Goal: Information Seeking & Learning: Learn about a topic

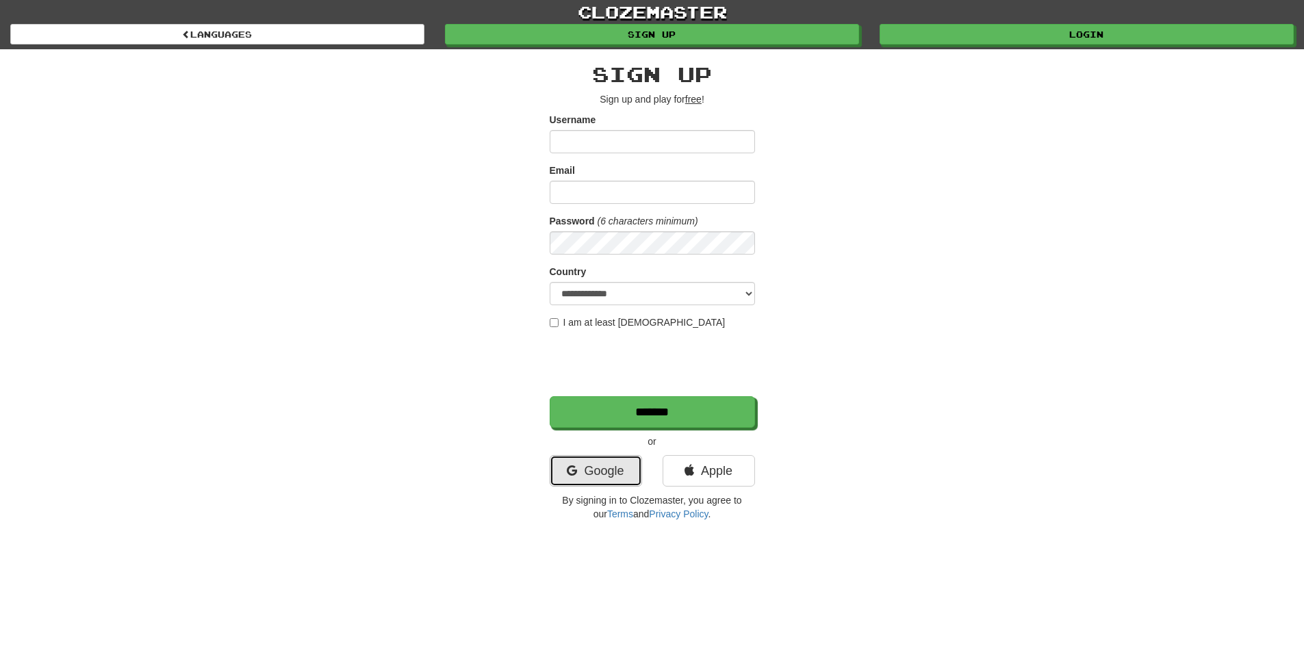
click at [612, 478] on link "Google" at bounding box center [596, 470] width 92 height 31
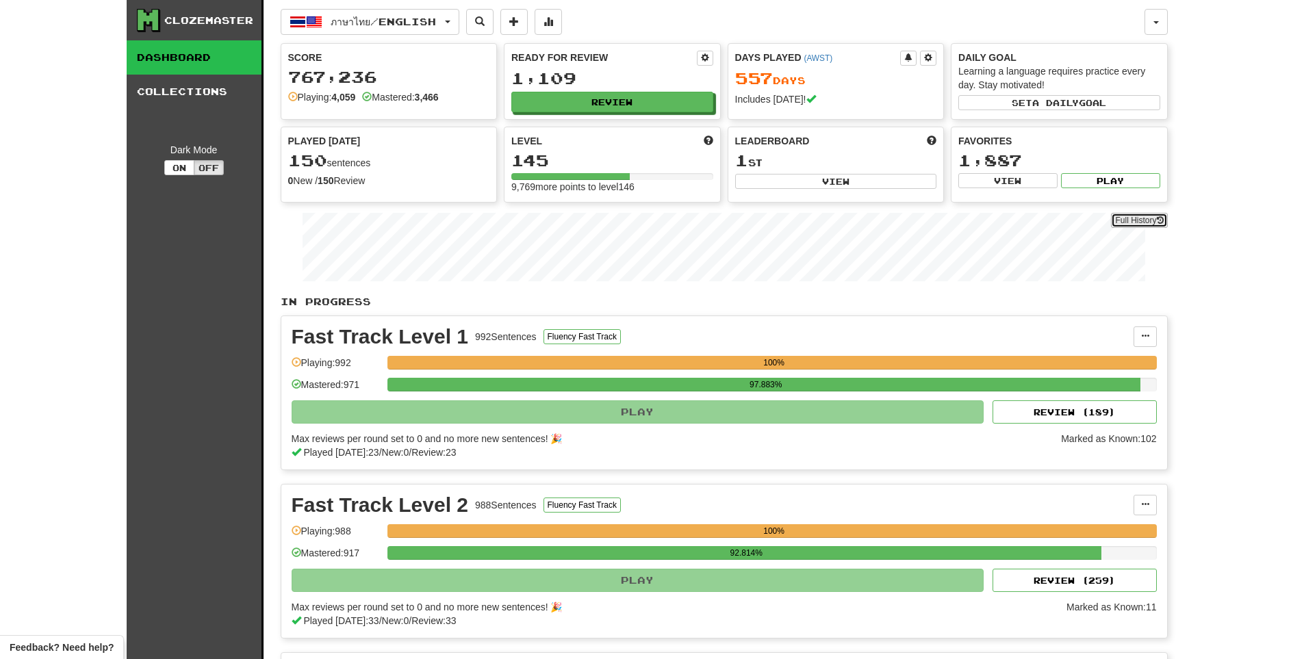
click at [1147, 218] on link "Full History" at bounding box center [1139, 220] width 56 height 15
click at [656, 112] on button "Review" at bounding box center [613, 102] width 202 height 21
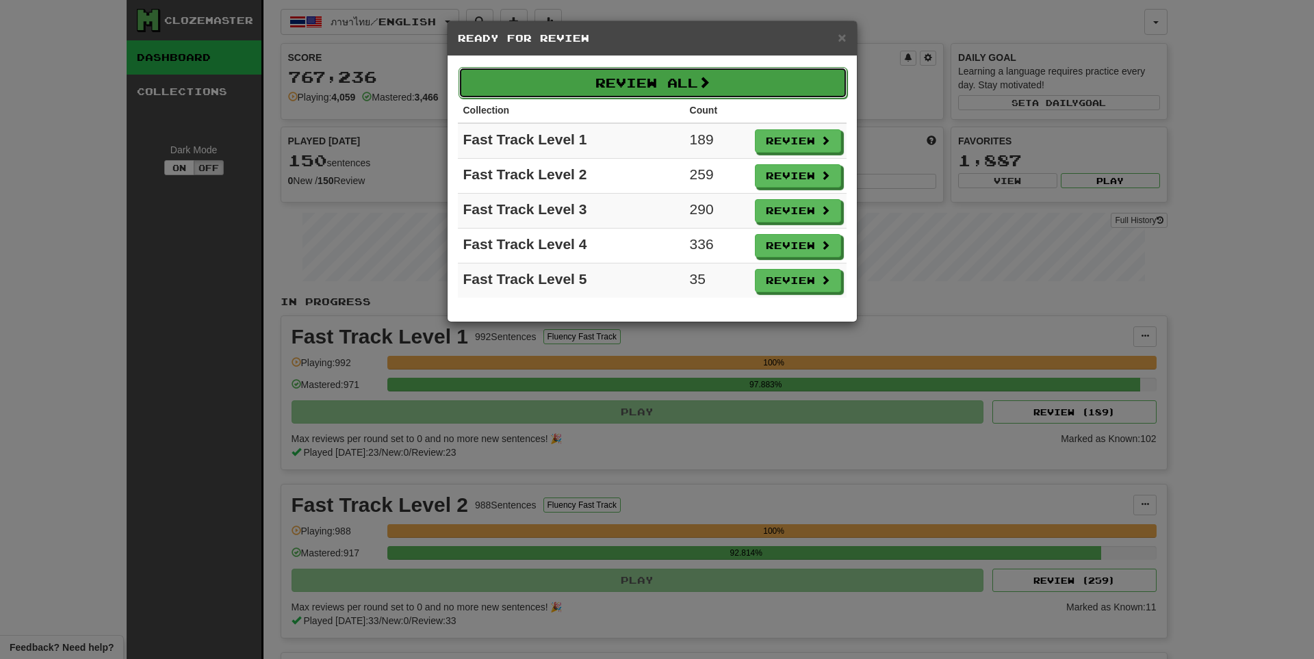
click at [680, 92] on button "Review All" at bounding box center [653, 82] width 389 height 31
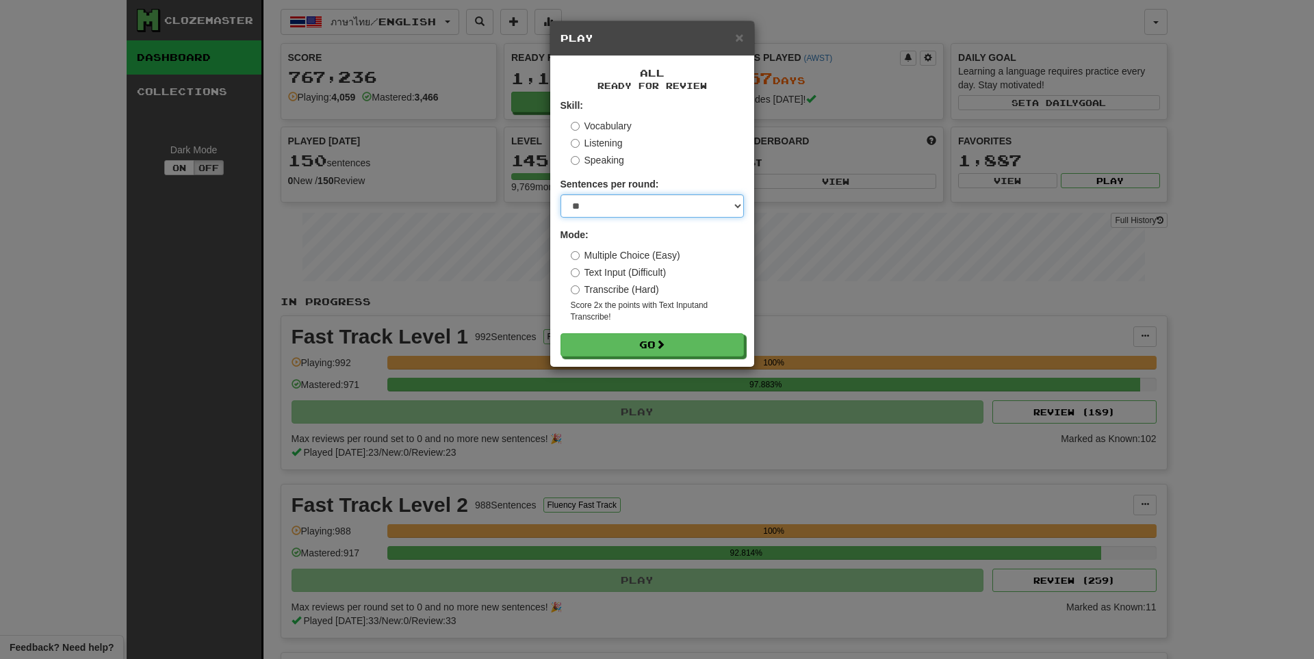
click at [635, 213] on select "* ** ** ** ** ** *** ********" at bounding box center [652, 205] width 183 height 23
select select "**"
click at [561, 194] on select "* ** ** ** ** ** *** ********" at bounding box center [652, 205] width 183 height 23
click at [615, 360] on div "All Ready for Review Skill: Vocabulary Listening Speaking Sentences per round: …" at bounding box center [652, 211] width 204 height 311
click at [615, 355] on button "Go" at bounding box center [652, 345] width 183 height 23
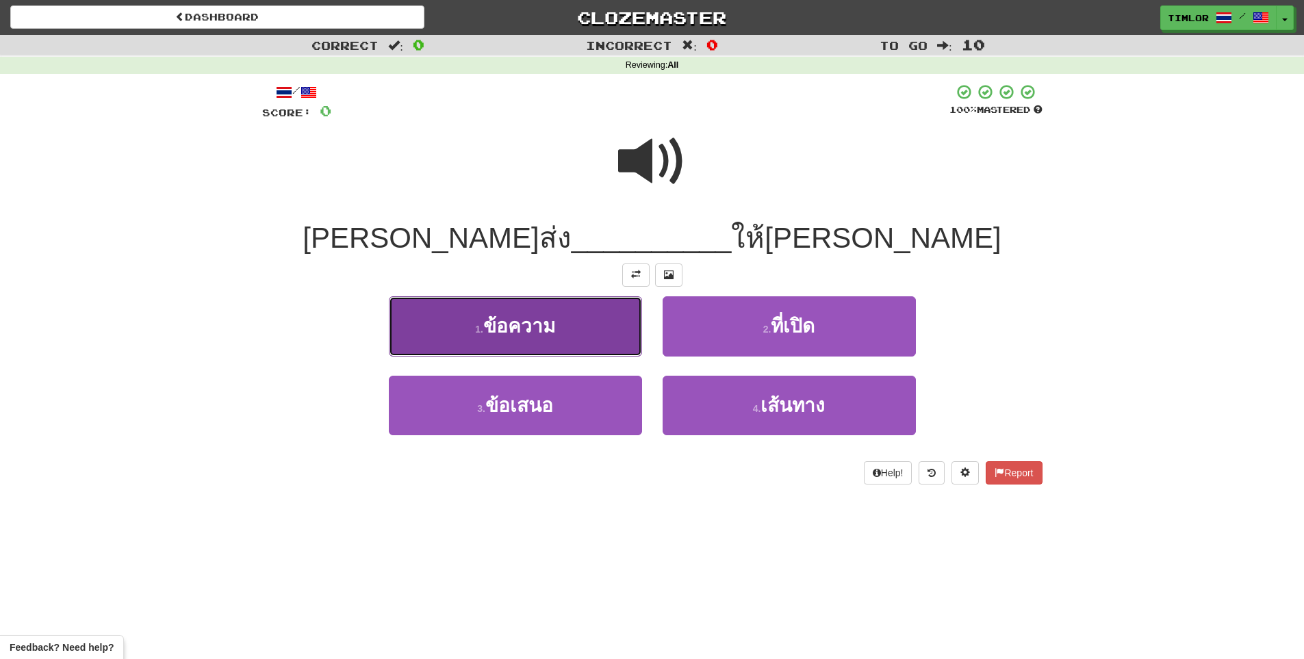
click at [579, 305] on button "1 . ข้อความ" at bounding box center [515, 326] width 253 height 60
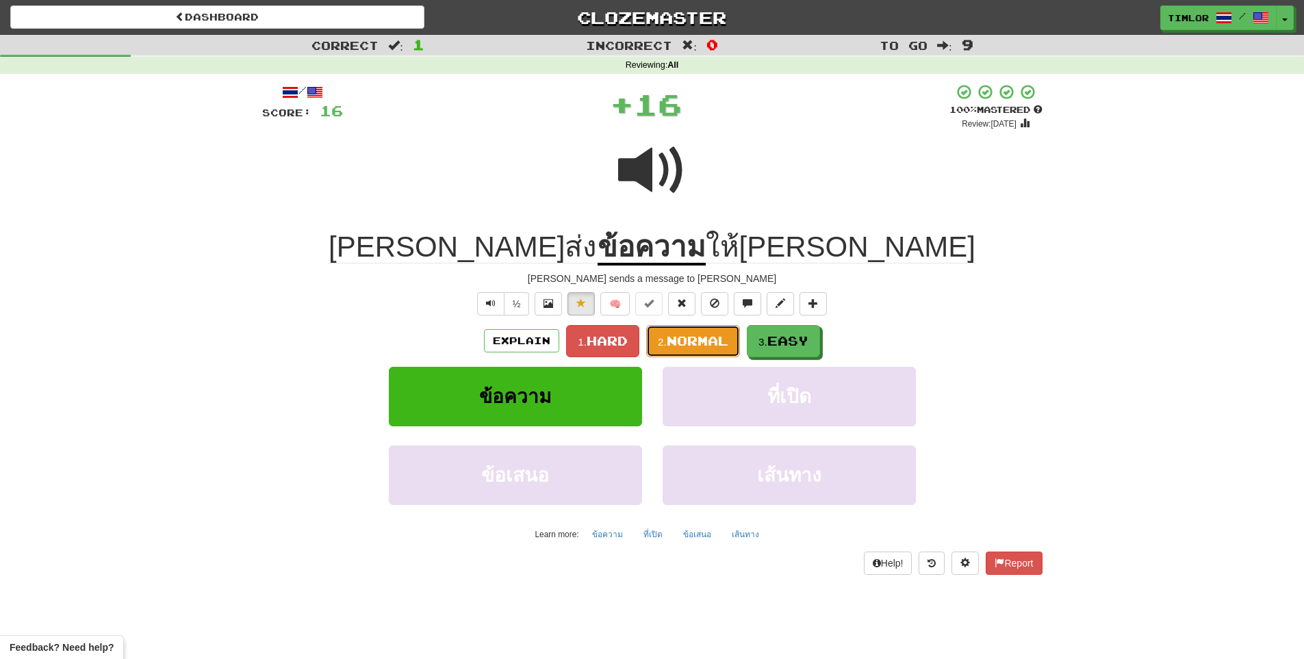
click at [704, 341] on span "Normal" at bounding box center [698, 340] width 62 height 15
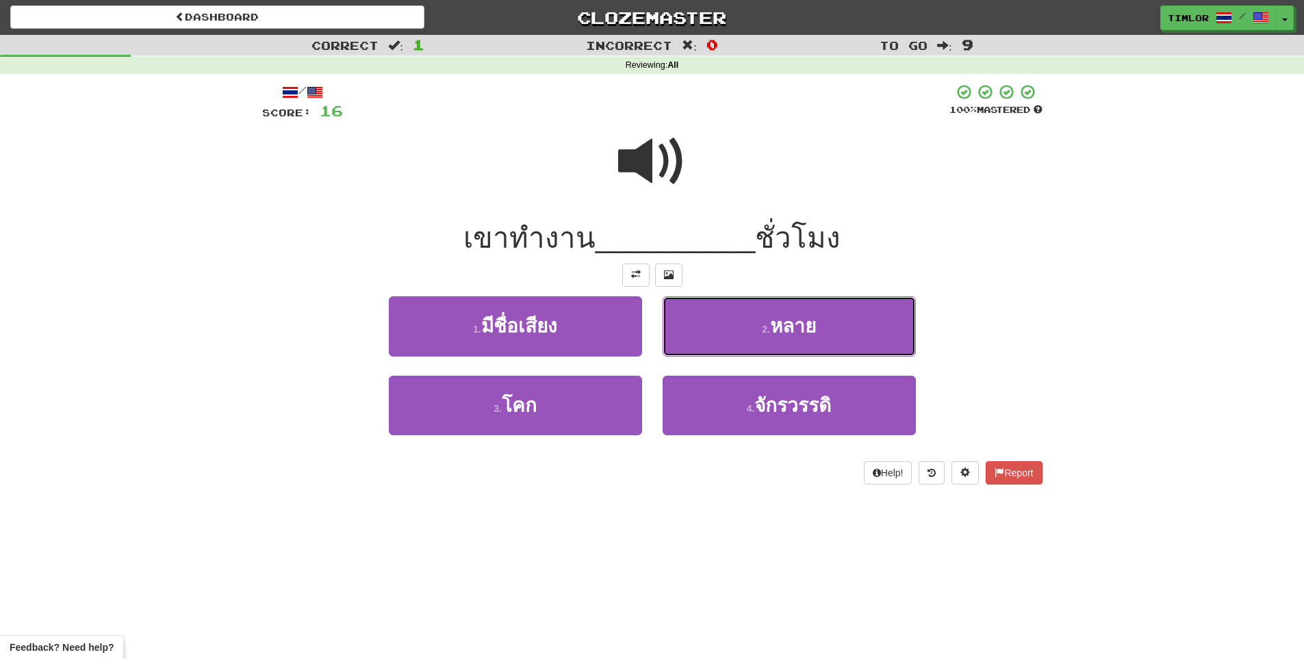
click at [704, 341] on button "2 . หลาย" at bounding box center [789, 326] width 253 height 60
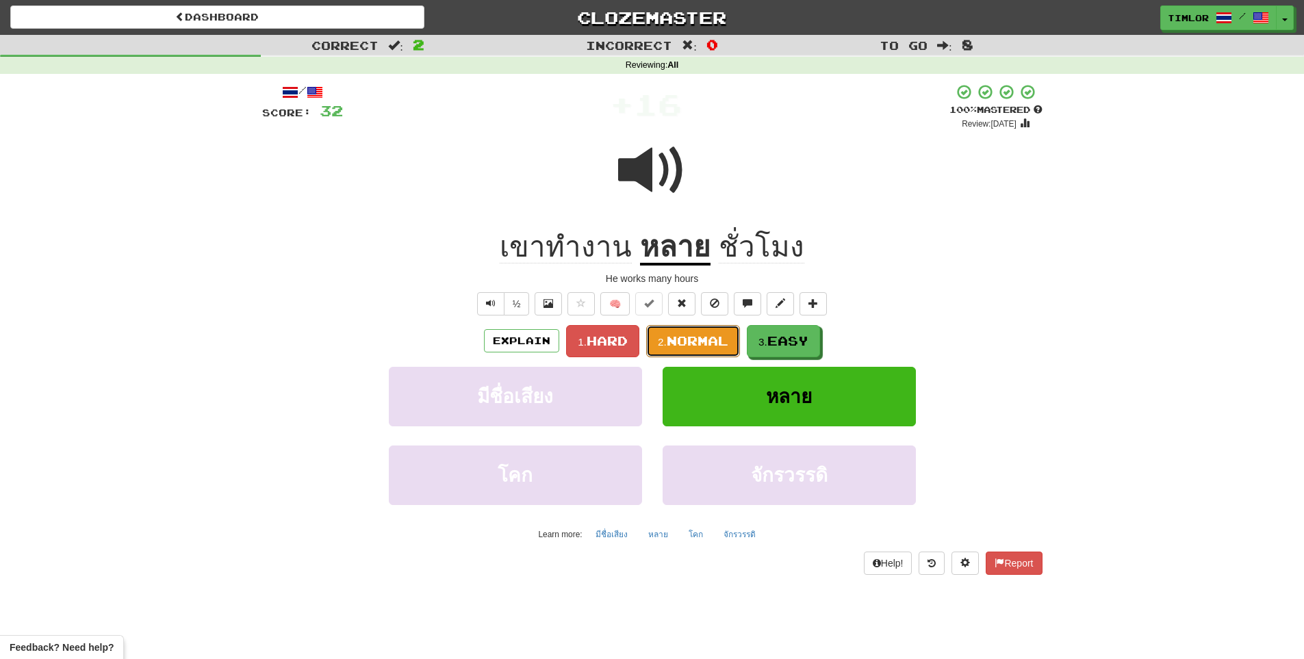
click at [704, 341] on span "Normal" at bounding box center [698, 340] width 62 height 15
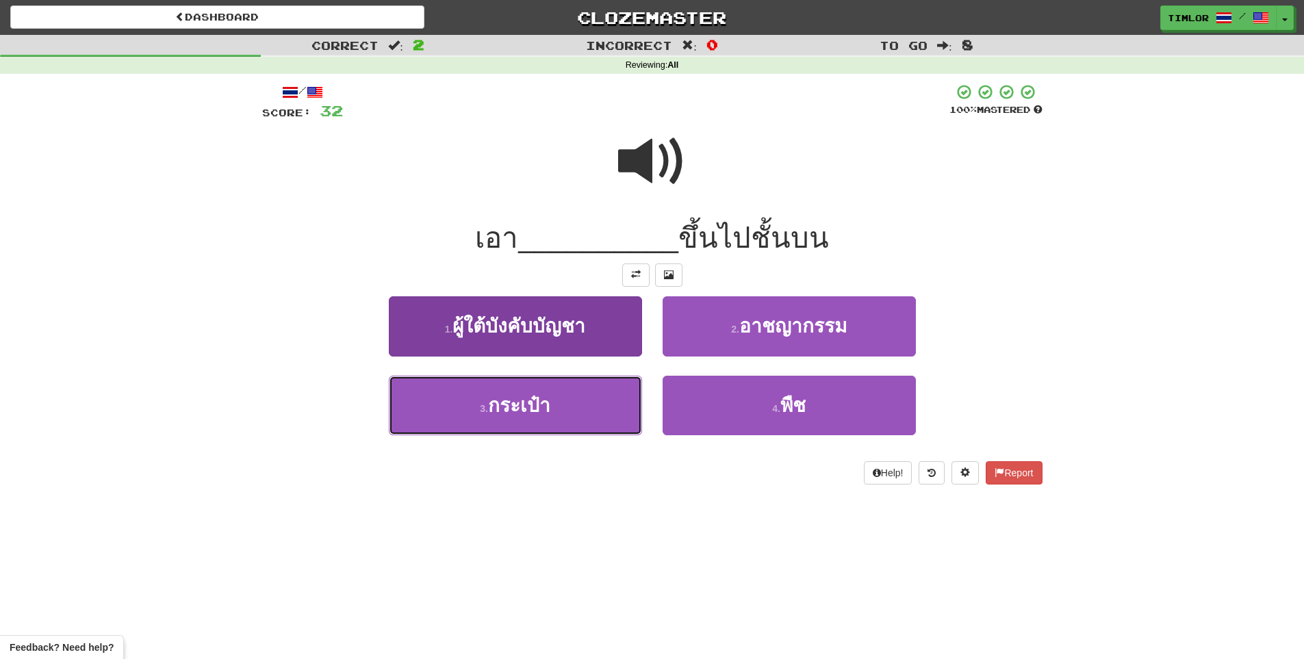
click at [481, 422] on button "3 . กระเป๋า" at bounding box center [515, 406] width 253 height 60
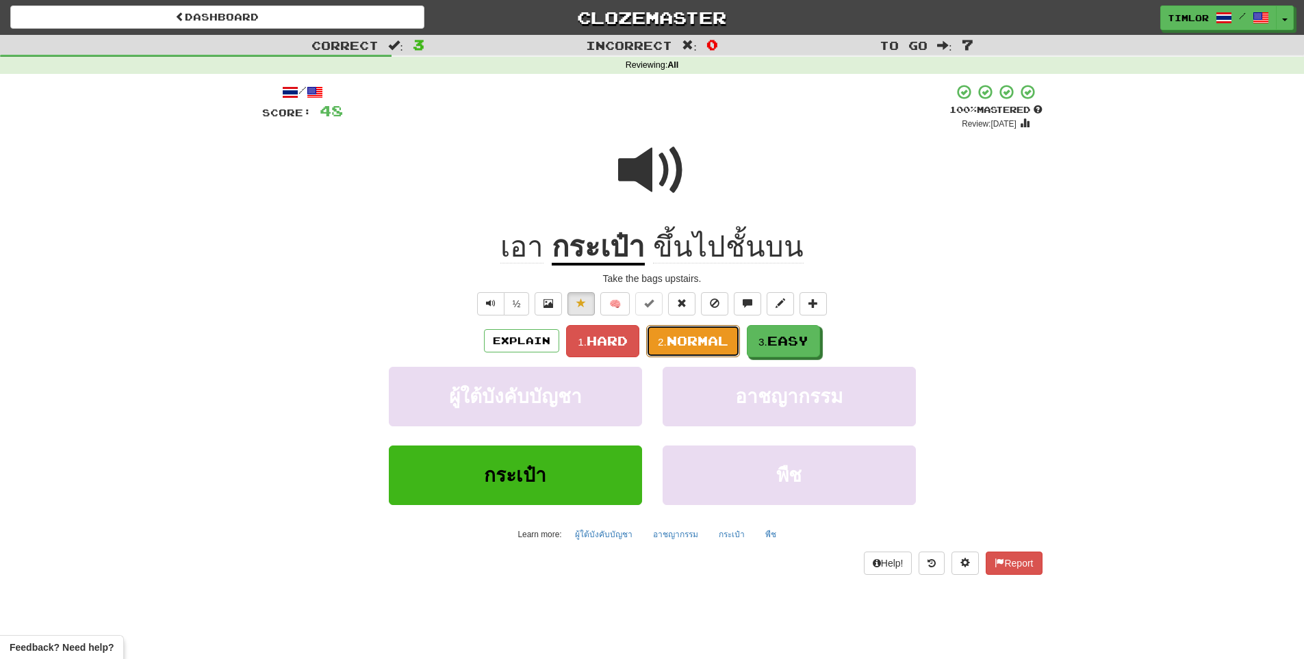
click at [685, 333] on span "Normal" at bounding box center [698, 340] width 62 height 15
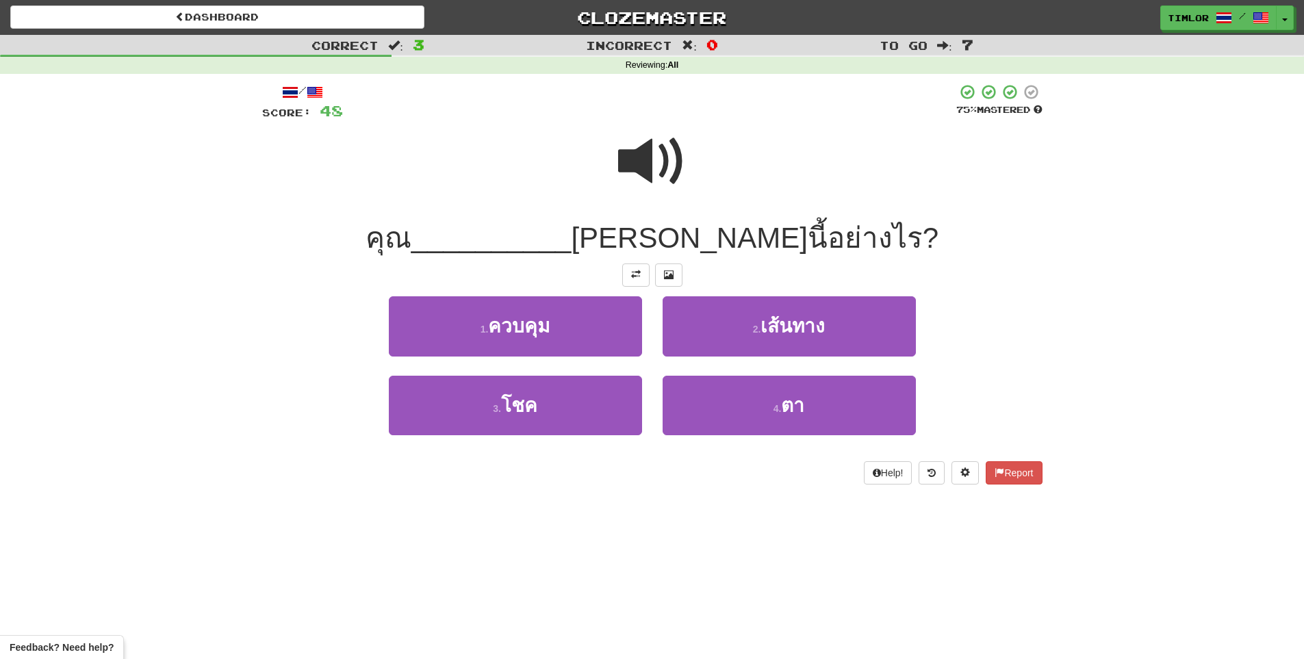
click at [654, 136] on span at bounding box center [652, 161] width 68 height 68
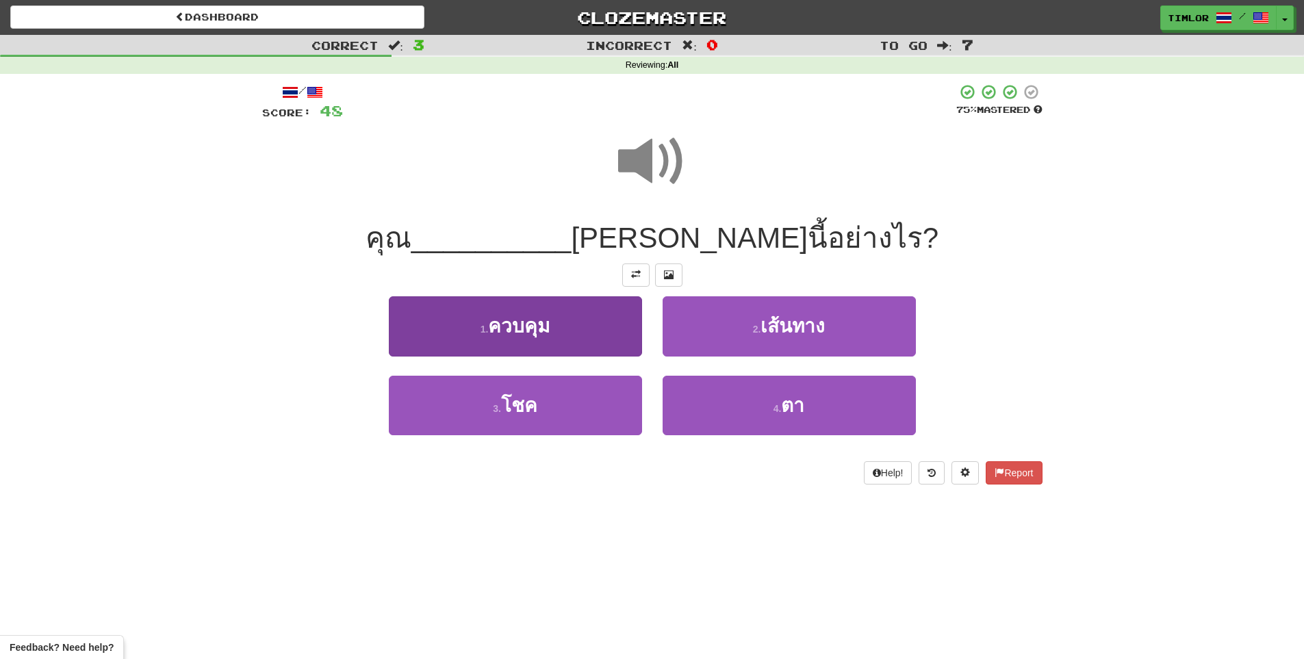
drag, startPoint x: 582, startPoint y: 294, endPoint x: 584, endPoint y: 314, distance: 19.3
click at [583, 314] on div "/ Score: 48 75 % Mastered คุณ __________ เครื่องจักรนี้อย่างไร? 1 . ควบคุม 2 . …" at bounding box center [652, 284] width 780 height 401
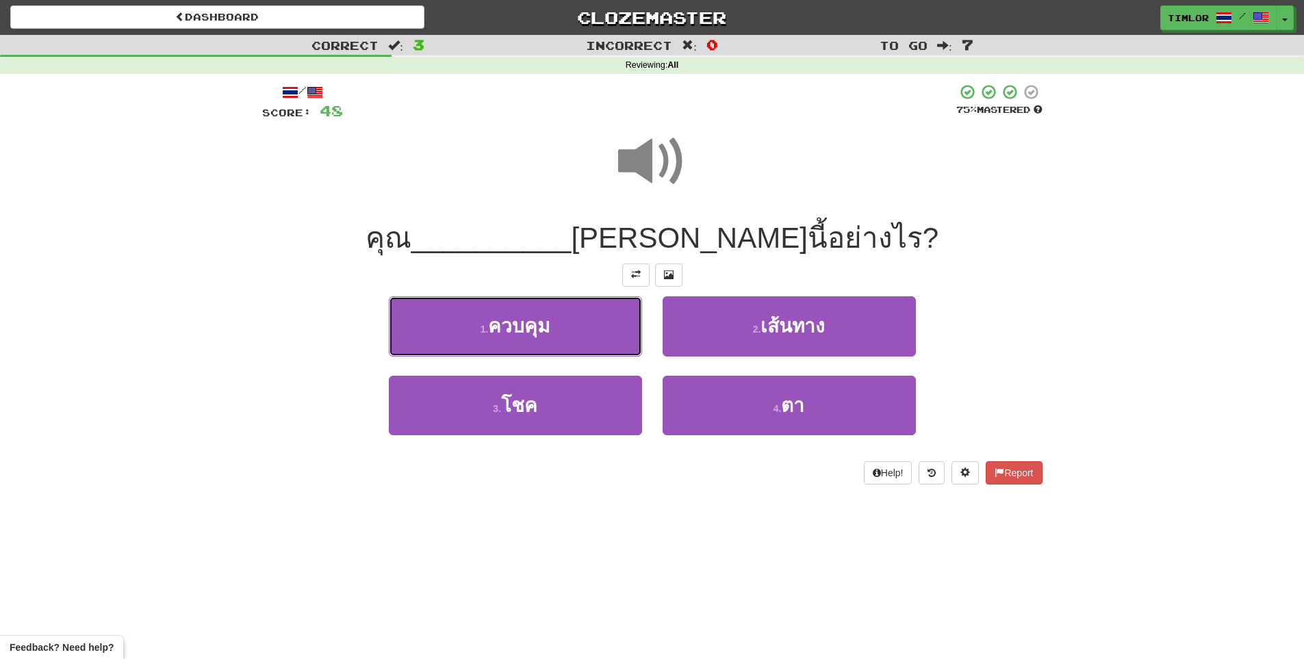
click at [583, 316] on button "1 . ควบคุม" at bounding box center [515, 326] width 253 height 60
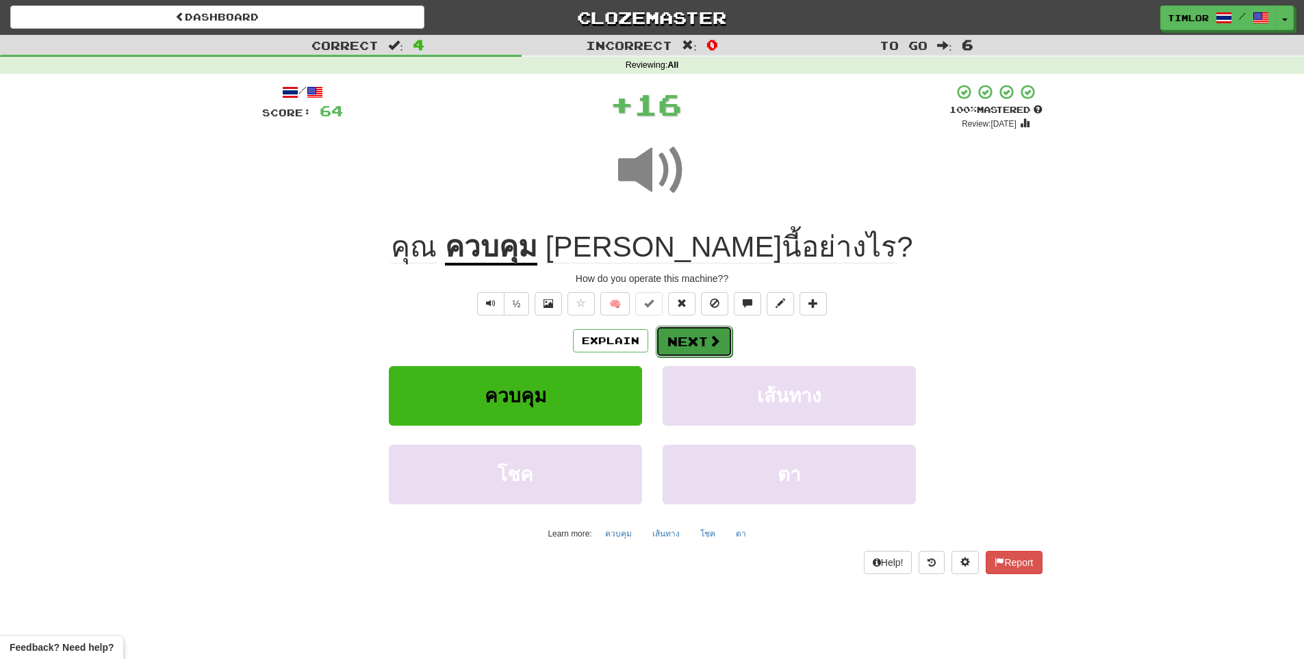
click at [694, 339] on button "Next" at bounding box center [694, 341] width 77 height 31
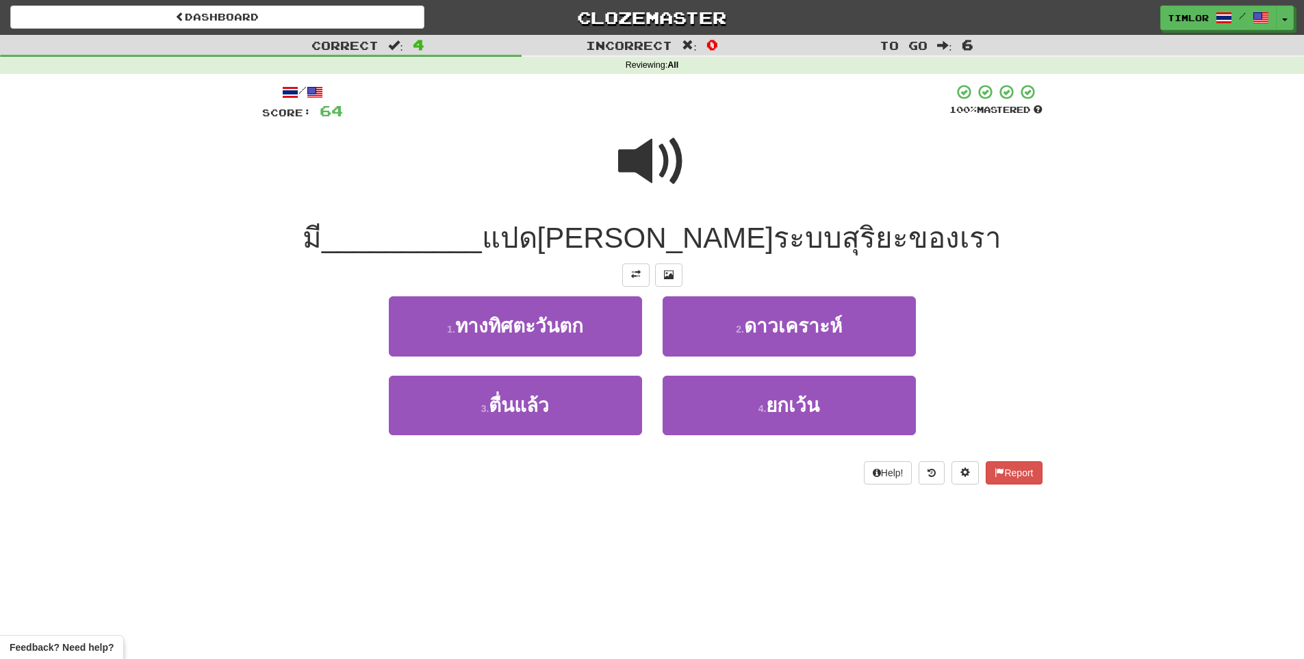
click at [667, 181] on span at bounding box center [652, 161] width 68 height 68
click at [670, 179] on span at bounding box center [652, 161] width 68 height 68
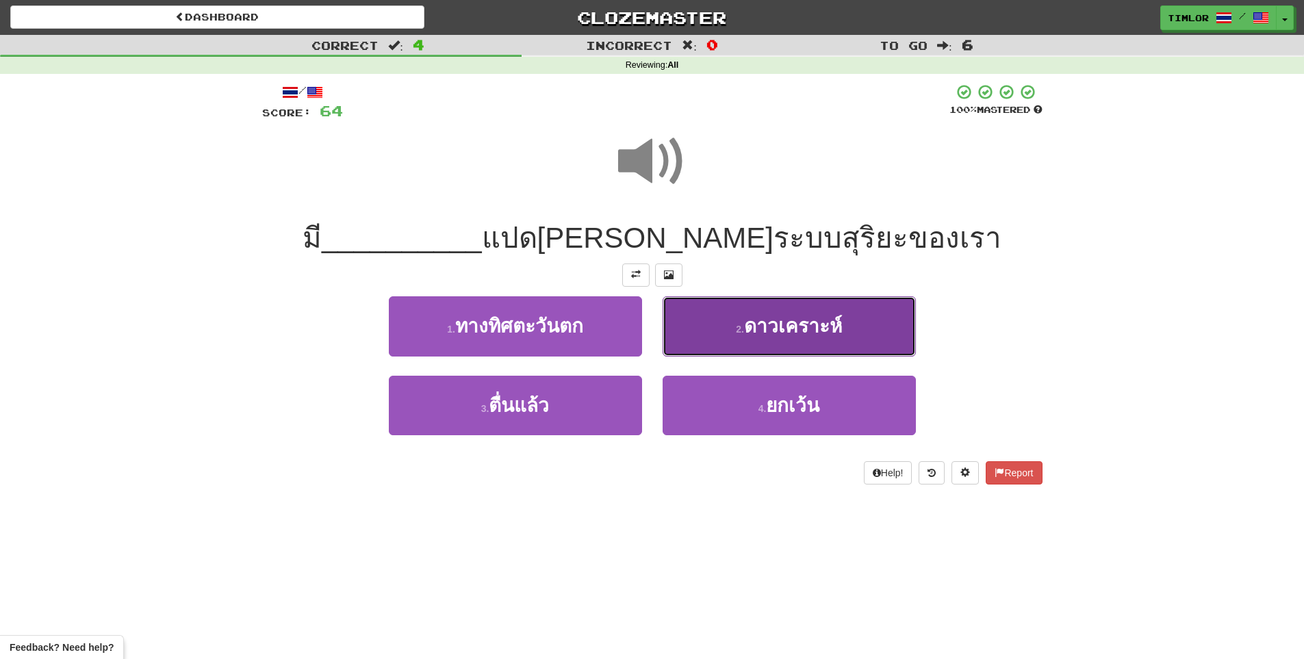
click at [699, 314] on button "2 . ดาวเคราะห์" at bounding box center [789, 326] width 253 height 60
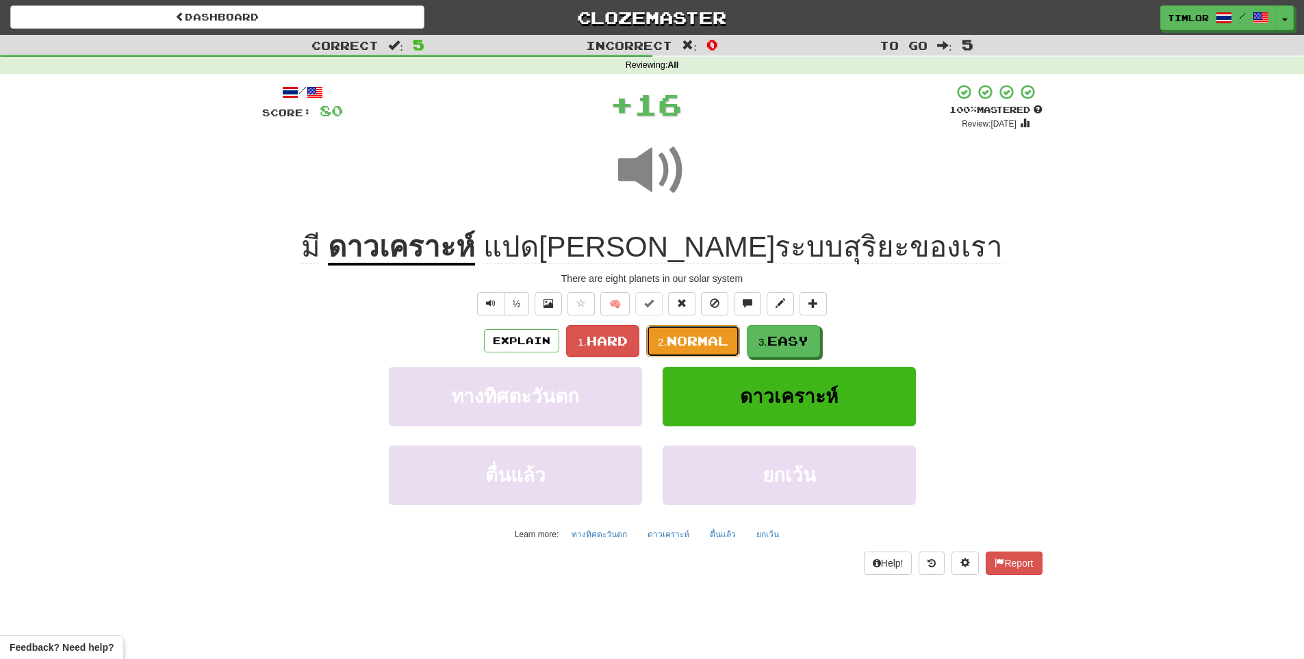
click at [701, 340] on span "Normal" at bounding box center [698, 340] width 62 height 15
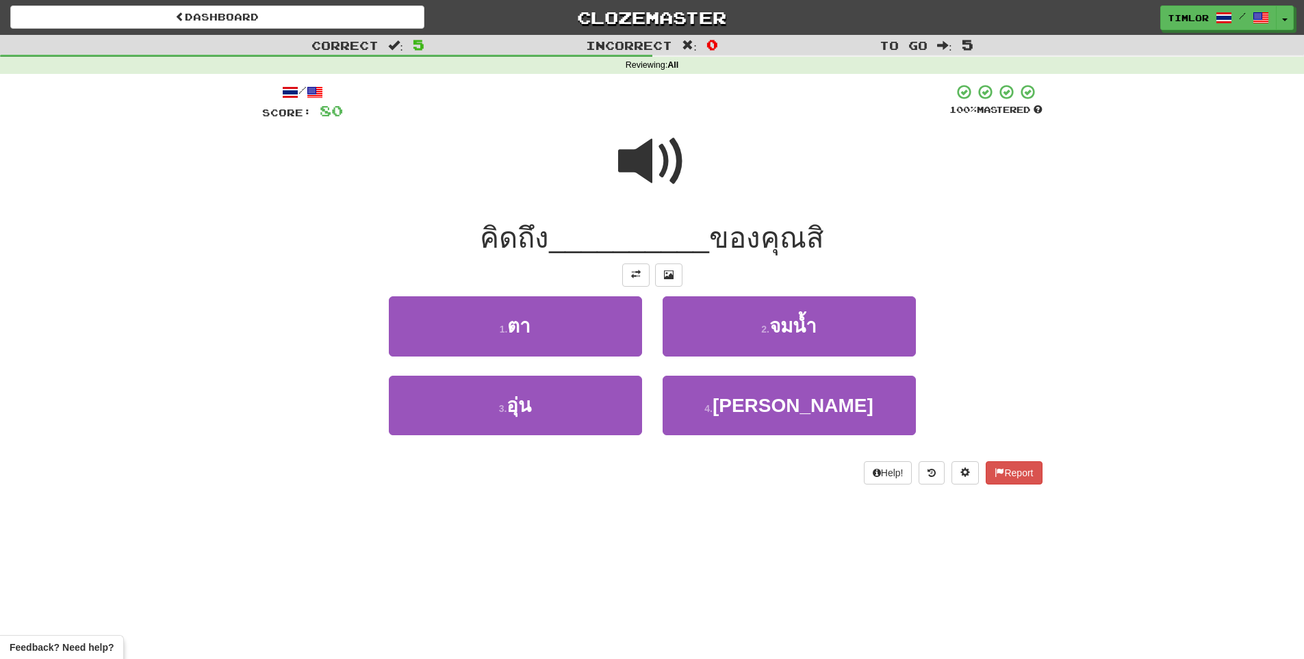
click at [689, 181] on div at bounding box center [652, 171] width 780 height 98
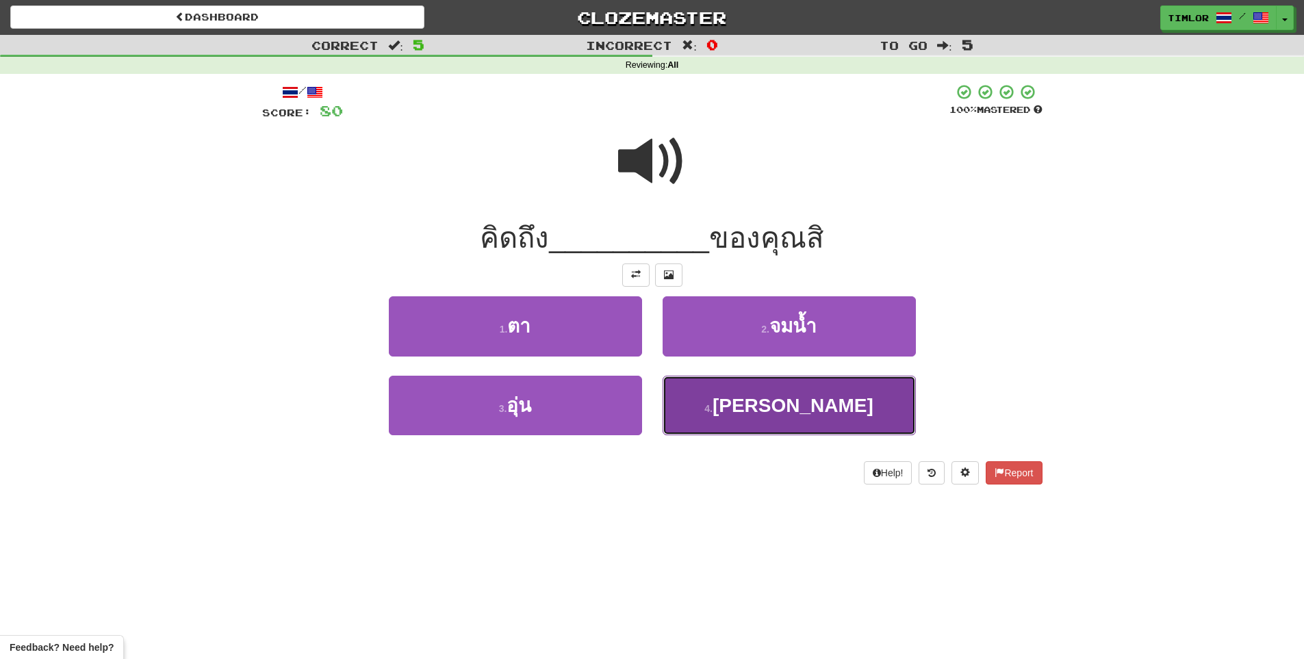
click at [726, 386] on button "4 . อนาคต" at bounding box center [789, 406] width 253 height 60
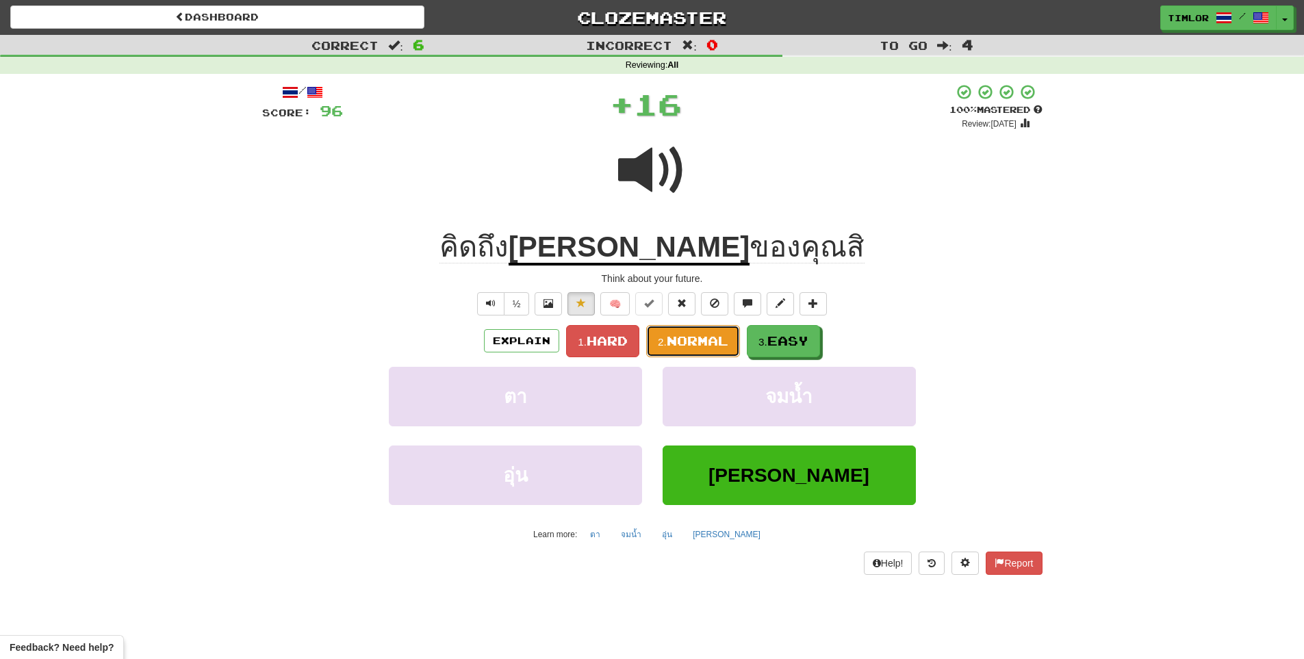
click at [714, 329] on button "2. Normal" at bounding box center [693, 341] width 94 height 32
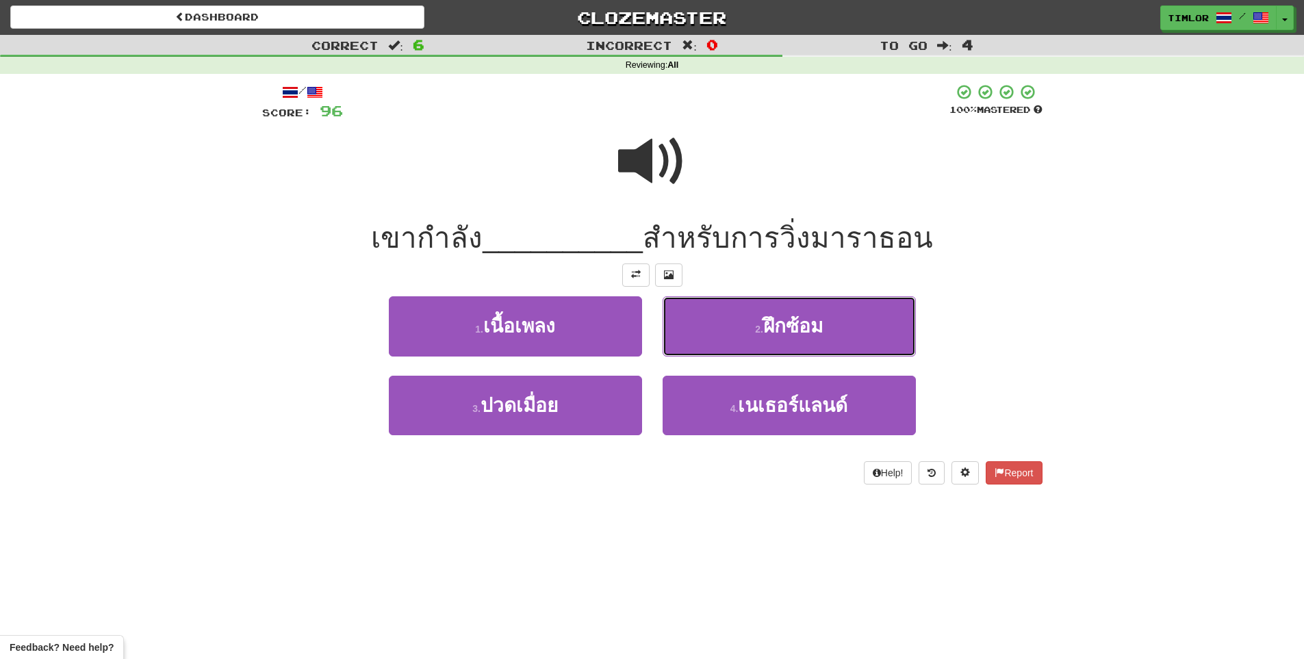
click at [714, 317] on button "2 . ฝึกซ้อม" at bounding box center [789, 326] width 253 height 60
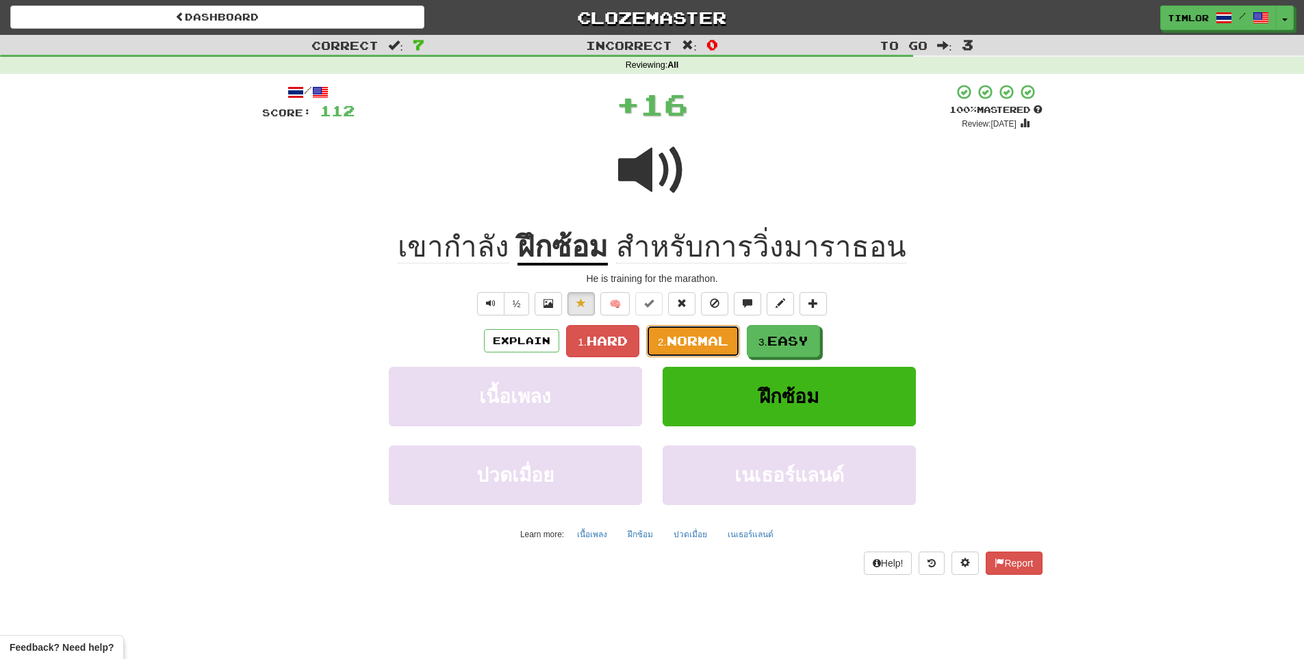
click at [730, 344] on button "2. Normal" at bounding box center [693, 341] width 94 height 32
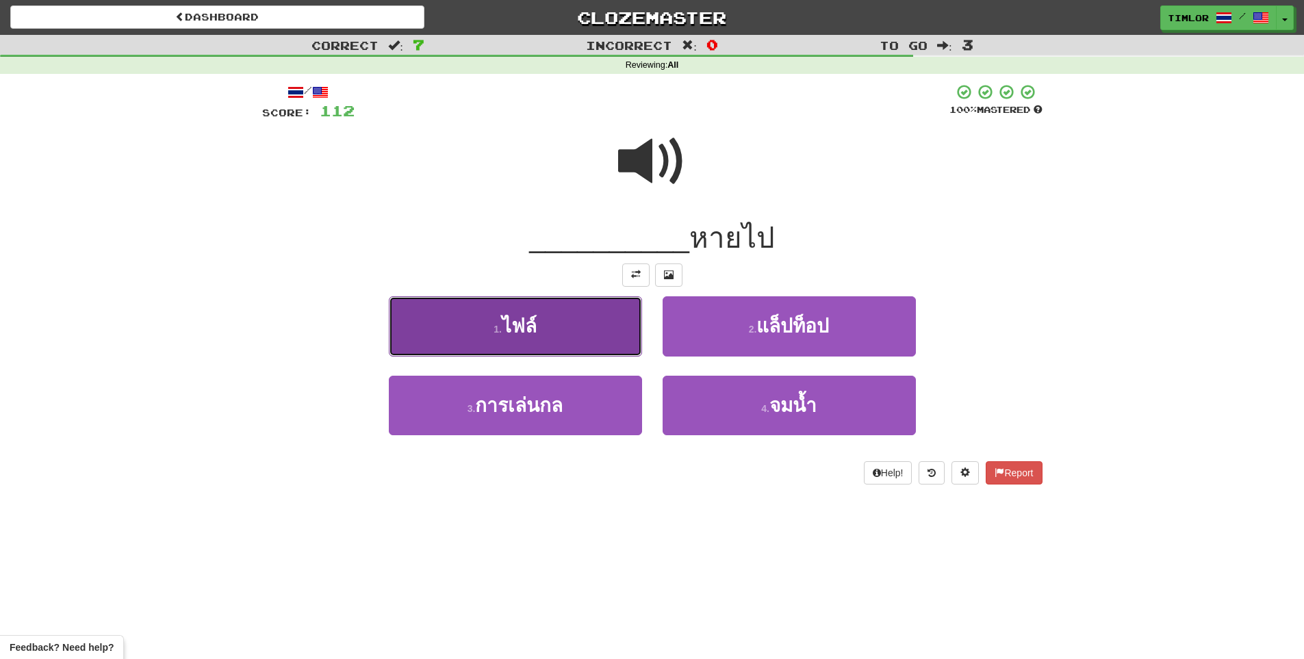
click at [540, 330] on button "1 . ไฟล์" at bounding box center [515, 326] width 253 height 60
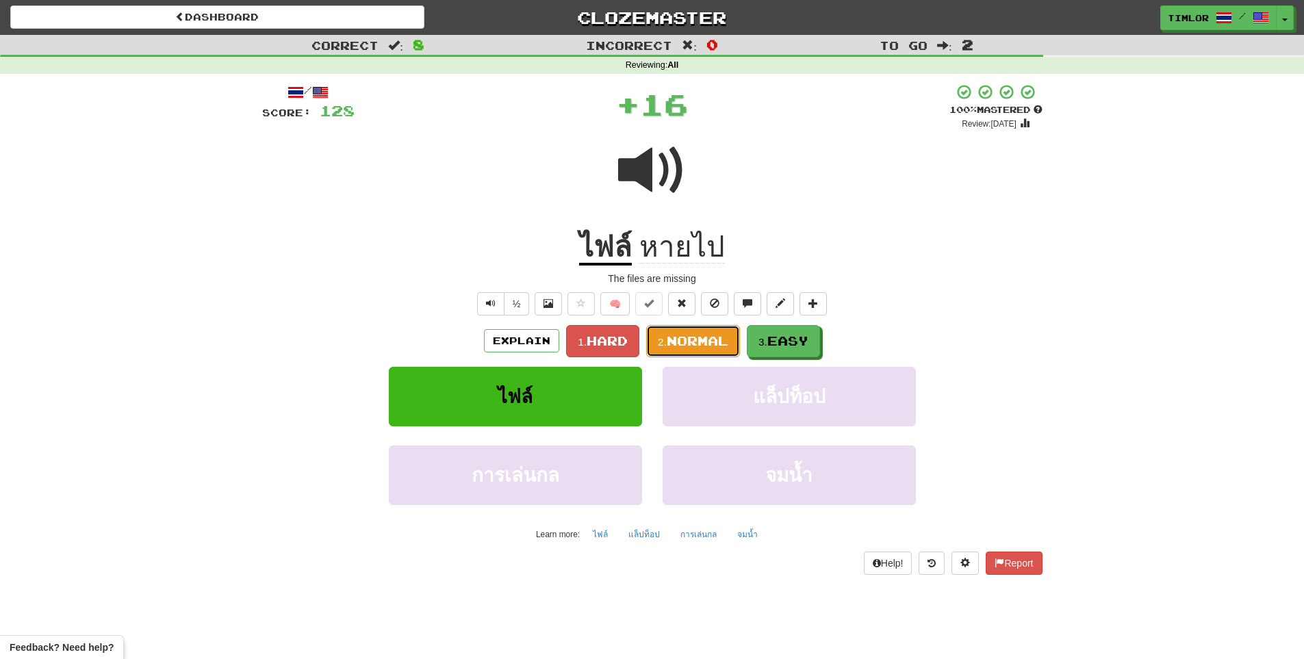
click at [708, 336] on span "Normal" at bounding box center [698, 340] width 62 height 15
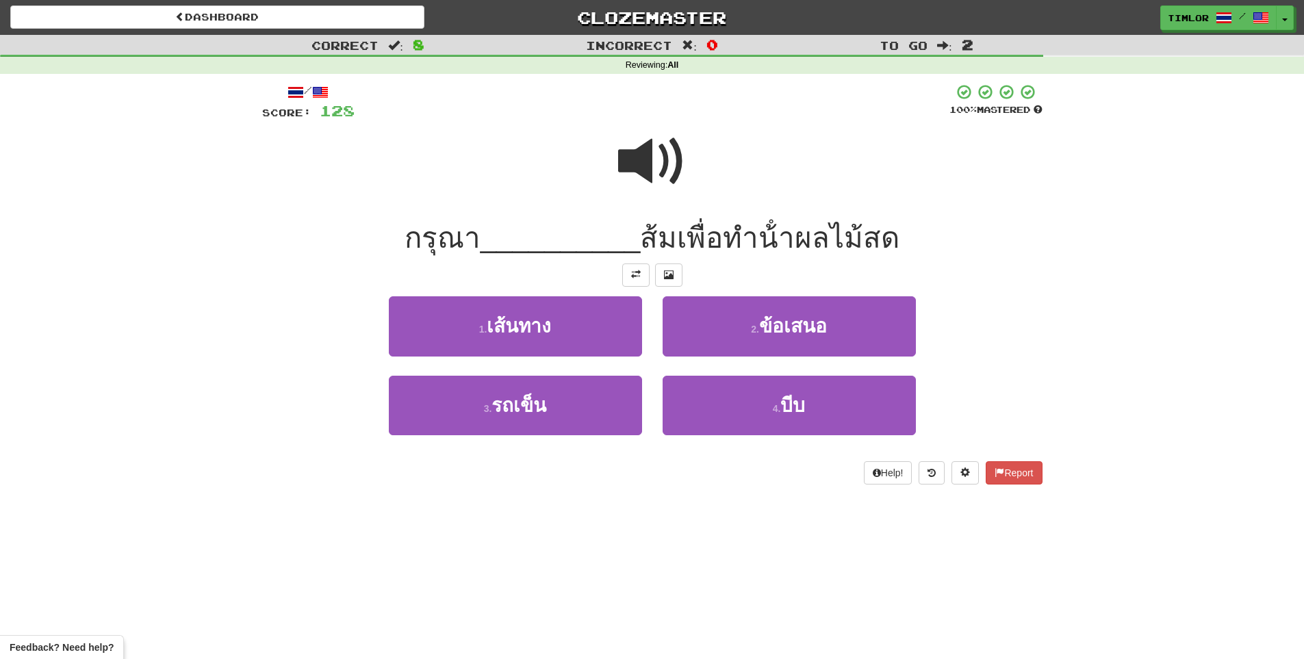
click at [673, 179] on span at bounding box center [652, 161] width 68 height 68
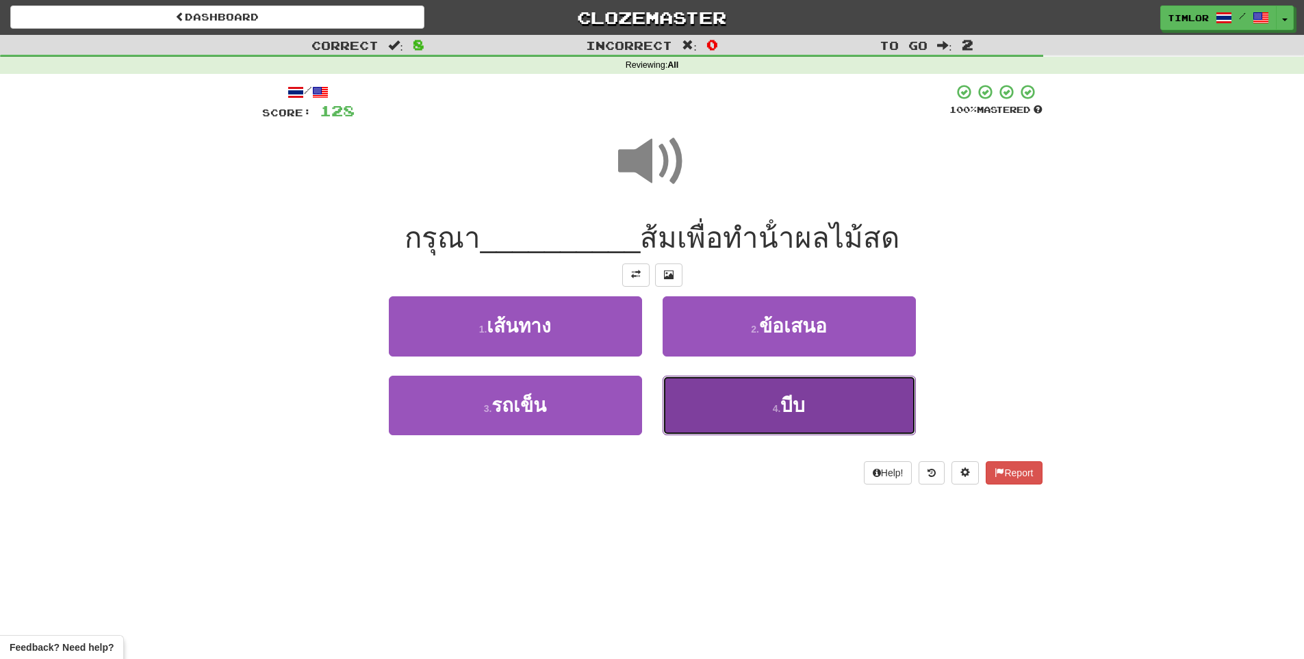
click at [752, 430] on button "4 . บีบ" at bounding box center [789, 406] width 253 height 60
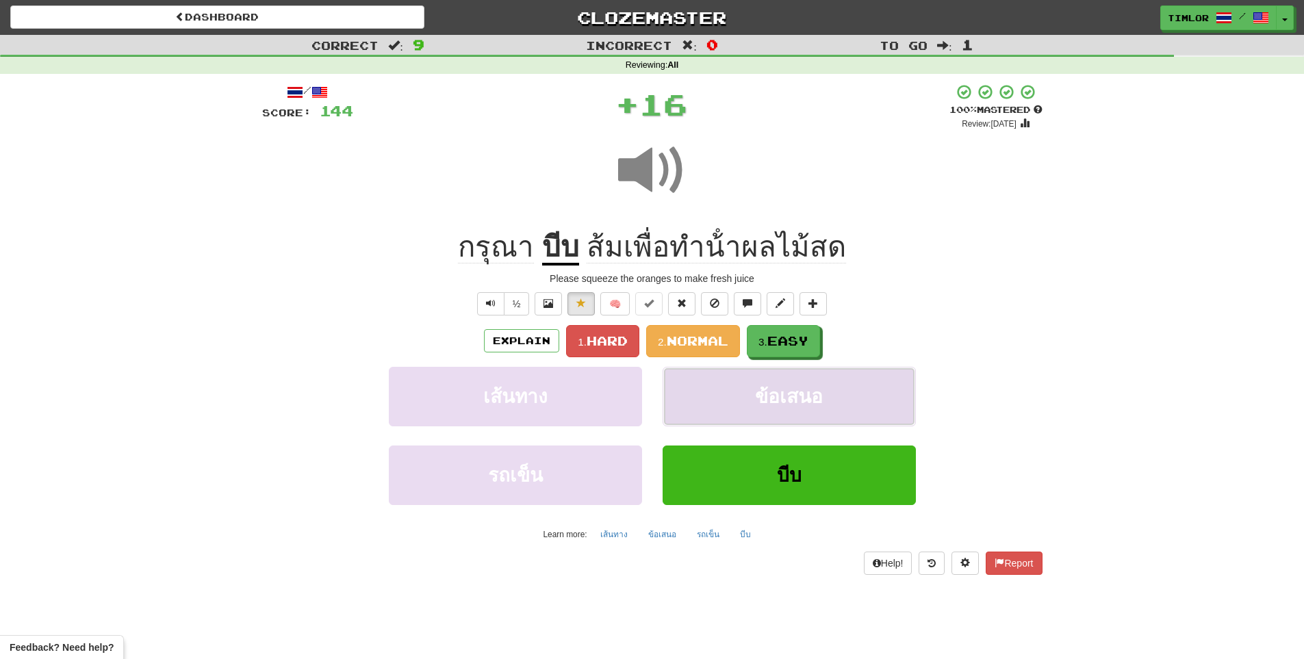
click at [750, 402] on button "ข้อเสนอ" at bounding box center [789, 397] width 253 height 60
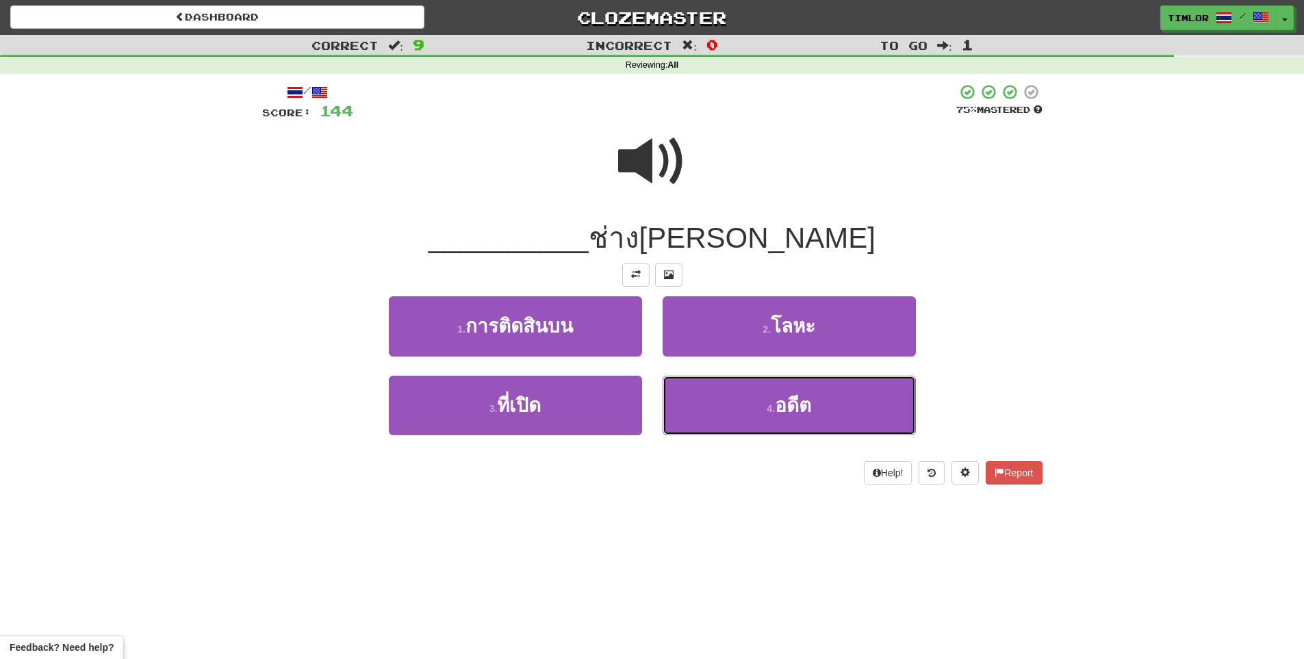
click at [756, 406] on button "4 . อดีต" at bounding box center [789, 406] width 253 height 60
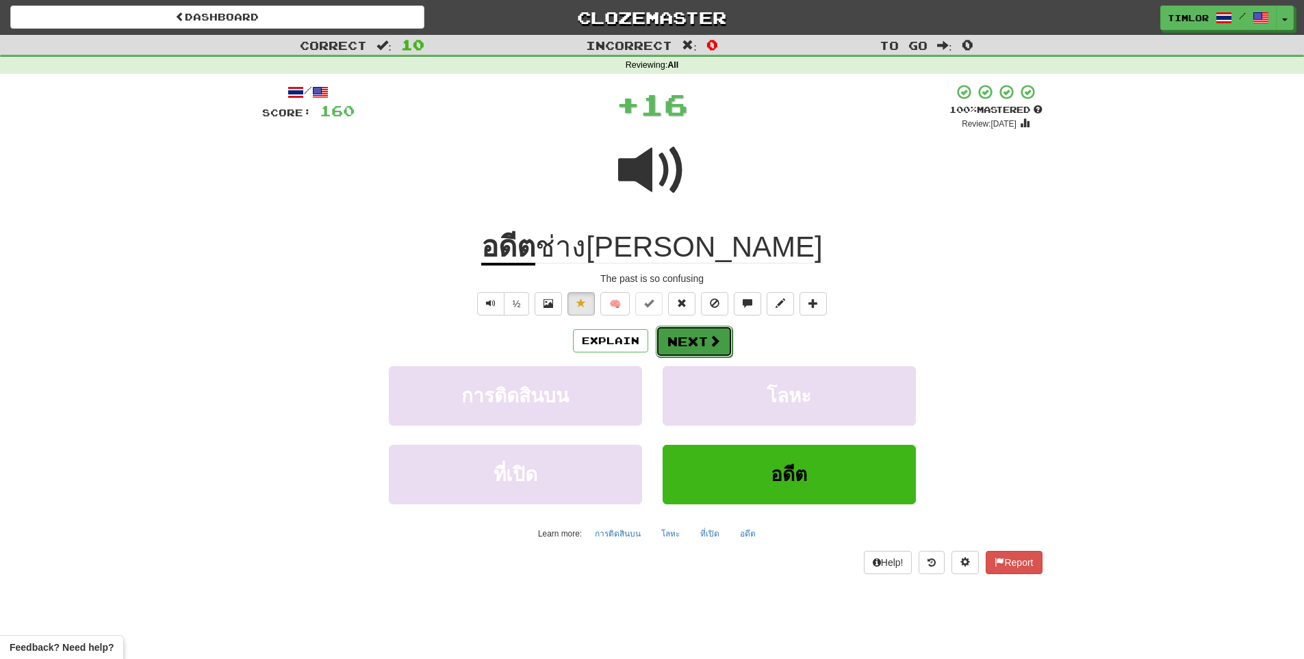
click at [708, 346] on span at bounding box center [714, 341] width 12 height 12
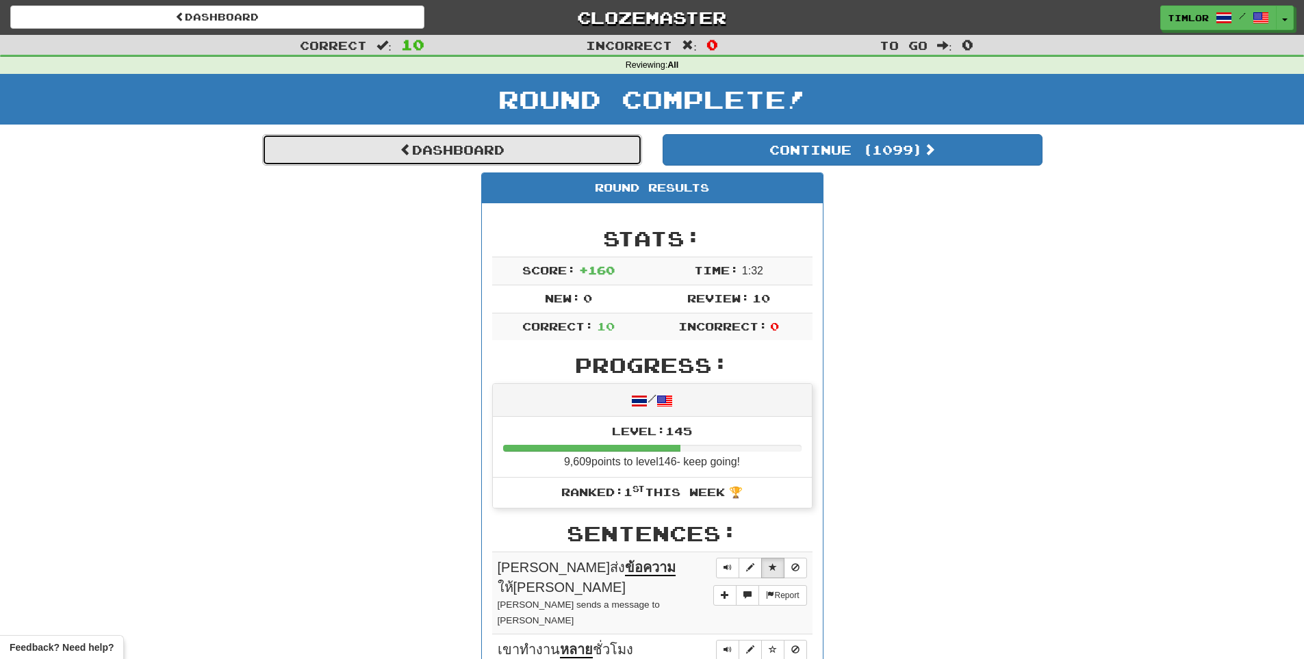
click at [544, 142] on link "Dashboard" at bounding box center [452, 149] width 380 height 31
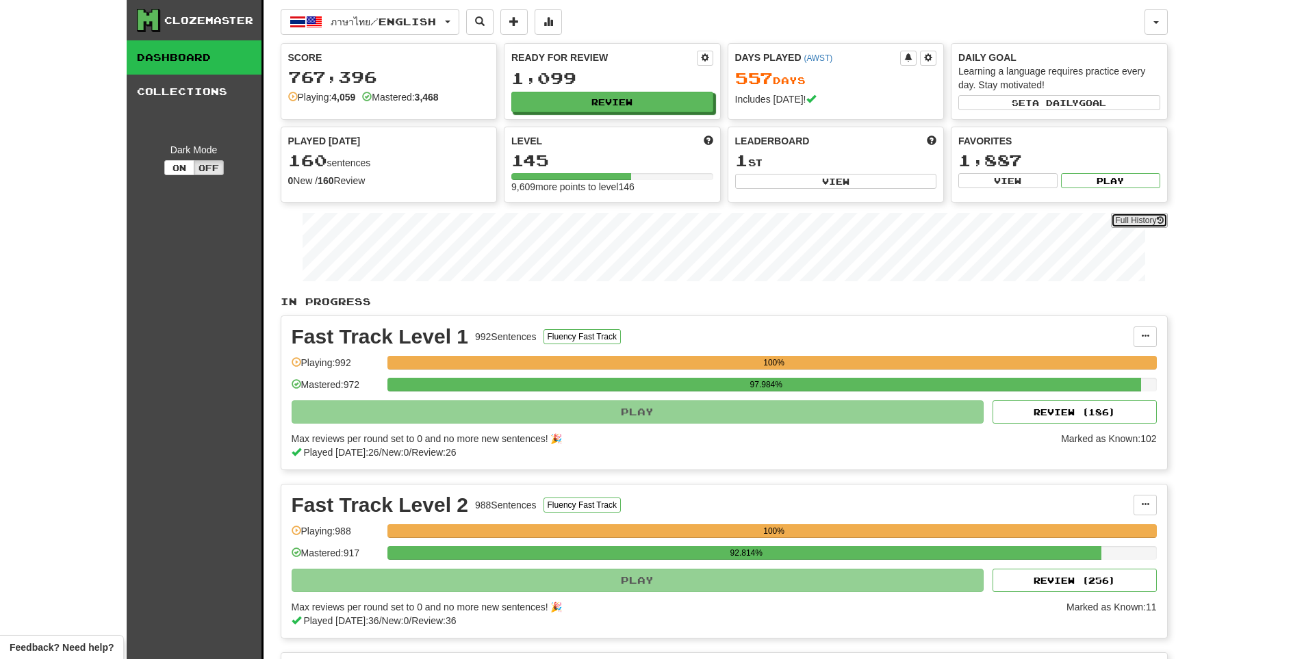
click at [1125, 218] on link "Full History" at bounding box center [1139, 220] width 56 height 15
click at [682, 101] on button "Review" at bounding box center [613, 102] width 202 height 21
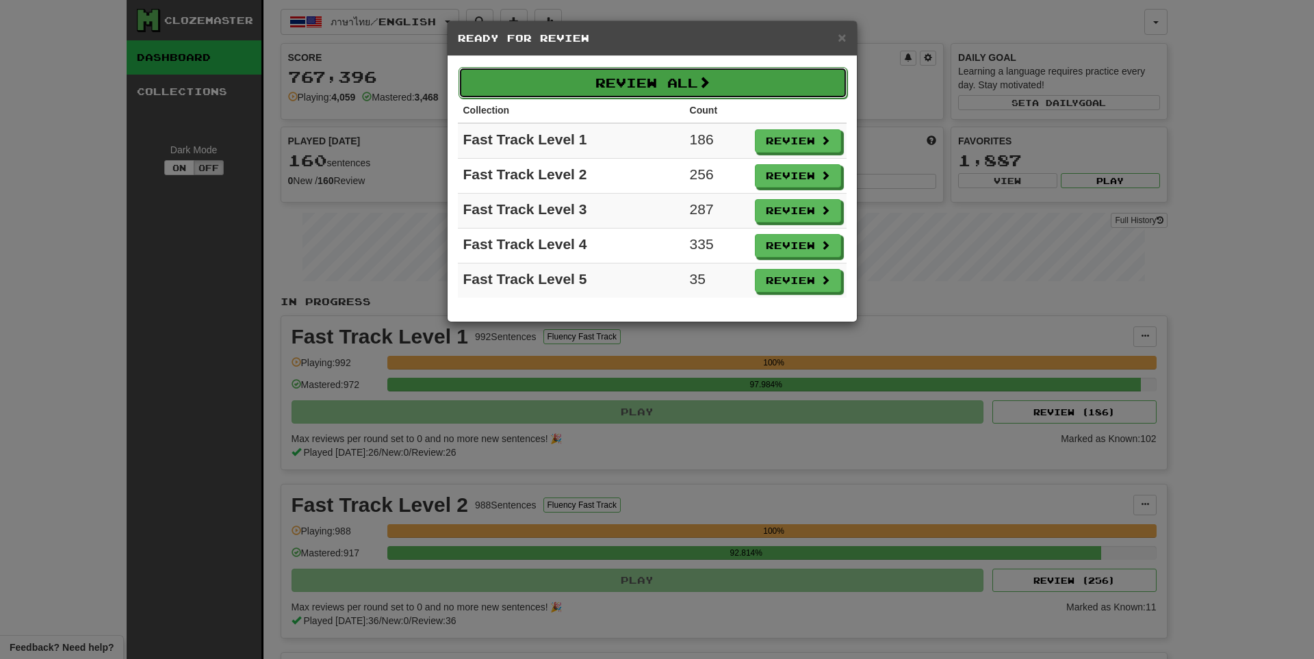
click at [695, 83] on button "Review All" at bounding box center [653, 82] width 389 height 31
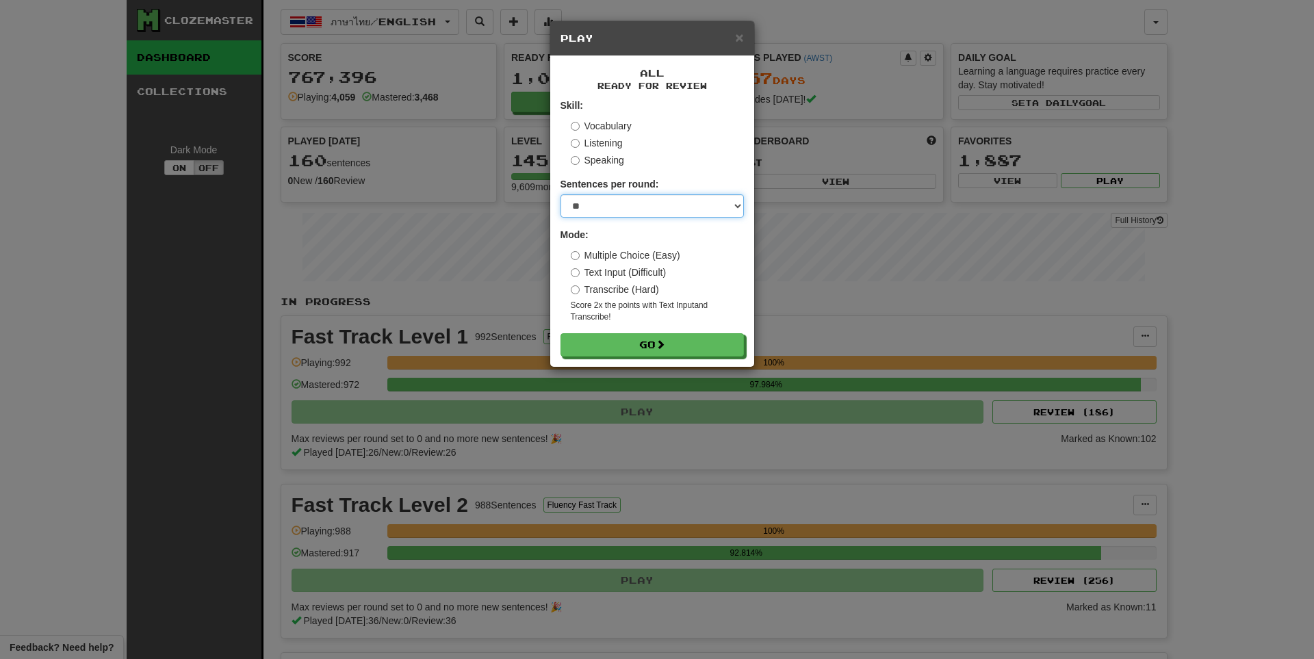
click at [643, 199] on select "* ** ** ** ** ** *** ********" at bounding box center [652, 205] width 183 height 23
select select "**"
click at [561, 194] on select "* ** ** ** ** ** *** ********" at bounding box center [652, 205] width 183 height 23
click at [639, 342] on button "Go" at bounding box center [652, 345] width 183 height 23
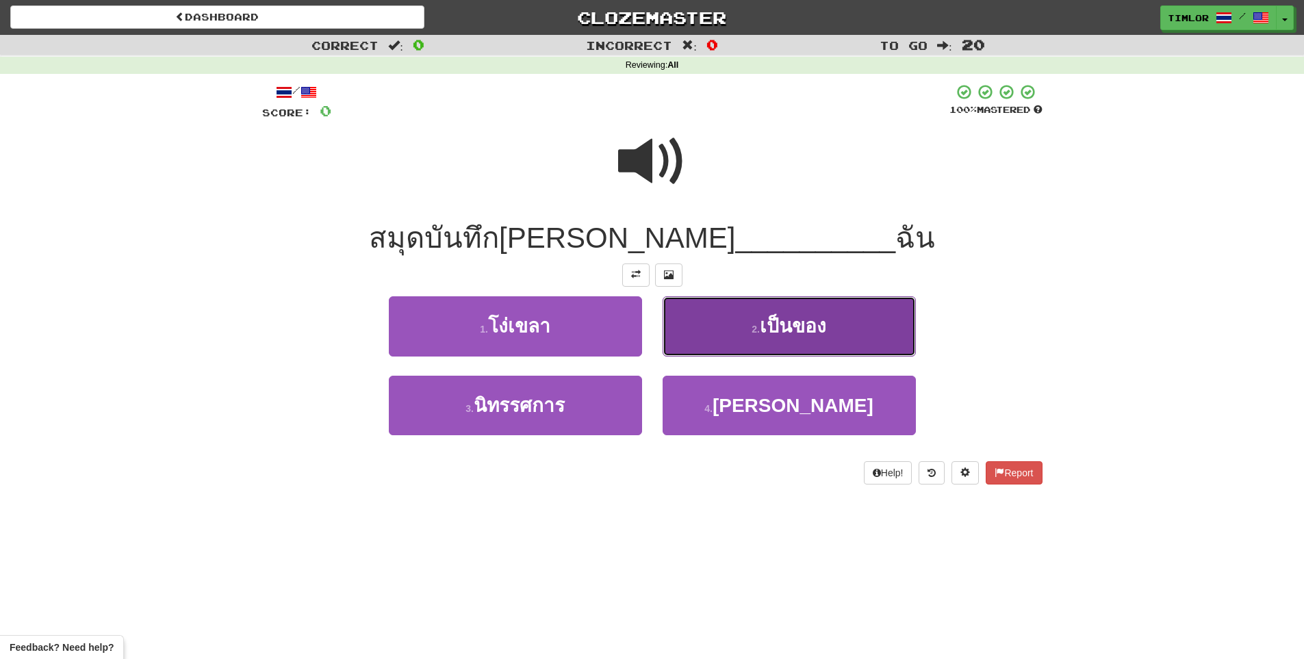
click at [665, 333] on button "2 . เป็นของ" at bounding box center [789, 326] width 253 height 60
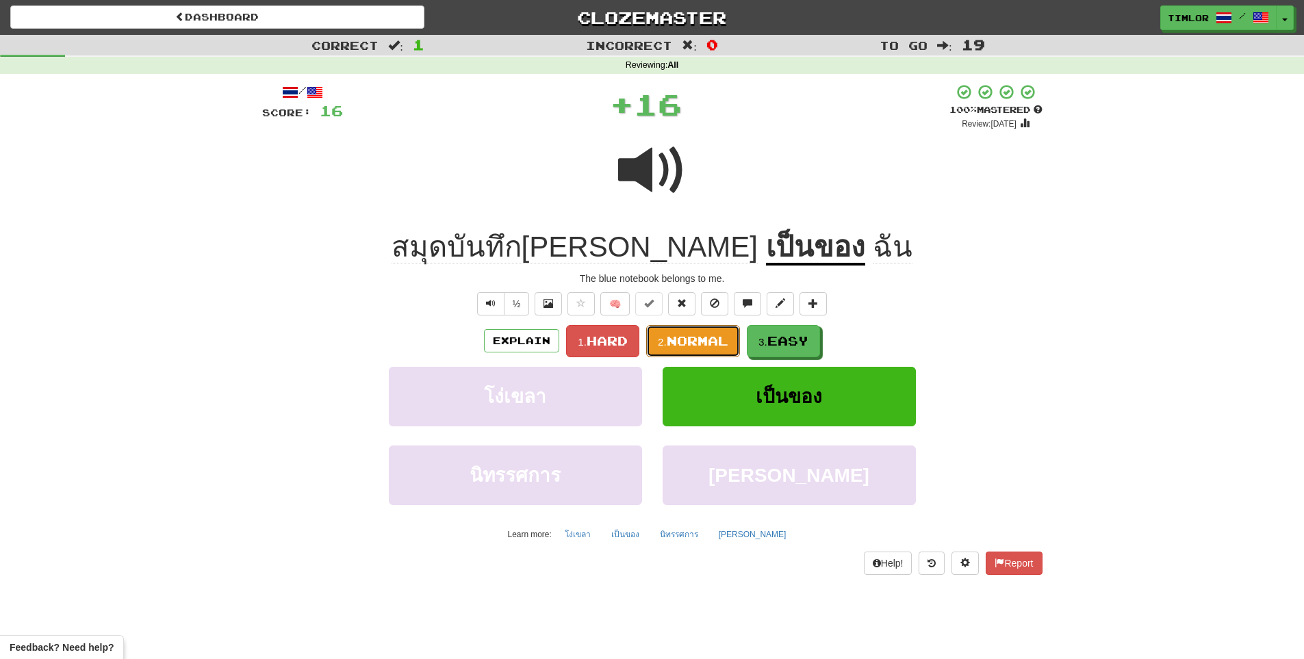
click at [667, 333] on button "2. Normal" at bounding box center [693, 341] width 94 height 32
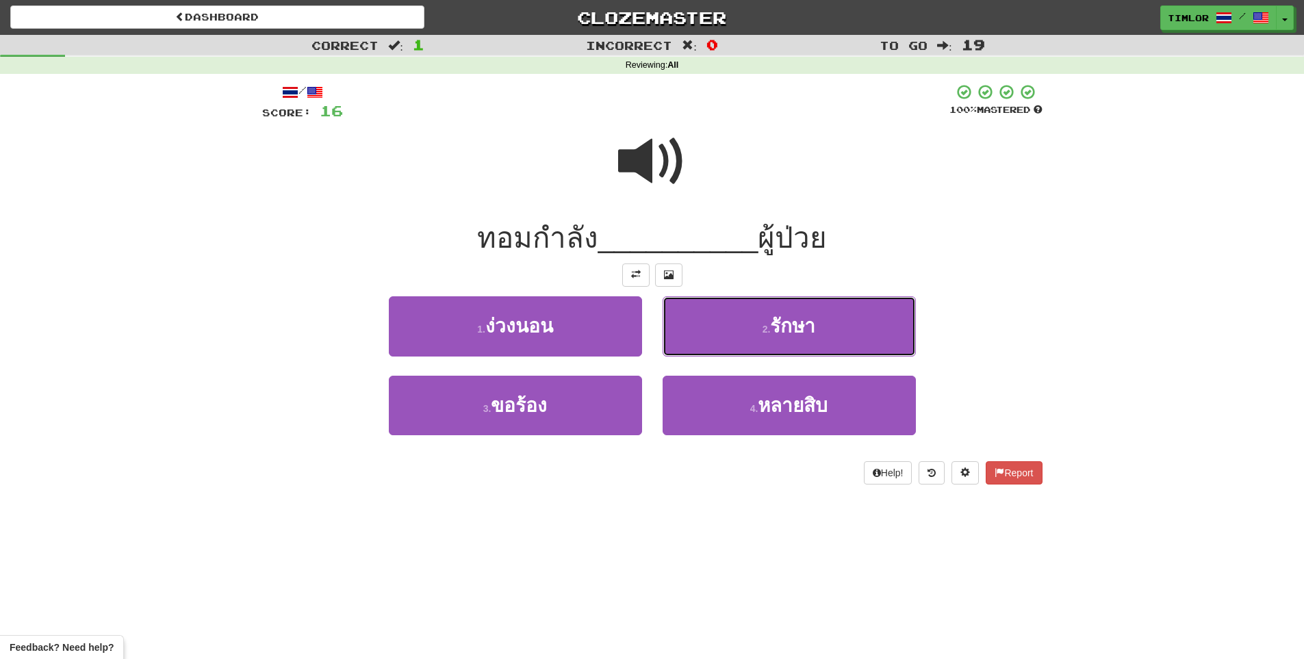
click at [665, 318] on button "2 . รักษา" at bounding box center [789, 326] width 253 height 60
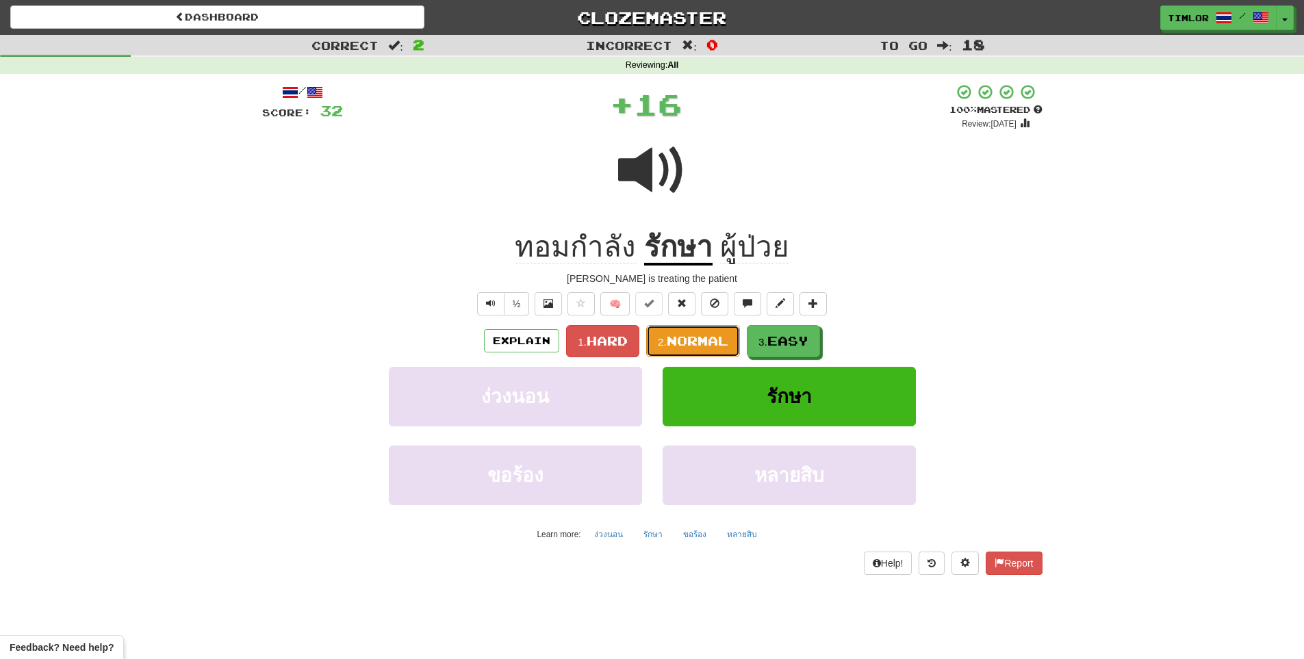
click at [662, 346] on small "2." at bounding box center [662, 342] width 9 height 12
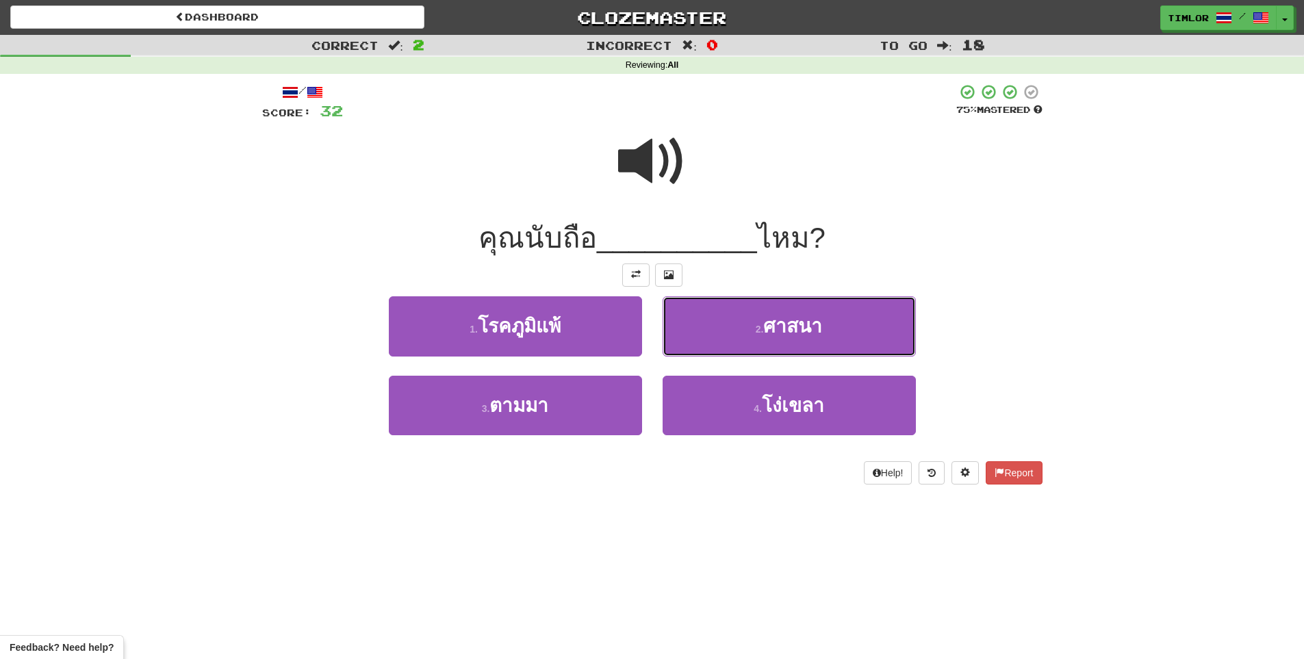
click at [663, 346] on button "2 . ศาสนา" at bounding box center [789, 326] width 253 height 60
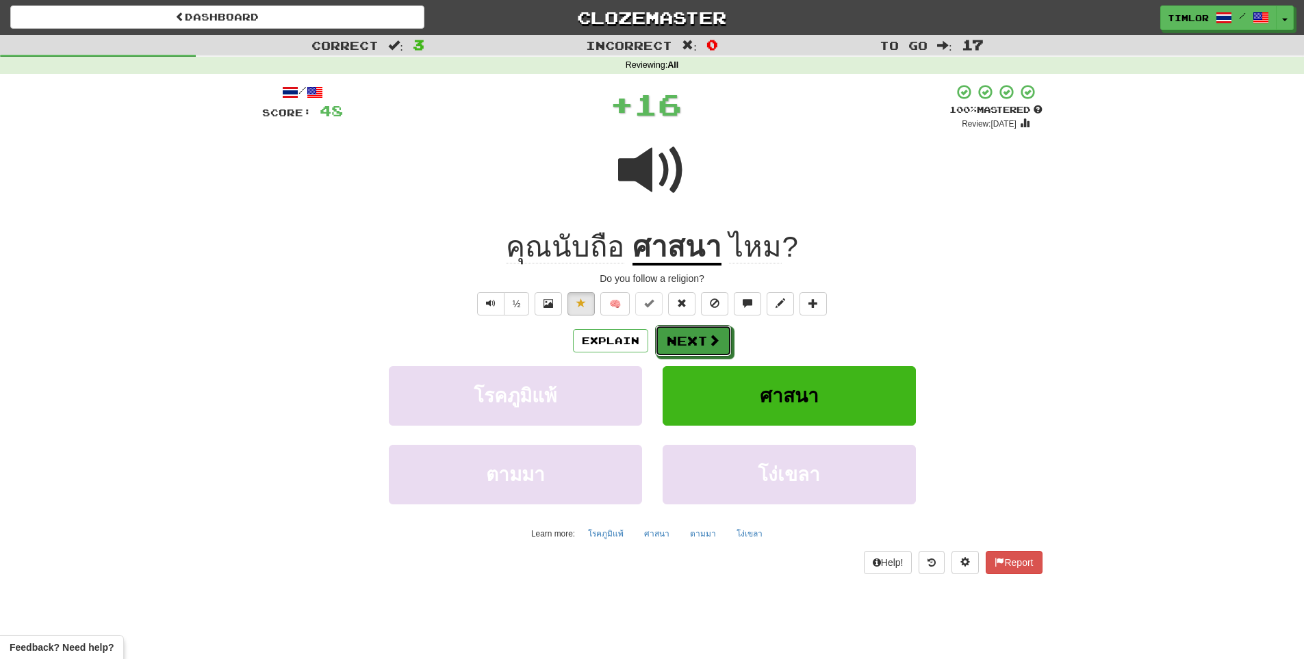
click at [662, 346] on button "Next" at bounding box center [693, 340] width 77 height 31
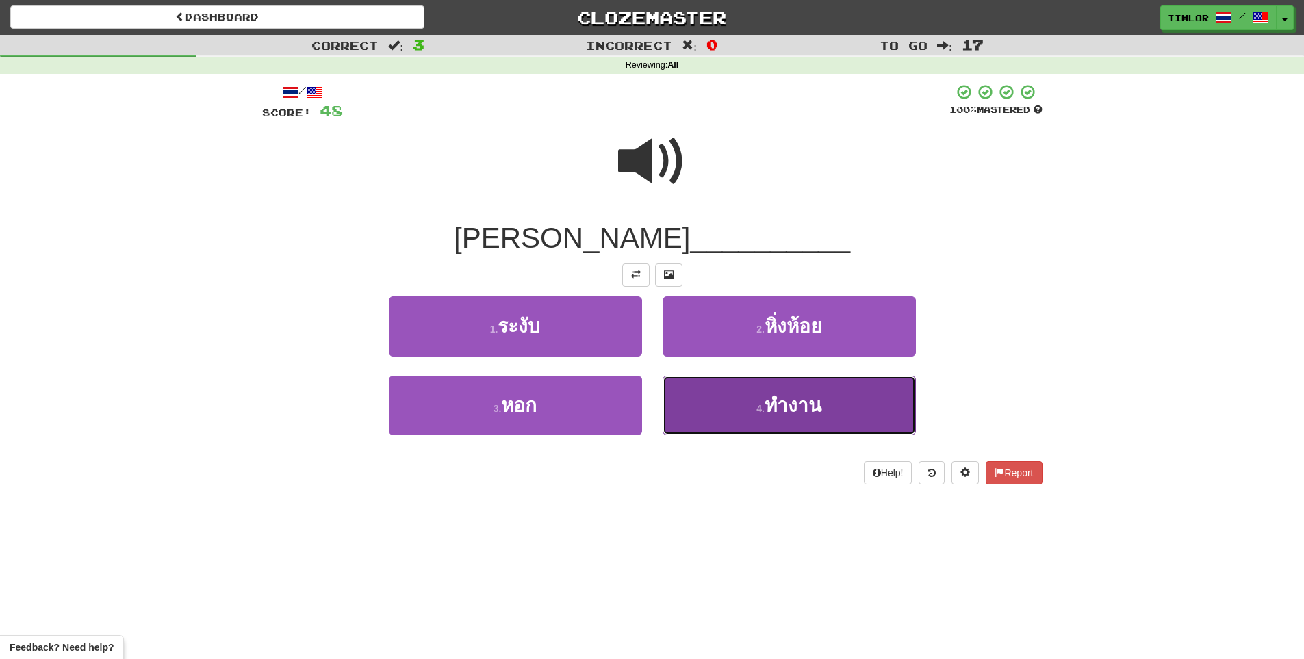
click at [671, 376] on button "4 . ทำงาน" at bounding box center [789, 406] width 253 height 60
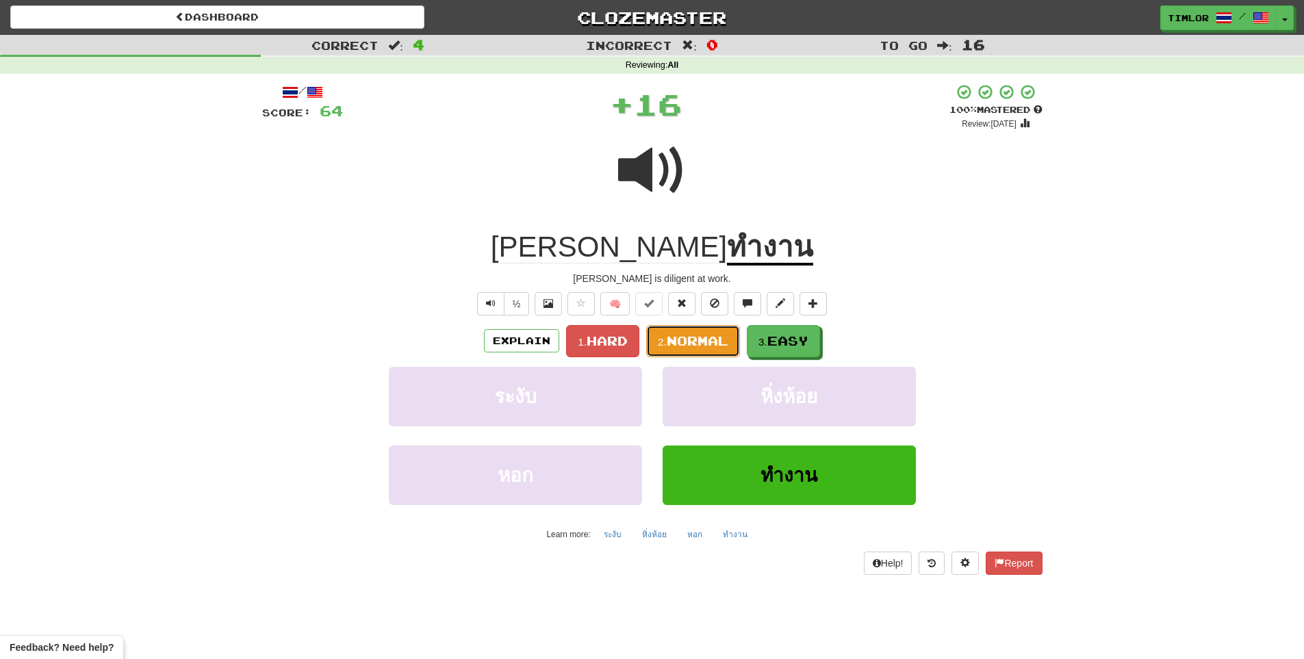
click at [682, 334] on span "Normal" at bounding box center [698, 340] width 62 height 15
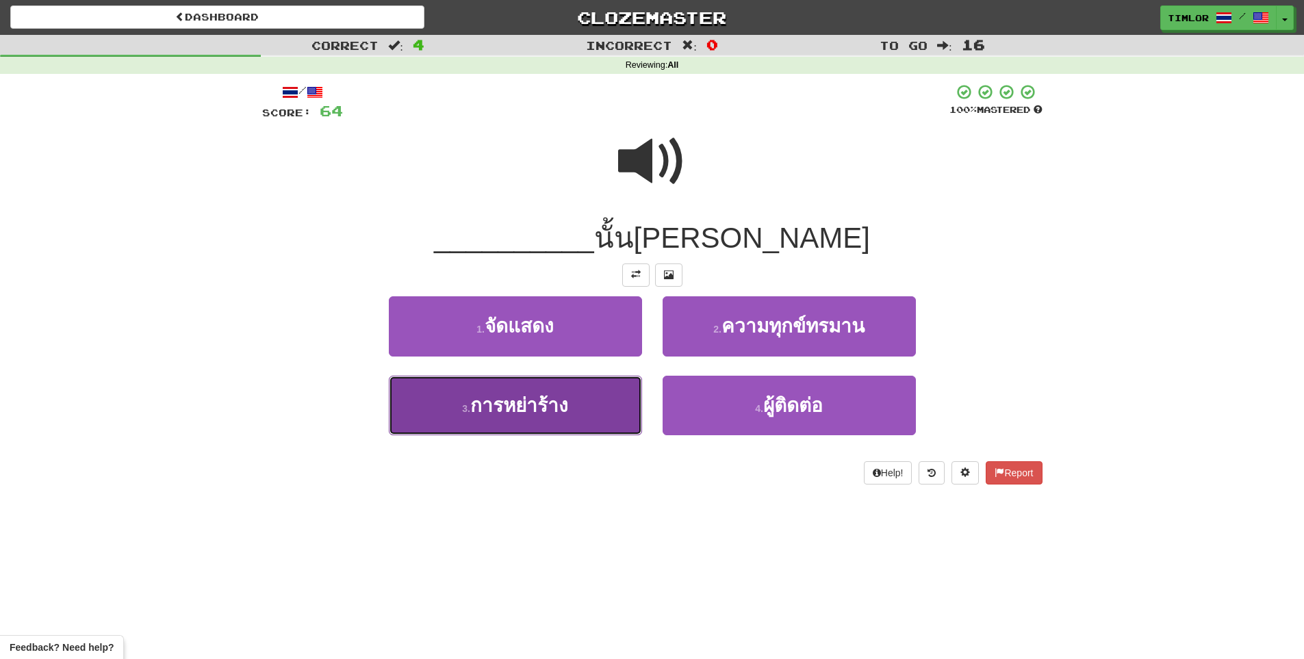
click at [615, 388] on button "3 . การหย่าร้าง" at bounding box center [515, 406] width 253 height 60
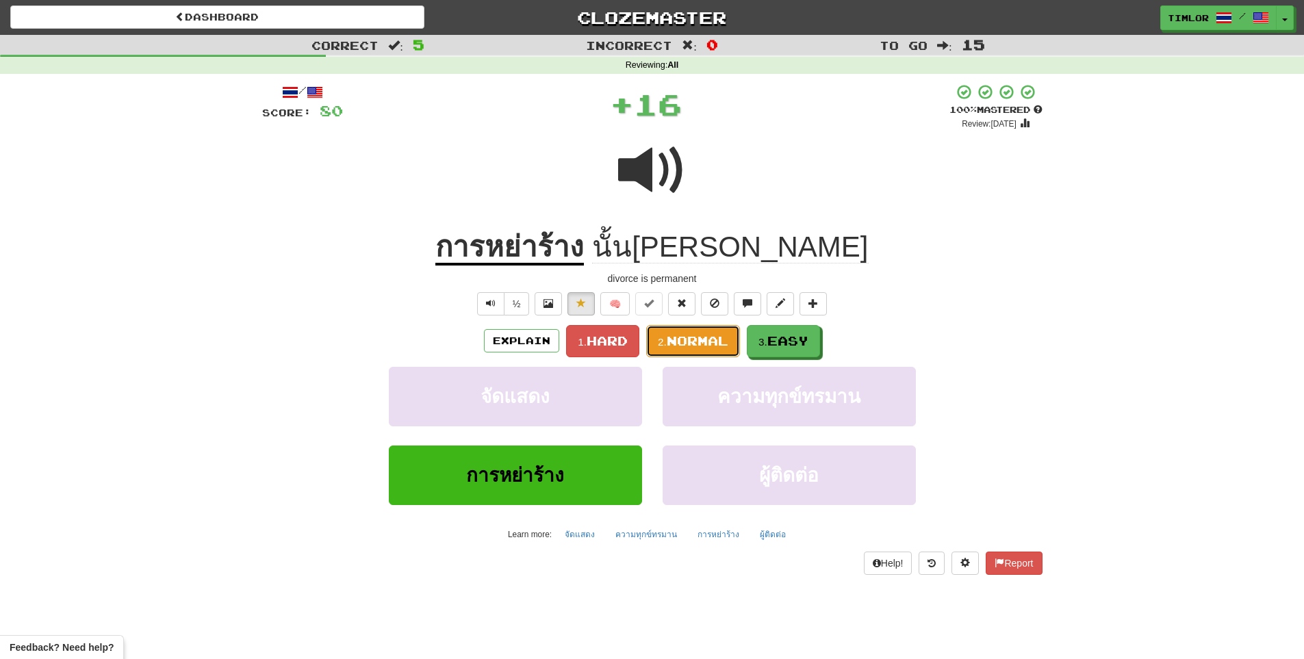
click at [663, 344] on small "2." at bounding box center [662, 342] width 9 height 12
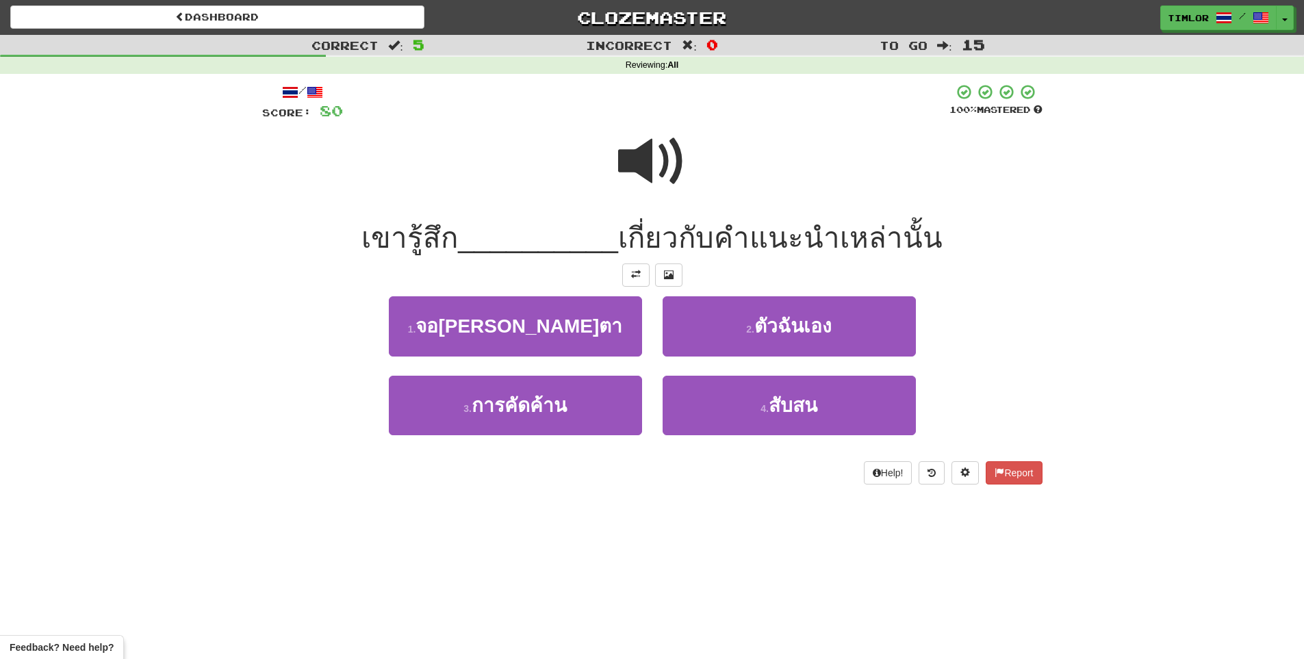
click at [659, 181] on span at bounding box center [652, 161] width 68 height 68
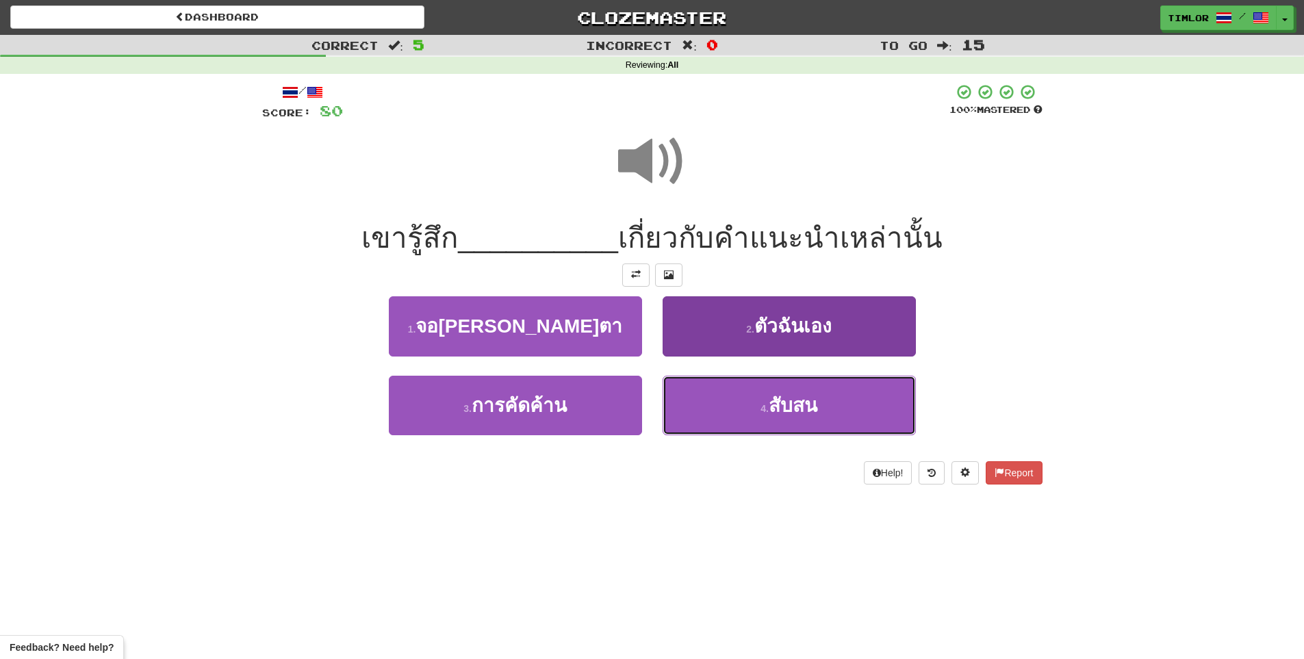
click at [709, 381] on button "4 . สับสน" at bounding box center [789, 406] width 253 height 60
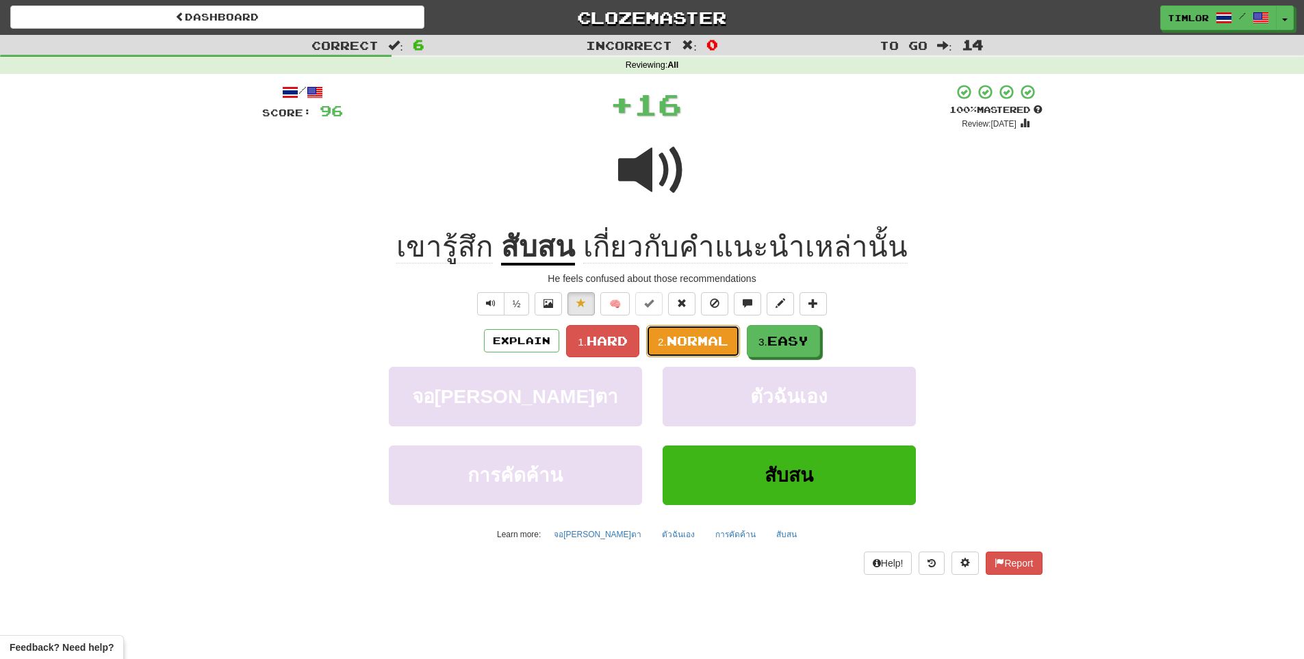
click at [712, 336] on span "Normal" at bounding box center [698, 340] width 62 height 15
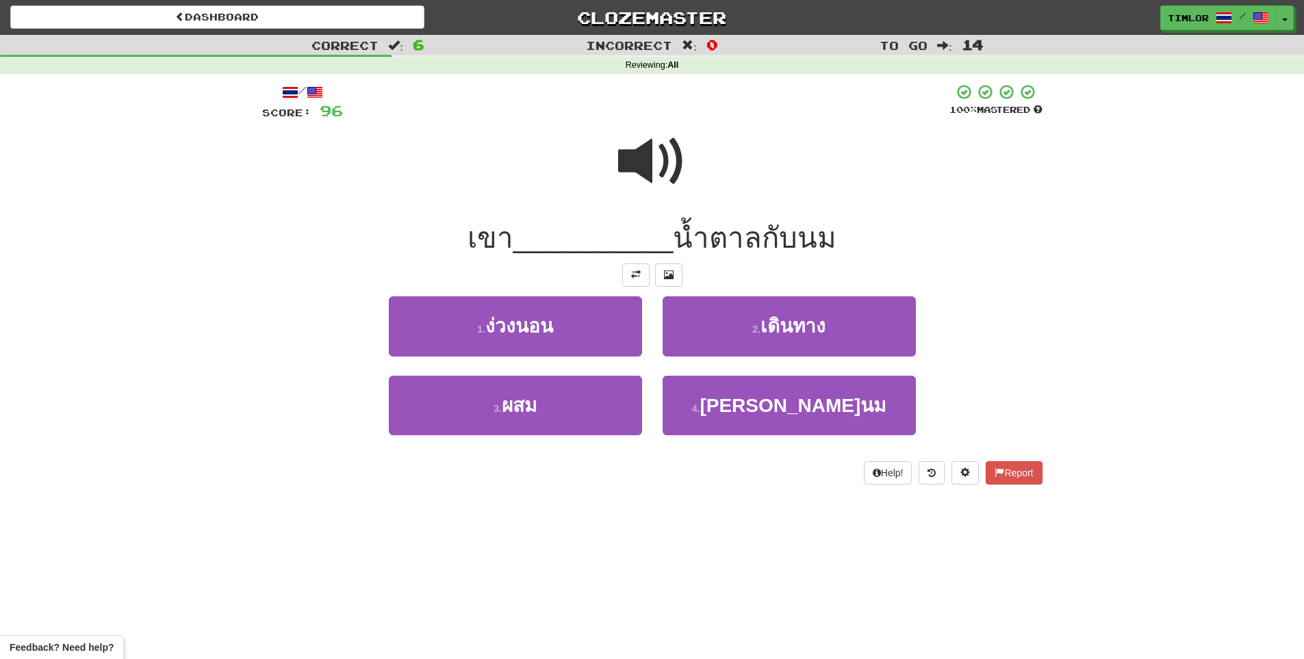
click at [642, 186] on span at bounding box center [652, 161] width 68 height 68
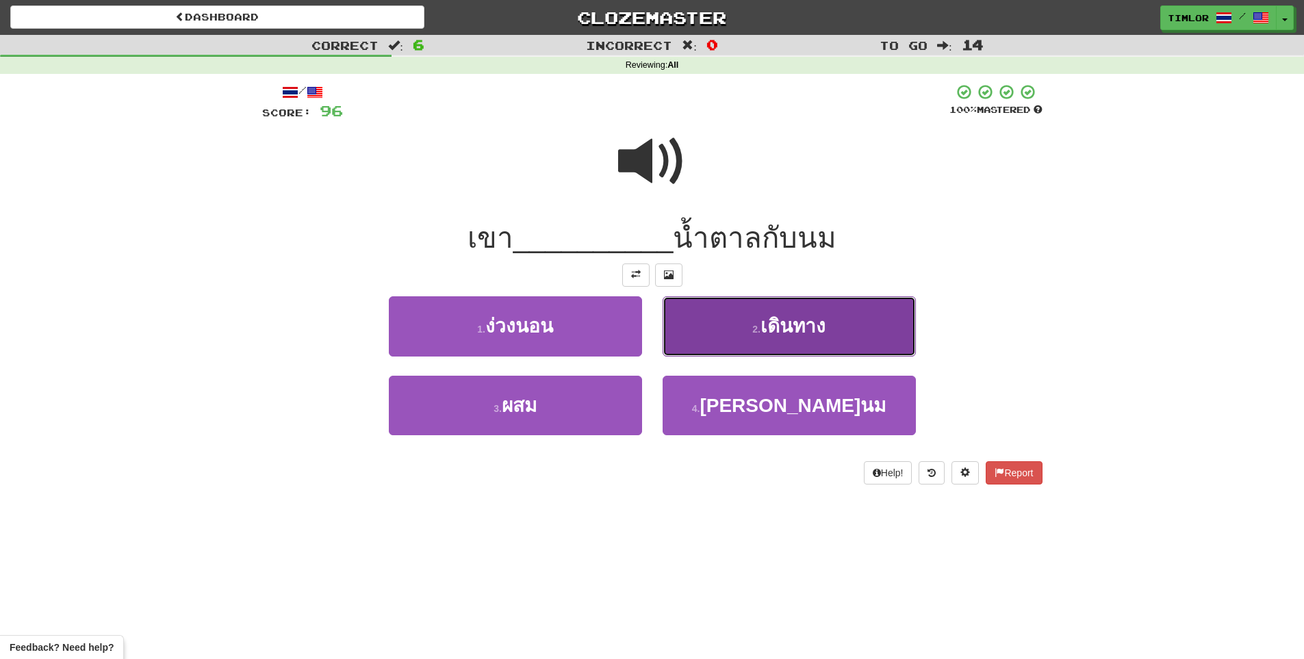
click at [672, 312] on button "2 . เดินทาง" at bounding box center [789, 326] width 253 height 60
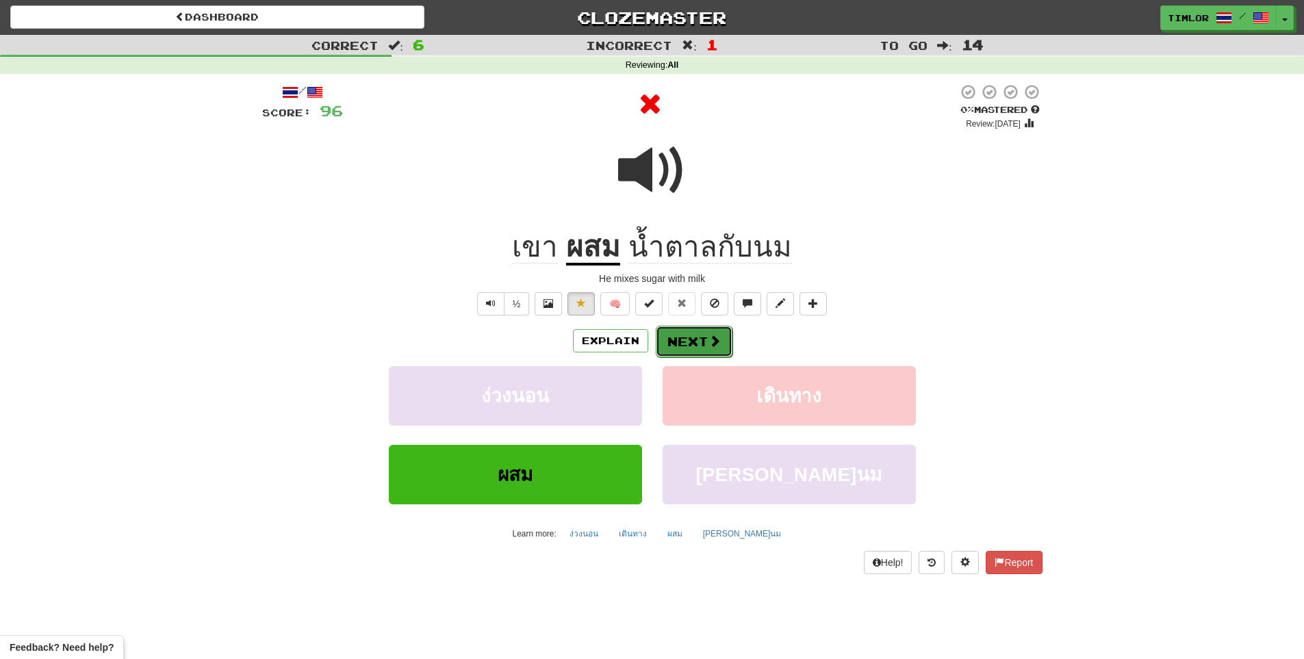
click at [676, 336] on button "Next" at bounding box center [694, 341] width 77 height 31
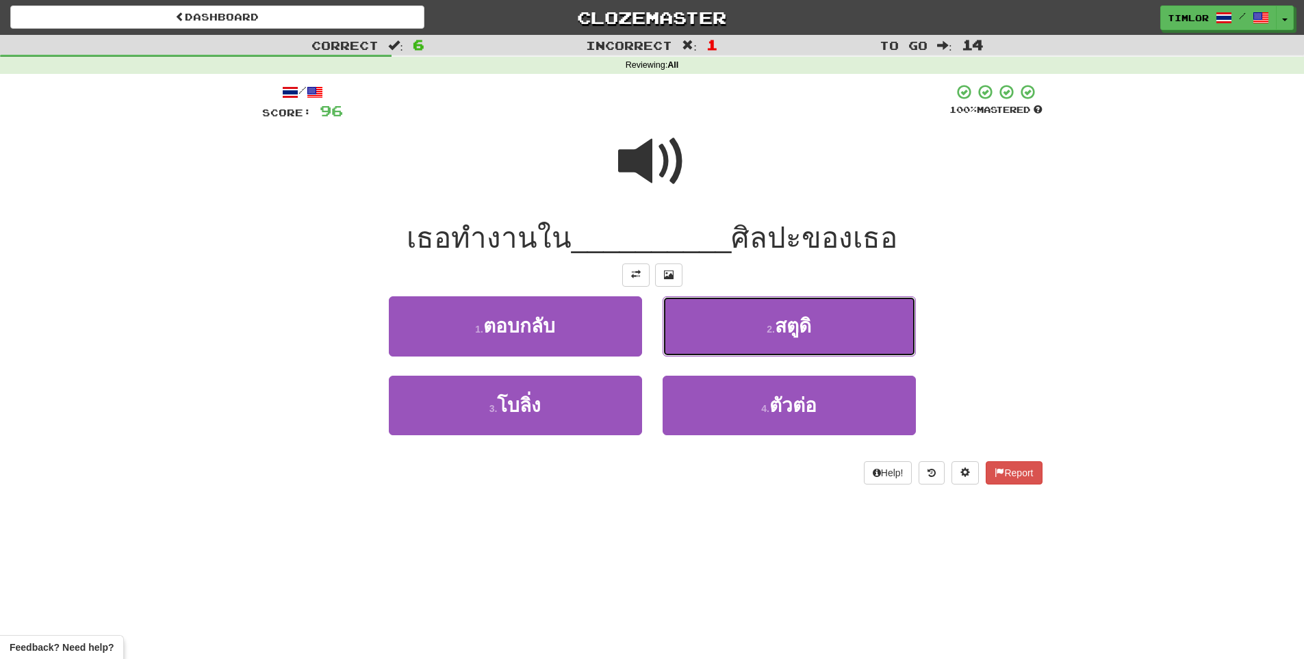
click at [676, 333] on button "2 . สตูดิ" at bounding box center [789, 326] width 253 height 60
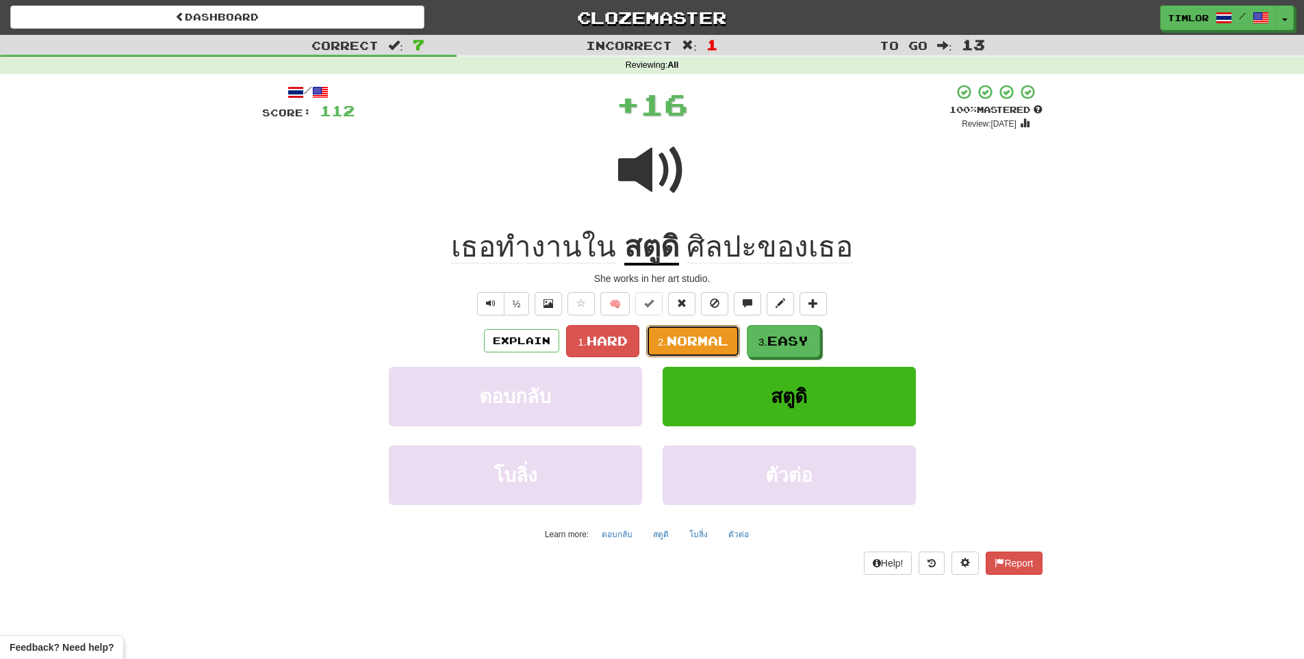
click at [676, 333] on span "Normal" at bounding box center [698, 340] width 62 height 15
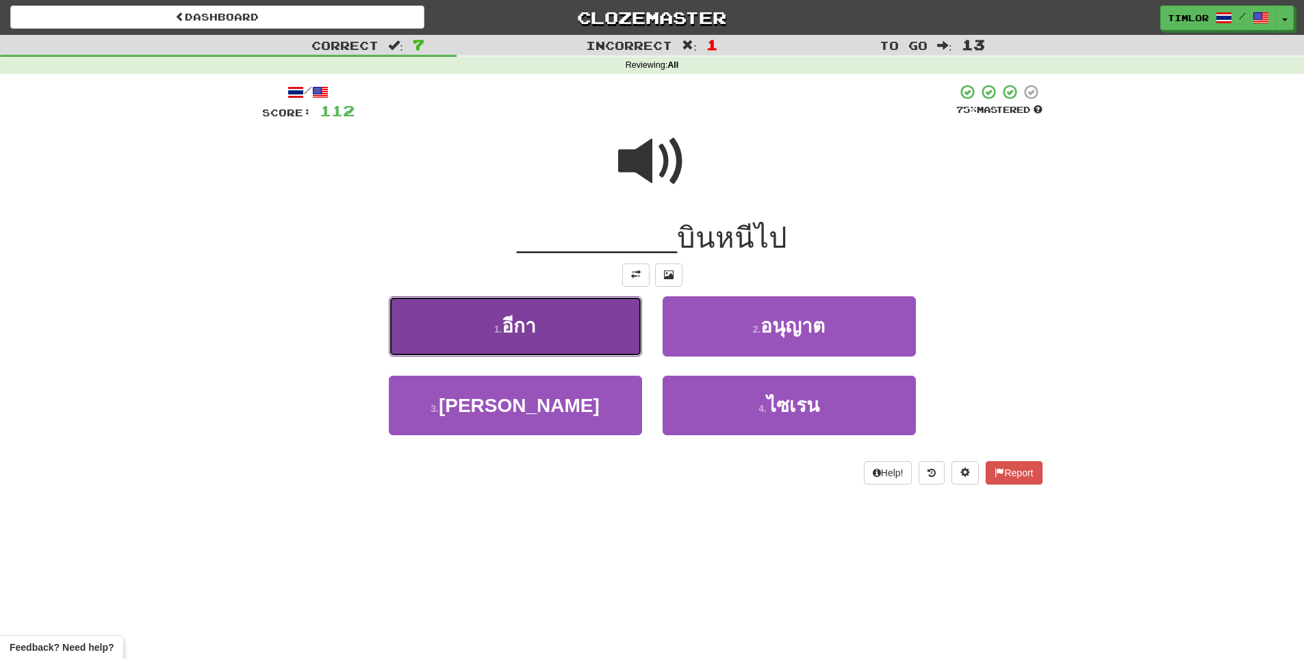
click at [598, 320] on button "1 . อีกา" at bounding box center [515, 326] width 253 height 60
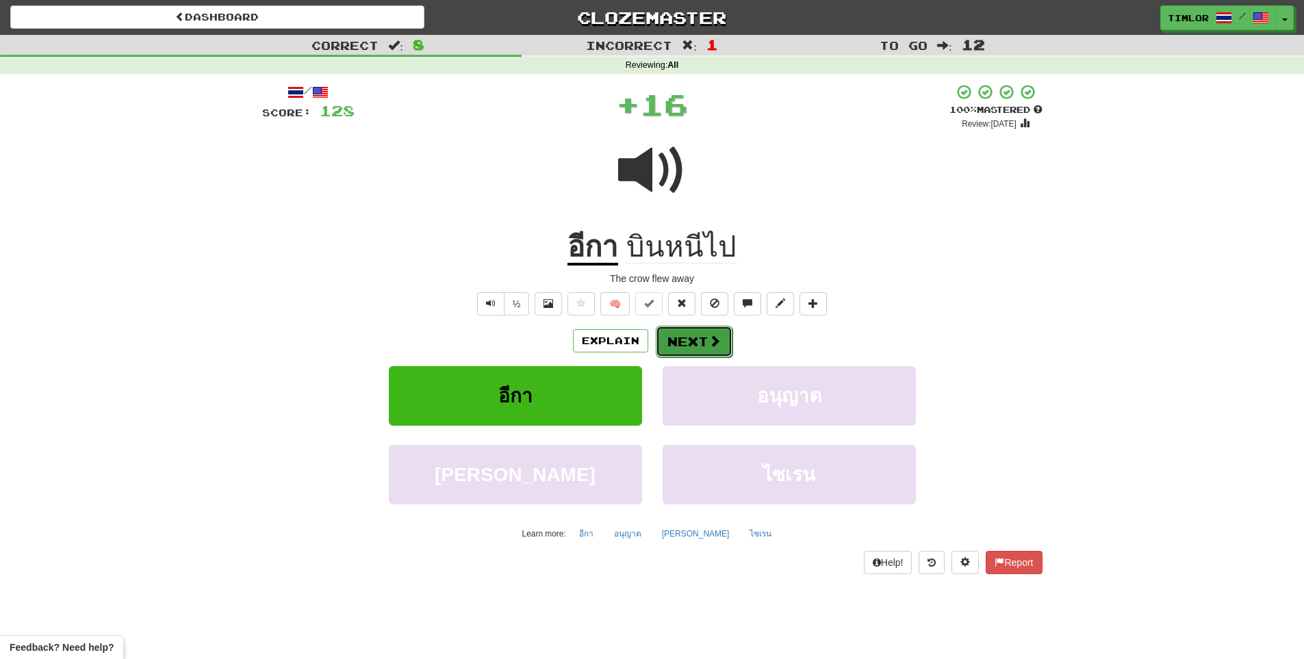
click at [729, 344] on button "Next" at bounding box center [694, 341] width 77 height 31
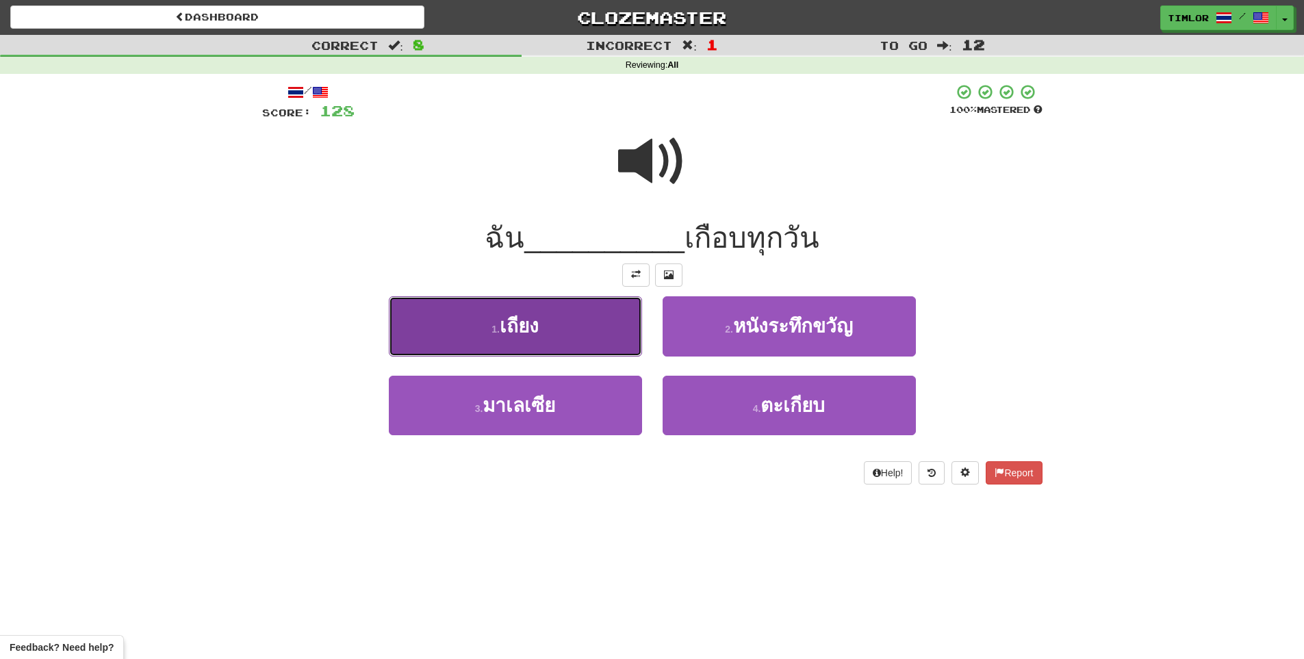
click at [585, 314] on button "1 . เถียง" at bounding box center [515, 326] width 253 height 60
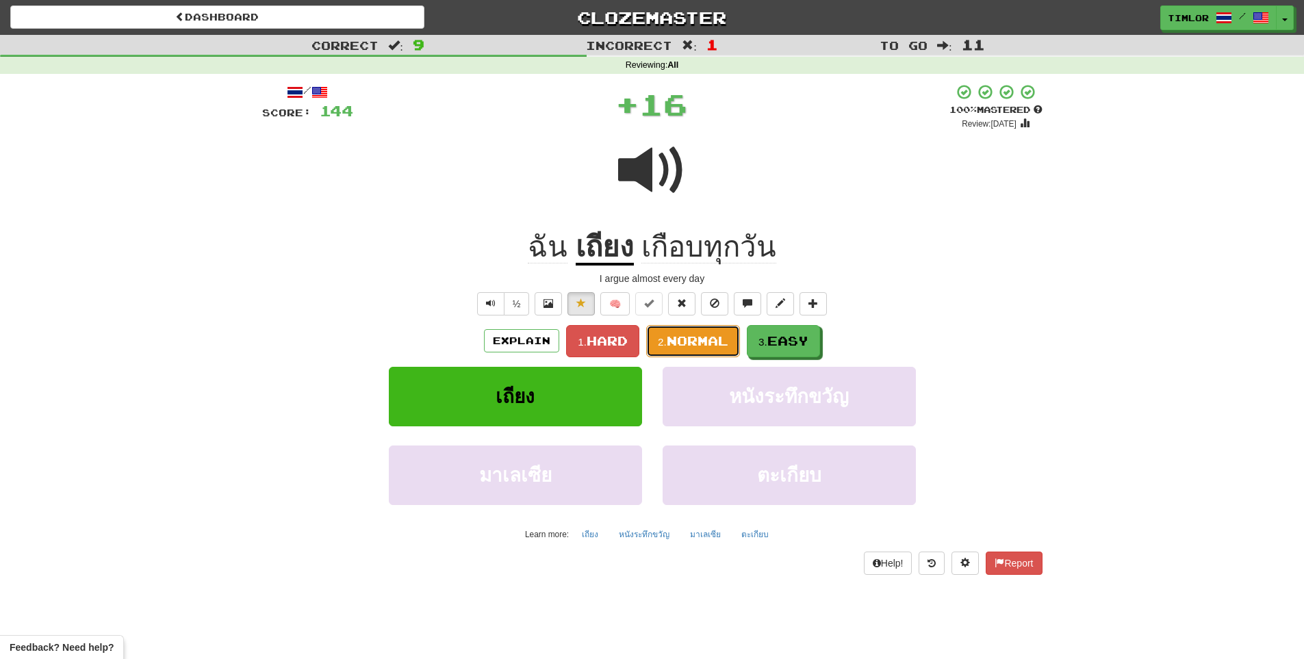
click at [689, 338] on span "Normal" at bounding box center [698, 340] width 62 height 15
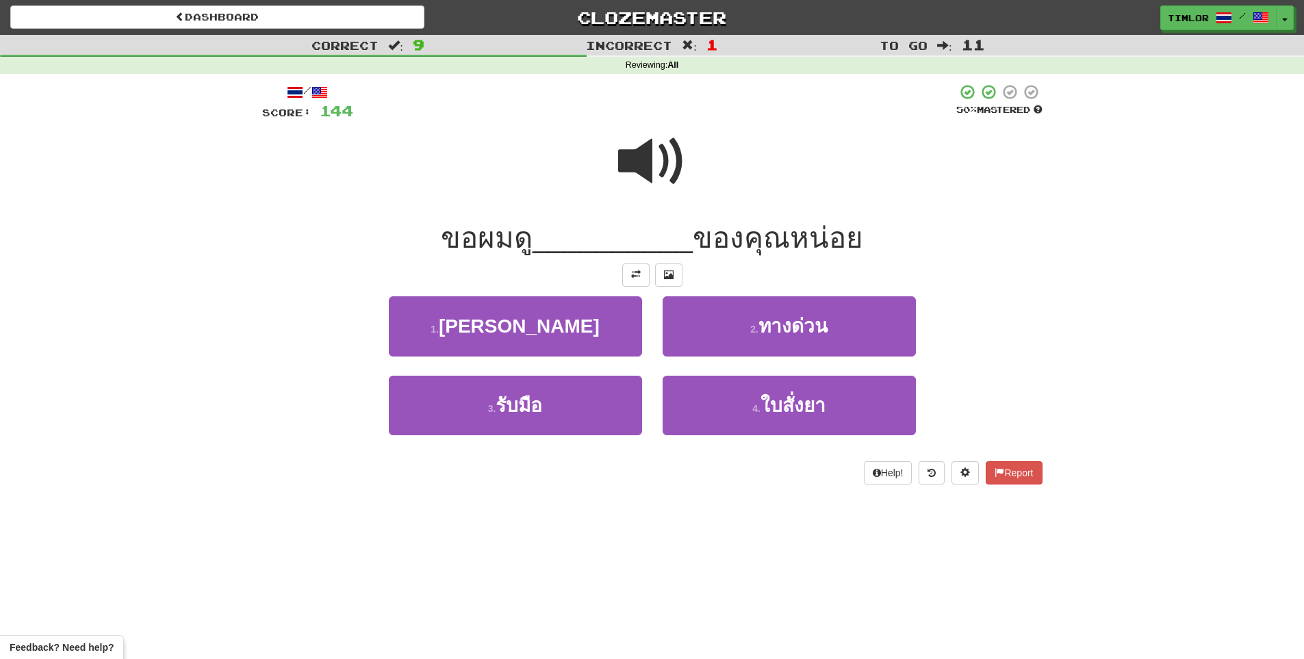
click at [619, 202] on div at bounding box center [652, 171] width 780 height 98
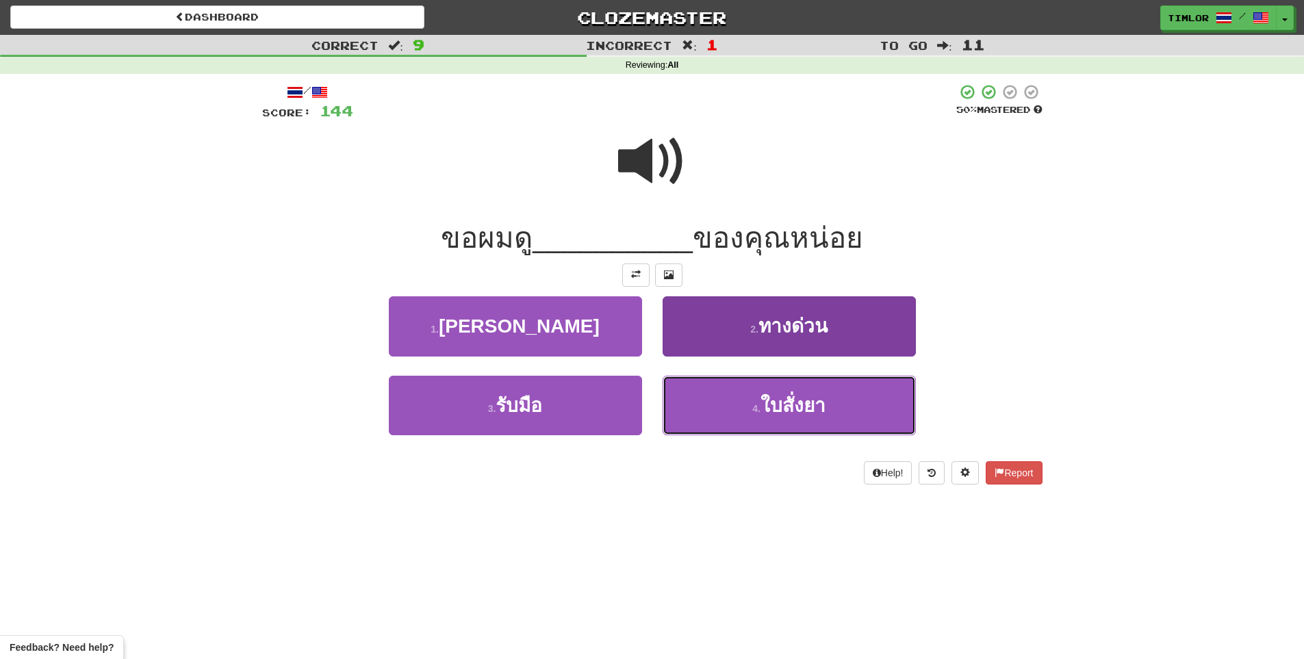
click at [745, 381] on button "4 . ใบสั่งยา" at bounding box center [789, 406] width 253 height 60
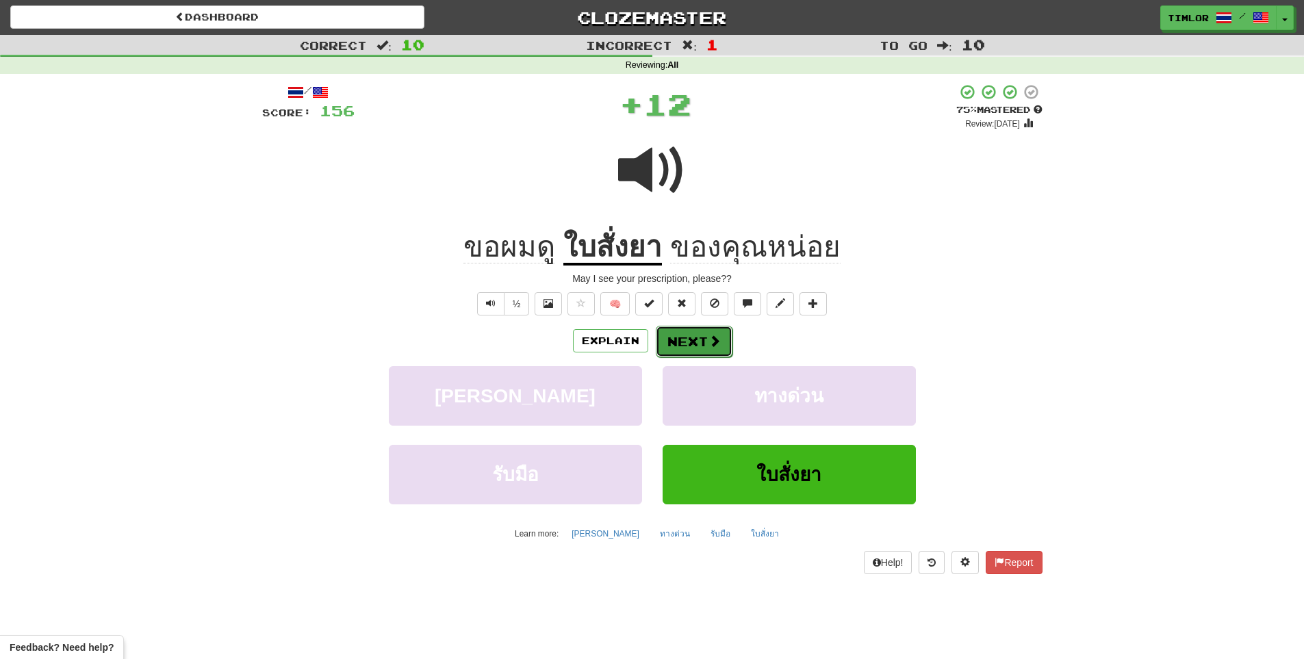
click at [706, 348] on button "Next" at bounding box center [694, 341] width 77 height 31
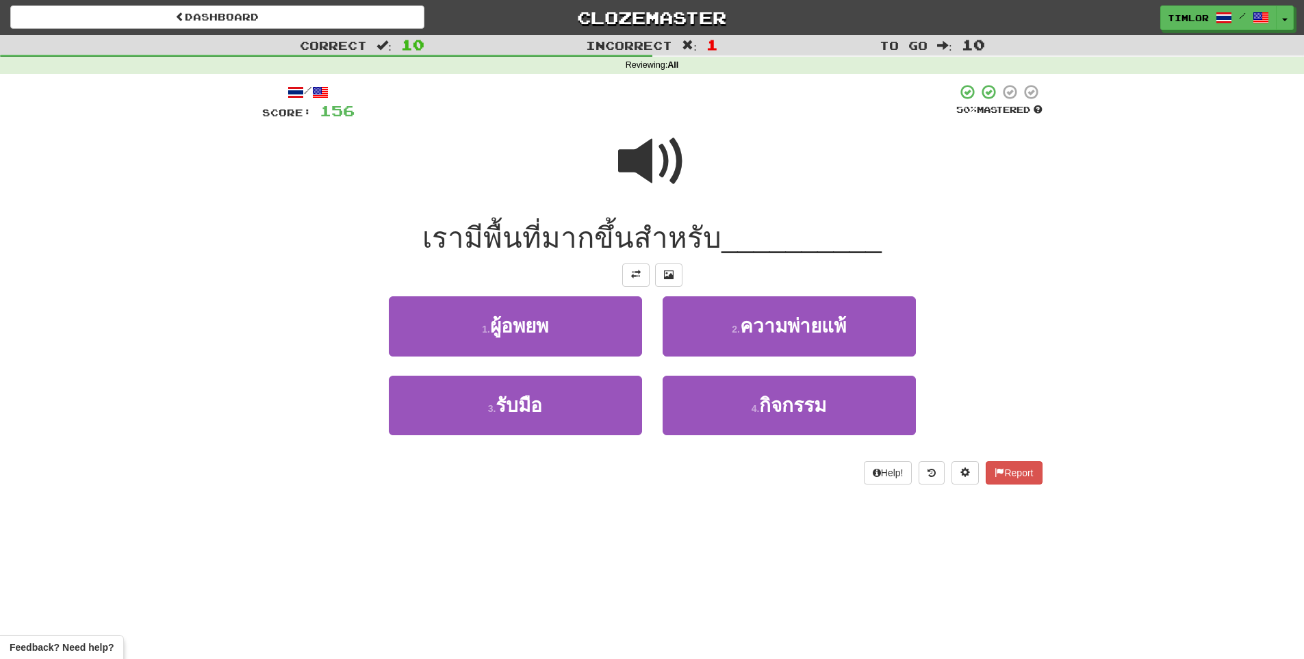
click at [704, 142] on div at bounding box center [652, 171] width 780 height 98
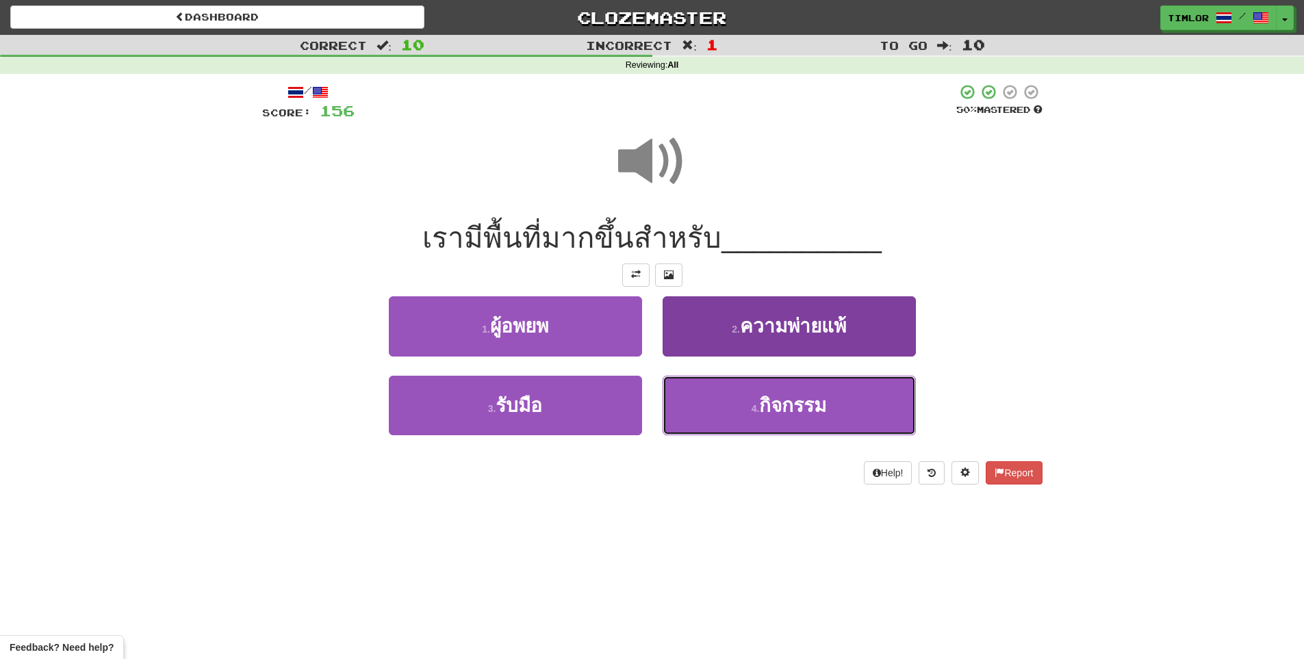
click at [761, 380] on button "4 . กิจกรรม" at bounding box center [789, 406] width 253 height 60
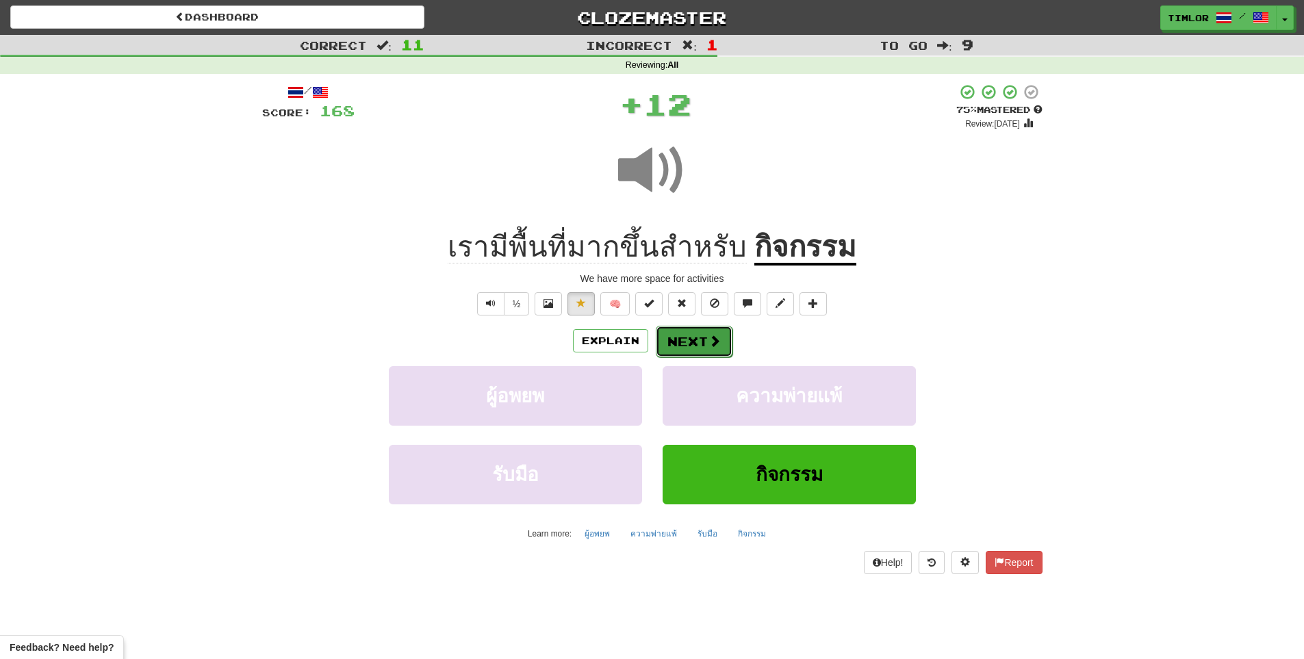
click at [721, 344] on button "Next" at bounding box center [694, 341] width 77 height 31
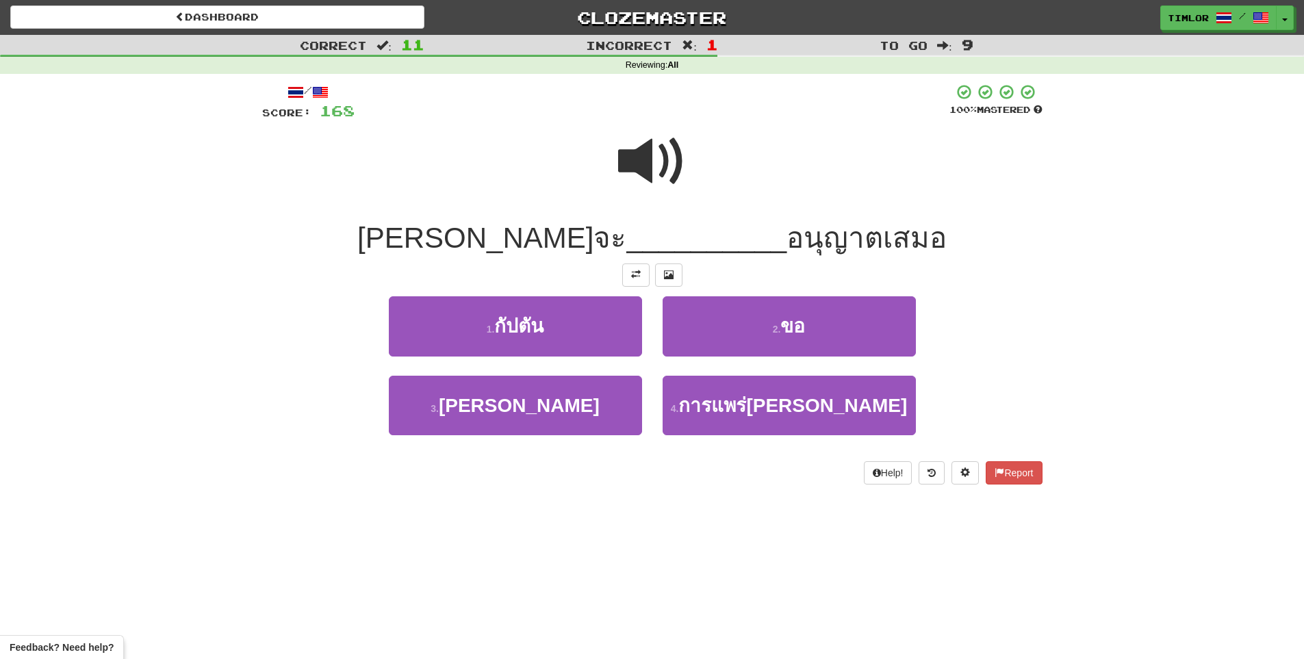
click at [632, 176] on span at bounding box center [652, 161] width 68 height 68
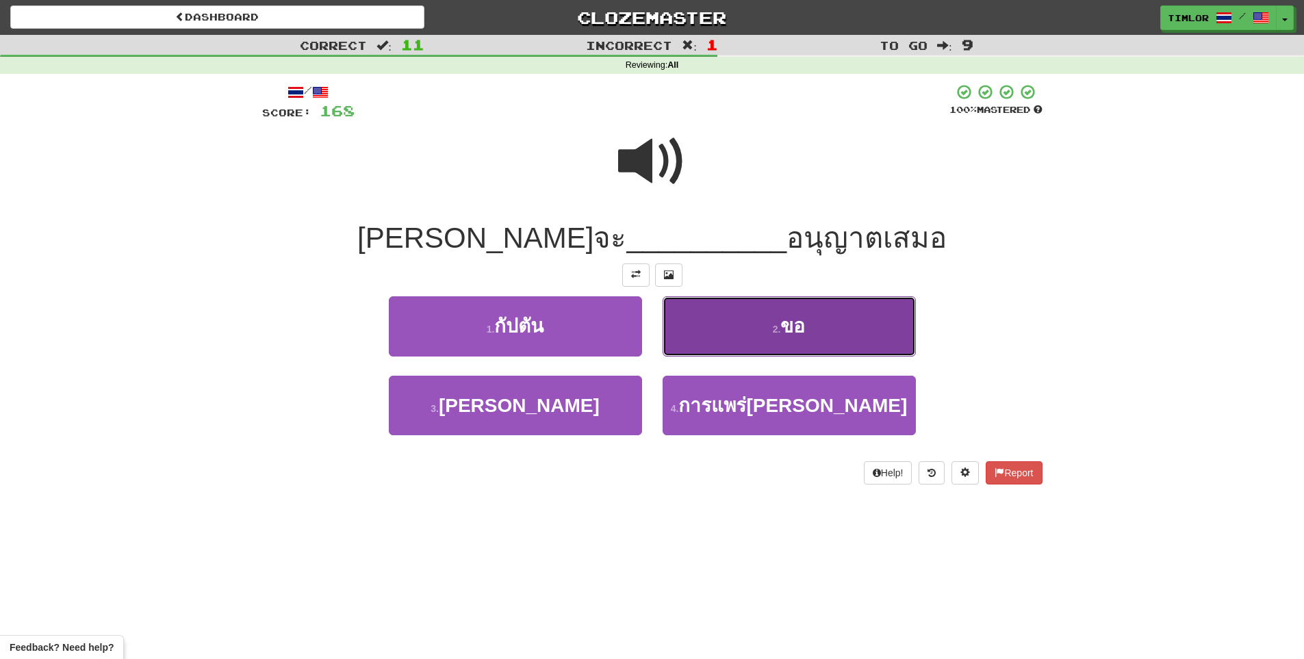
click at [695, 322] on button "2 . ขอ" at bounding box center [789, 326] width 253 height 60
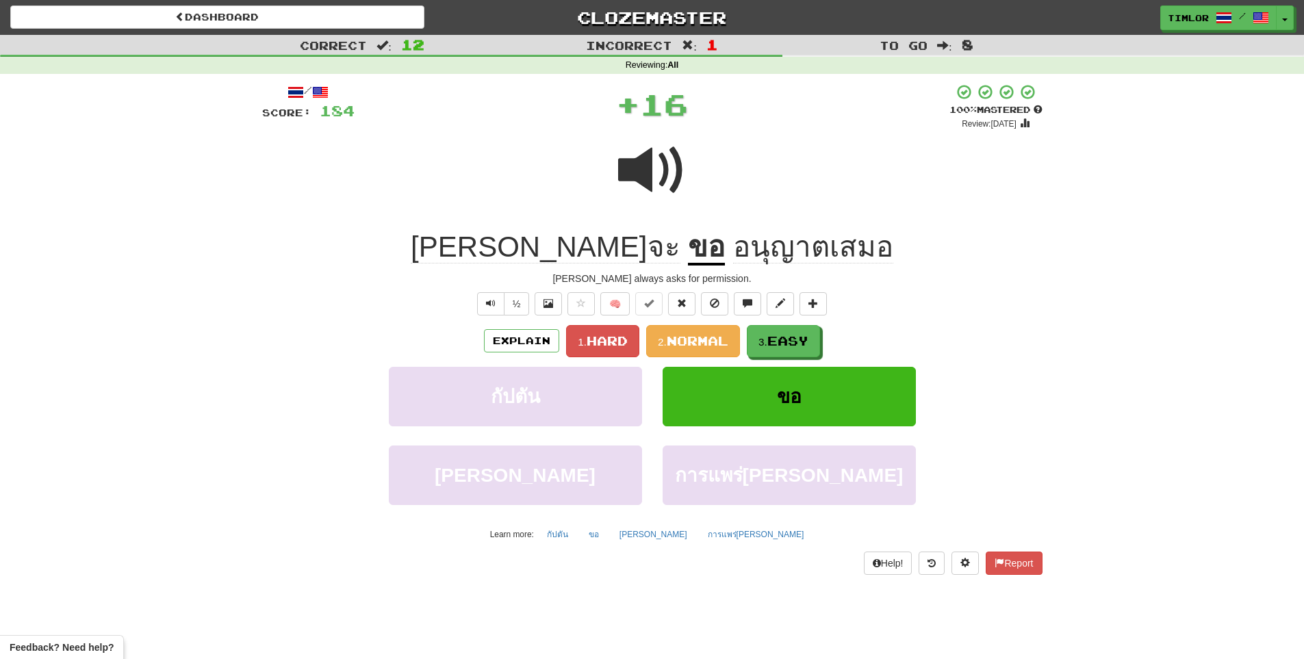
click at [689, 357] on div "Explain 1. Hard 2. Normal 3. Easy กัปตัน ขอ สมมุติ การแพร่กระจาย Learn more: กั…" at bounding box center [652, 435] width 780 height 220
click at [691, 344] on span "Normal" at bounding box center [698, 340] width 62 height 15
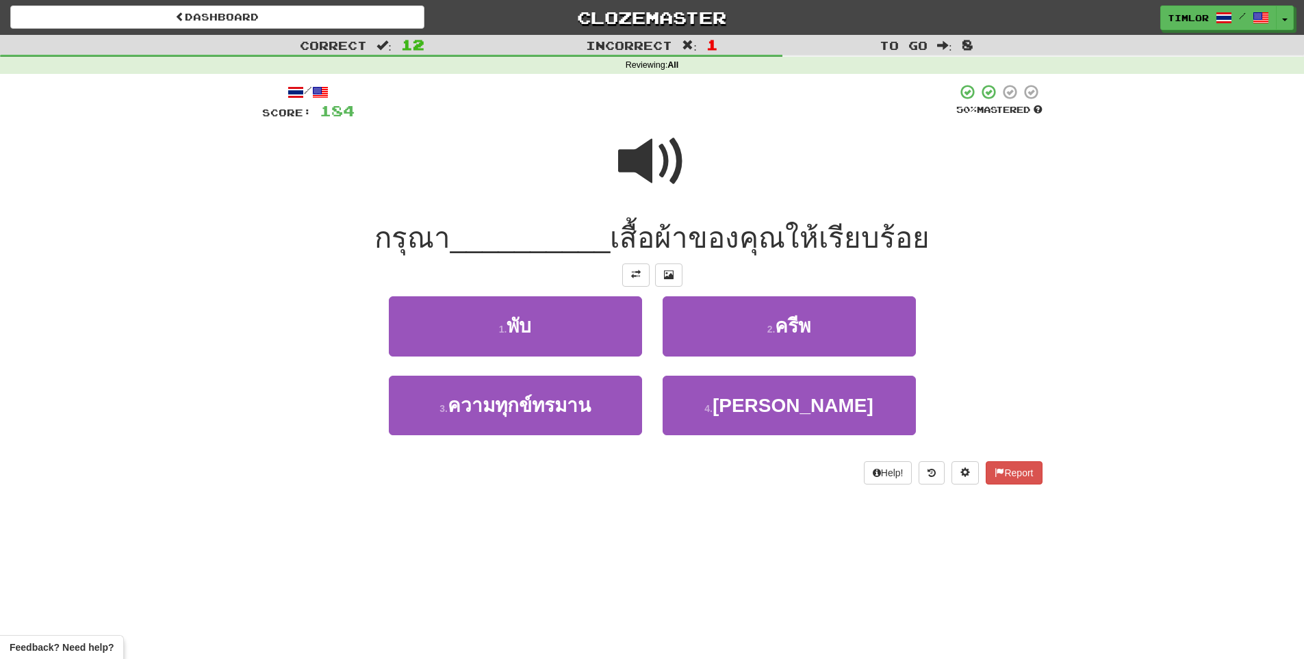
click at [626, 181] on span at bounding box center [652, 161] width 68 height 68
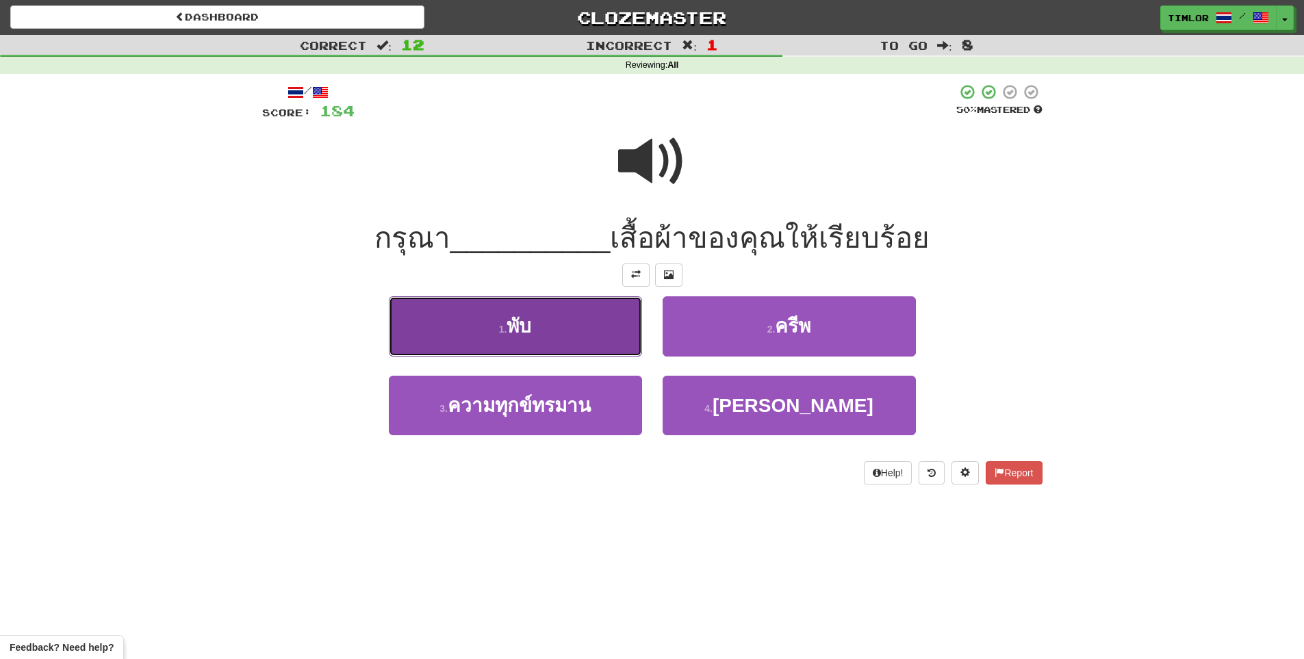
click at [628, 320] on button "1 . พับ" at bounding box center [515, 326] width 253 height 60
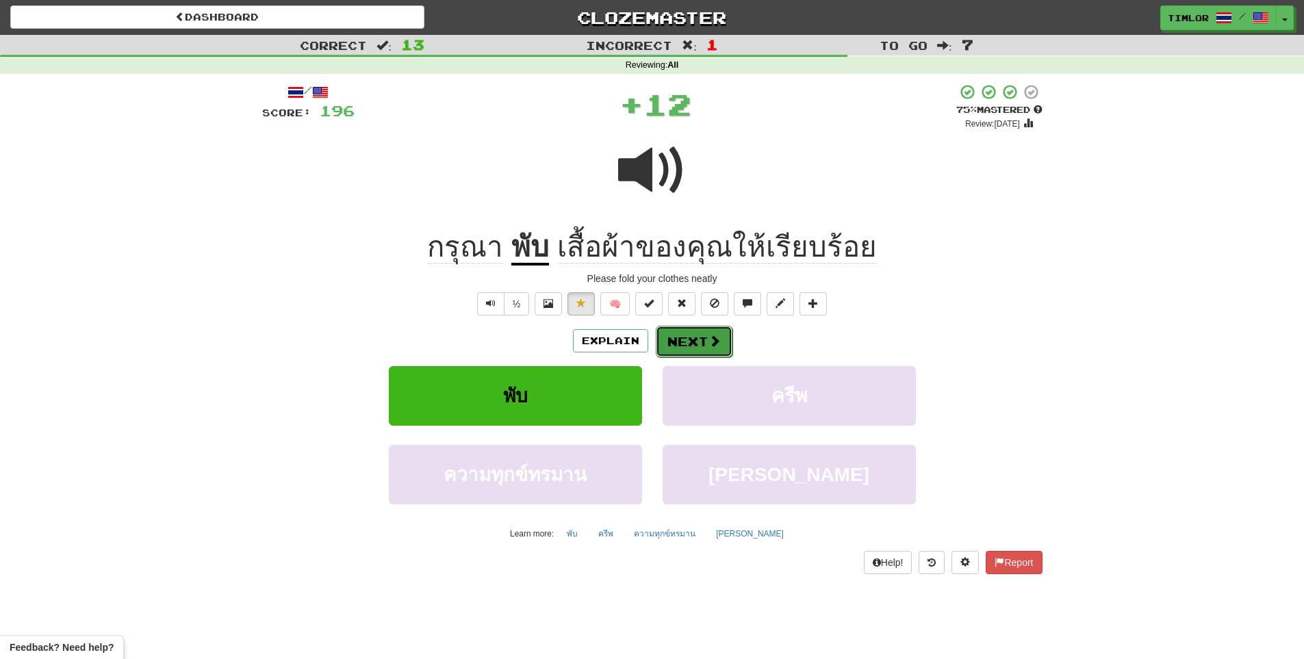
click at [699, 331] on button "Next" at bounding box center [694, 341] width 77 height 31
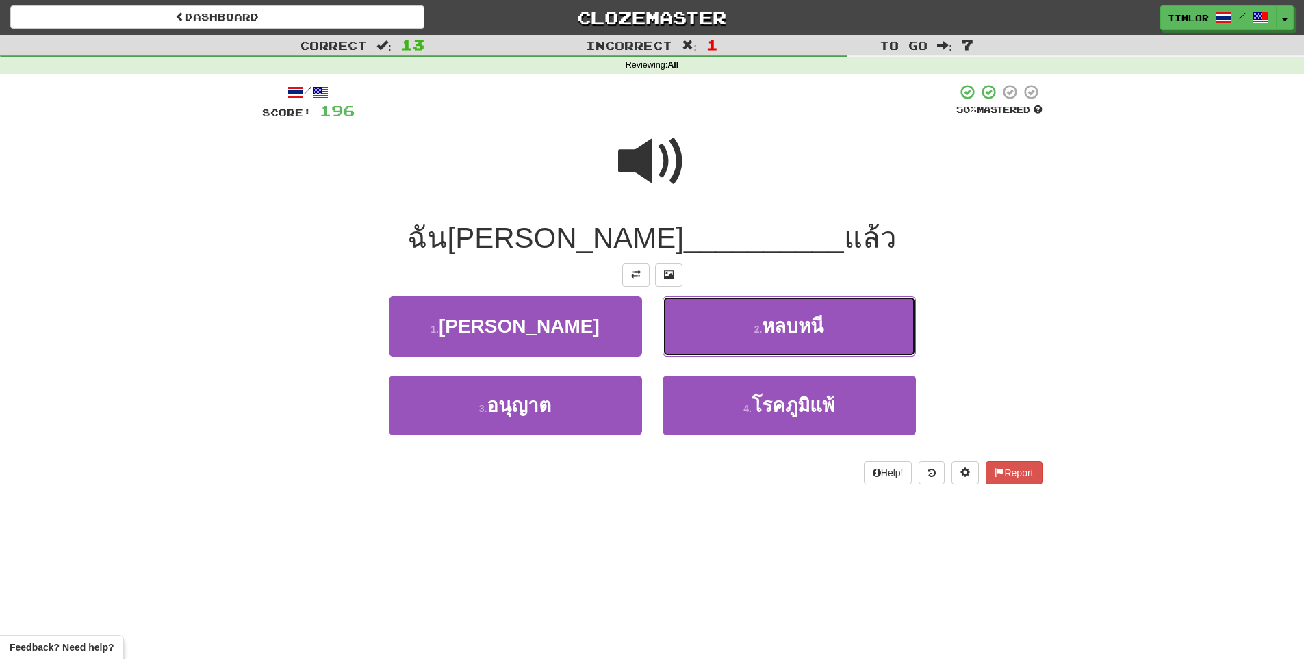
click at [701, 331] on button "2 . หลบหนี" at bounding box center [789, 326] width 253 height 60
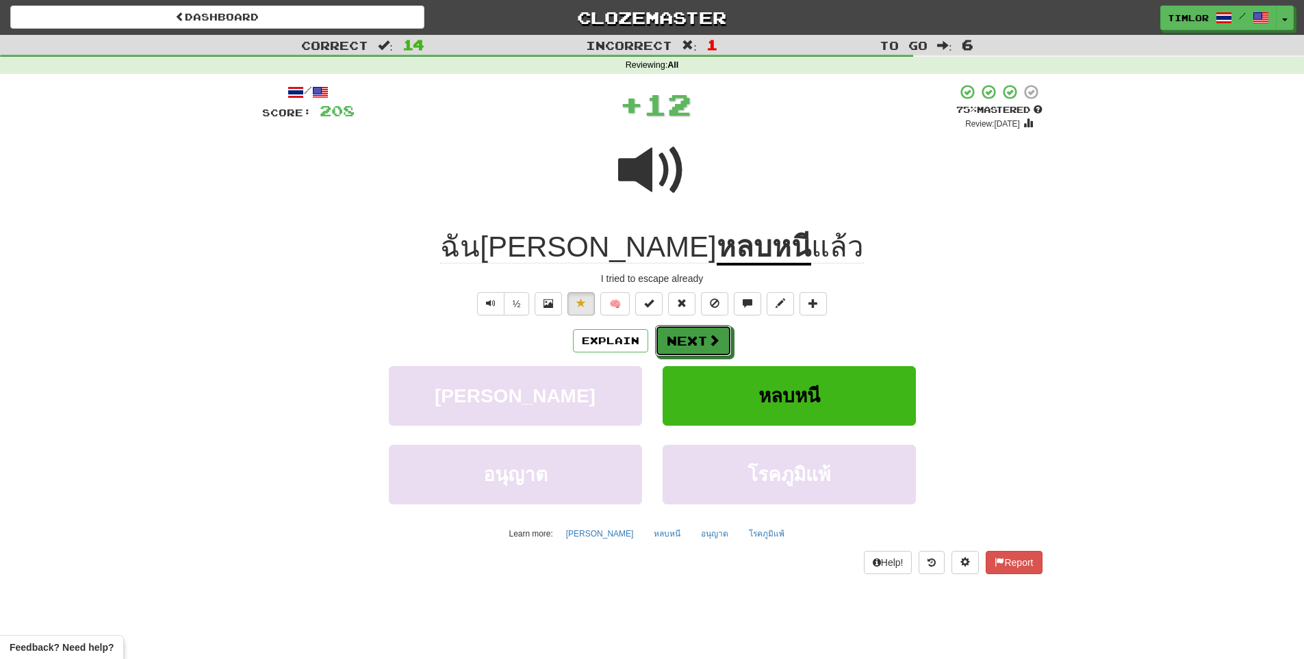
click at [701, 331] on button "Next" at bounding box center [693, 340] width 77 height 31
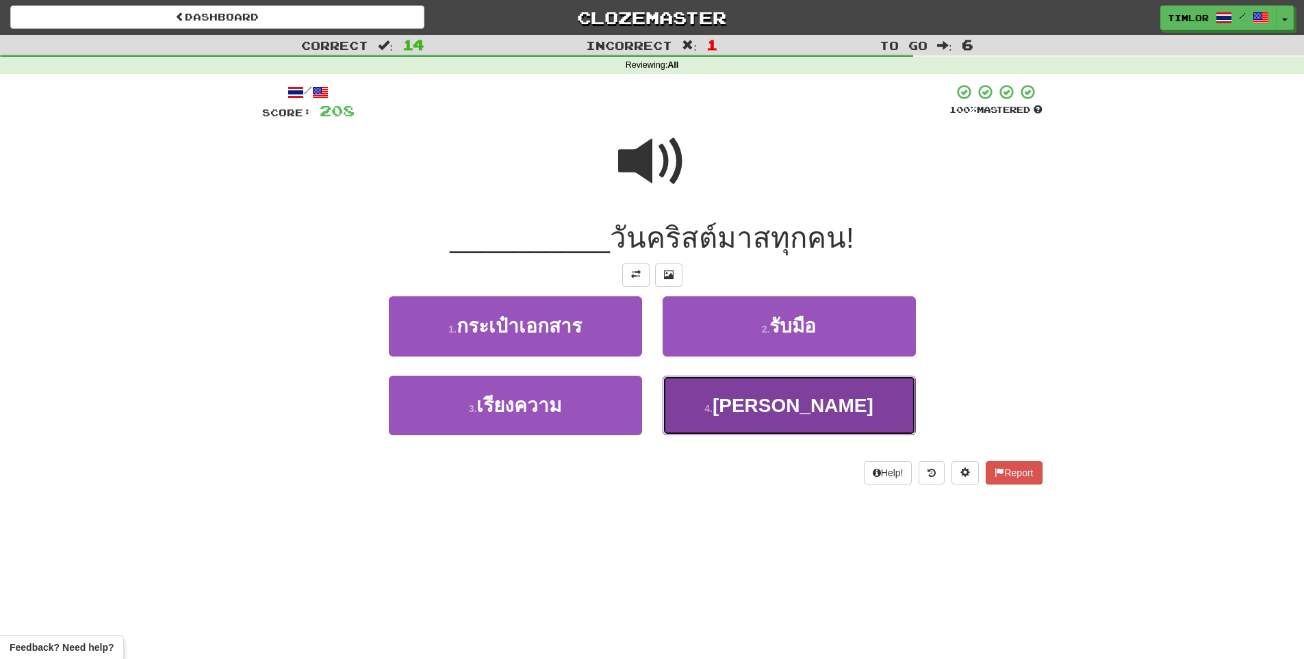
click at [696, 388] on button "4 . สุขสันต์" at bounding box center [789, 406] width 253 height 60
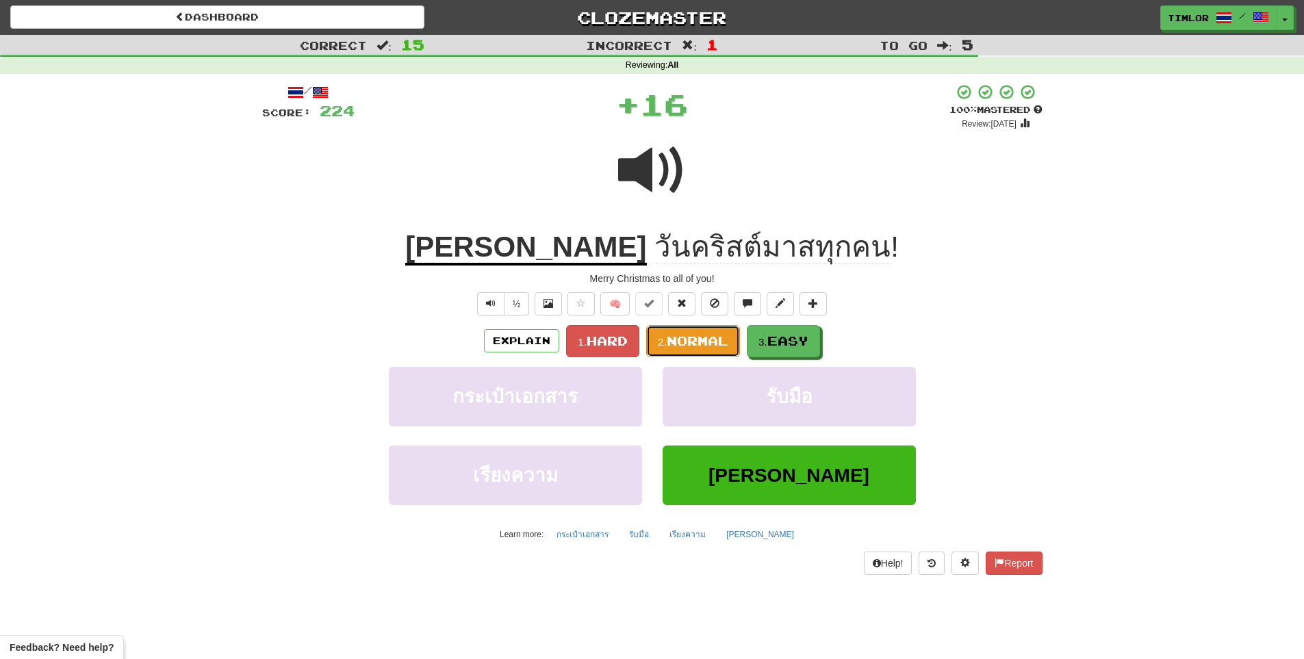
click at [704, 340] on span "Normal" at bounding box center [698, 340] width 62 height 15
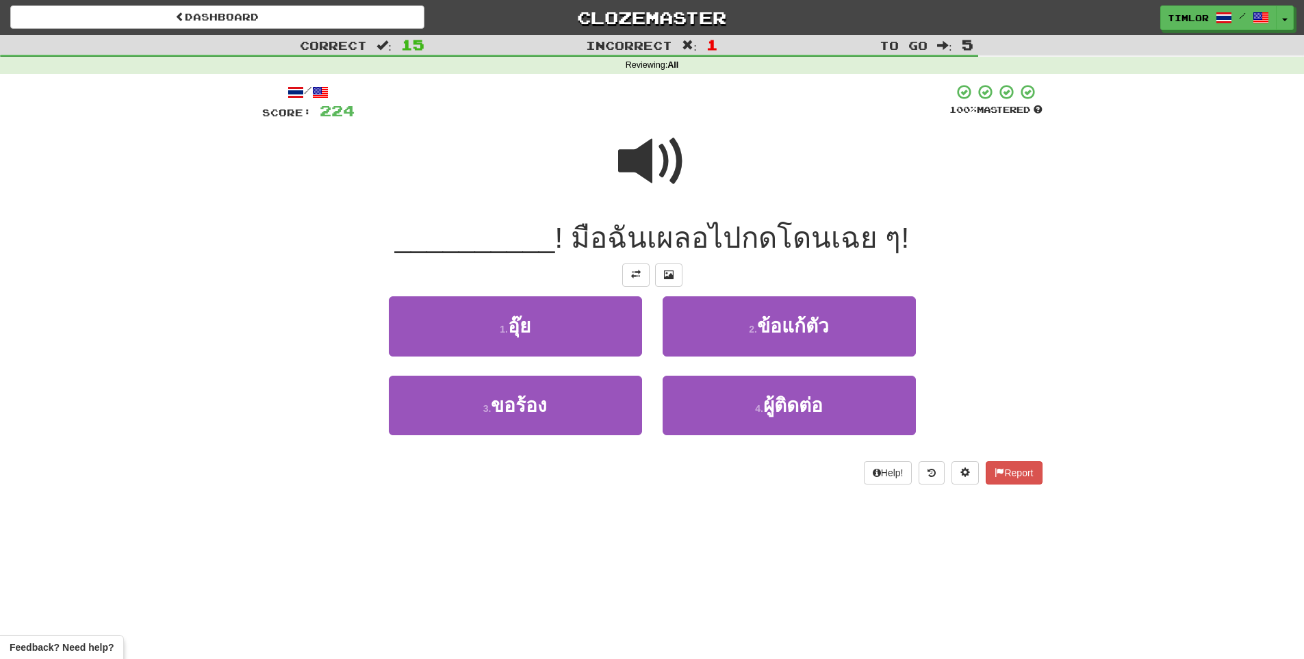
click at [672, 195] on span at bounding box center [652, 161] width 68 height 68
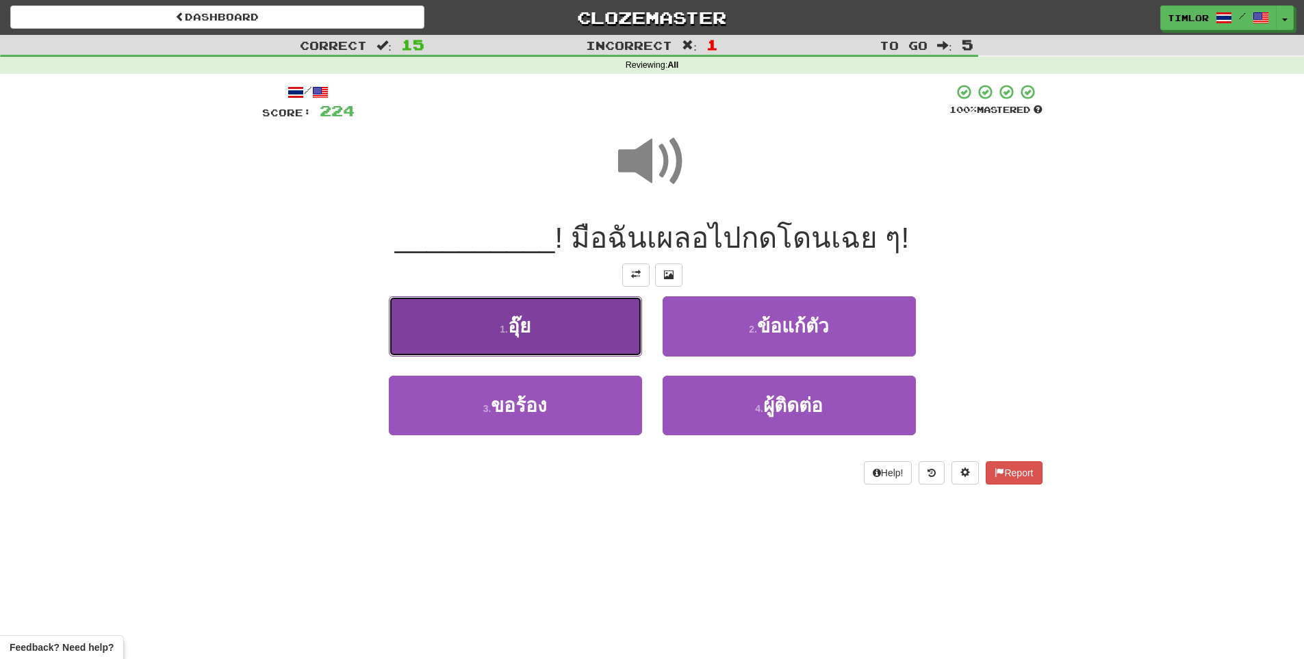
click at [618, 325] on button "1 . อุ๊ย" at bounding box center [515, 326] width 253 height 60
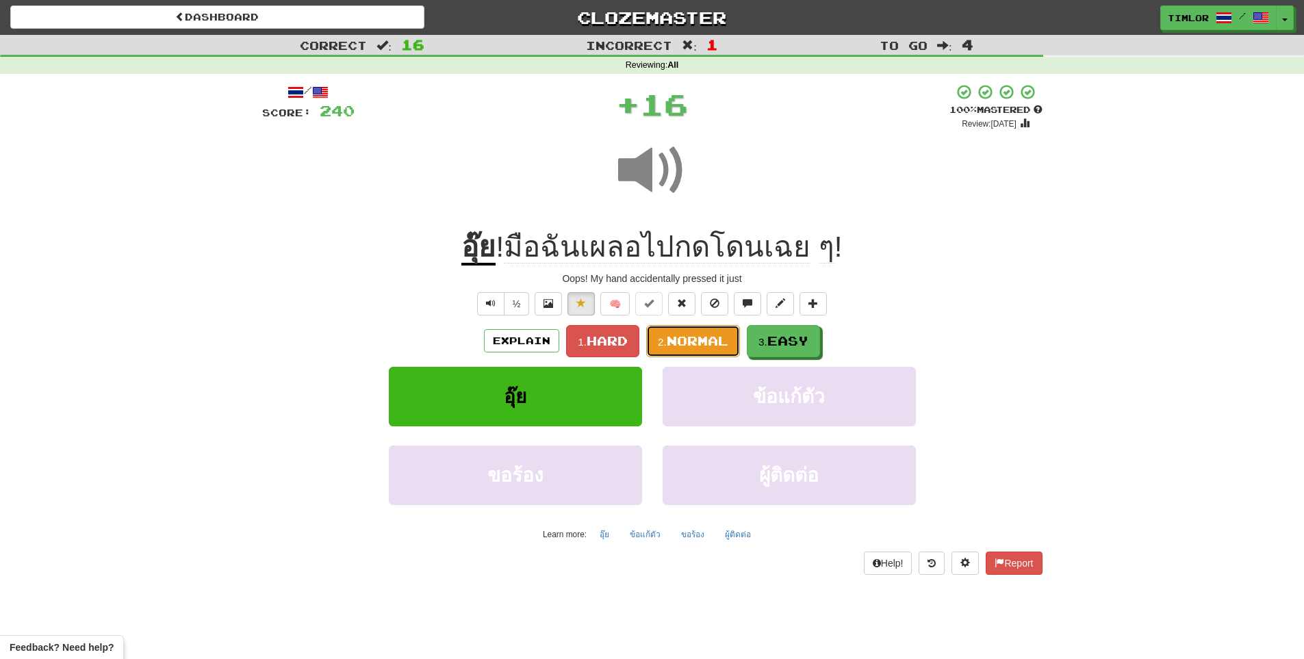
click at [679, 332] on button "2. Normal" at bounding box center [693, 341] width 94 height 32
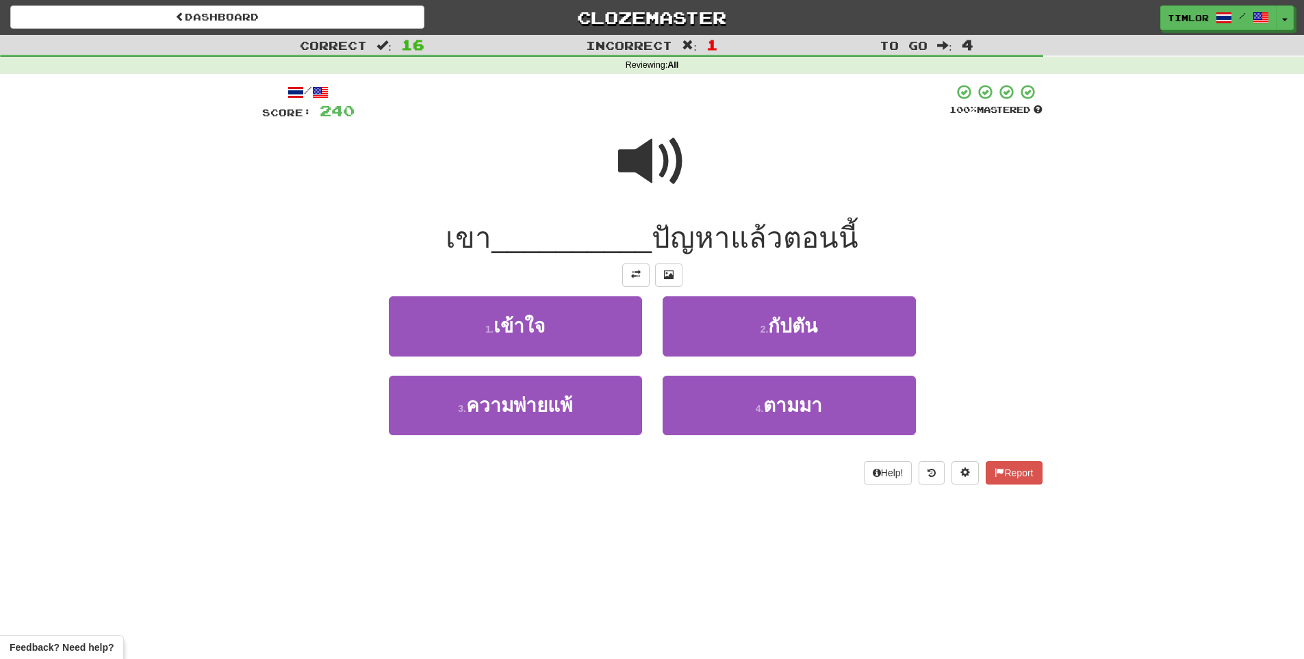
click at [643, 160] on span at bounding box center [652, 161] width 68 height 68
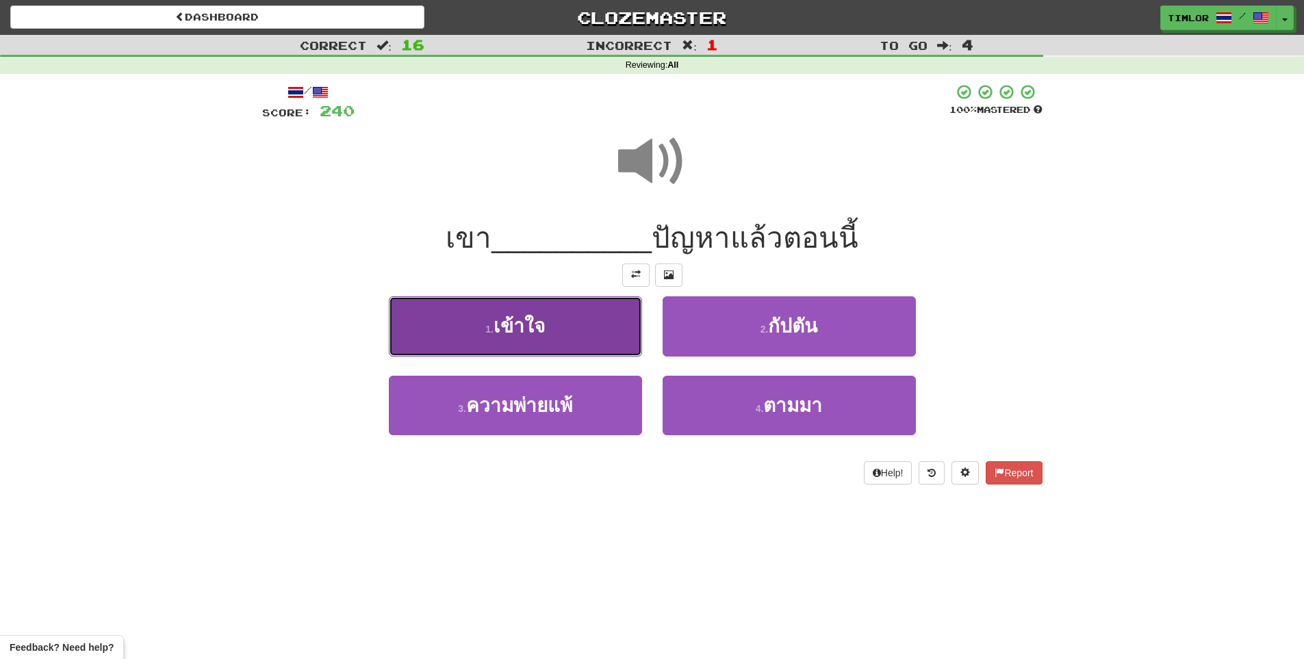
click at [606, 342] on button "1 . เข้าใจ" at bounding box center [515, 326] width 253 height 60
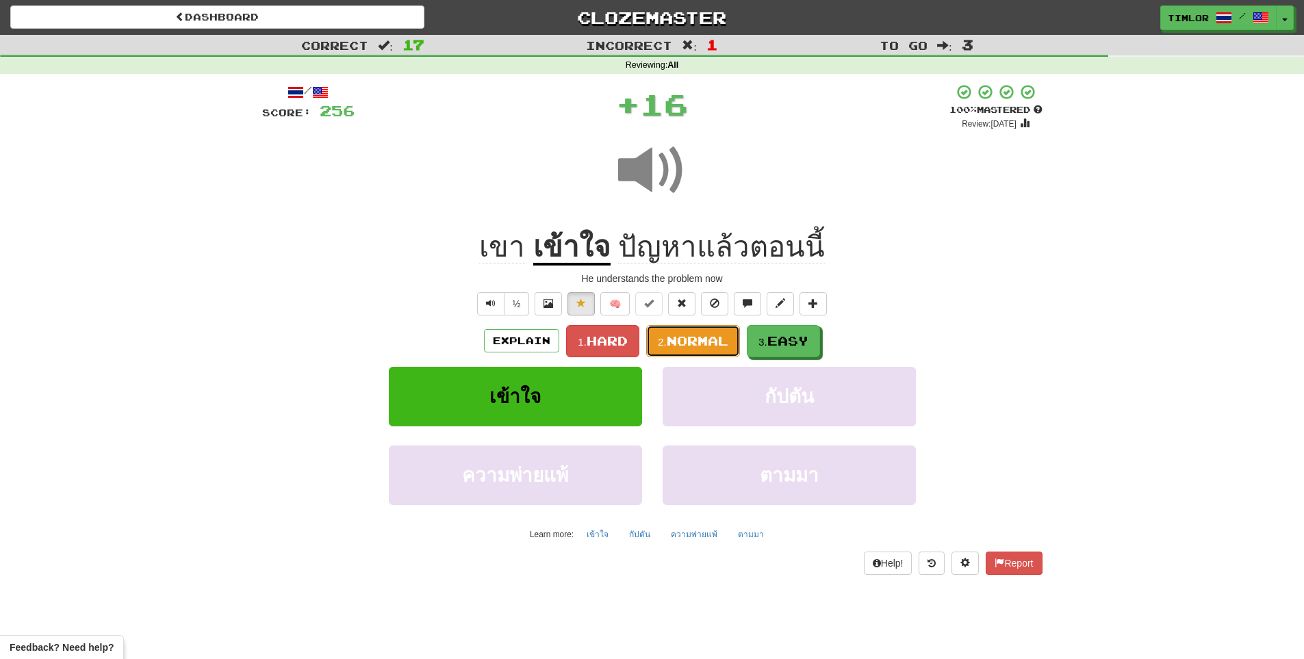
click at [668, 345] on span "Normal" at bounding box center [698, 340] width 62 height 15
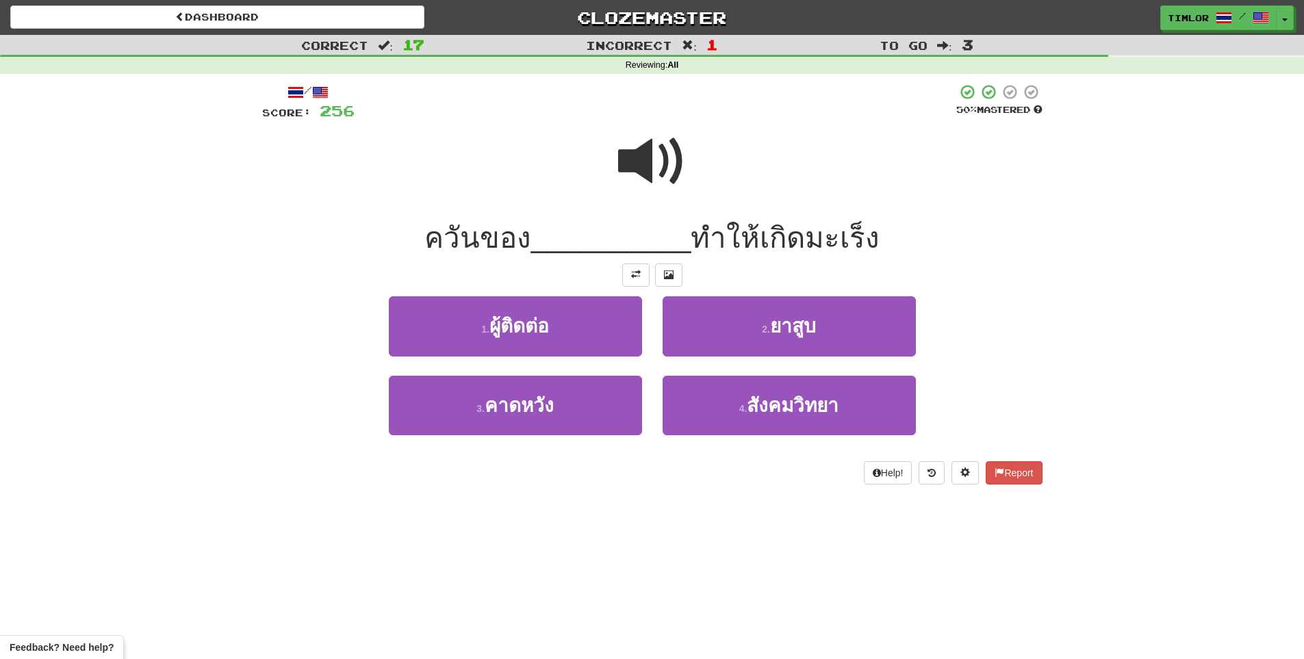
click at [632, 138] on span at bounding box center [652, 161] width 68 height 68
click at [620, 149] on span at bounding box center [652, 161] width 68 height 68
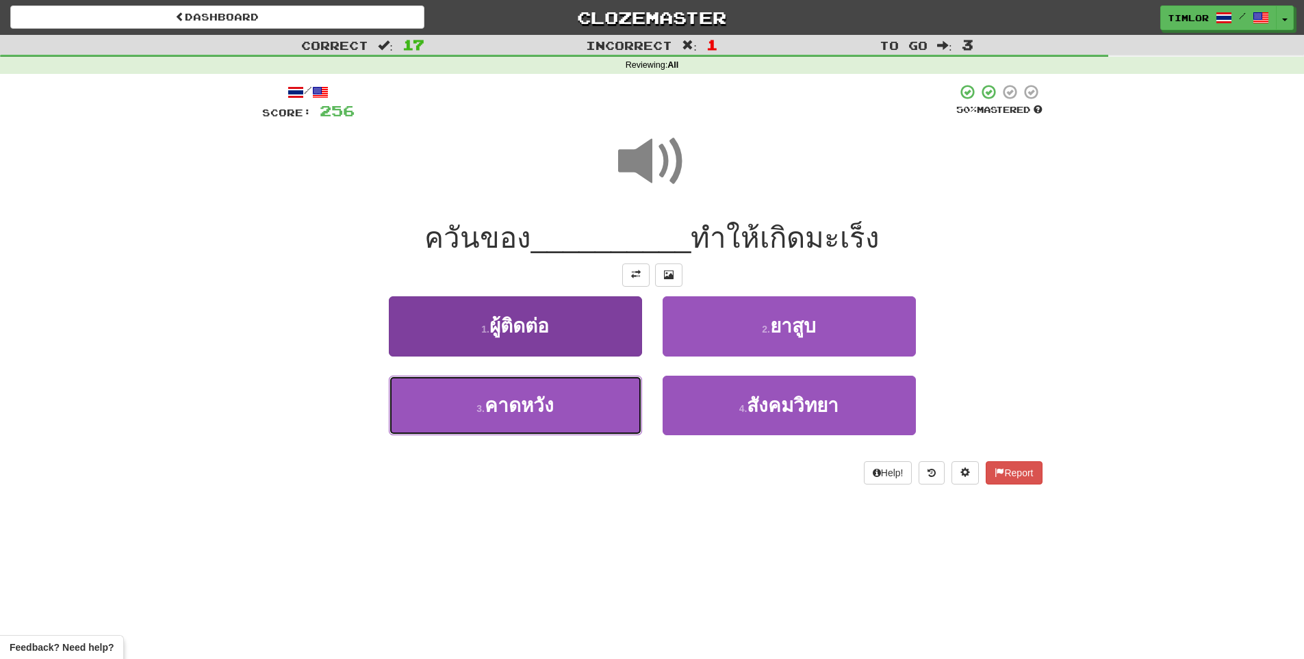
click at [620, 388] on button "3 . คาดหวัง" at bounding box center [515, 406] width 253 height 60
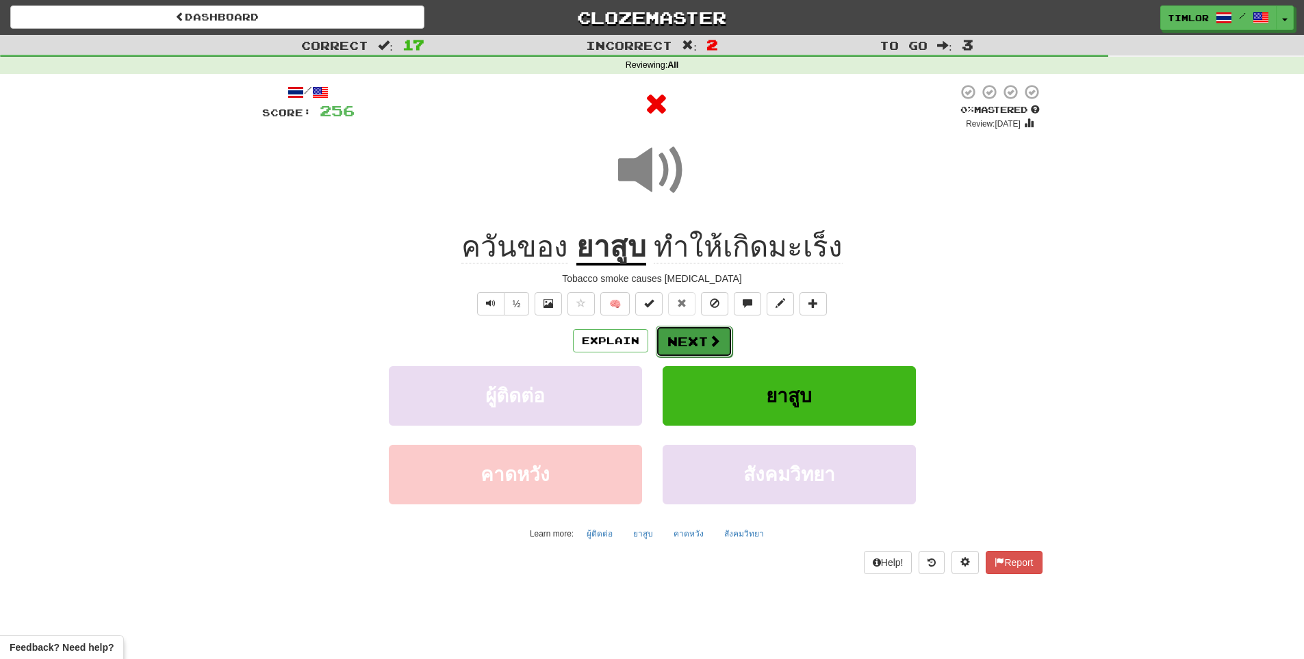
click at [685, 350] on button "Next" at bounding box center [694, 341] width 77 height 31
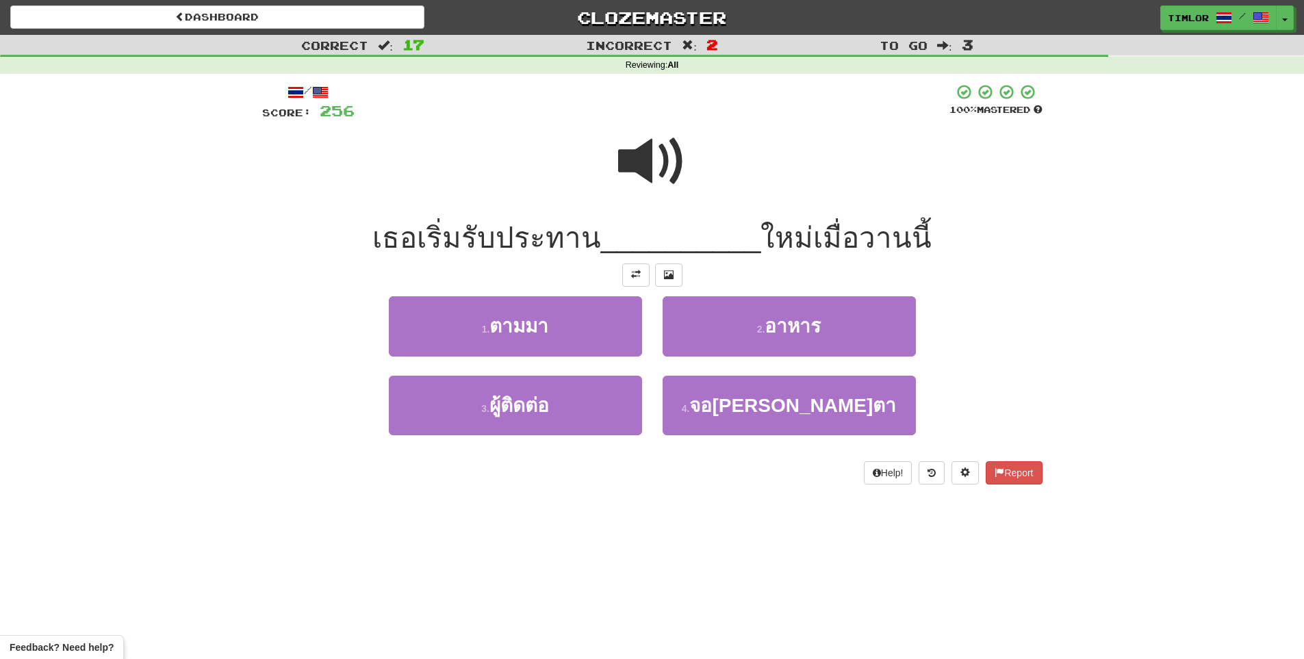
click at [658, 161] on span at bounding box center [652, 161] width 68 height 68
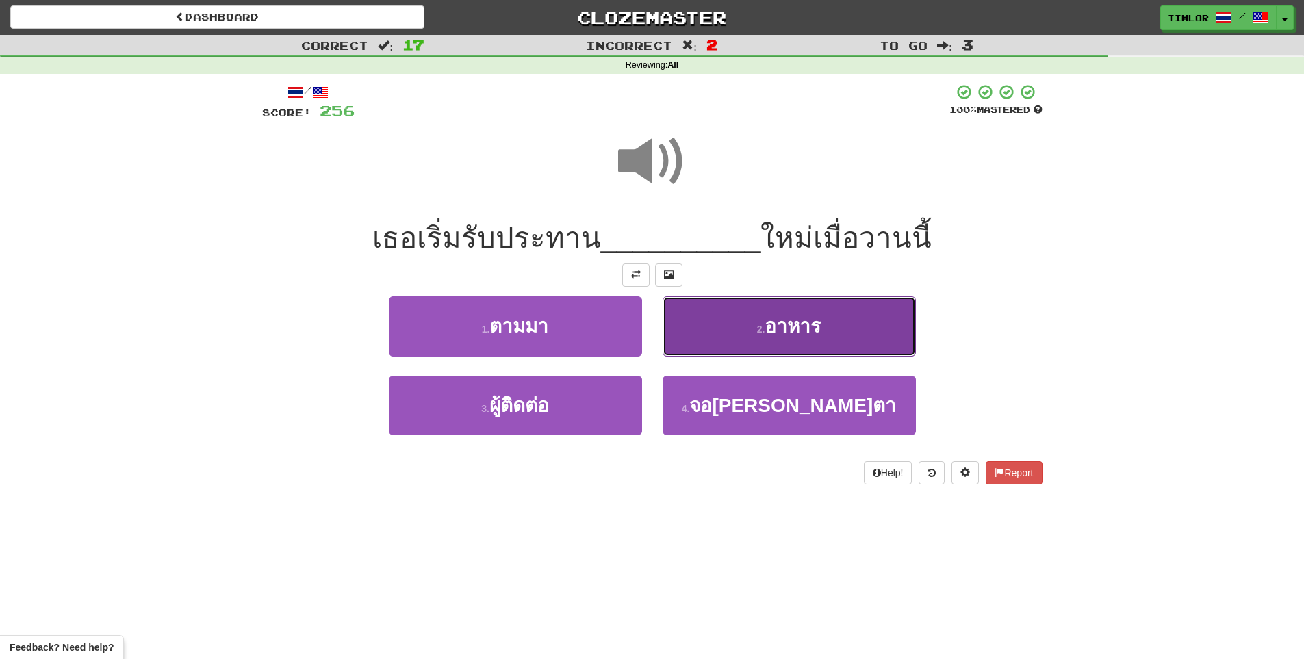
click at [715, 316] on button "2 . อาหาร" at bounding box center [789, 326] width 253 height 60
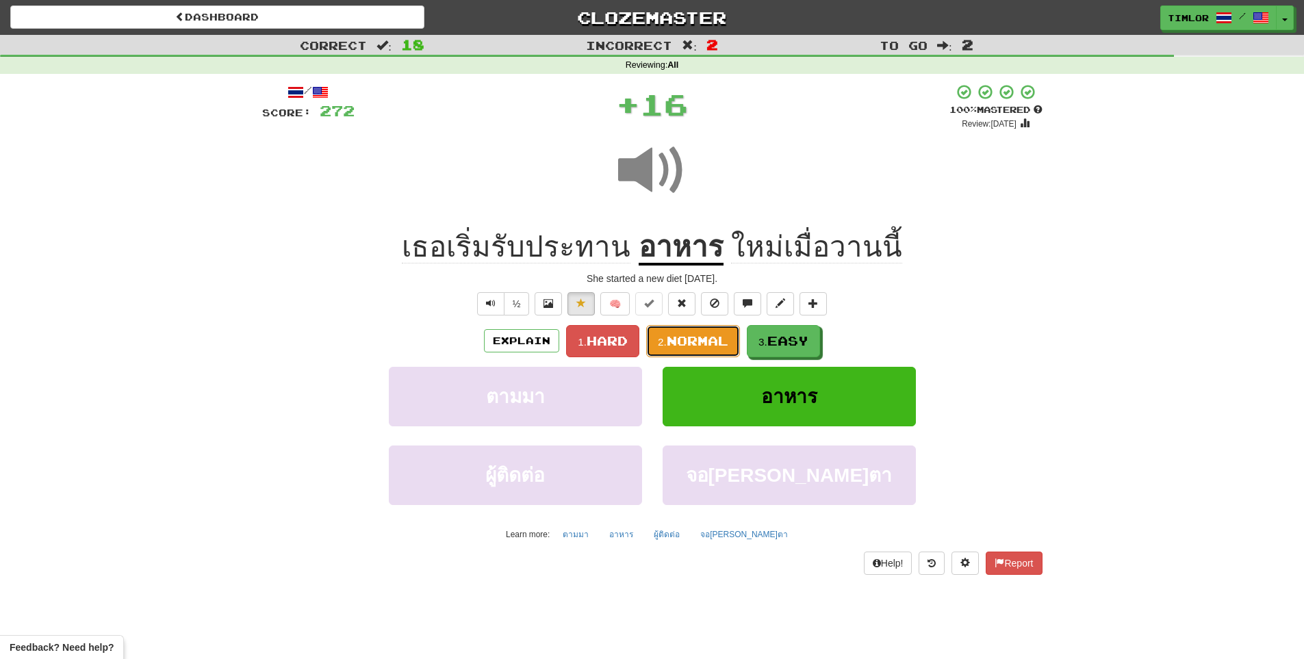
click at [696, 338] on span "Normal" at bounding box center [698, 340] width 62 height 15
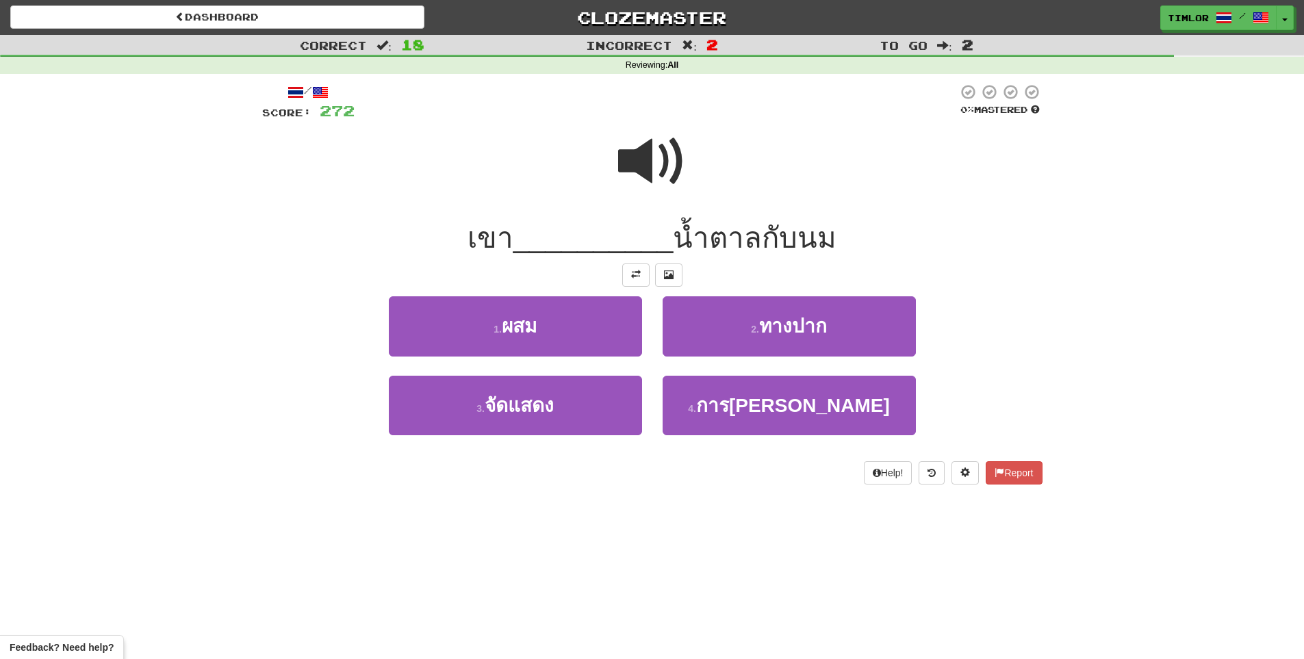
click at [673, 186] on span at bounding box center [652, 161] width 68 height 68
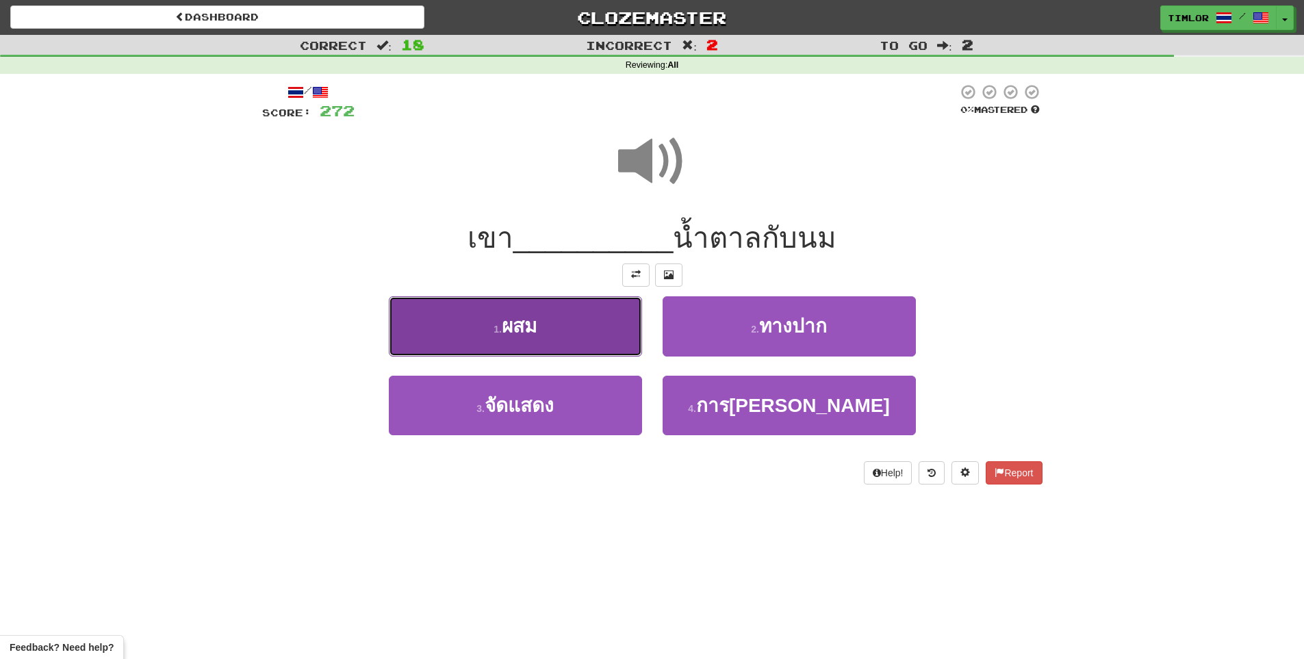
click at [544, 304] on button "1 . ผสม" at bounding box center [515, 326] width 253 height 60
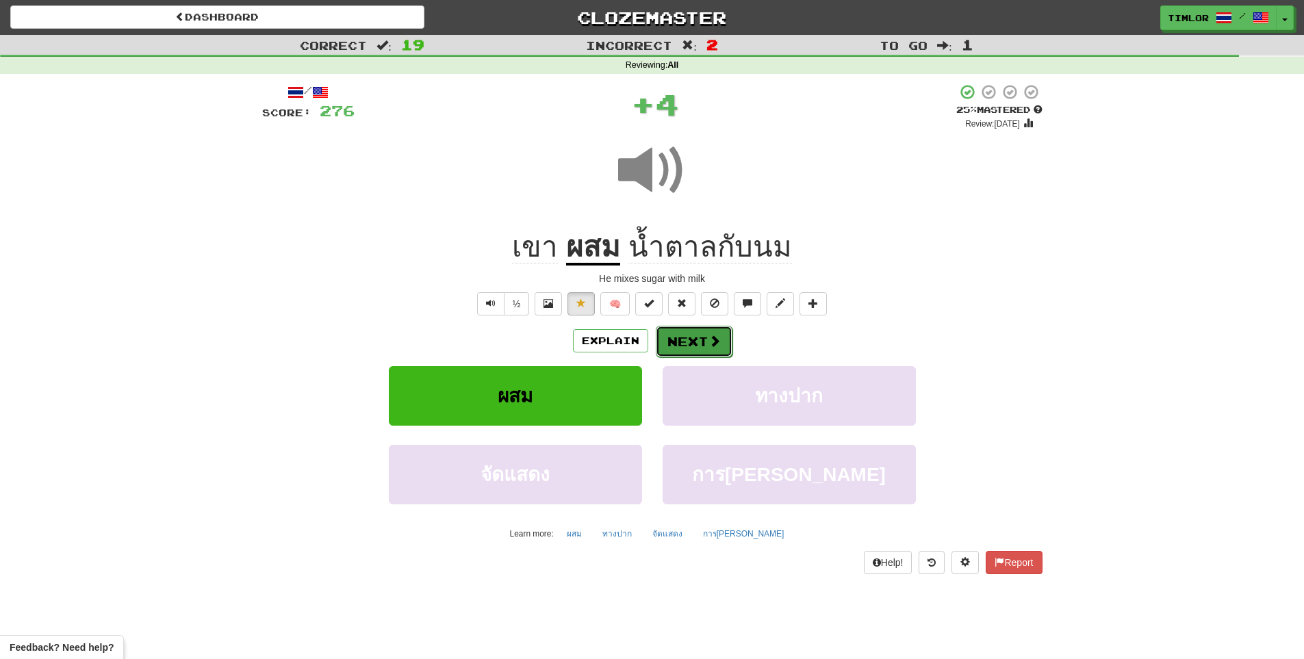
click at [703, 337] on button "Next" at bounding box center [694, 341] width 77 height 31
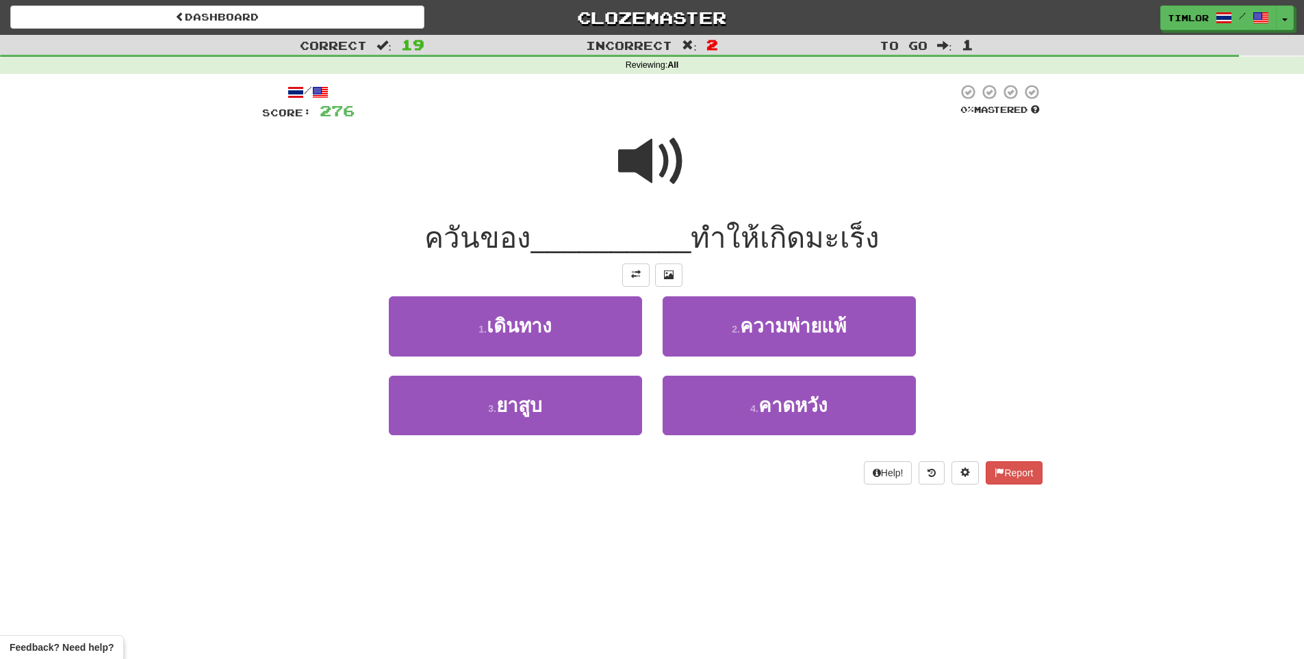
click at [640, 146] on span at bounding box center [652, 161] width 68 height 68
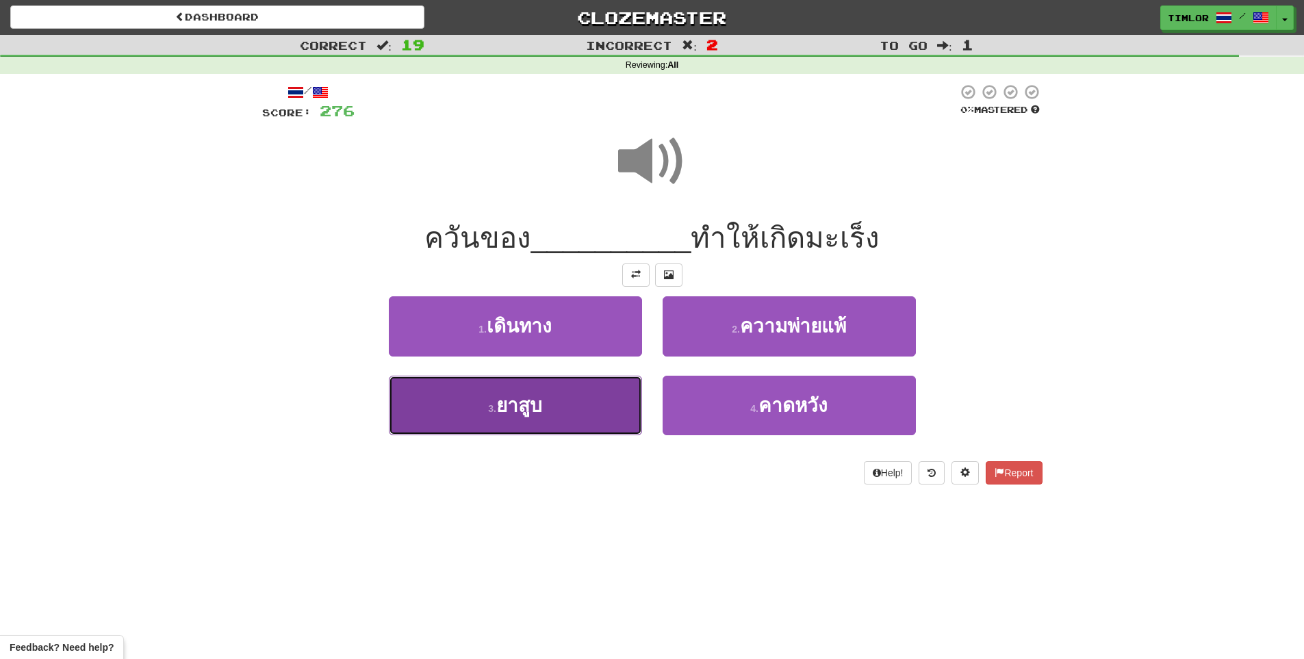
click at [563, 381] on button "3 . ยาสูบ" at bounding box center [515, 406] width 253 height 60
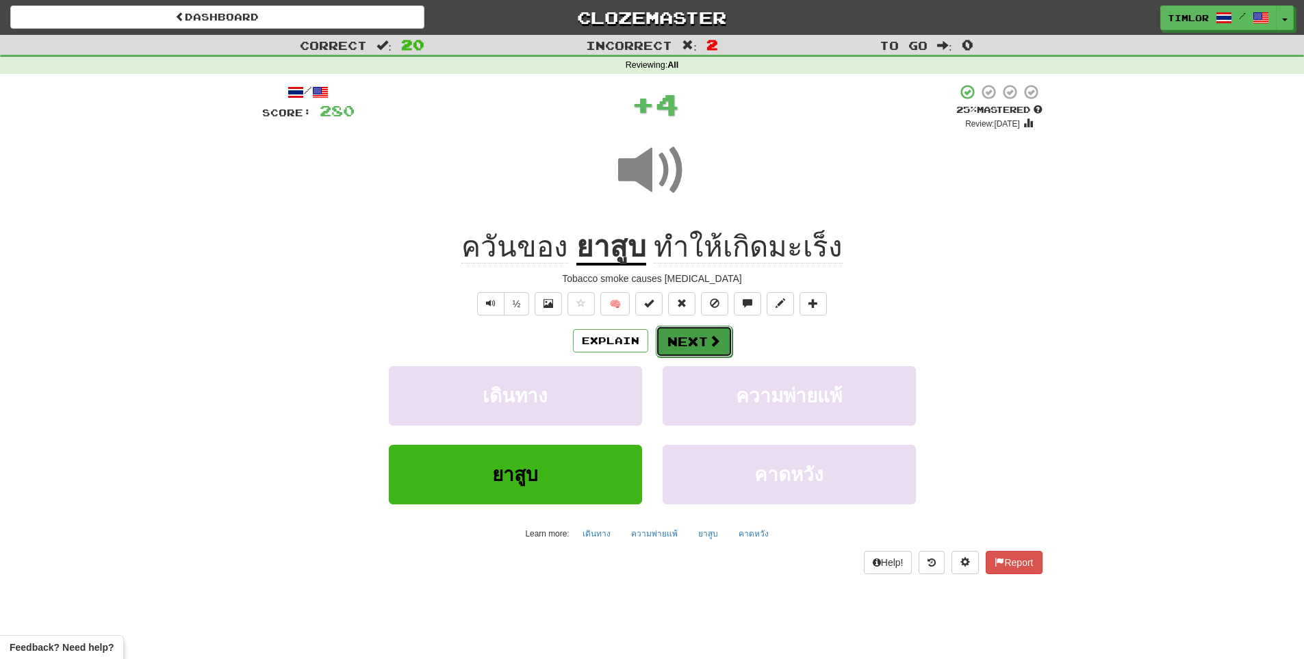
click at [672, 345] on button "Next" at bounding box center [694, 341] width 77 height 31
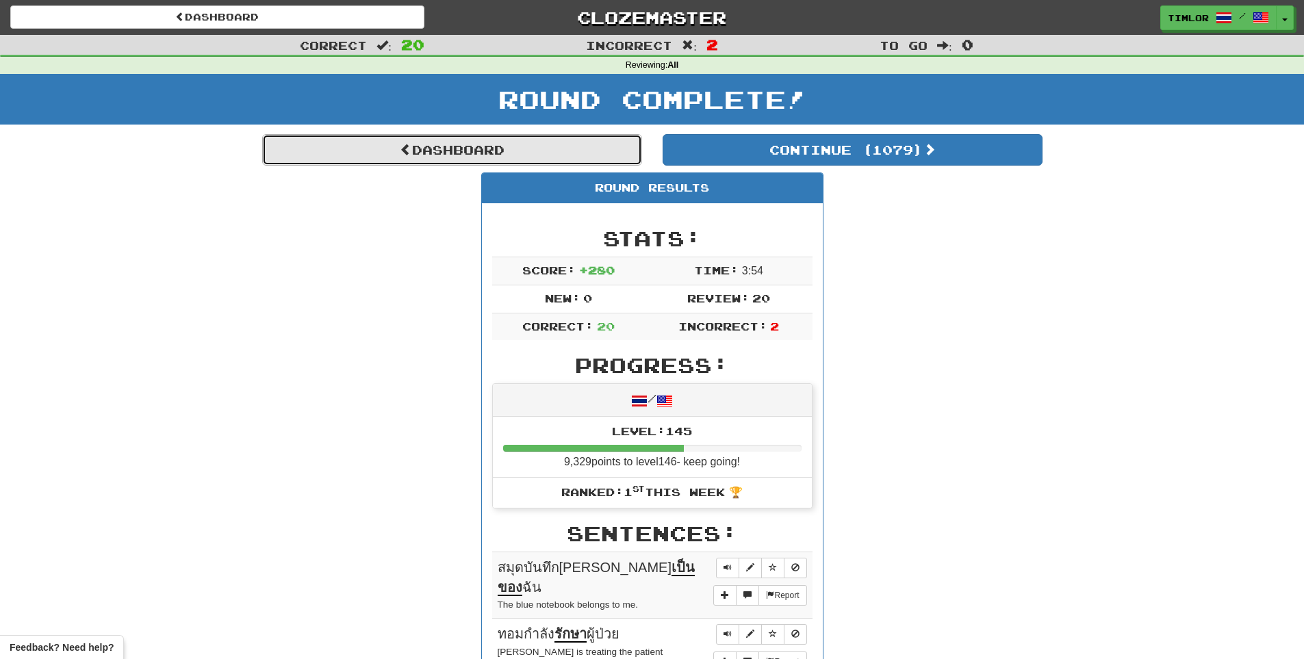
click at [536, 144] on link "Dashboard" at bounding box center [452, 149] width 380 height 31
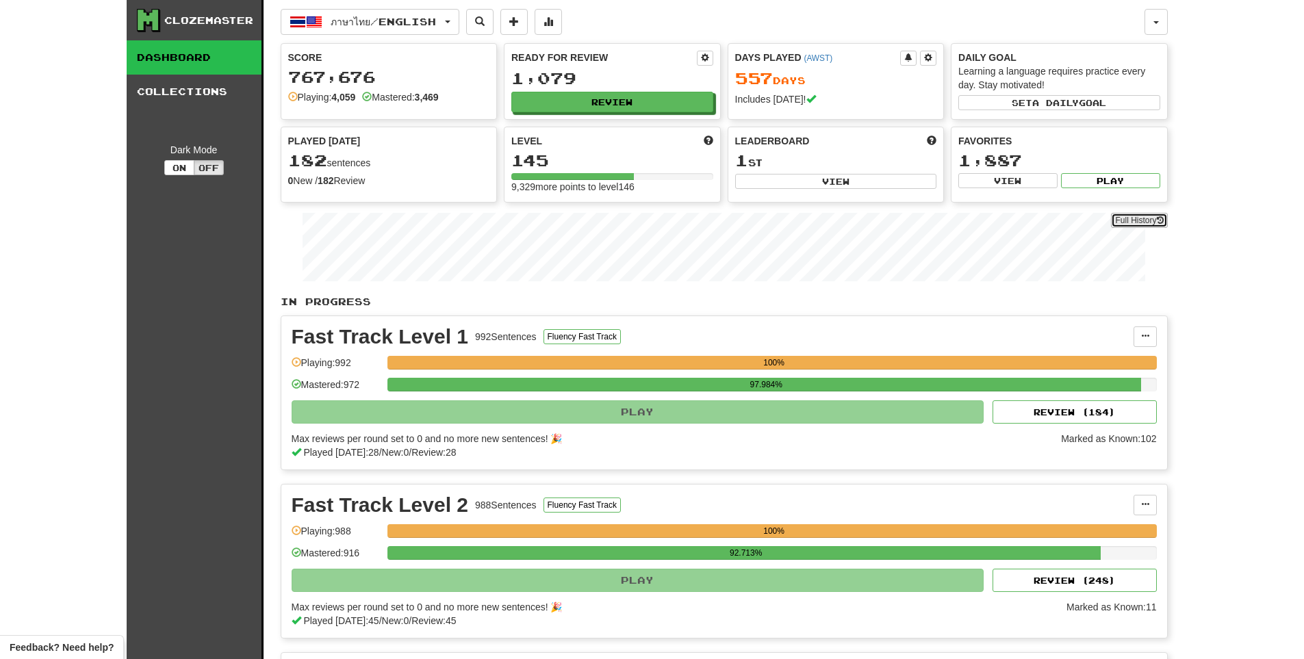
click at [1142, 225] on link "Full History" at bounding box center [1139, 220] width 56 height 15
click at [1136, 223] on link "Full History" at bounding box center [1139, 220] width 56 height 15
click at [574, 97] on button "Review" at bounding box center [613, 102] width 202 height 21
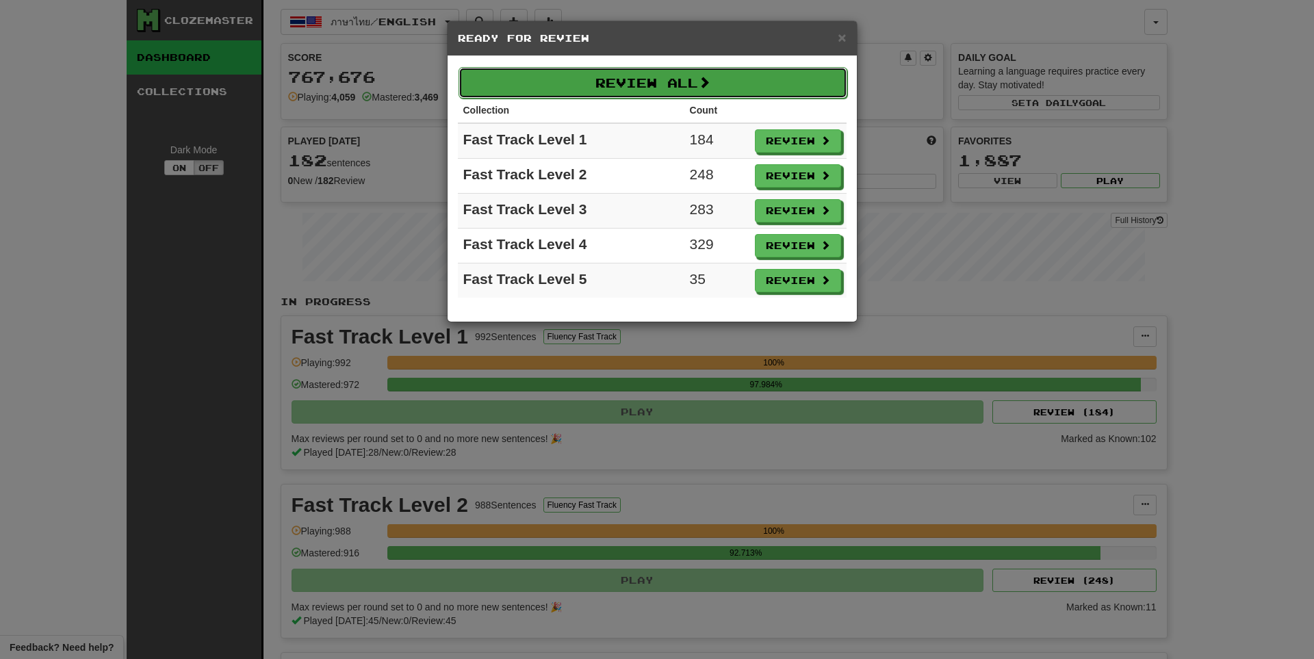
click at [574, 79] on button "Review All" at bounding box center [653, 82] width 389 height 31
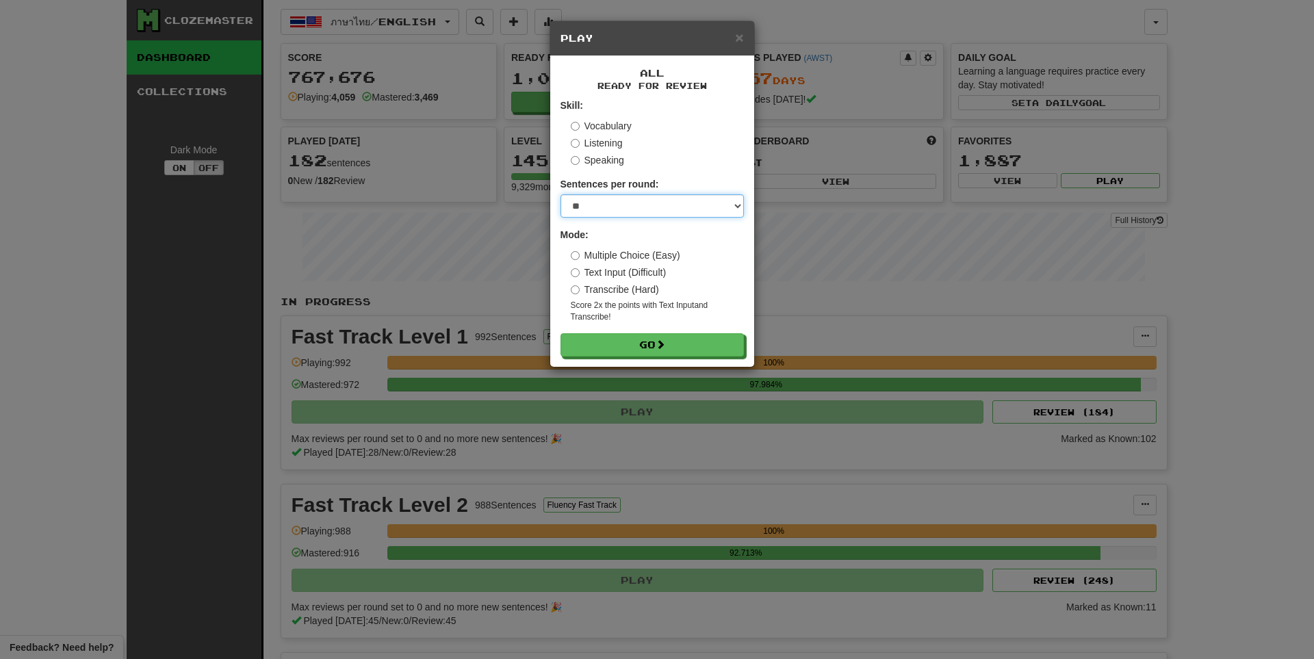
click at [661, 207] on select "* ** ** ** ** ** *** ********" at bounding box center [652, 205] width 183 height 23
select select "**"
click at [561, 194] on select "* ** ** ** ** ** *** ********" at bounding box center [652, 205] width 183 height 23
click at [685, 353] on button "Go" at bounding box center [652, 345] width 183 height 23
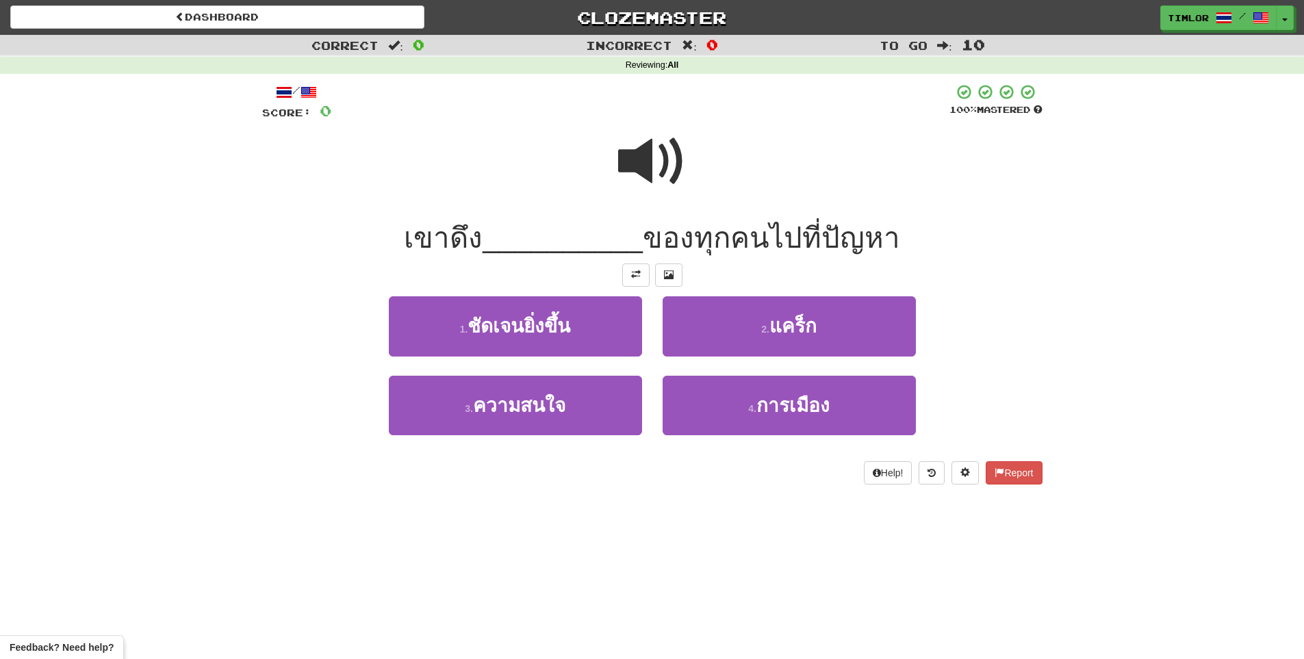
click at [655, 149] on span at bounding box center [652, 161] width 68 height 68
click at [561, 439] on div "3 . ความสนใจ" at bounding box center [516, 415] width 274 height 79
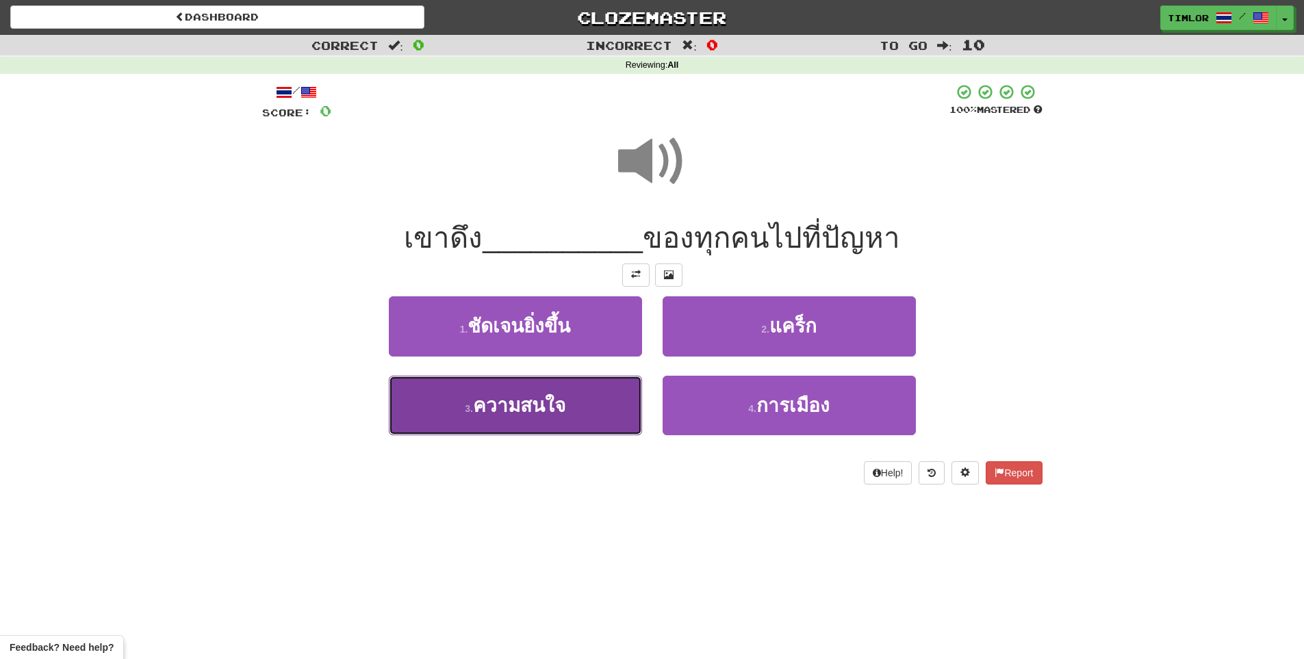
click at [577, 412] on button "3 . ความสนใจ" at bounding box center [515, 406] width 253 height 60
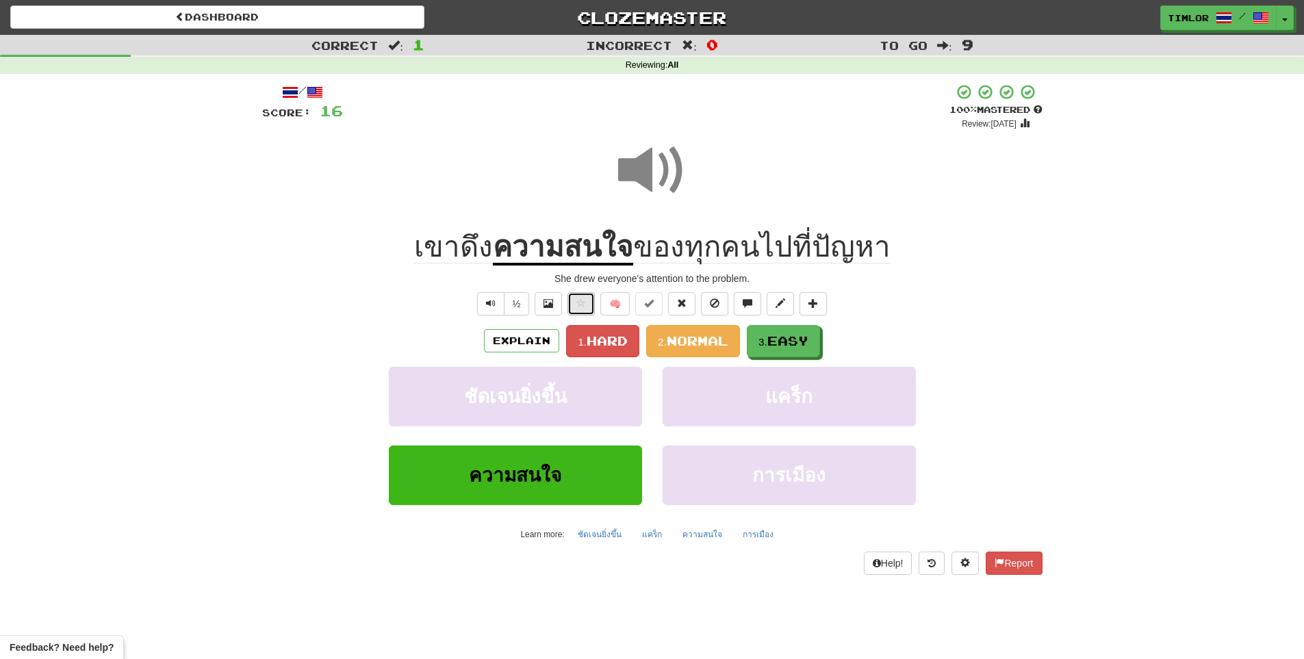
click at [589, 309] on button at bounding box center [580, 303] width 27 height 23
click at [674, 328] on button "2. Normal" at bounding box center [693, 341] width 94 height 32
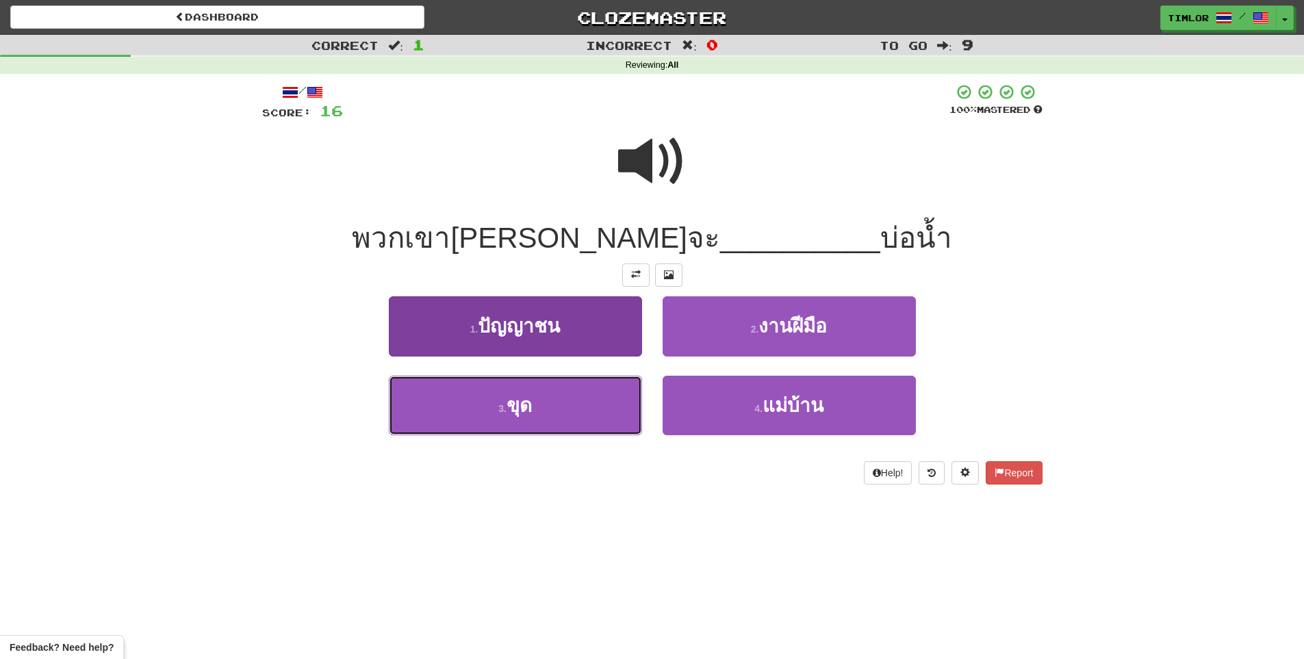
click at [589, 405] on button "3 . ขุด" at bounding box center [515, 406] width 253 height 60
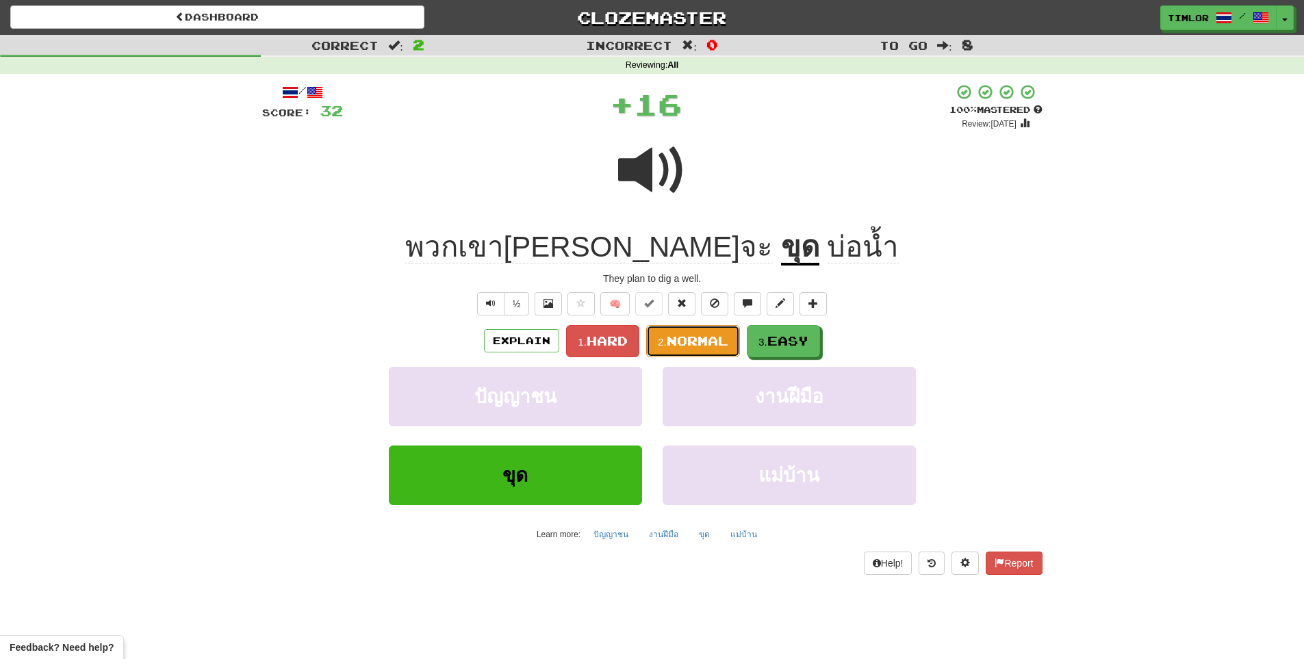
click at [669, 350] on button "2. Normal" at bounding box center [693, 341] width 94 height 32
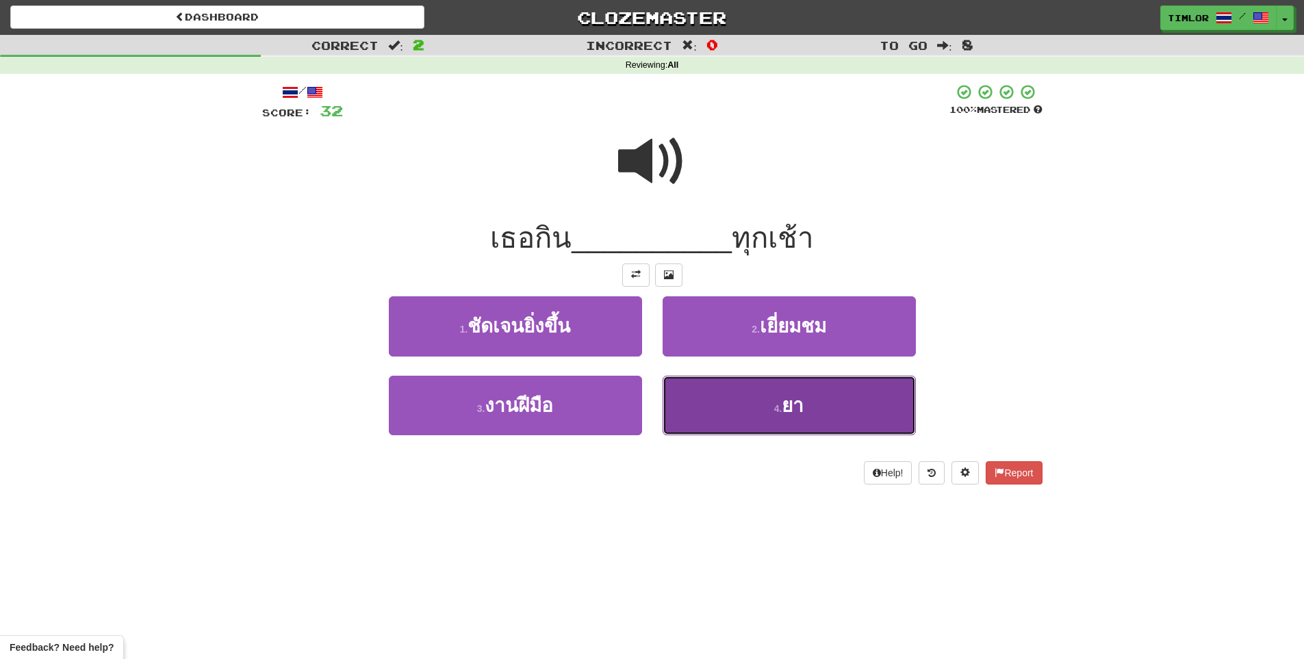
click at [700, 384] on button "4 . ยา" at bounding box center [789, 406] width 253 height 60
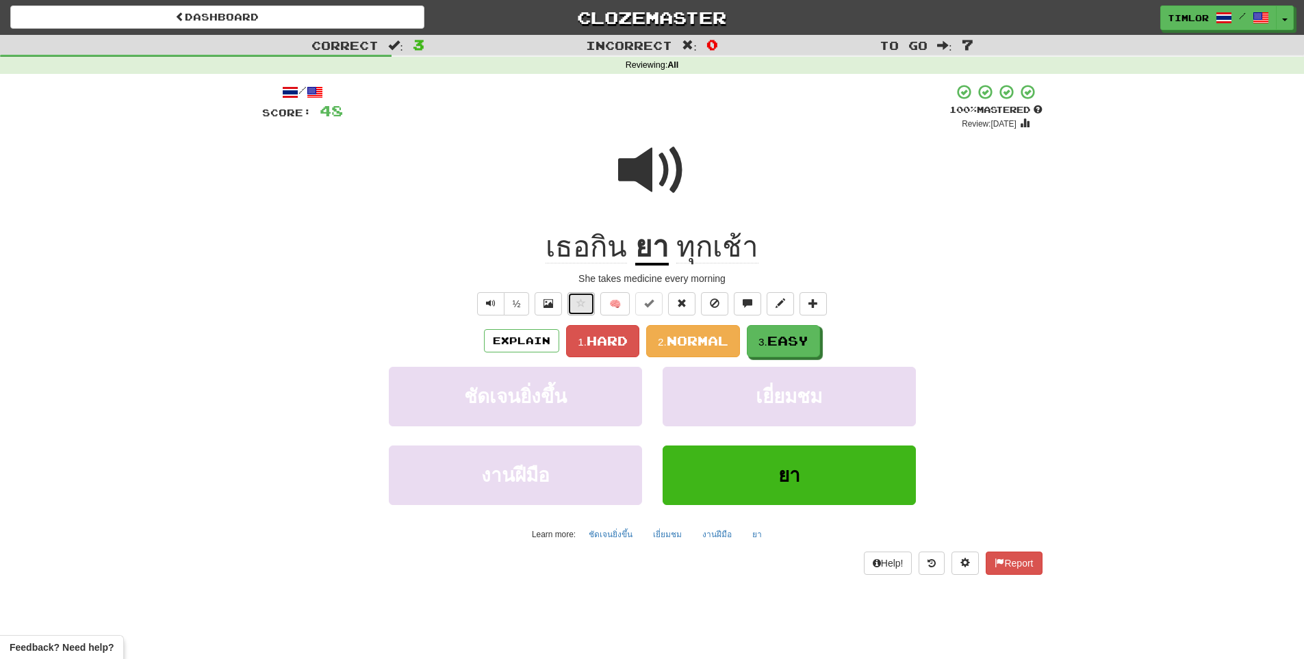
click at [582, 294] on button at bounding box center [580, 303] width 27 height 23
click at [686, 345] on span "Normal" at bounding box center [698, 340] width 62 height 15
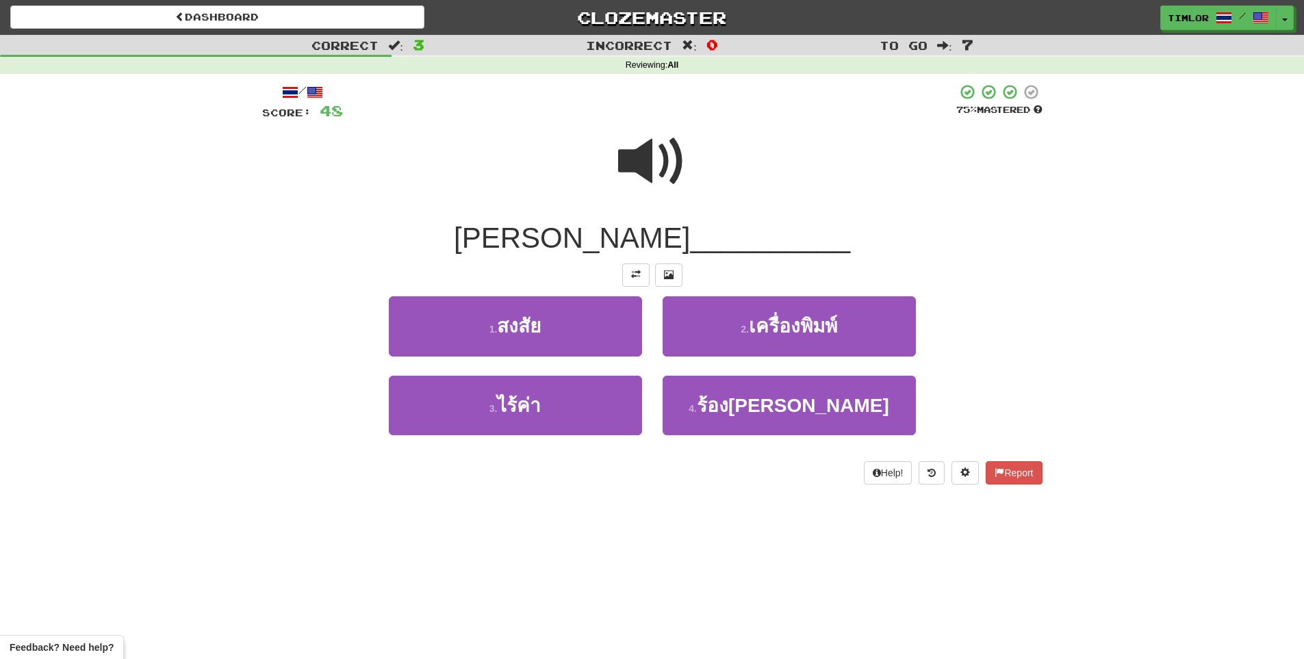
click at [609, 190] on div at bounding box center [652, 171] width 780 height 98
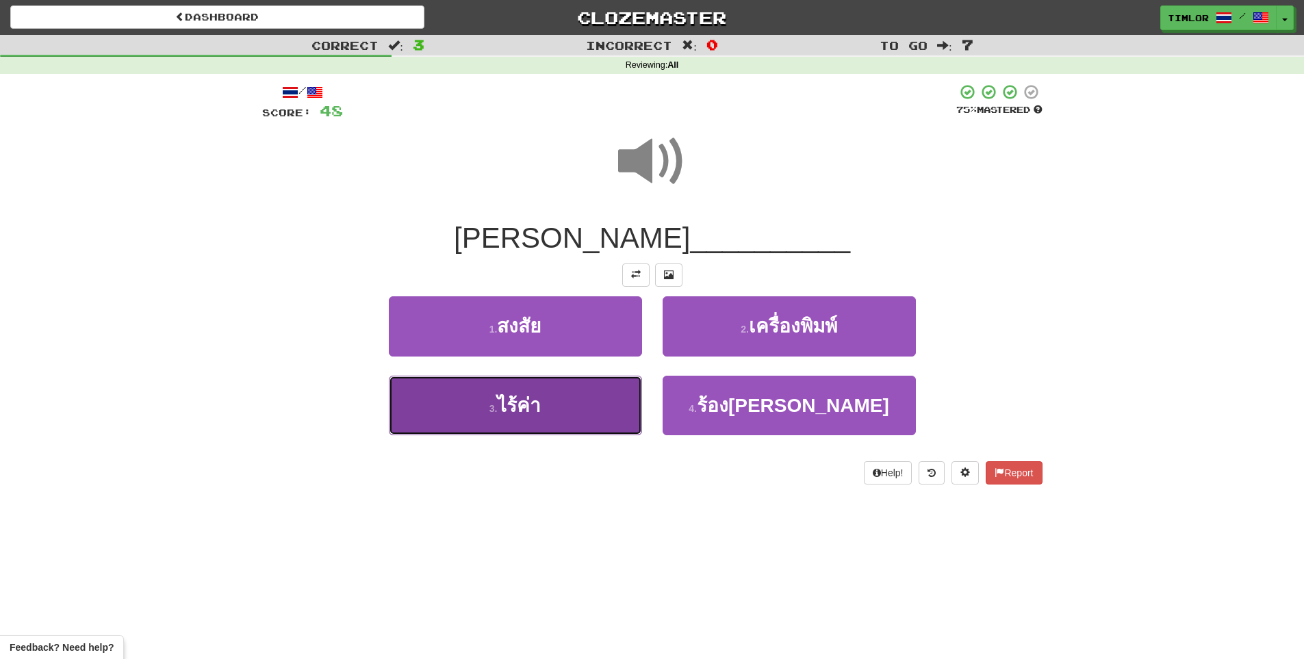
click at [591, 392] on button "3 . ไร้ค่า" at bounding box center [515, 406] width 253 height 60
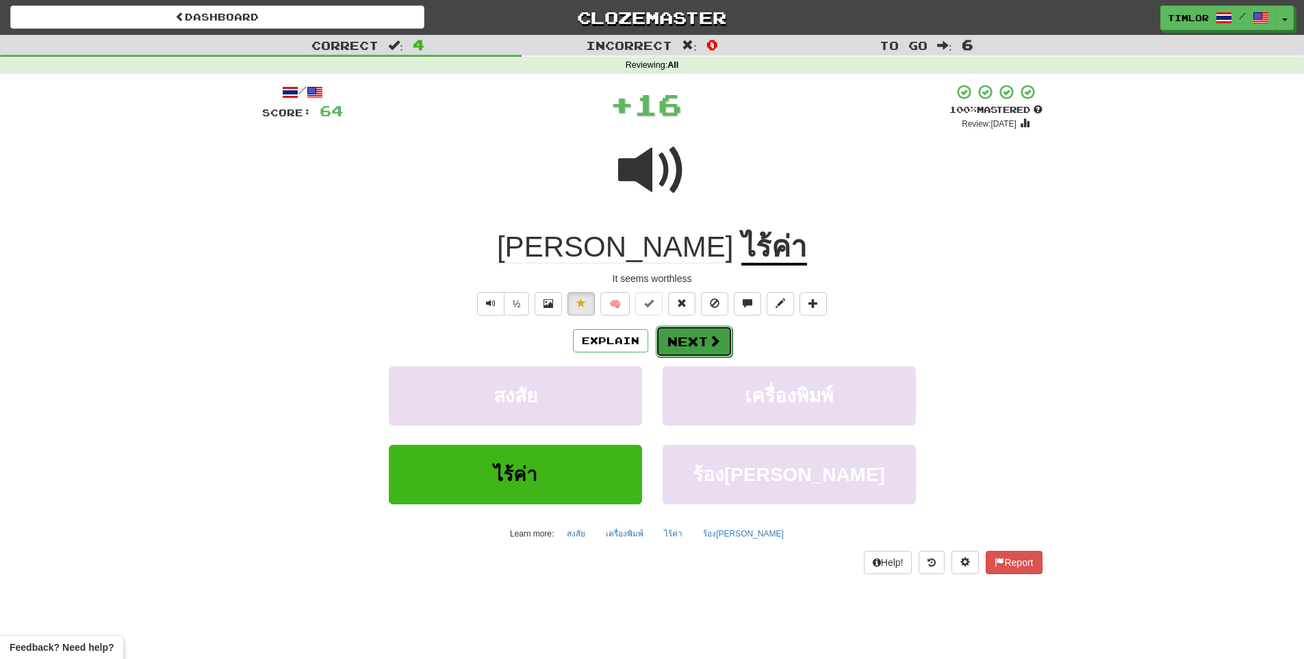
click at [698, 350] on button "Next" at bounding box center [694, 341] width 77 height 31
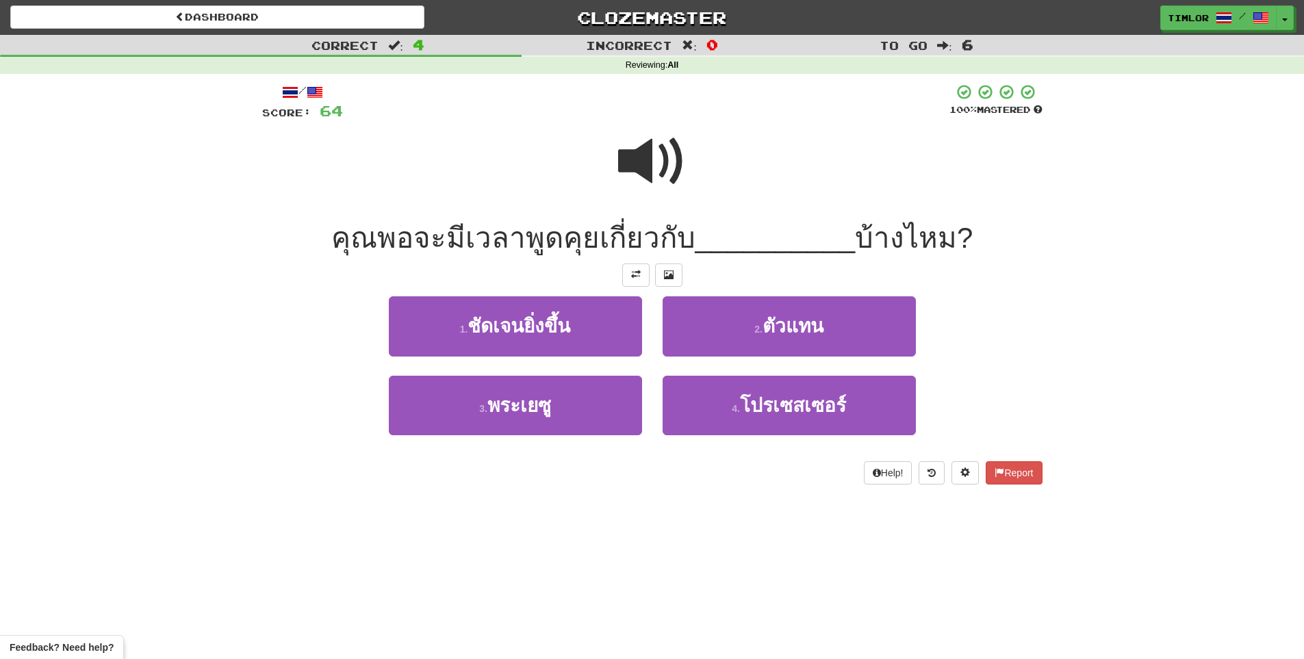
click at [667, 190] on span at bounding box center [652, 161] width 68 height 68
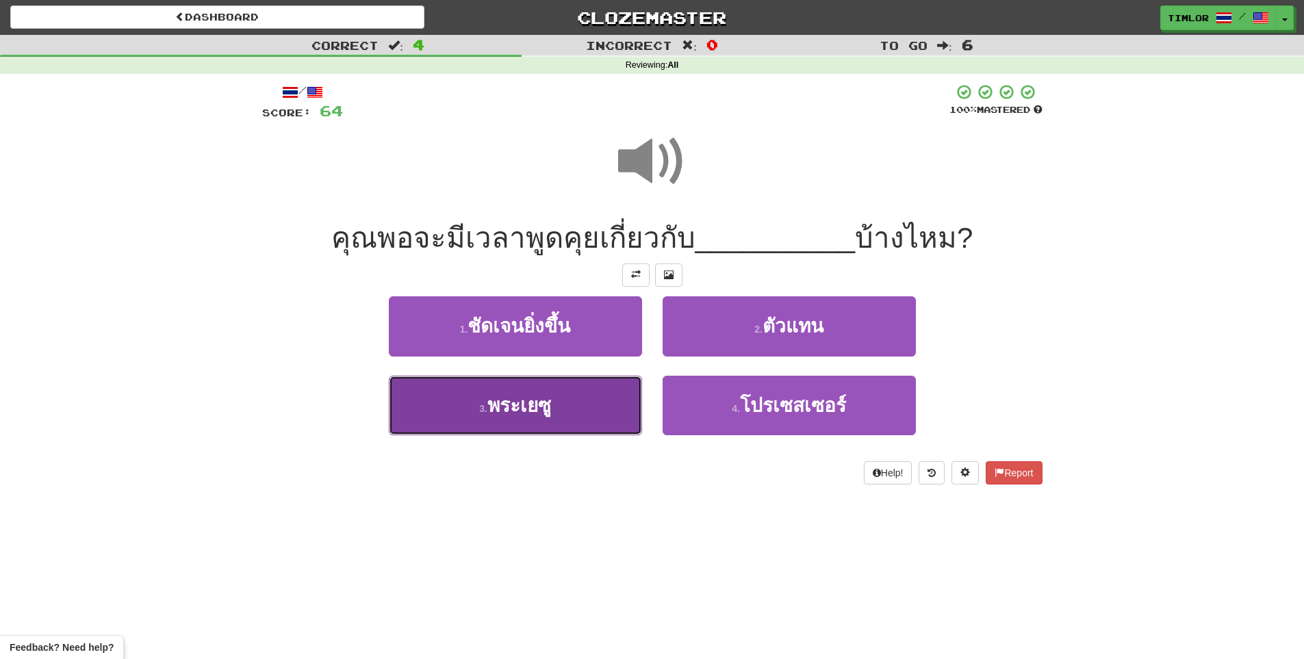
click at [588, 416] on button "3 . พระเยซู" at bounding box center [515, 406] width 253 height 60
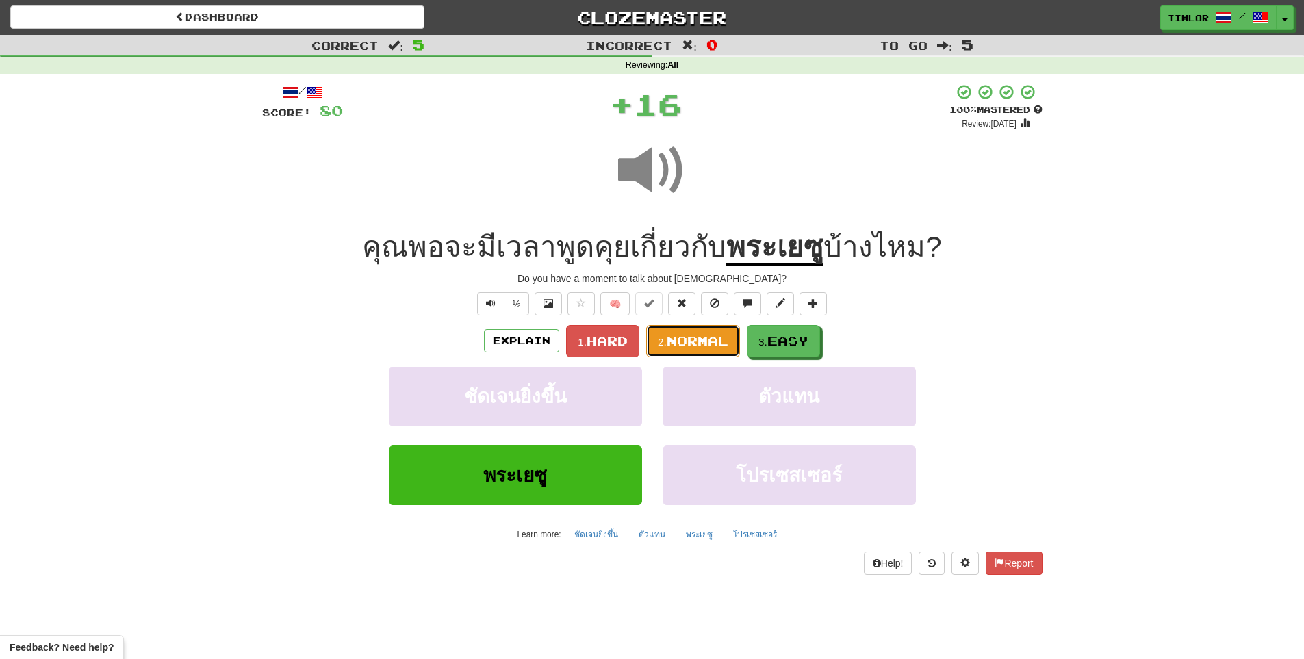
click at [674, 355] on button "2. Normal" at bounding box center [693, 341] width 94 height 32
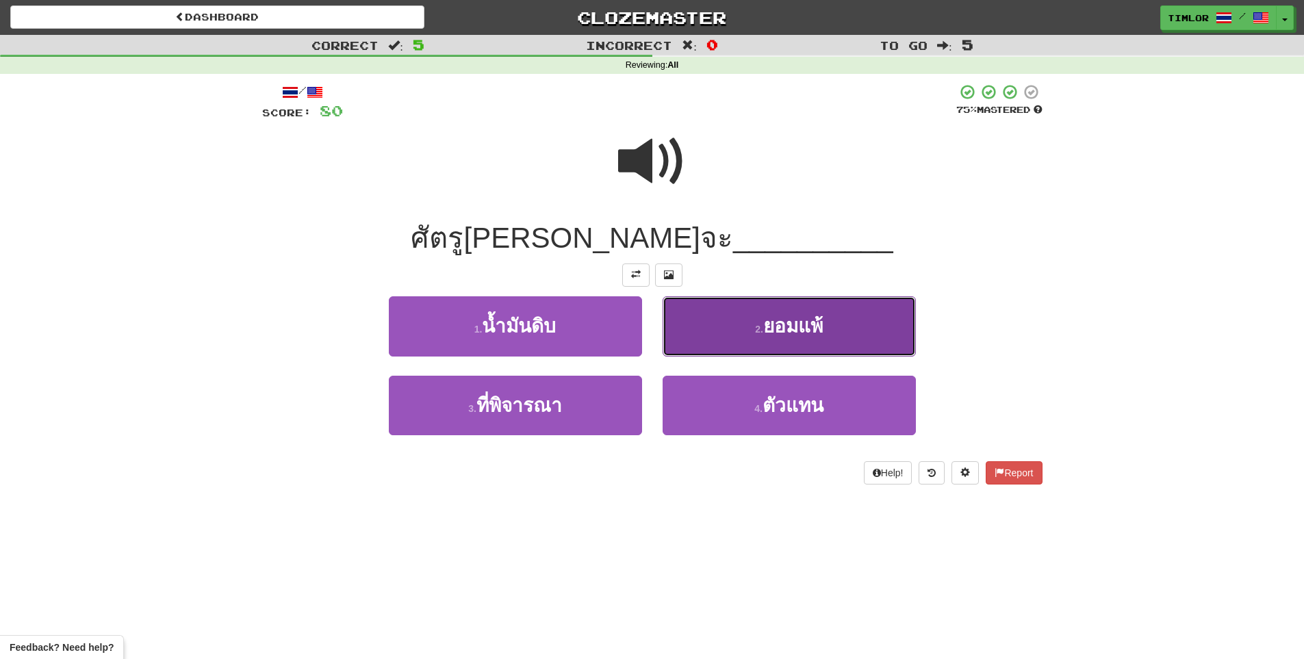
click at [694, 314] on button "2 . ยอมแพ้" at bounding box center [789, 326] width 253 height 60
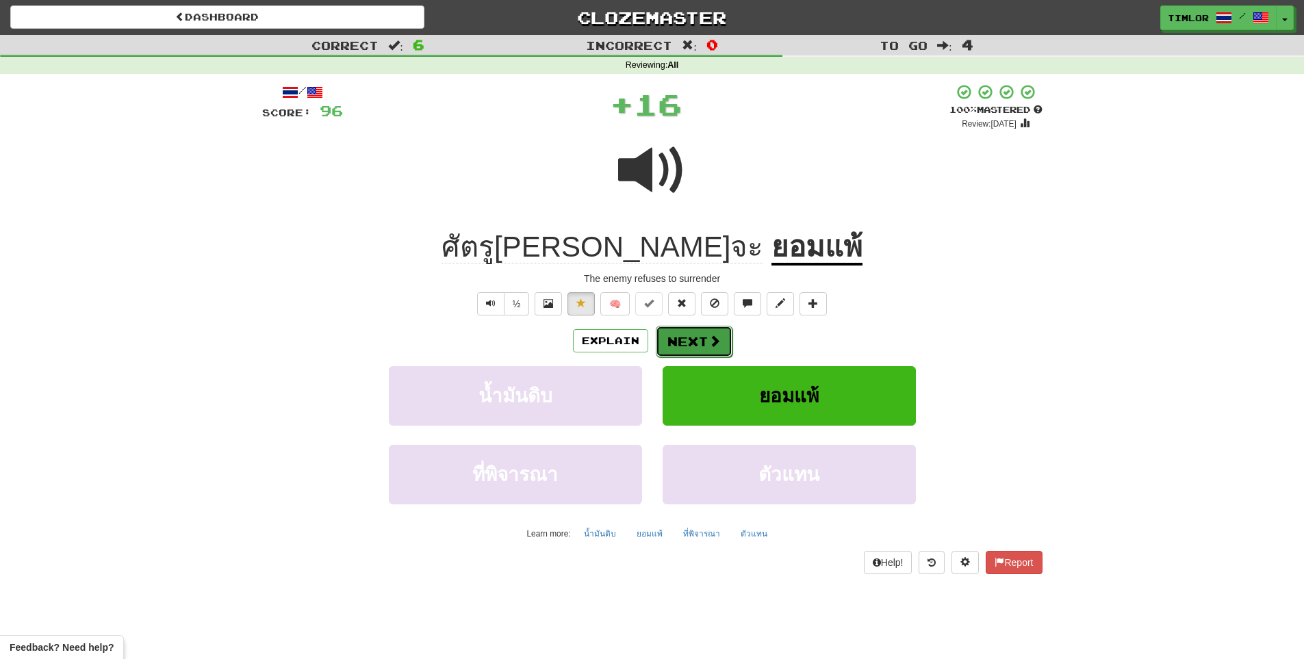
click at [693, 333] on button "Next" at bounding box center [694, 341] width 77 height 31
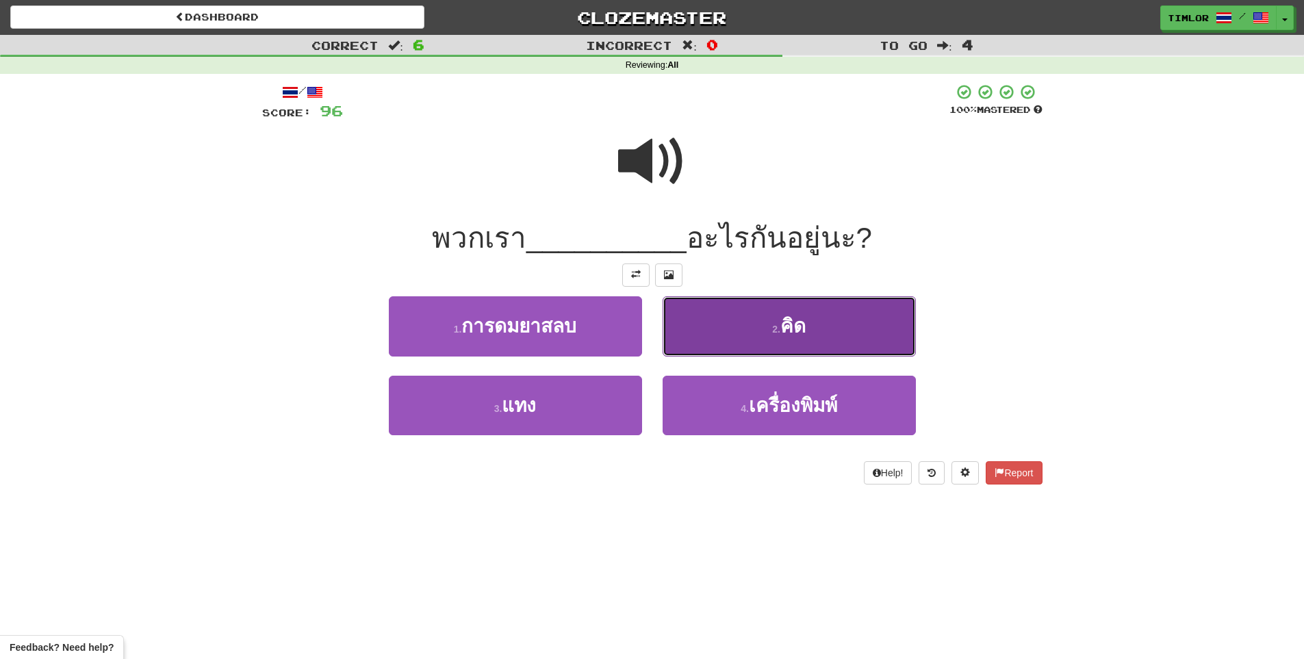
click at [695, 323] on button "2 . คิด" at bounding box center [789, 326] width 253 height 60
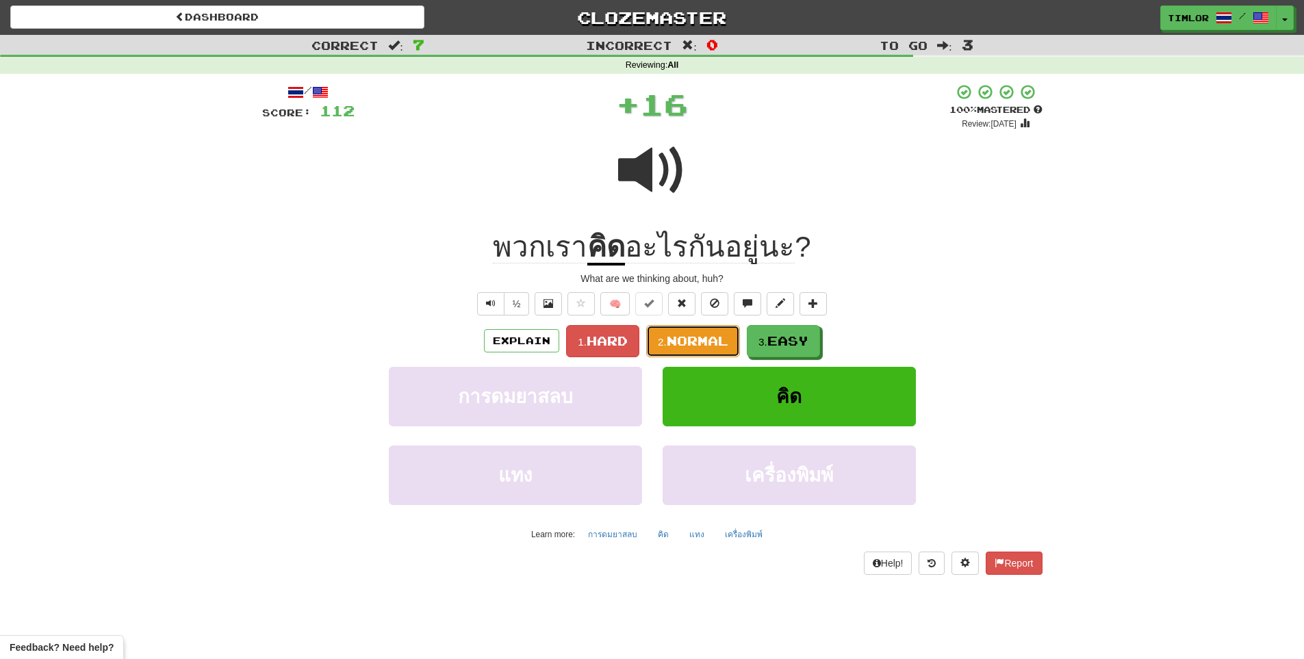
click at [696, 340] on span "Normal" at bounding box center [698, 340] width 62 height 15
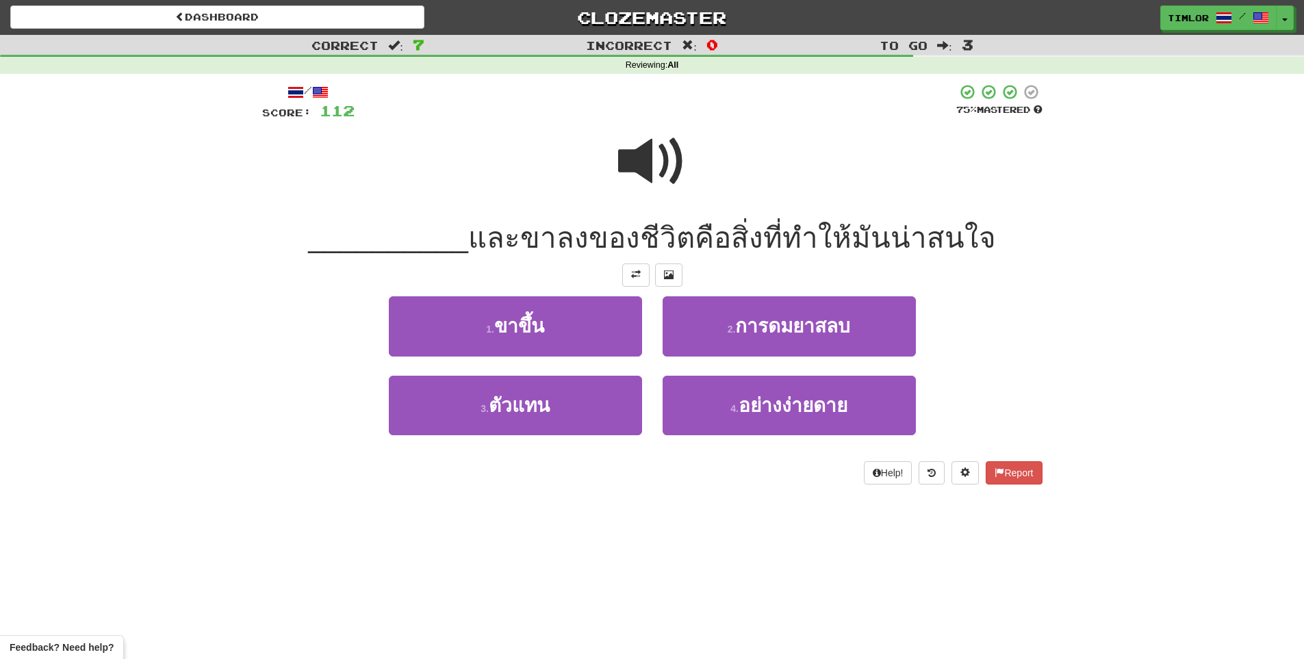
click at [628, 152] on span at bounding box center [652, 161] width 68 height 68
click at [584, 169] on div at bounding box center [652, 171] width 780 height 98
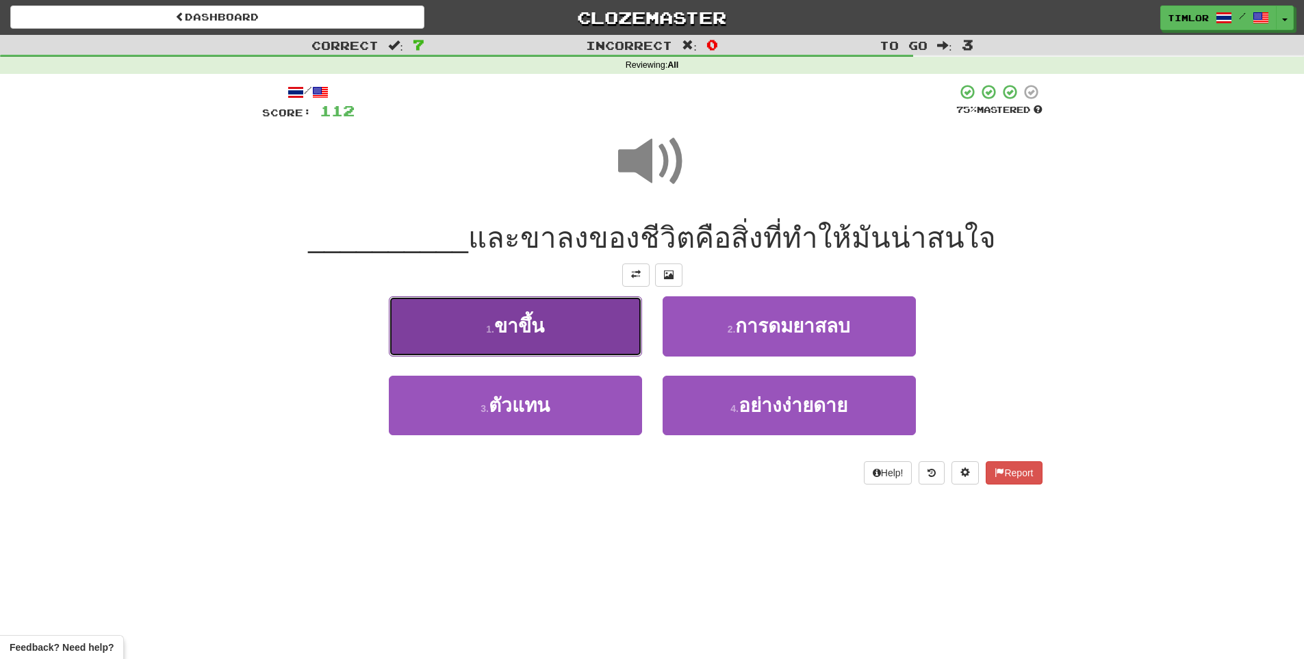
click at [597, 333] on button "1 . ขาขึ้น" at bounding box center [515, 326] width 253 height 60
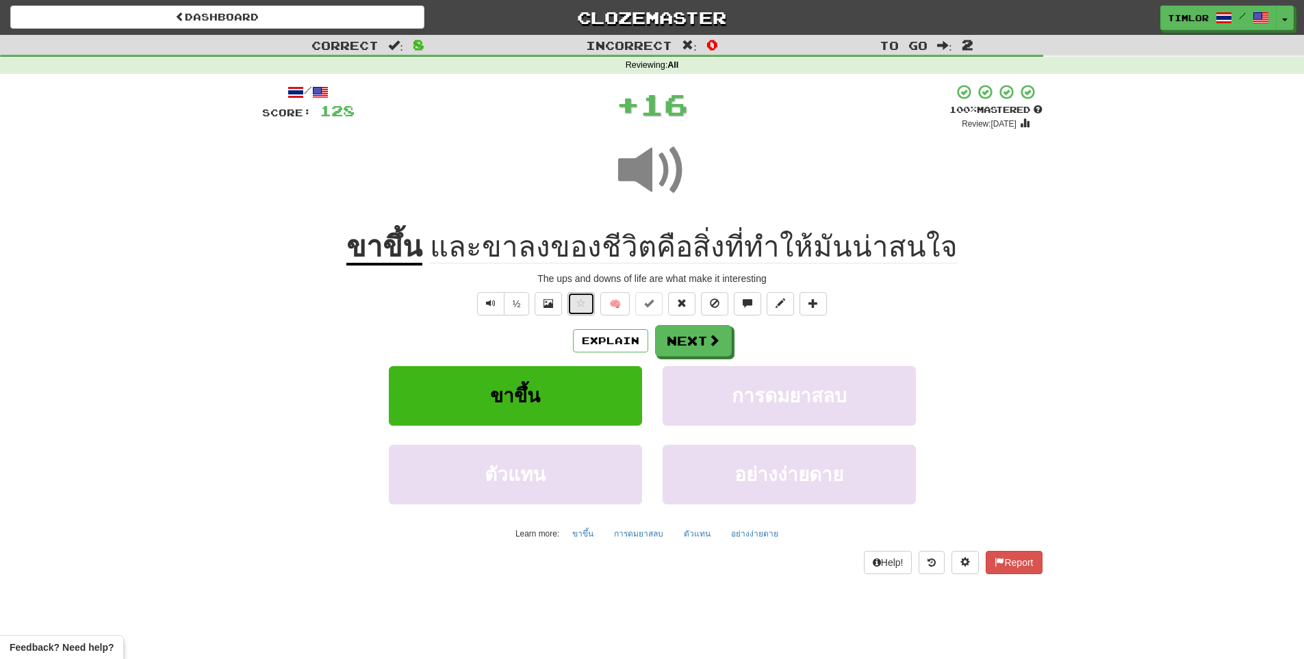
click at [589, 305] on button at bounding box center [580, 303] width 27 height 23
click at [711, 347] on span at bounding box center [714, 341] width 12 height 12
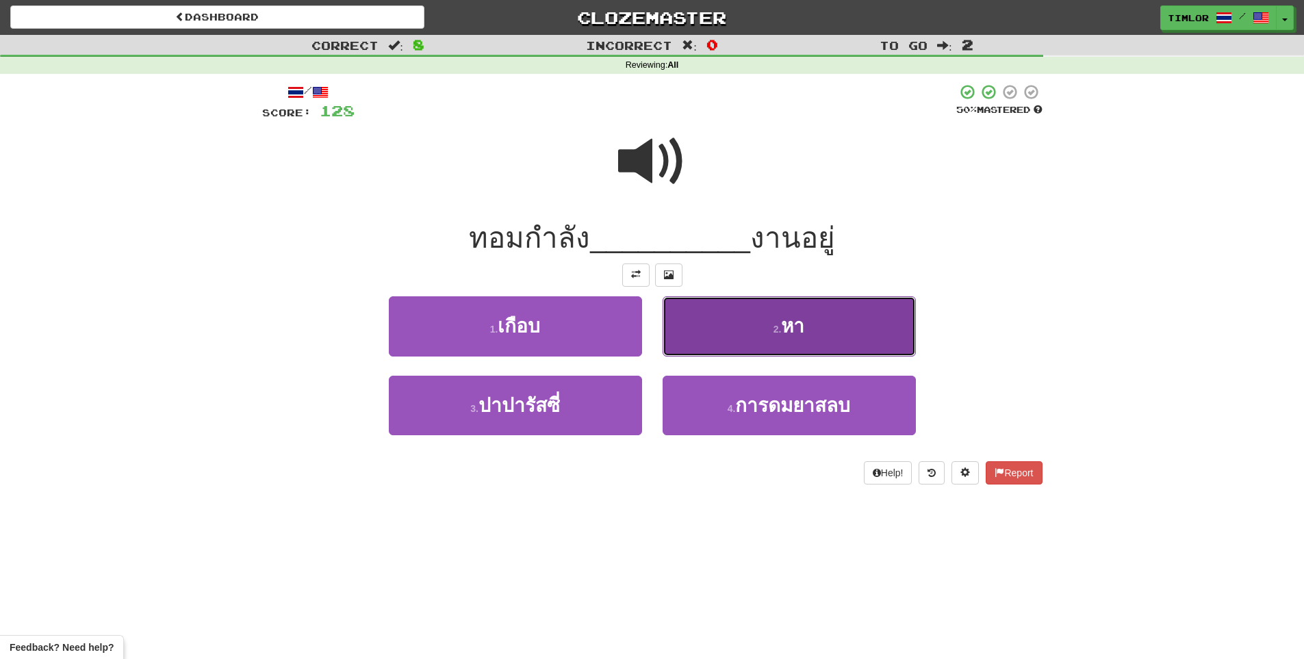
click at [708, 309] on button "2 . หา" at bounding box center [789, 326] width 253 height 60
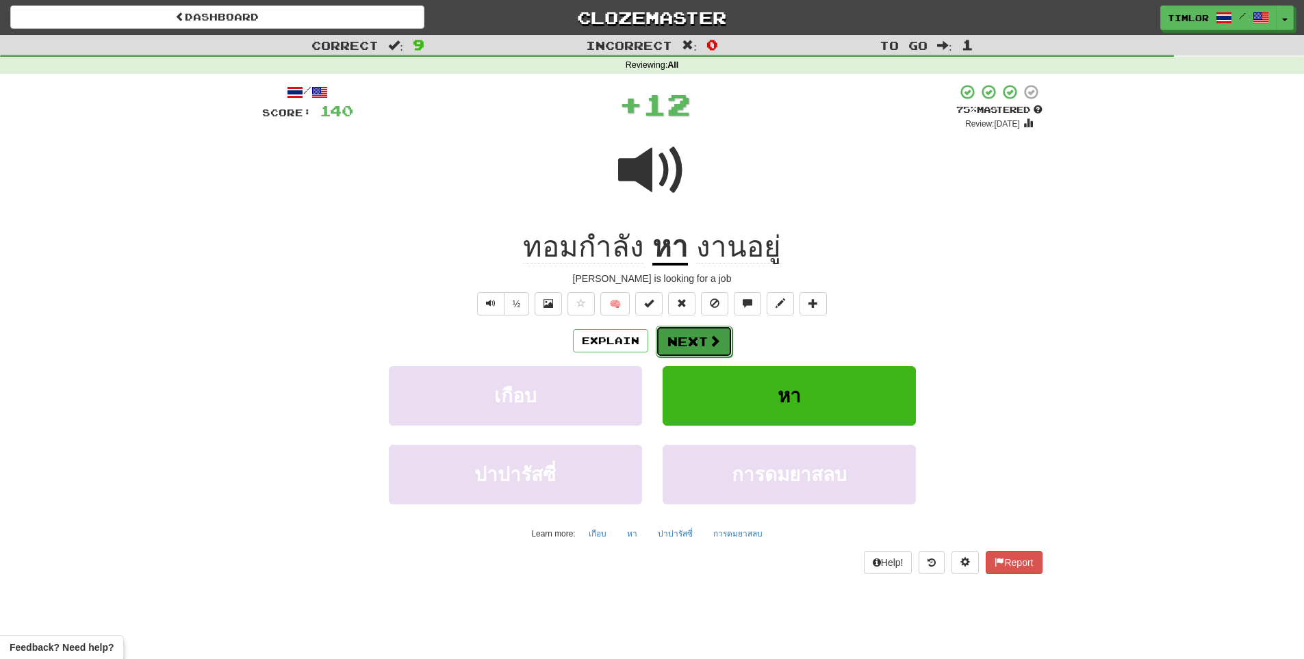
click at [681, 340] on button "Next" at bounding box center [694, 341] width 77 height 31
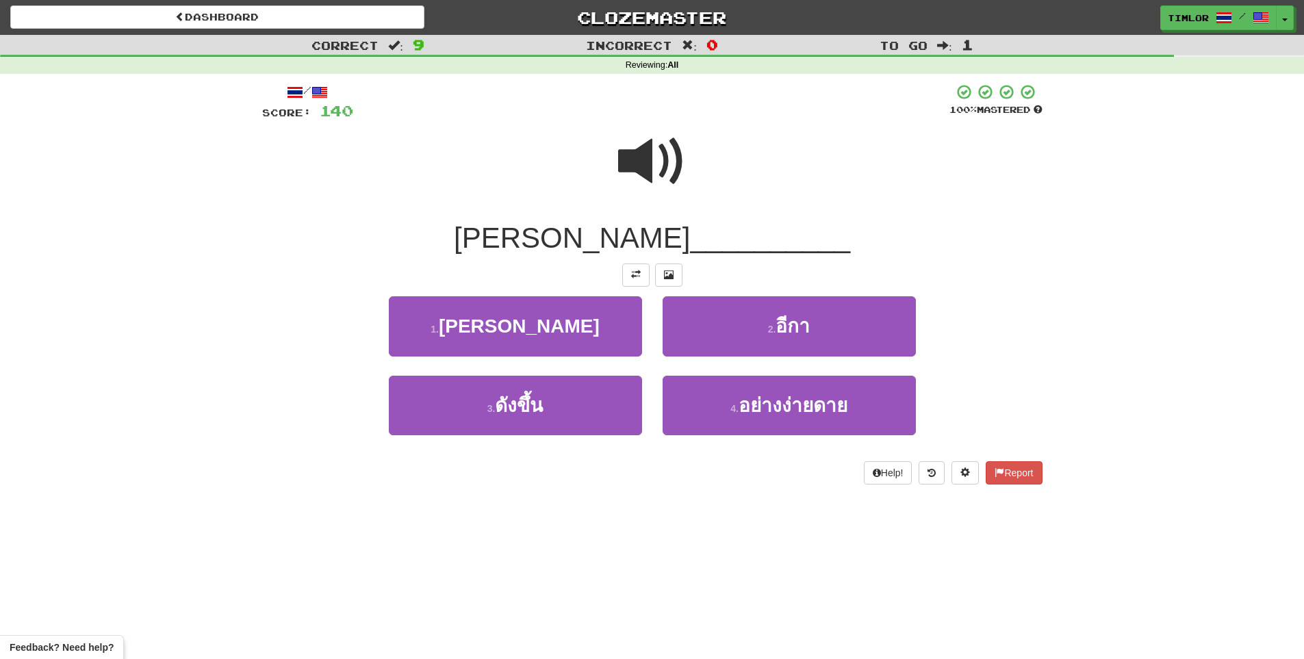
click at [621, 149] on span at bounding box center [652, 161] width 68 height 68
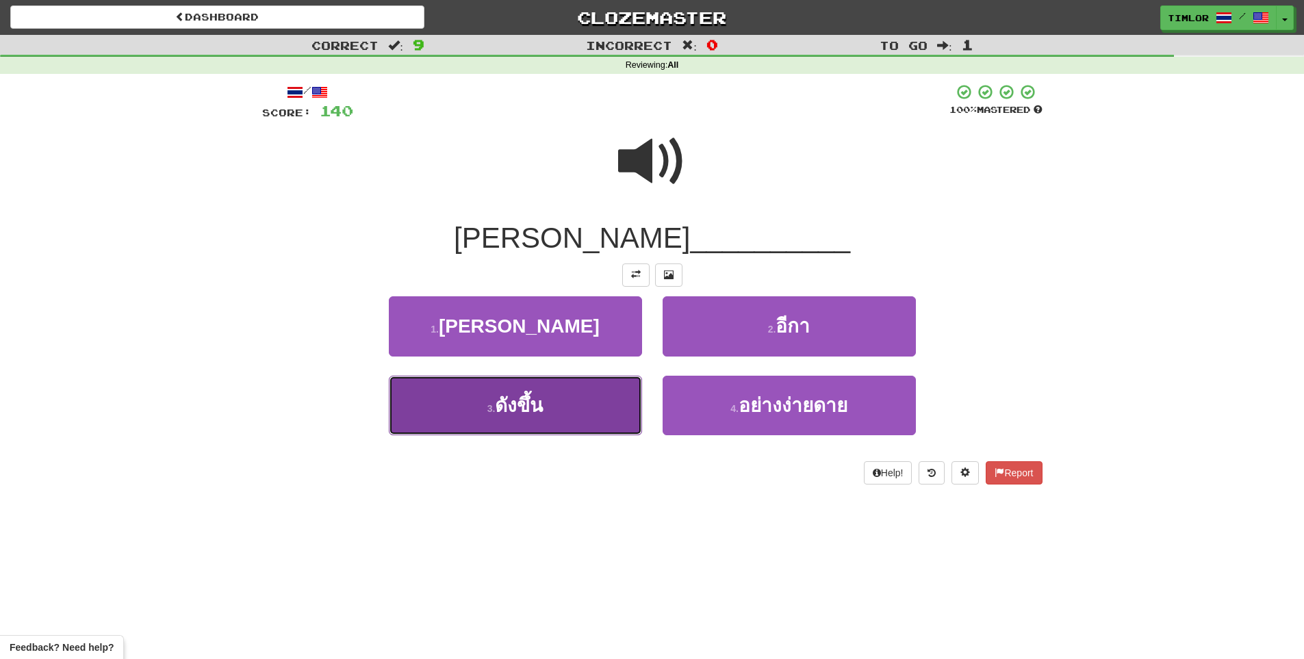
click at [585, 407] on button "3 . ดังขึ้น" at bounding box center [515, 406] width 253 height 60
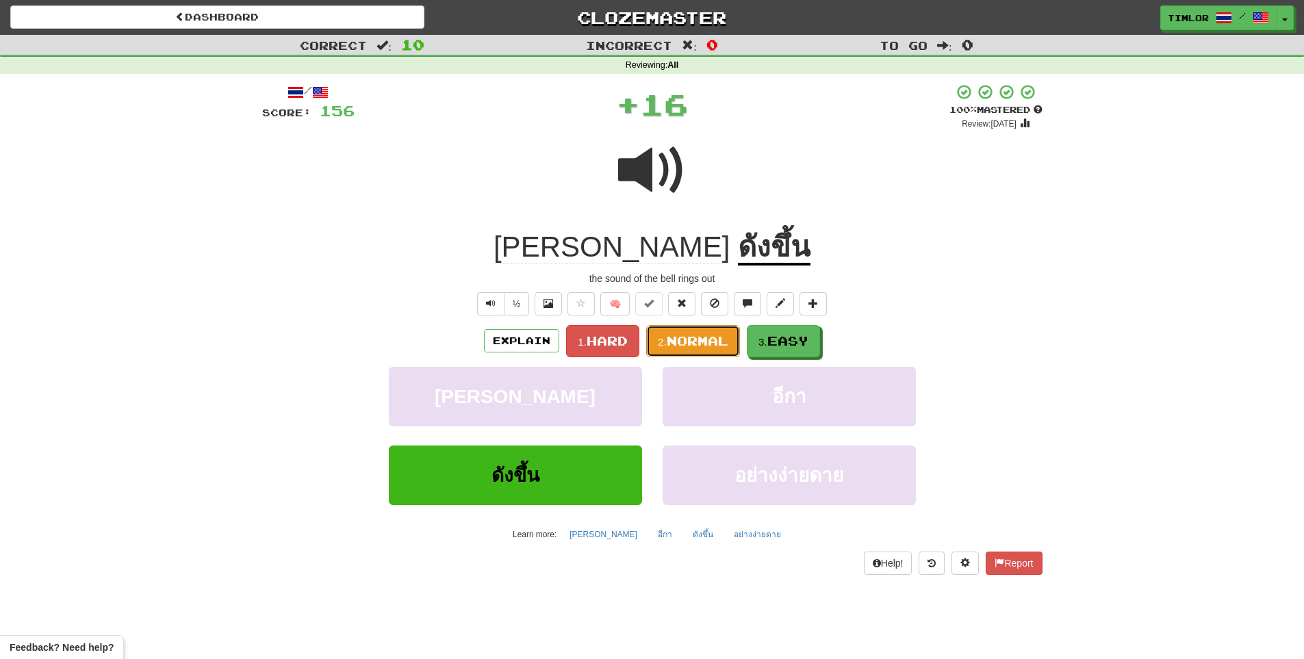
click at [680, 356] on button "2. Normal" at bounding box center [693, 341] width 94 height 32
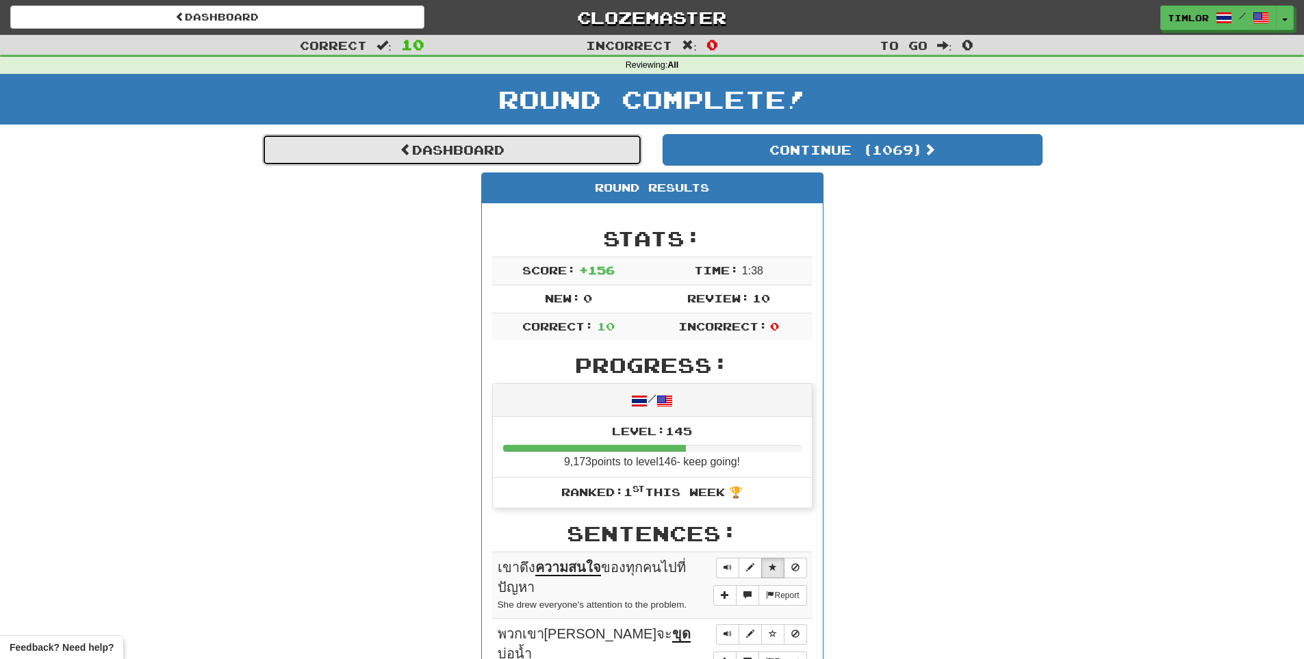
click at [550, 152] on link "Dashboard" at bounding box center [452, 149] width 380 height 31
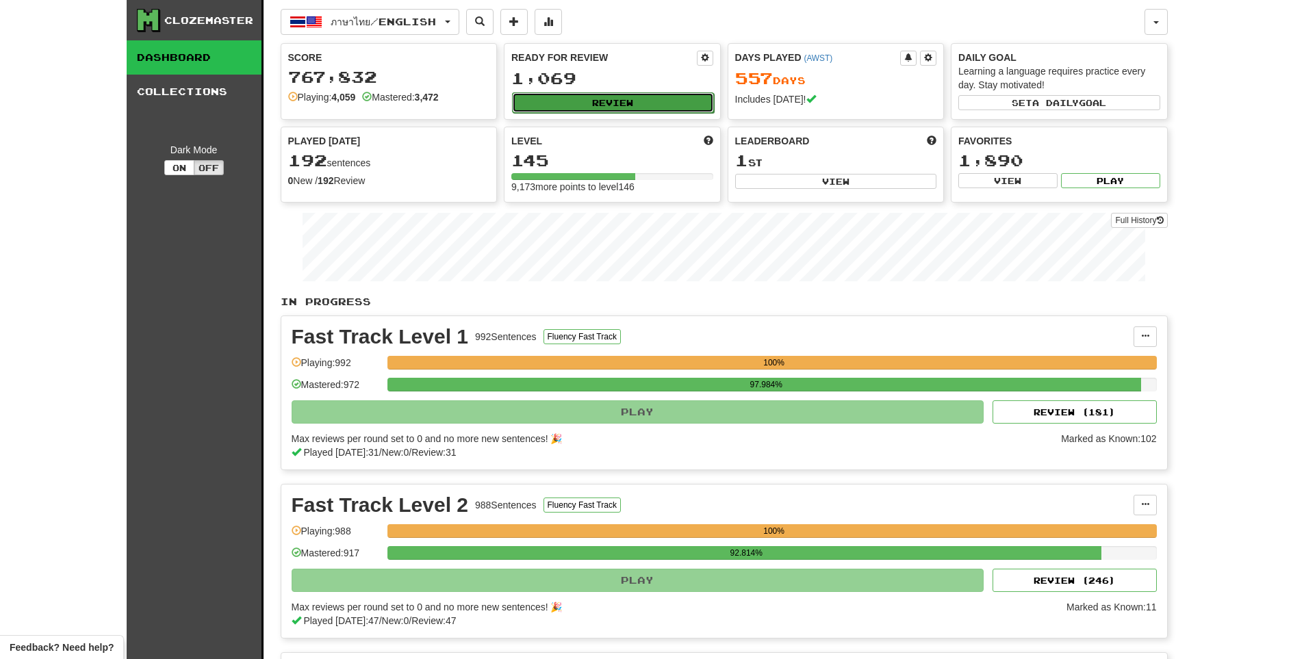
click at [533, 111] on button "Review" at bounding box center [613, 102] width 202 height 21
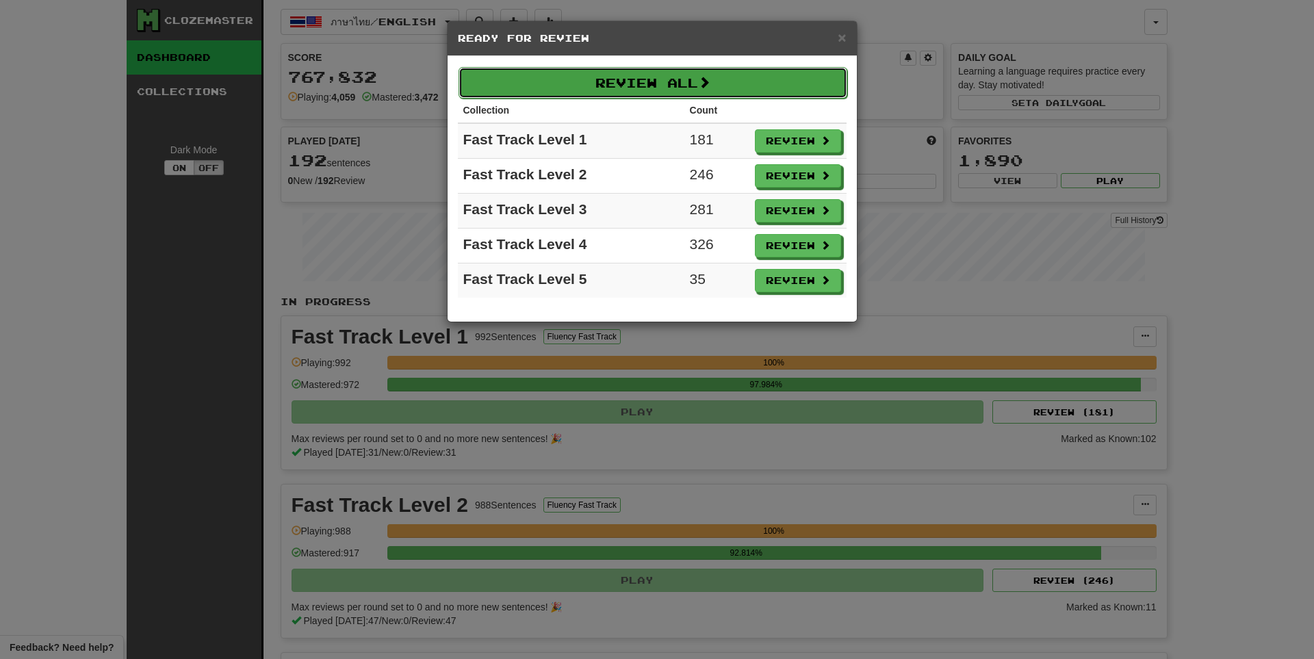
click at [558, 89] on button "Review All" at bounding box center [653, 82] width 389 height 31
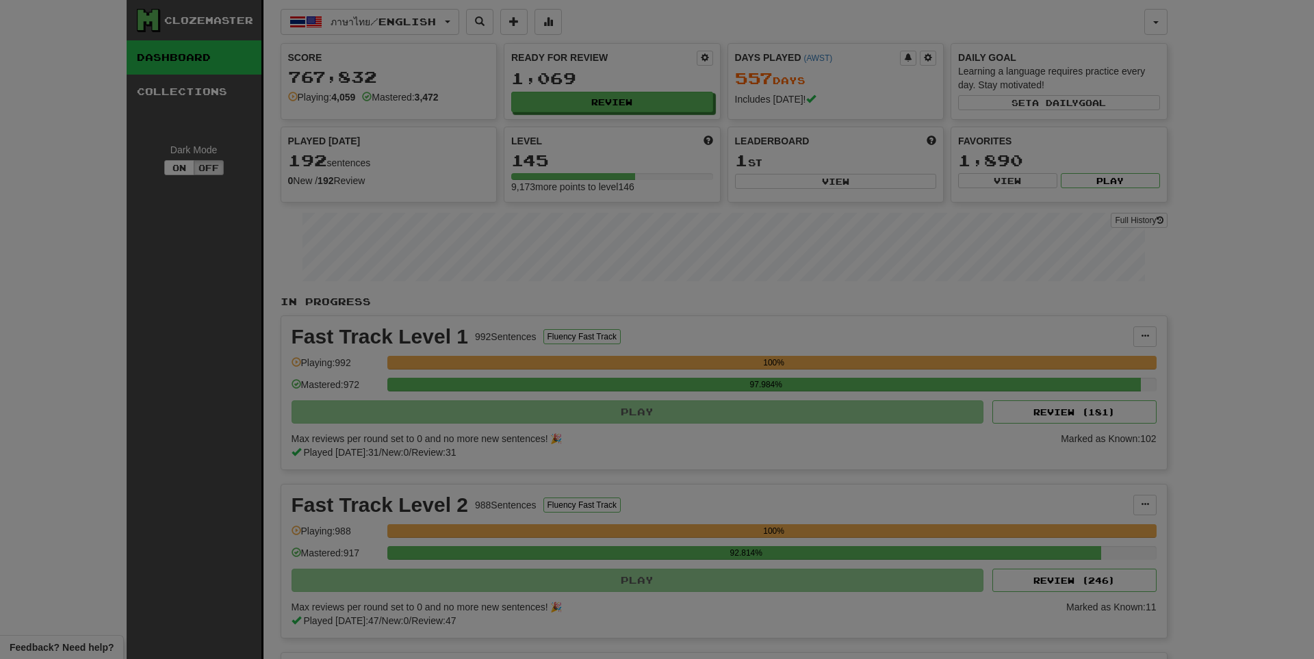
select select "**"
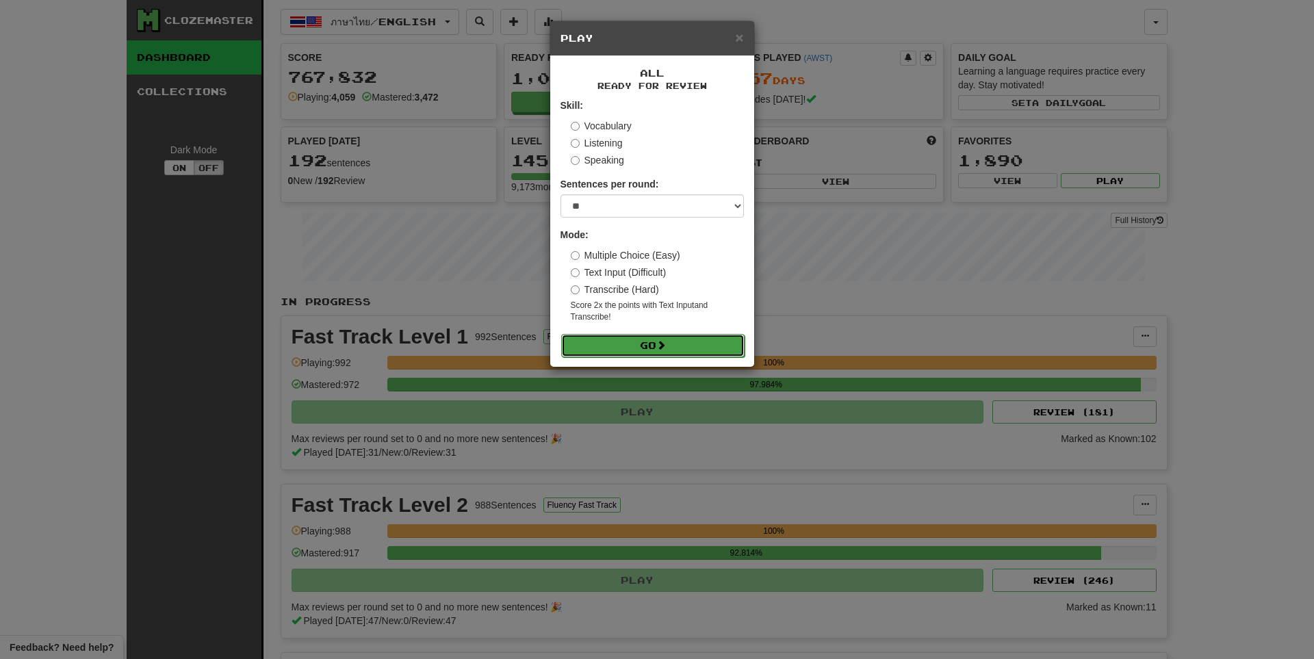
click at [683, 335] on button "Go" at bounding box center [652, 345] width 183 height 23
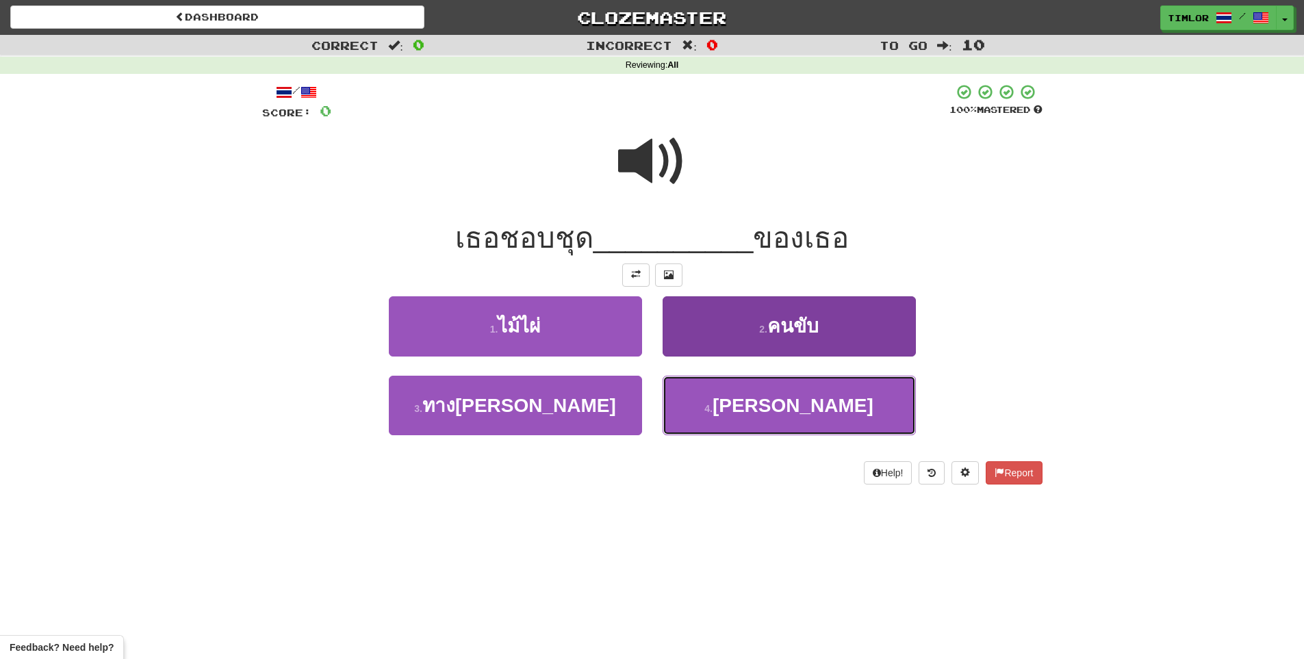
click at [698, 382] on button "4 . สีชมพู" at bounding box center [789, 406] width 253 height 60
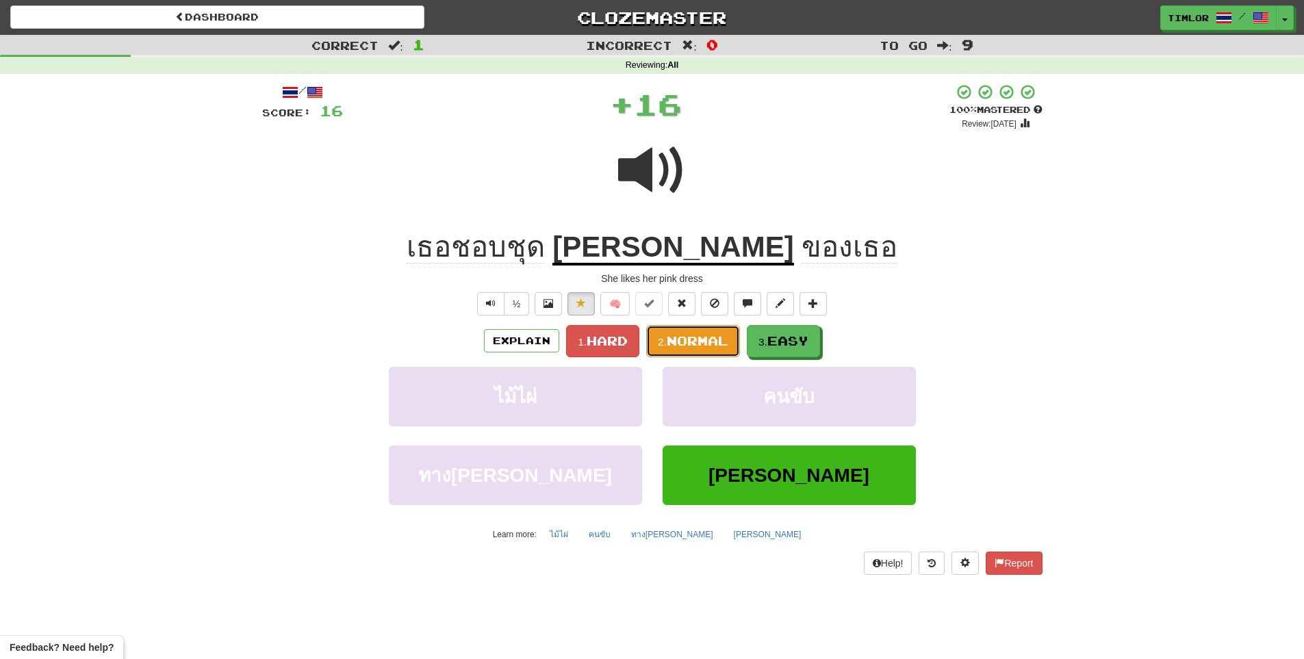
click at [693, 340] on span "Normal" at bounding box center [698, 340] width 62 height 15
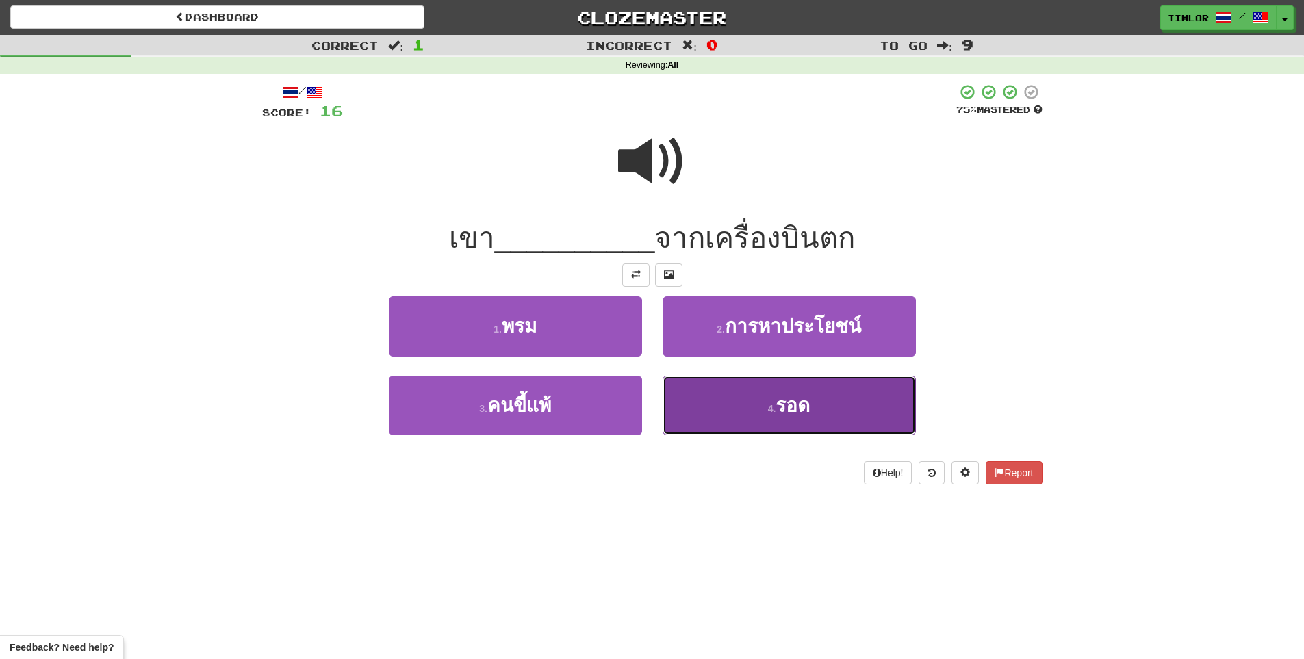
click at [697, 384] on button "4 . รอด" at bounding box center [789, 406] width 253 height 60
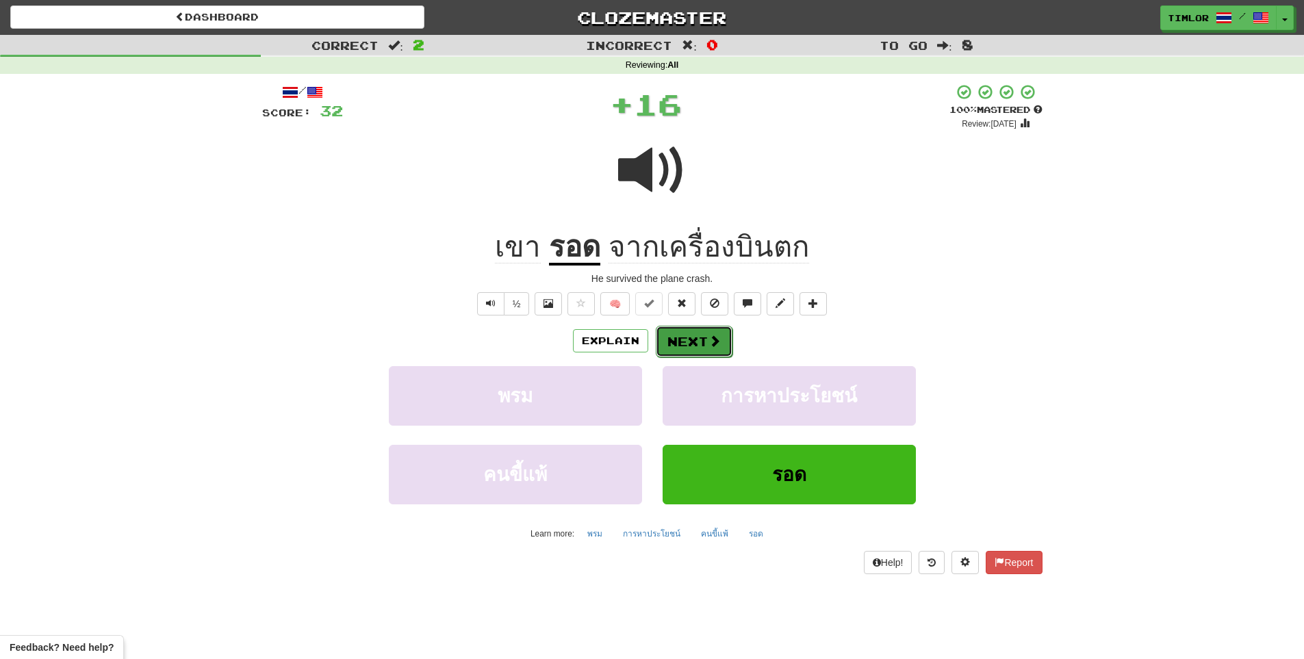
click at [695, 348] on button "Next" at bounding box center [694, 341] width 77 height 31
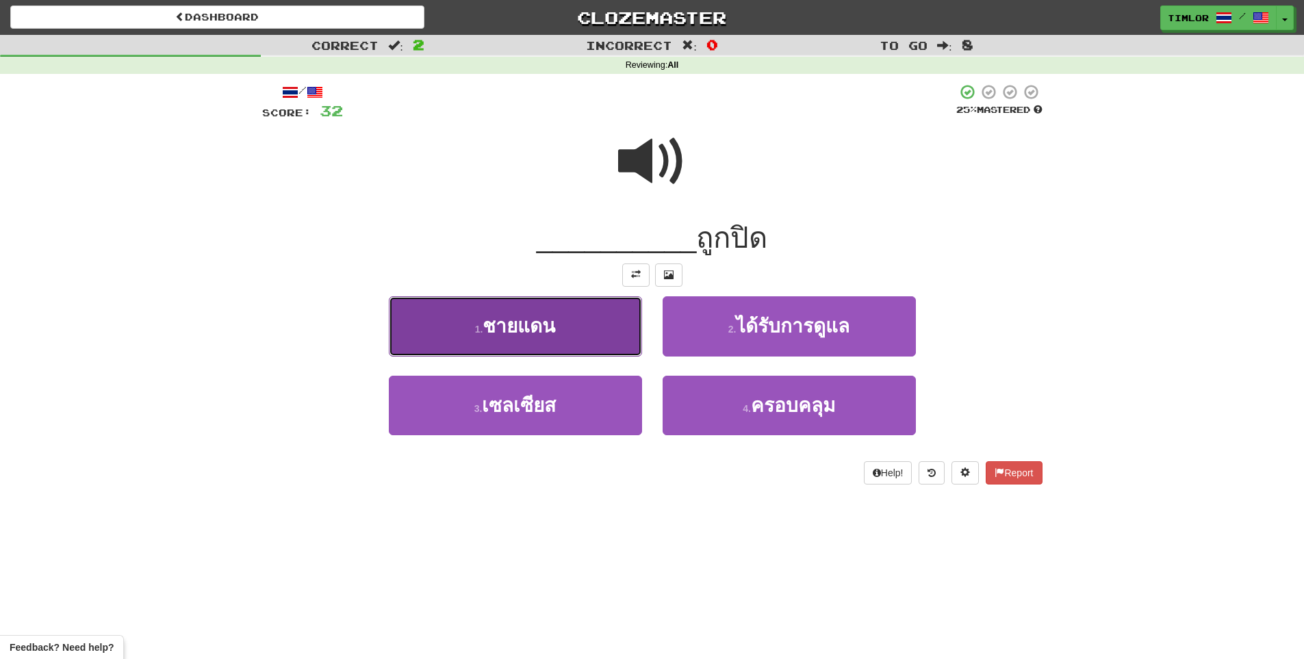
click at [480, 345] on button "1 . ชายแดน" at bounding box center [515, 326] width 253 height 60
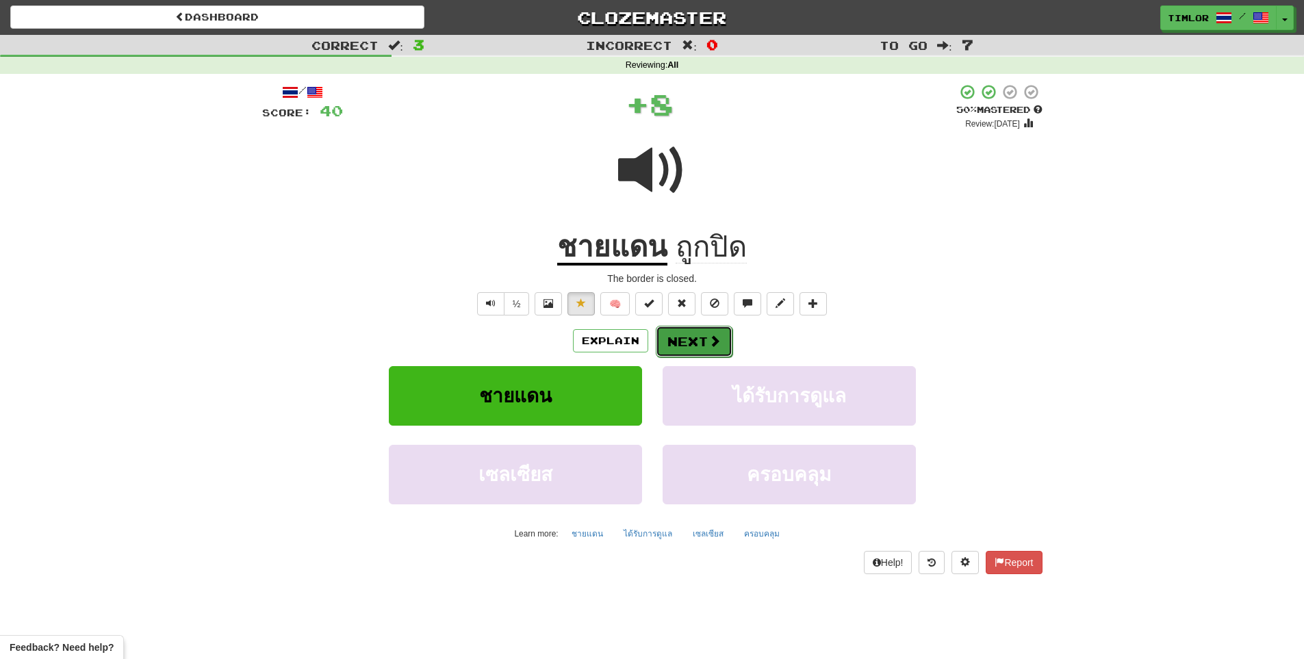
click at [659, 336] on button "Next" at bounding box center [694, 341] width 77 height 31
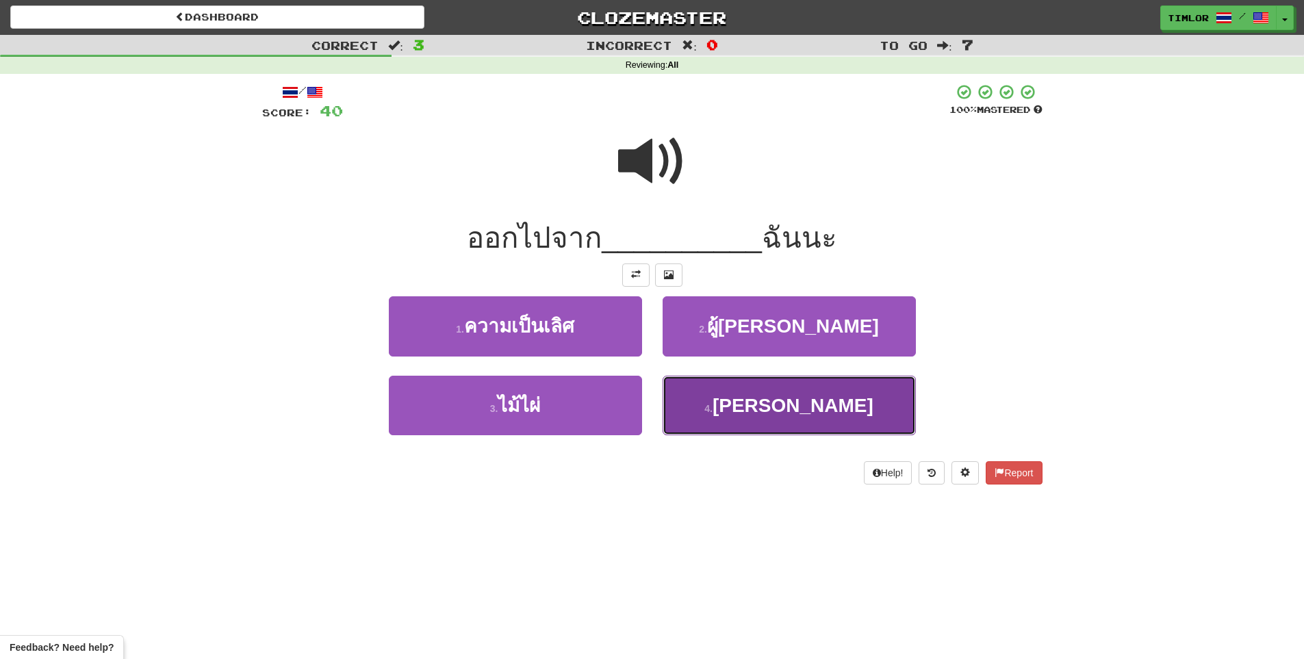
click at [706, 396] on button "4 . เตียง" at bounding box center [789, 406] width 253 height 60
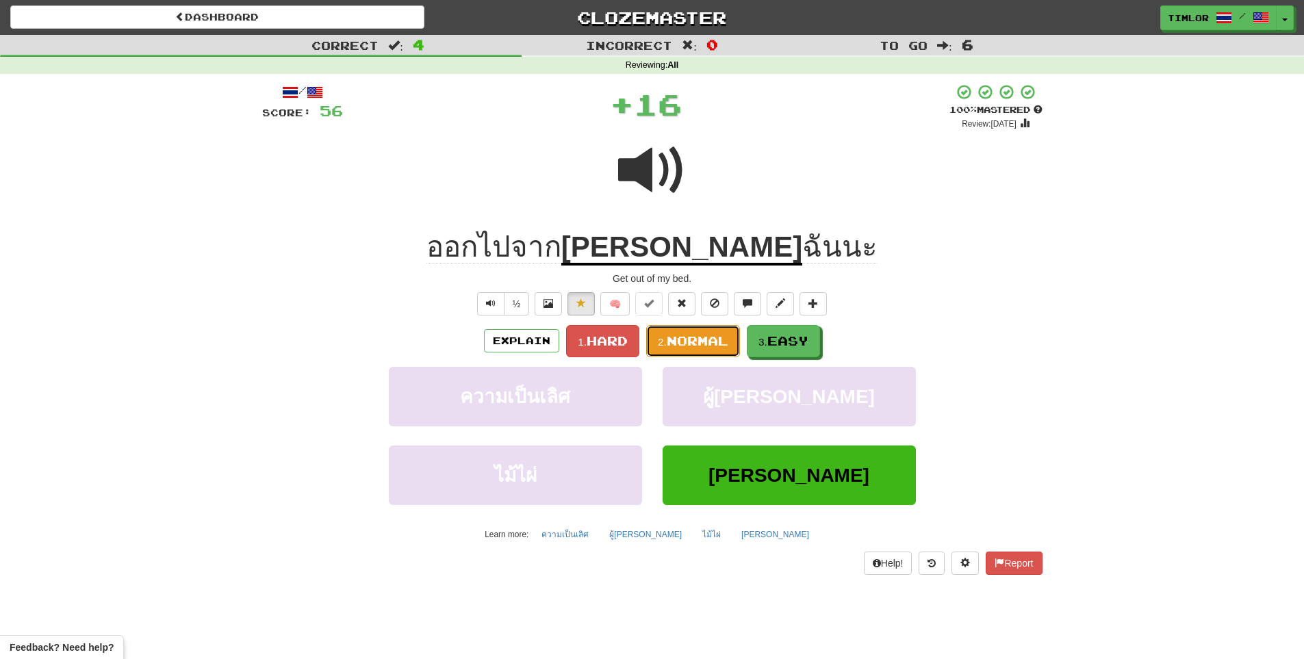
click at [706, 354] on button "2. Normal" at bounding box center [693, 341] width 94 height 32
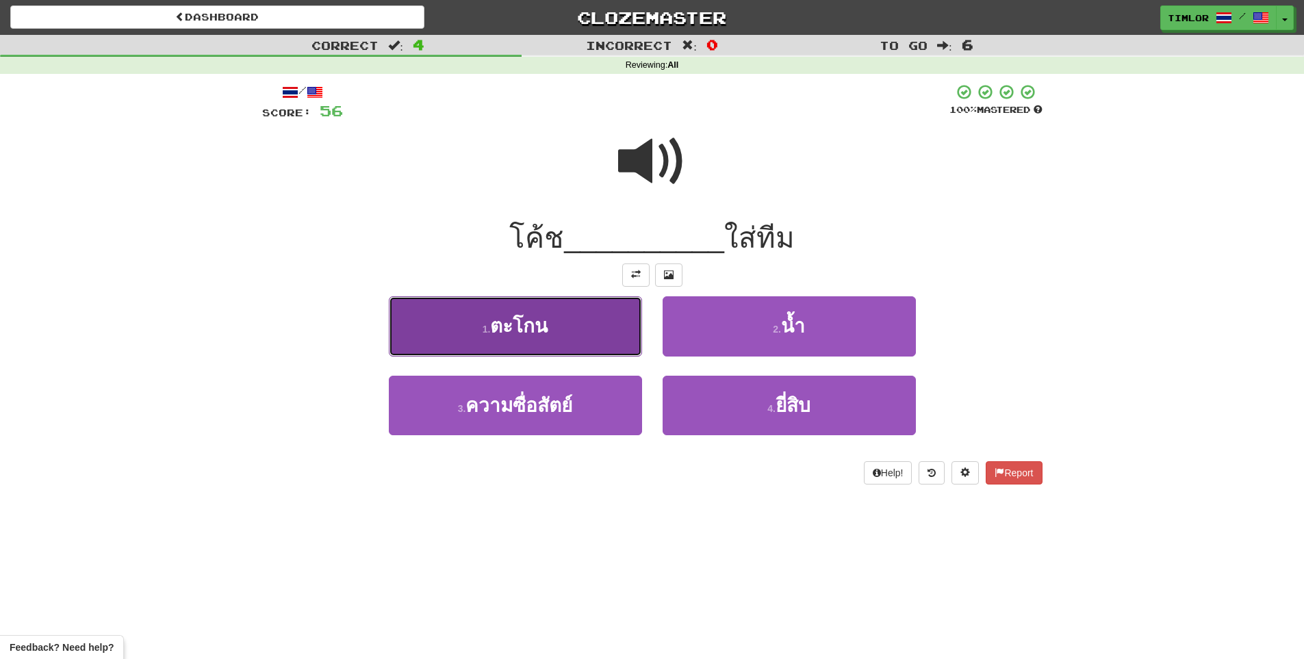
click at [551, 333] on button "1 . ตะโกน" at bounding box center [515, 326] width 253 height 60
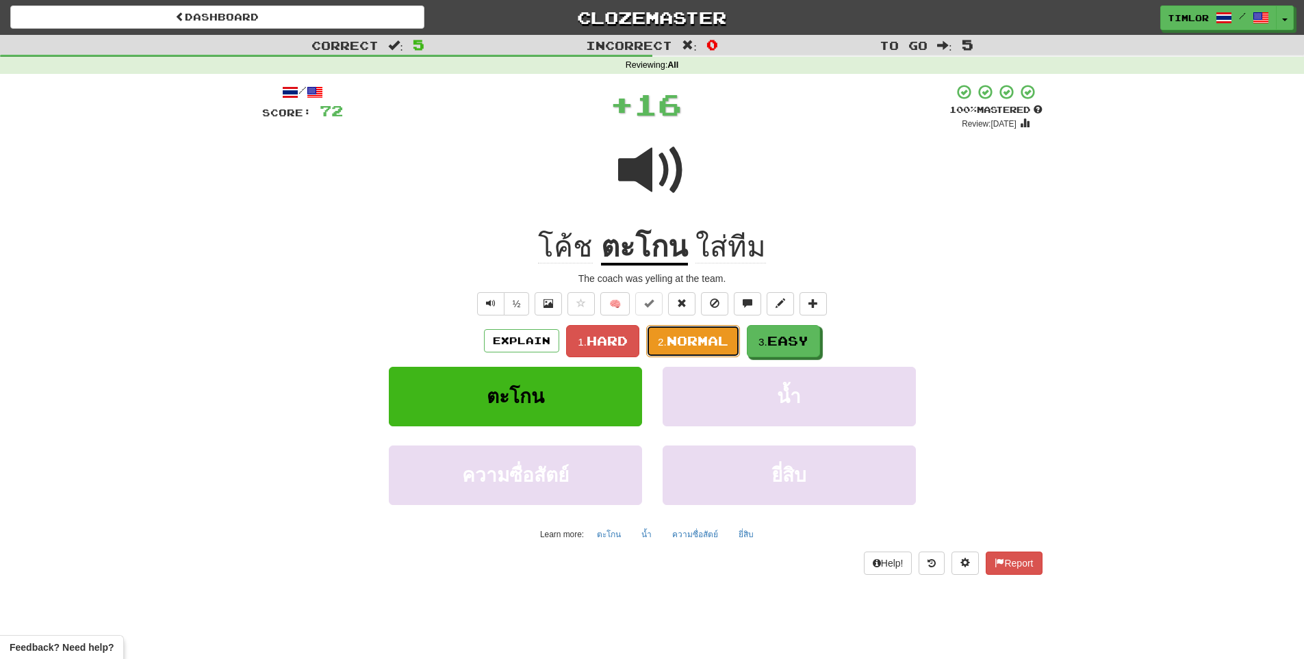
click at [679, 346] on span "Normal" at bounding box center [698, 340] width 62 height 15
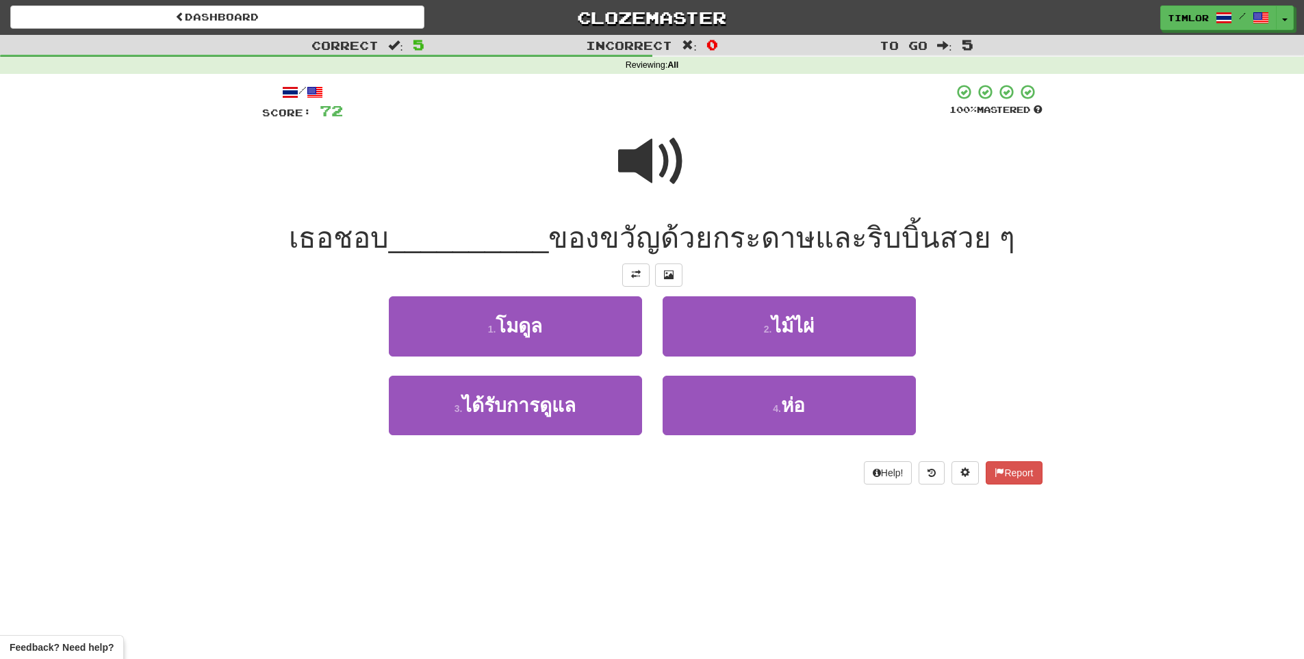
click at [585, 177] on div at bounding box center [652, 171] width 780 height 98
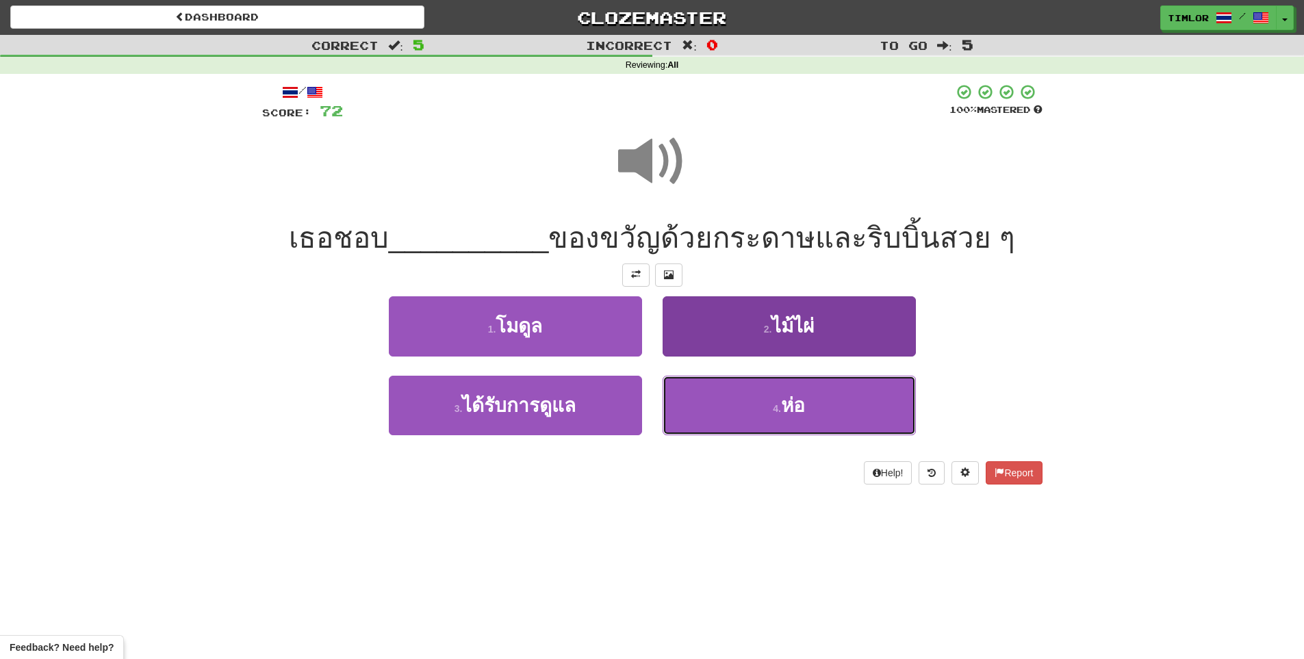
drag, startPoint x: 717, startPoint y: 395, endPoint x: 715, endPoint y: 387, distance: 7.7
click at [717, 394] on button "4 . ห่อ" at bounding box center [789, 406] width 253 height 60
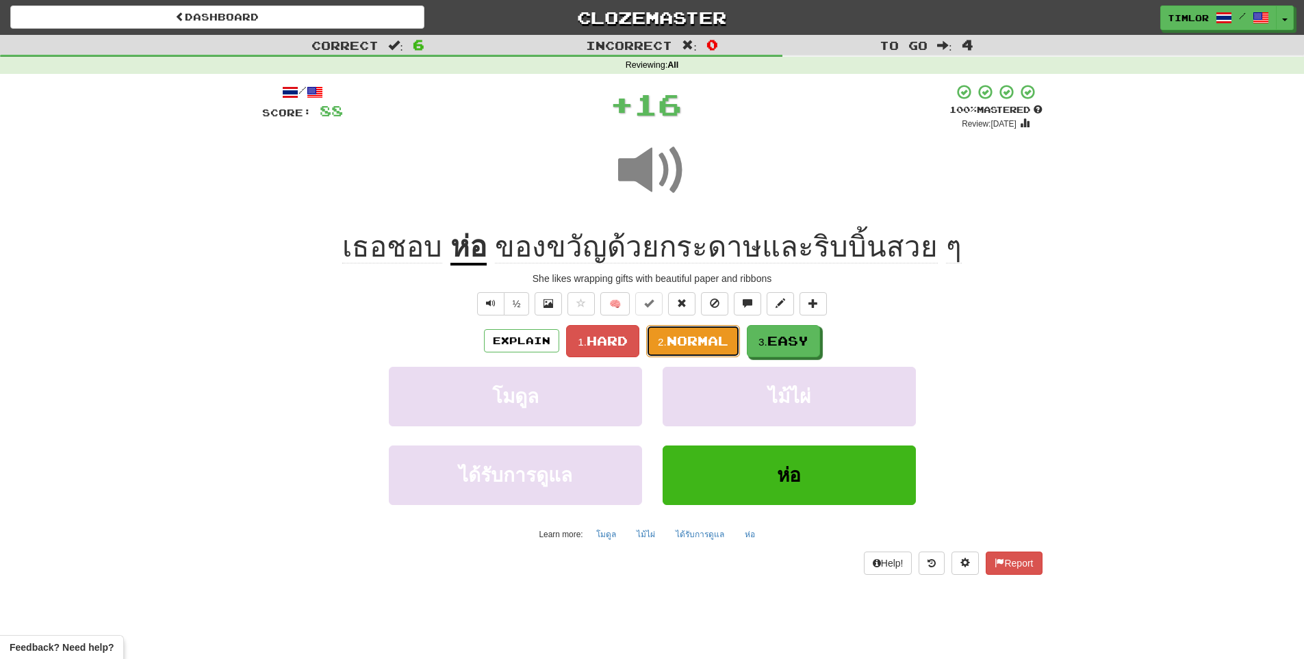
click at [698, 334] on span "Normal" at bounding box center [698, 340] width 62 height 15
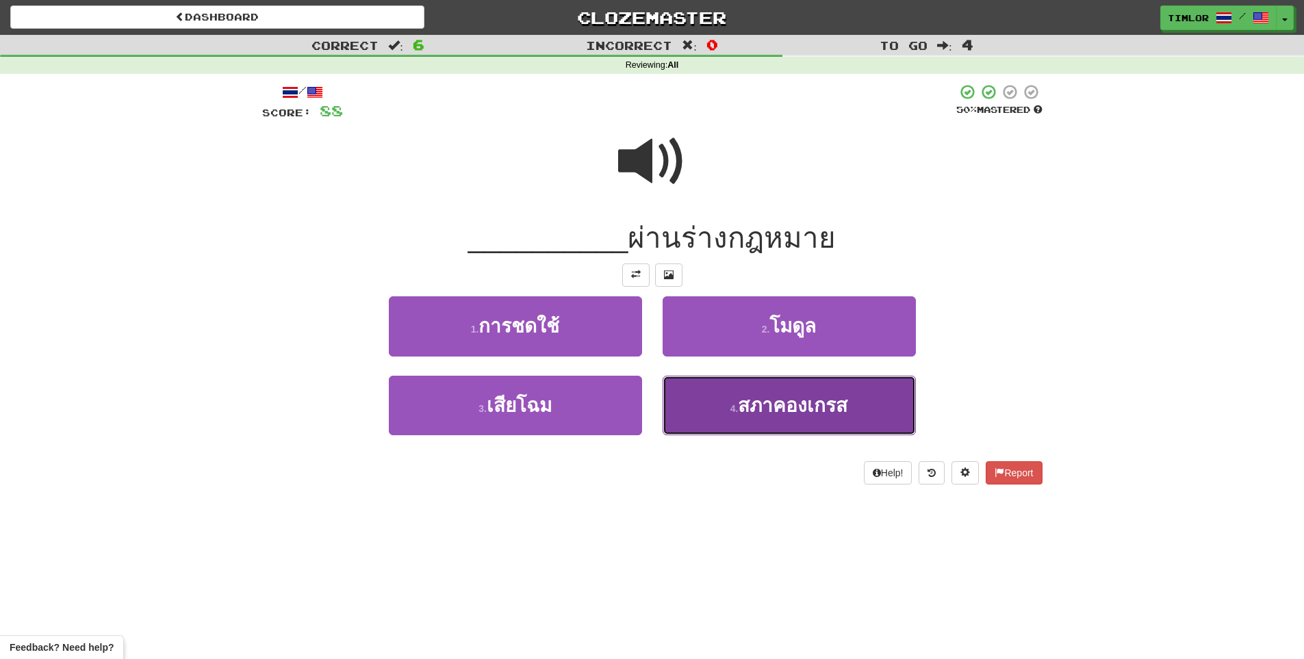
click at [716, 395] on button "4 . สภาคองเกรส" at bounding box center [789, 406] width 253 height 60
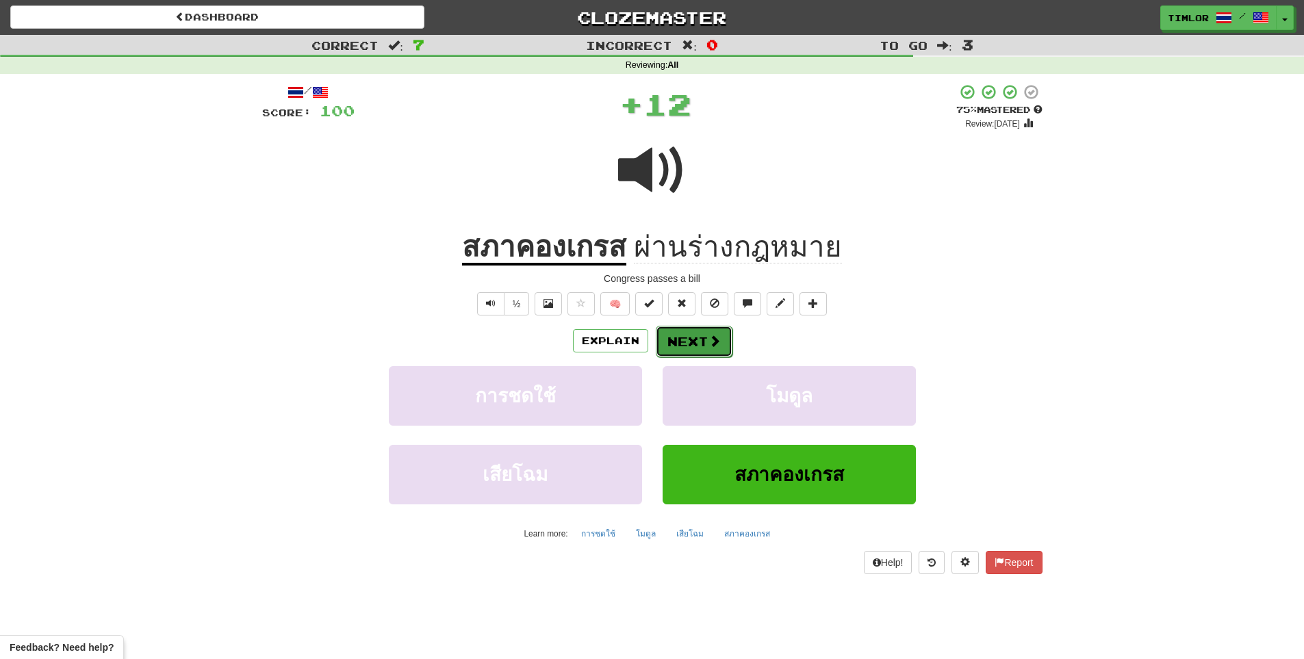
click at [716, 354] on button "Next" at bounding box center [694, 341] width 77 height 31
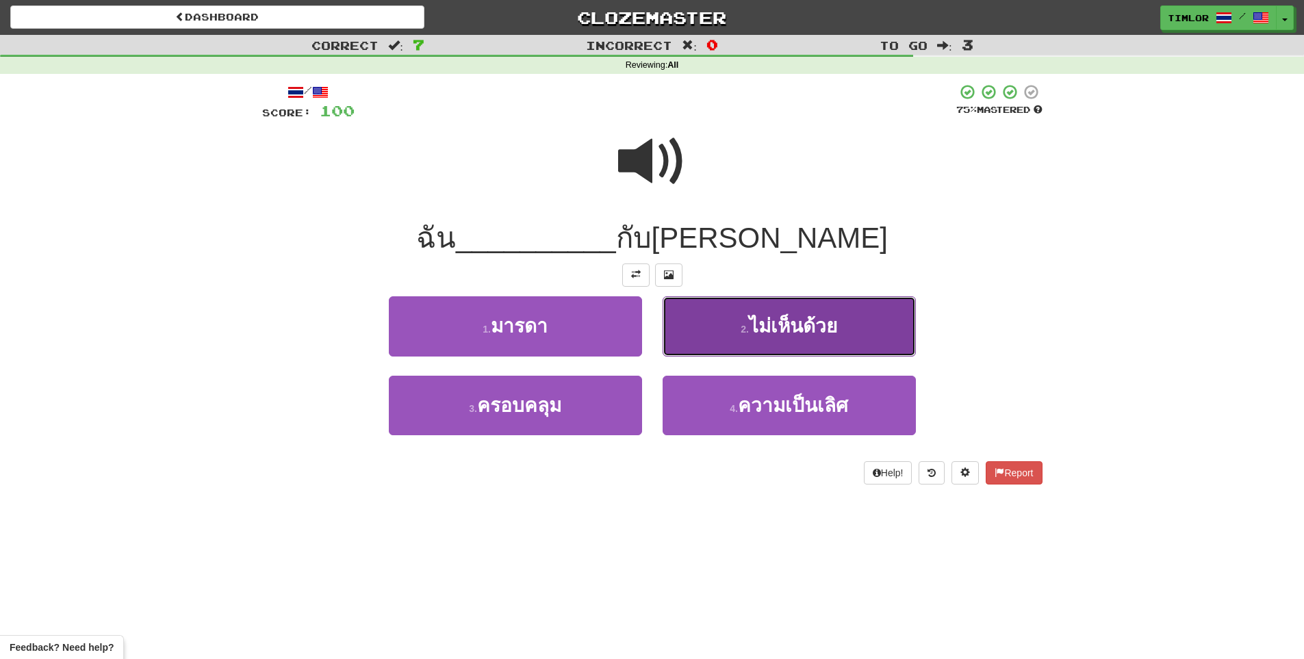
click at [712, 329] on button "2 . ไม่เห็นด้วย" at bounding box center [789, 326] width 253 height 60
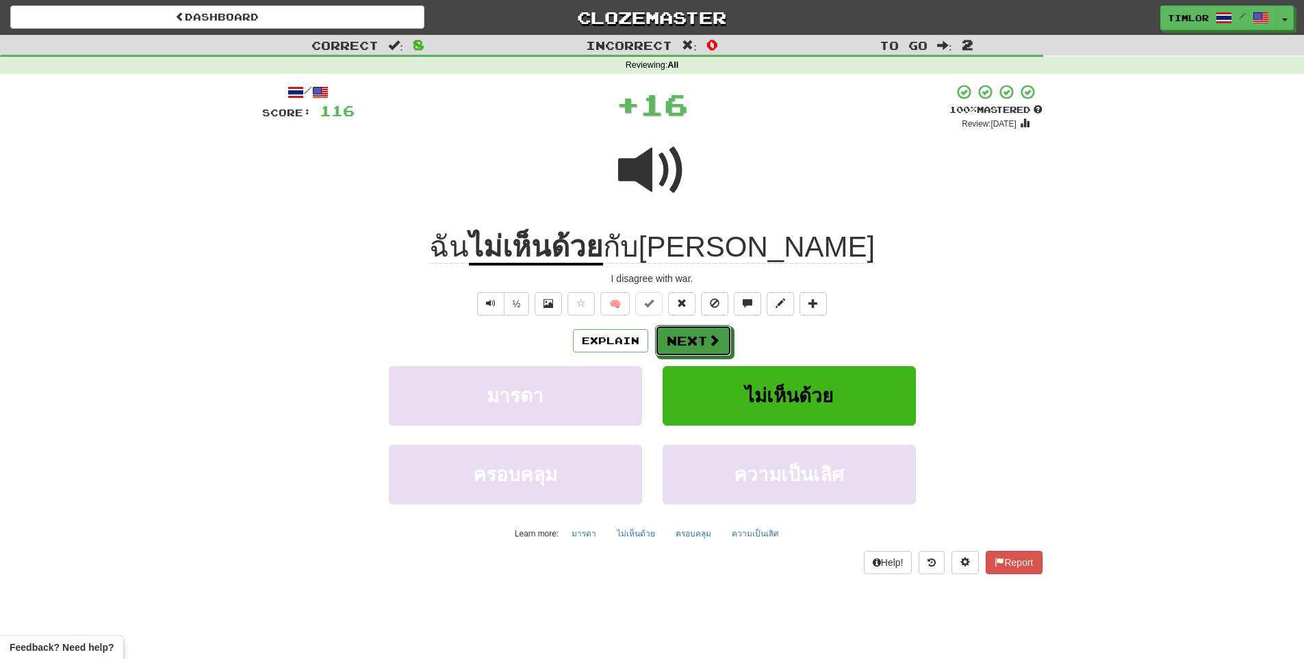
click at [717, 329] on button "Next" at bounding box center [693, 340] width 77 height 31
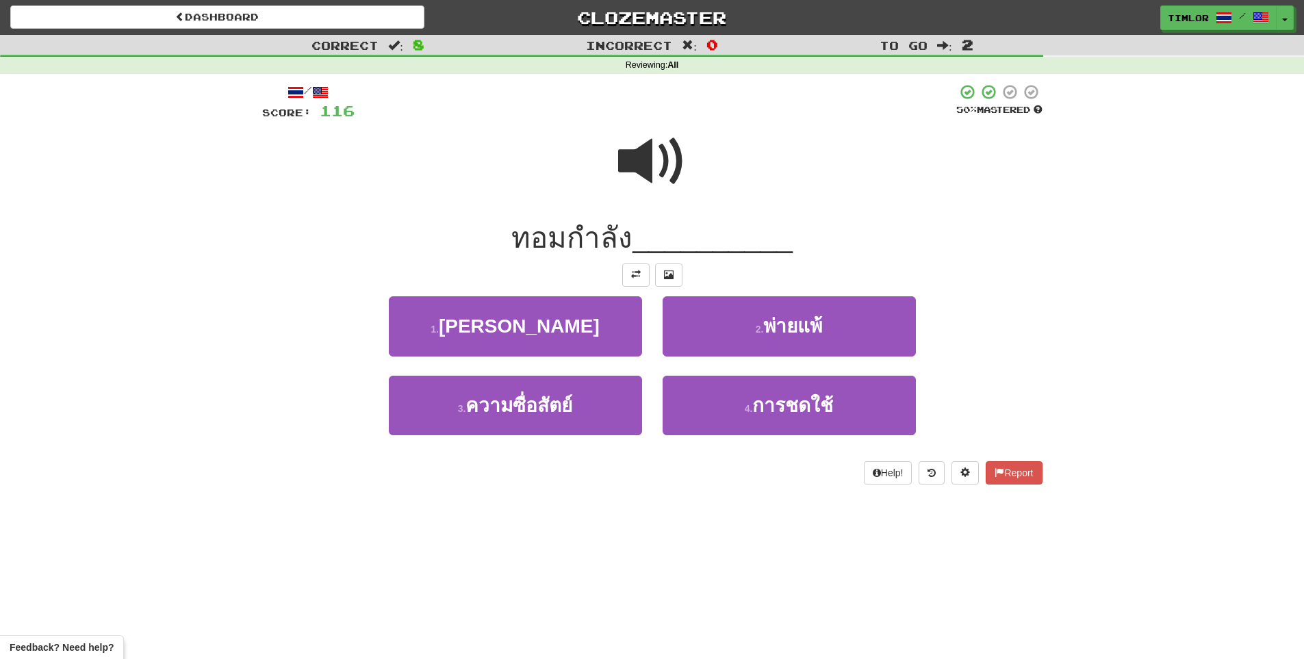
click at [649, 175] on span at bounding box center [652, 161] width 68 height 68
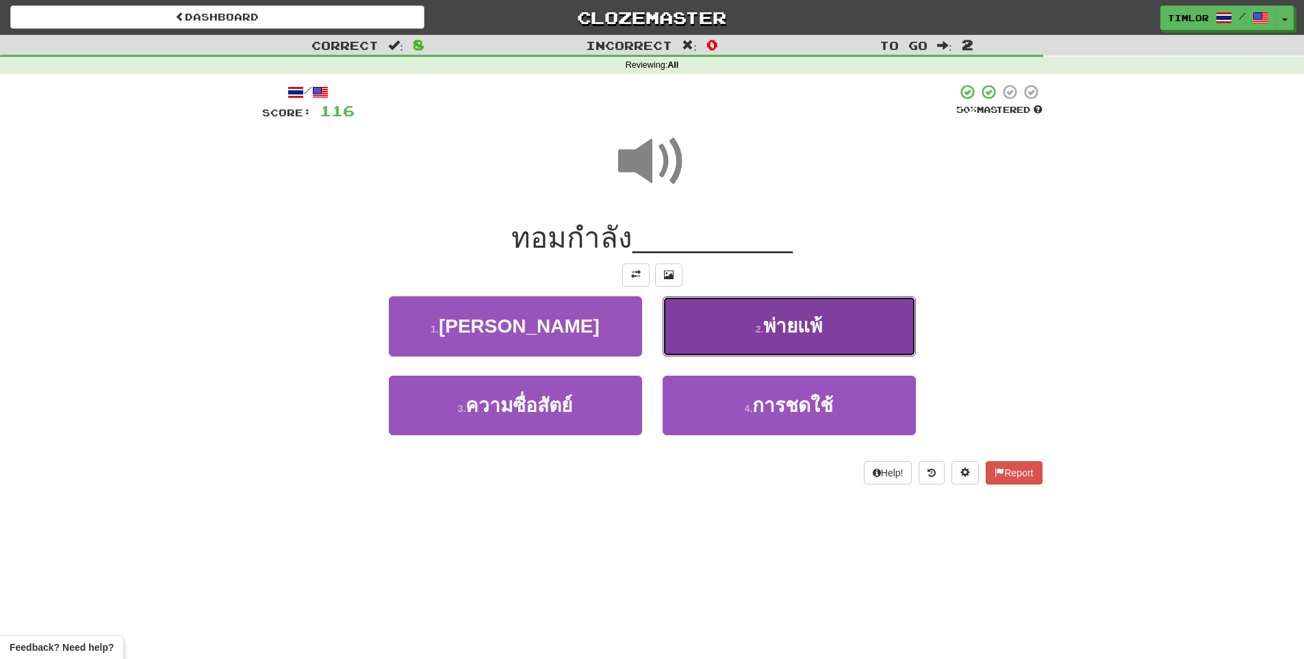
click at [700, 332] on button "2 . พ่ายแพ้" at bounding box center [789, 326] width 253 height 60
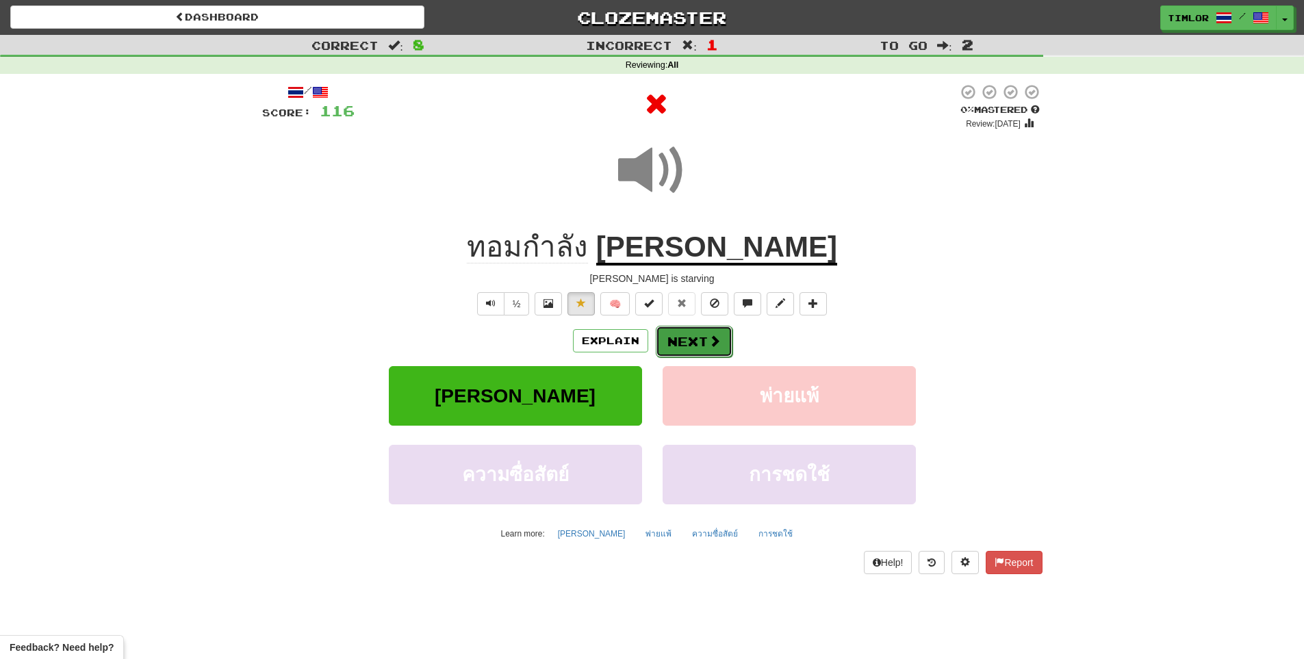
click at [698, 329] on button "Next" at bounding box center [694, 341] width 77 height 31
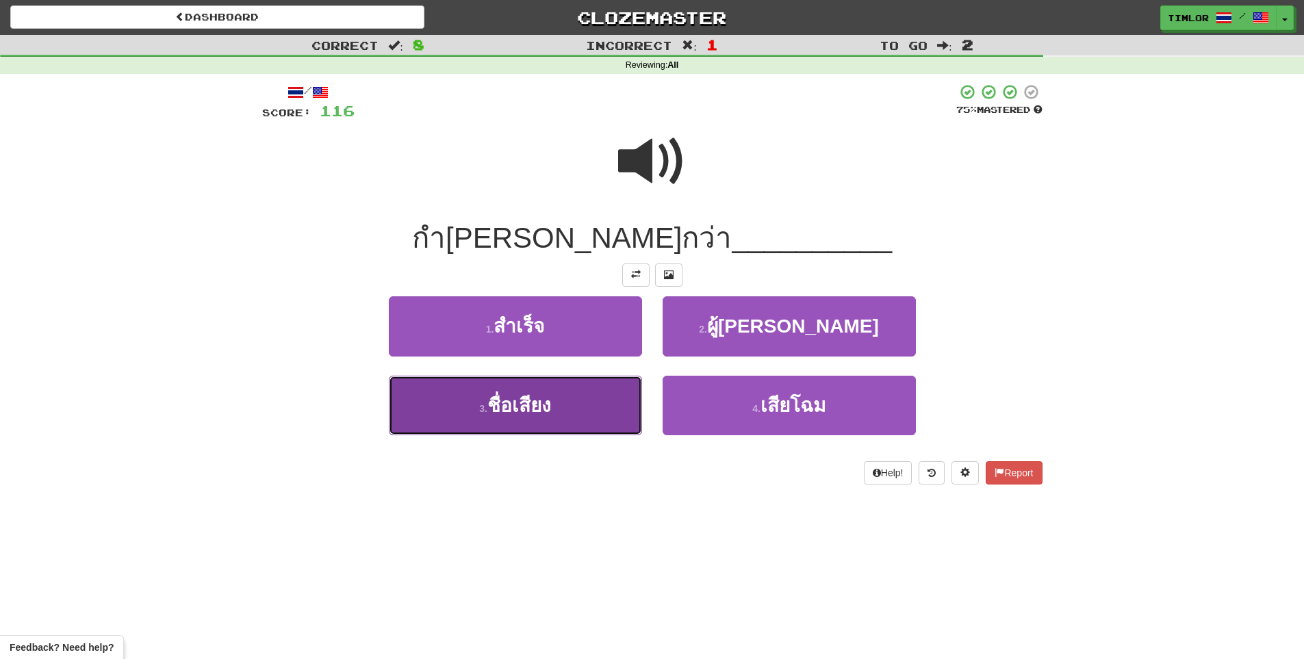
click at [596, 378] on button "3 . ชื่อเสียง" at bounding box center [515, 406] width 253 height 60
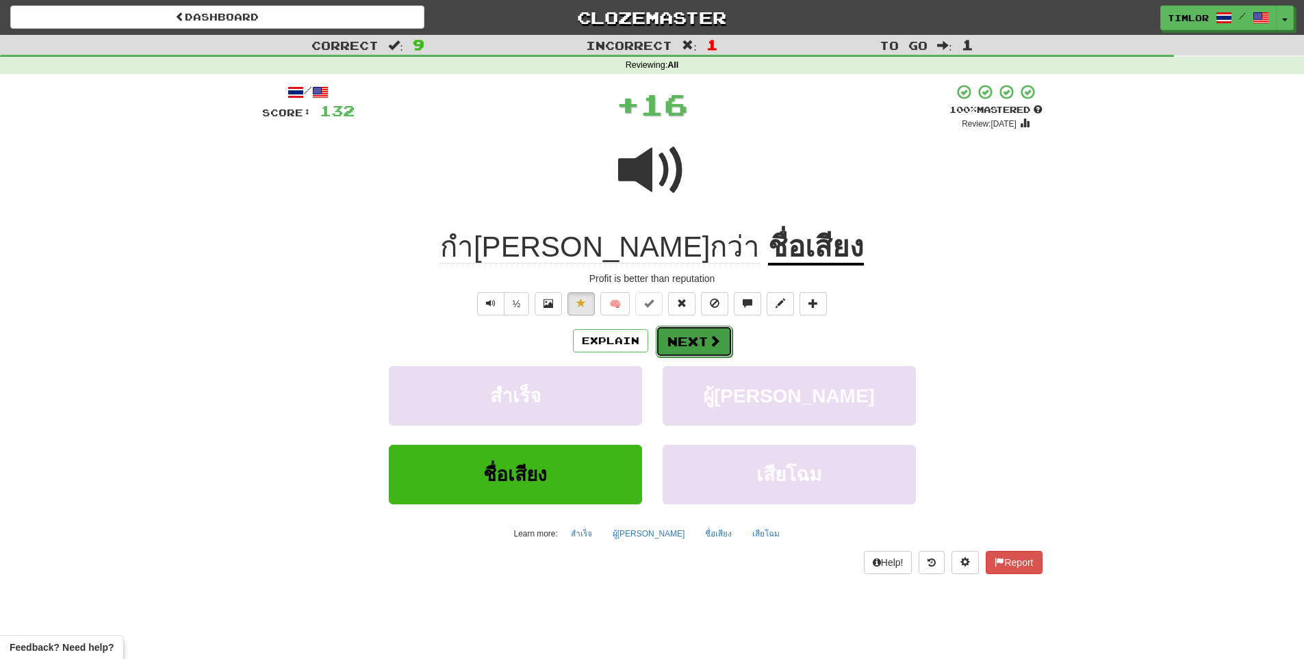
click at [661, 342] on button "Next" at bounding box center [694, 341] width 77 height 31
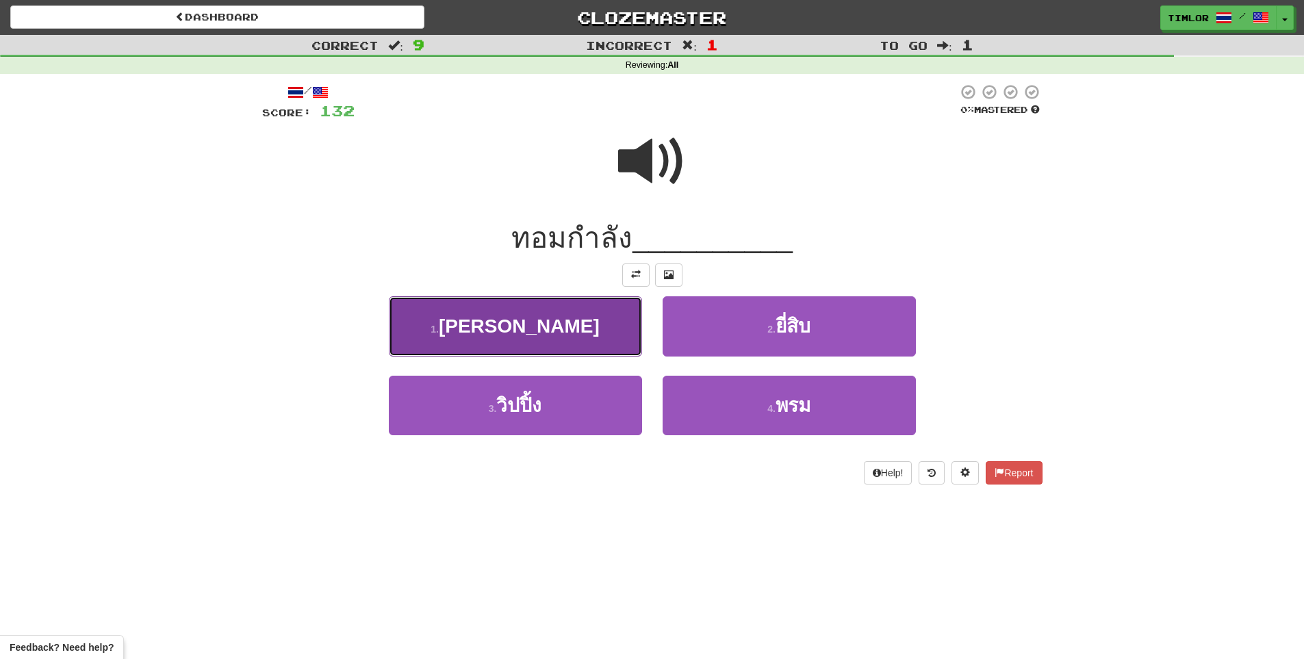
click at [551, 332] on span "อดอยาก" at bounding box center [519, 326] width 161 height 21
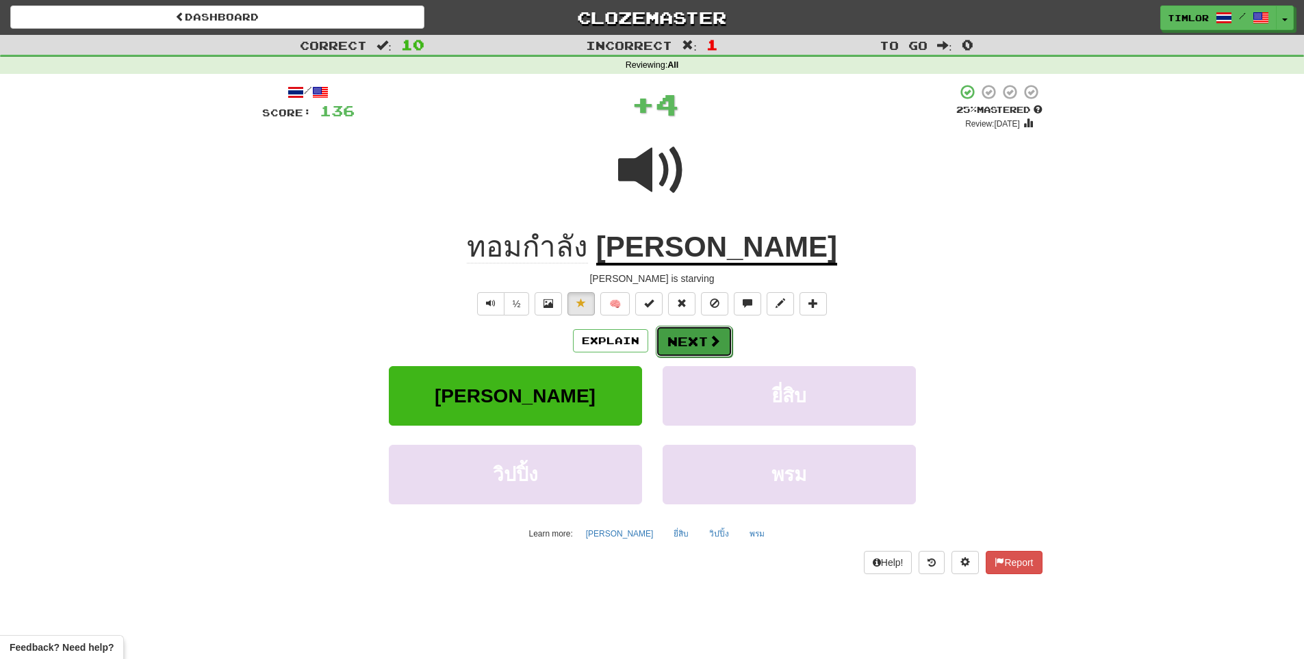
click at [689, 326] on button "Next" at bounding box center [694, 341] width 77 height 31
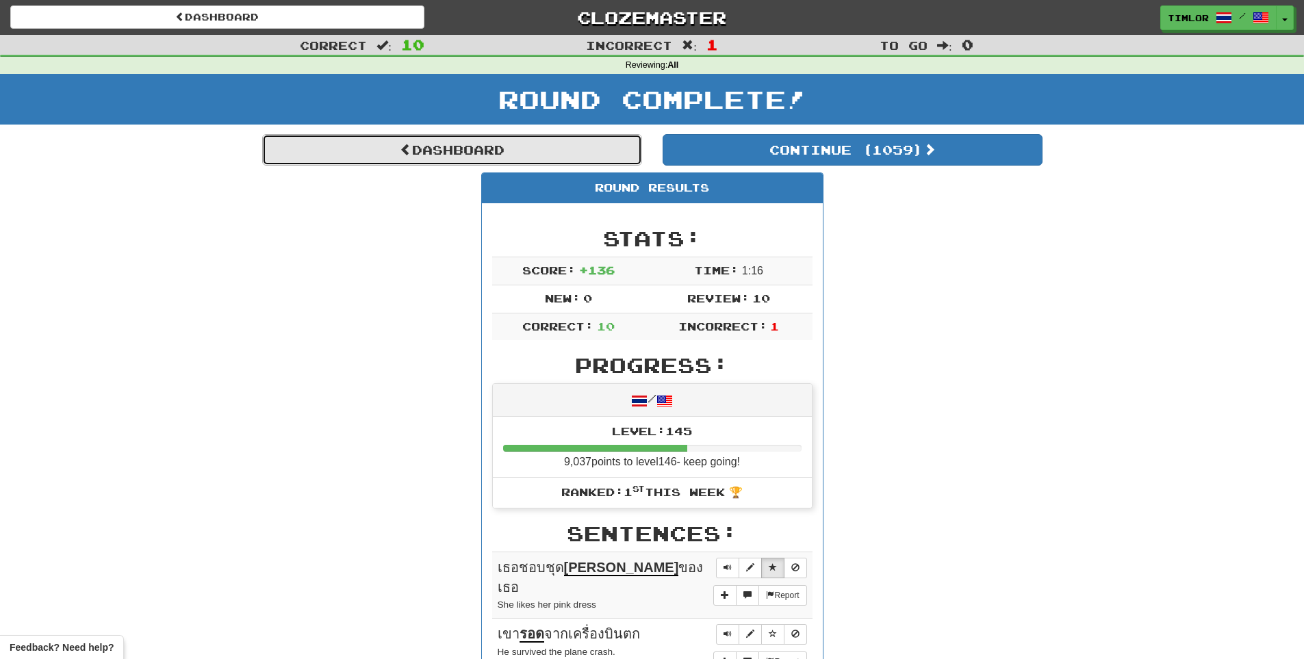
click at [552, 157] on link "Dashboard" at bounding box center [452, 149] width 380 height 31
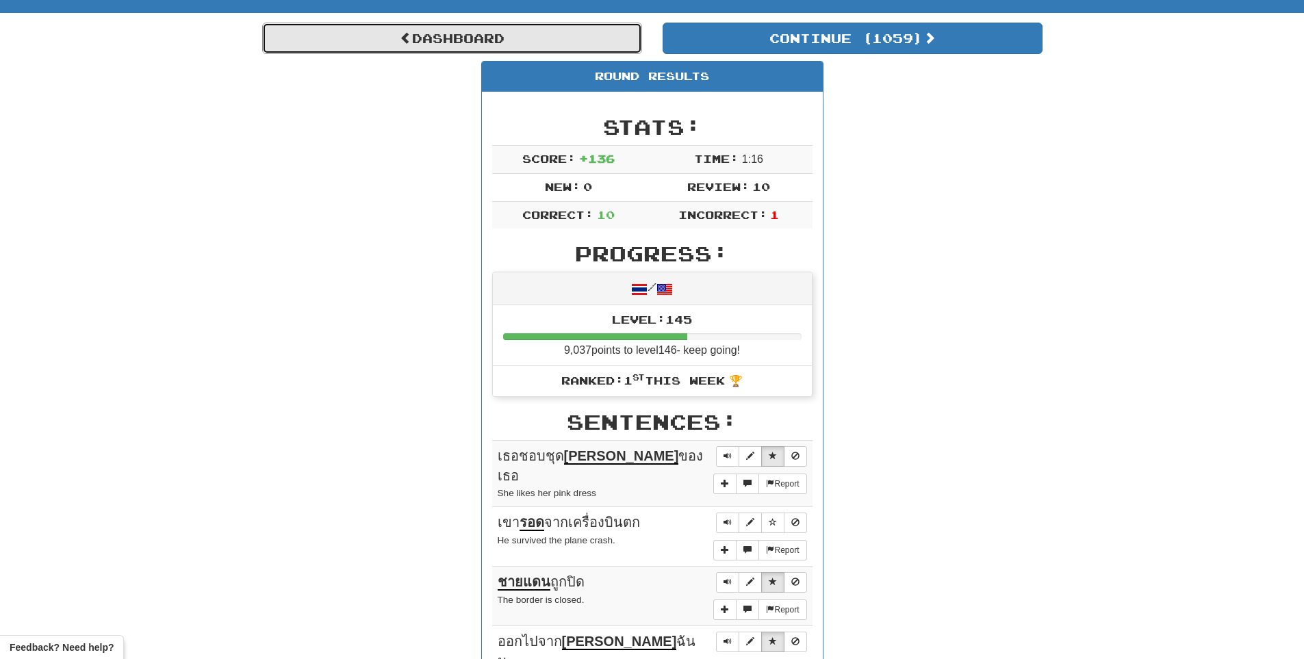
scroll to position [114, 0]
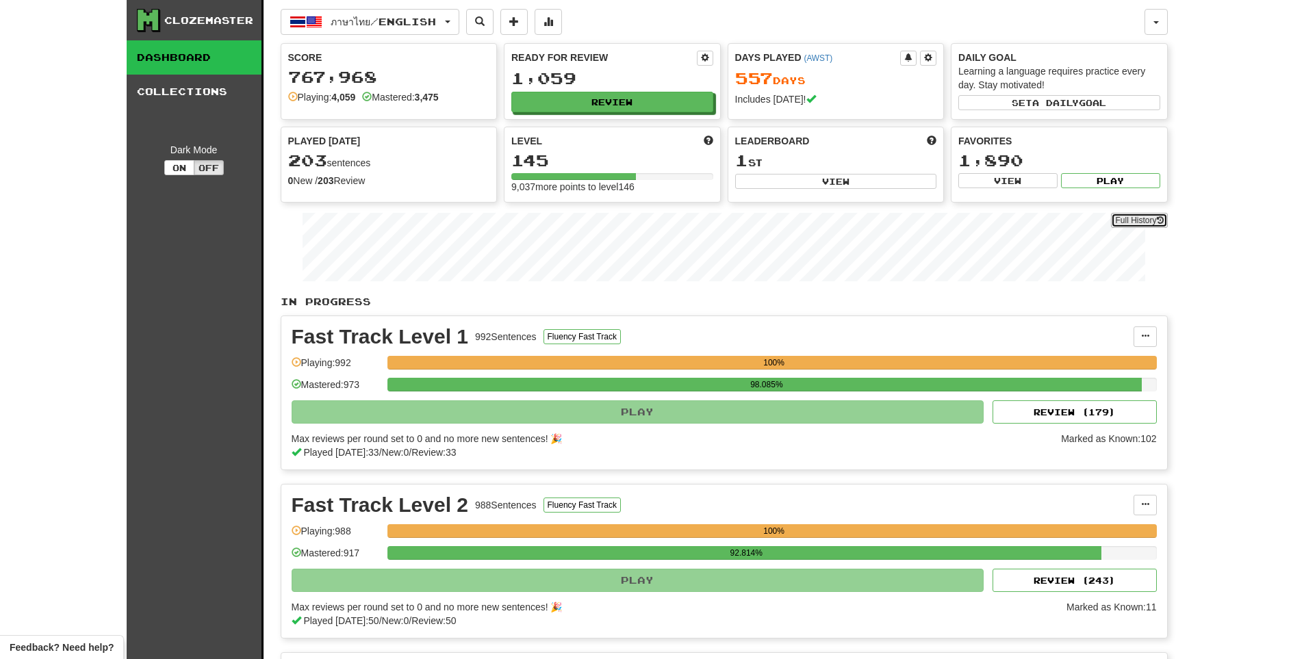
click at [1142, 222] on link "Full History" at bounding box center [1139, 220] width 56 height 15
click at [659, 99] on button "Review" at bounding box center [613, 102] width 202 height 21
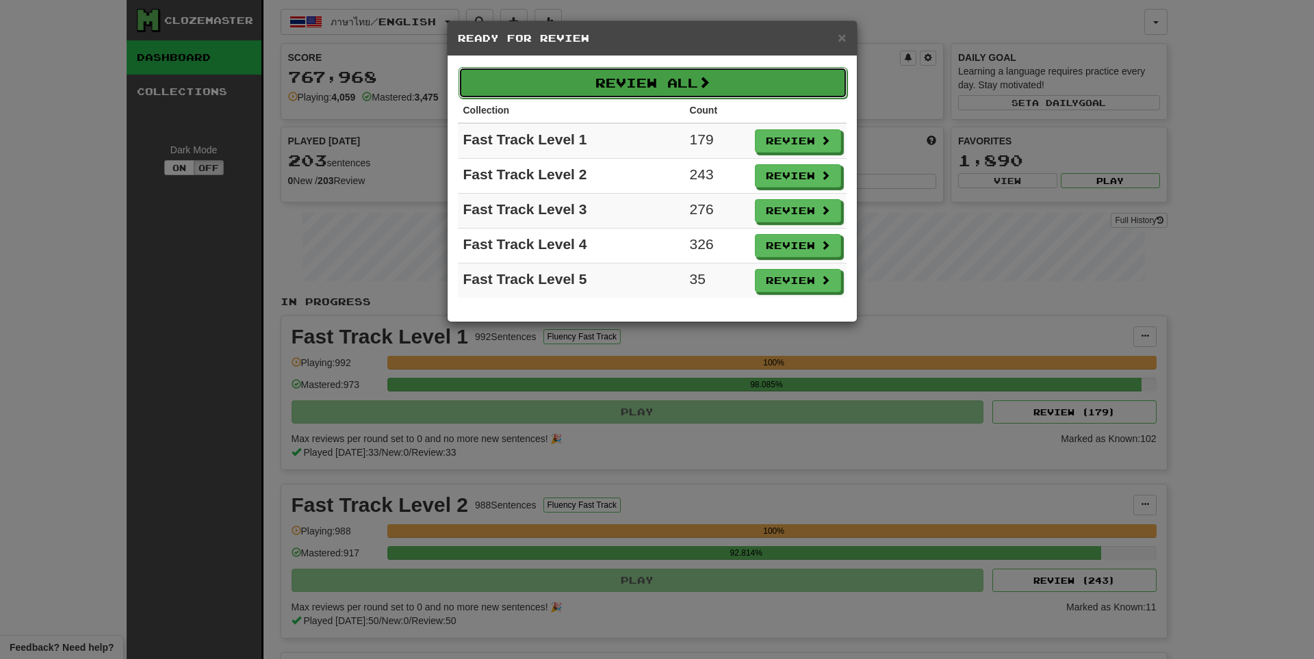
click at [667, 75] on button "Review All" at bounding box center [653, 82] width 389 height 31
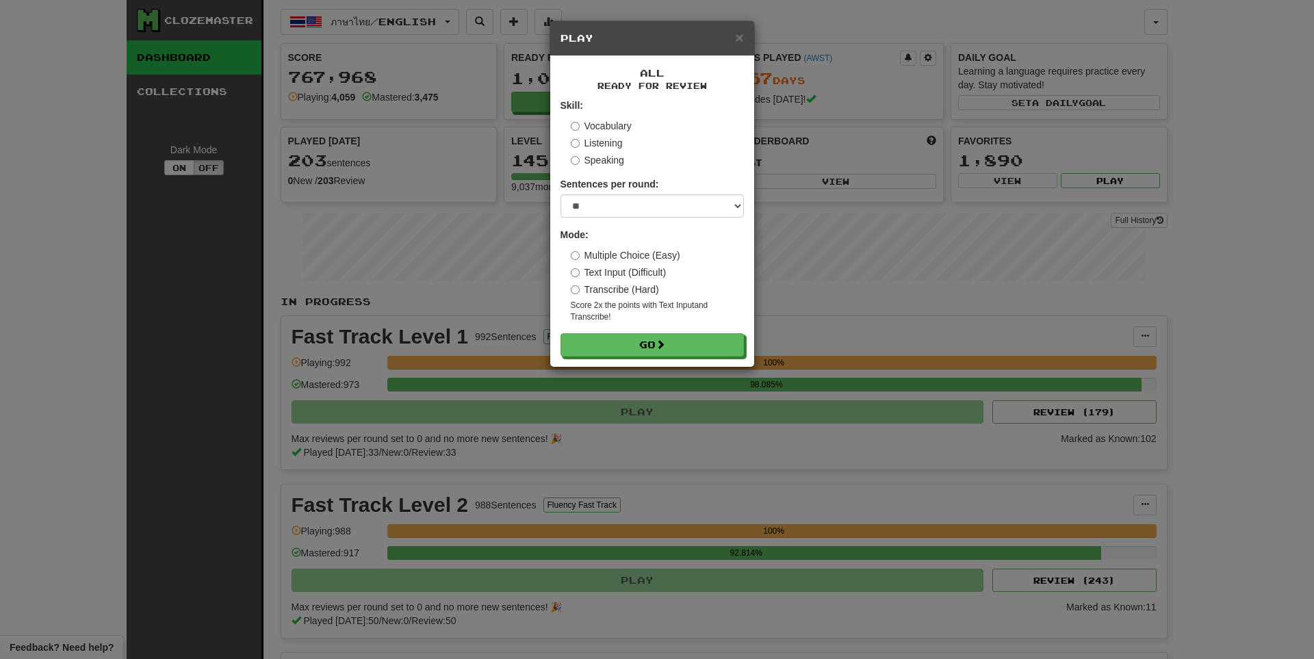
click at [732, 38] on h5 "Play" at bounding box center [652, 38] width 183 height 14
click at [736, 37] on span "×" at bounding box center [739, 37] width 8 height 16
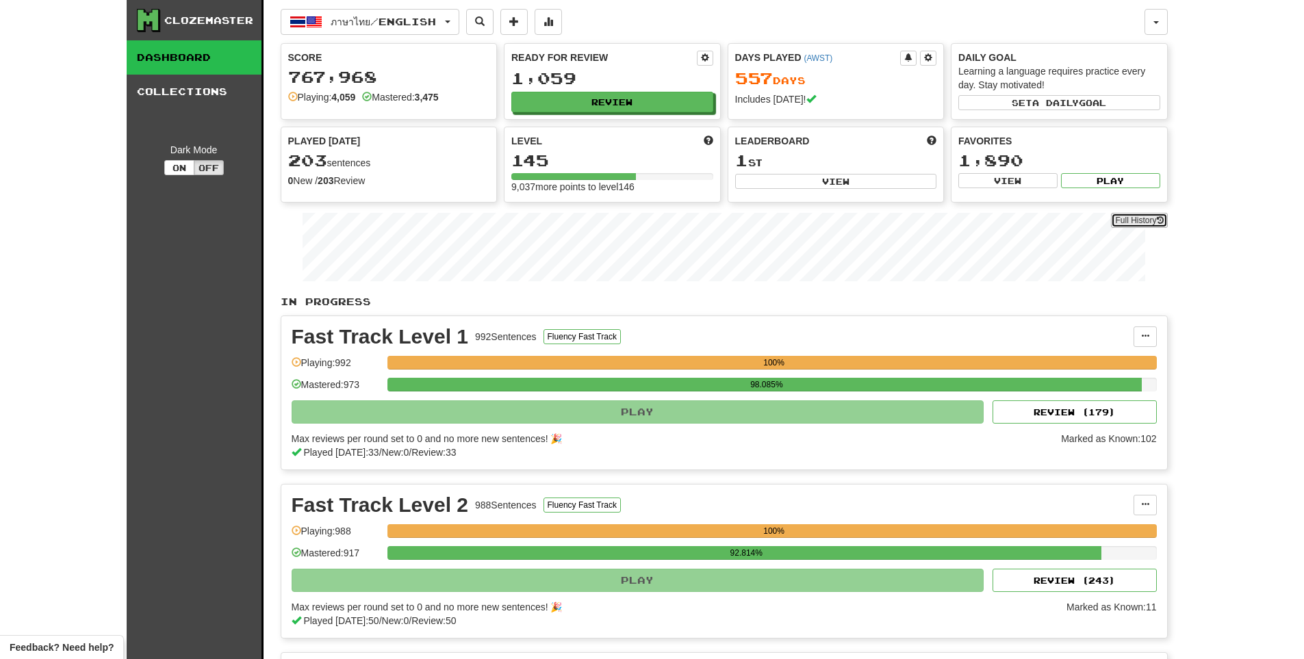
click at [1129, 213] on link "Full History" at bounding box center [1139, 220] width 56 height 15
click at [672, 99] on button "Review" at bounding box center [613, 102] width 202 height 21
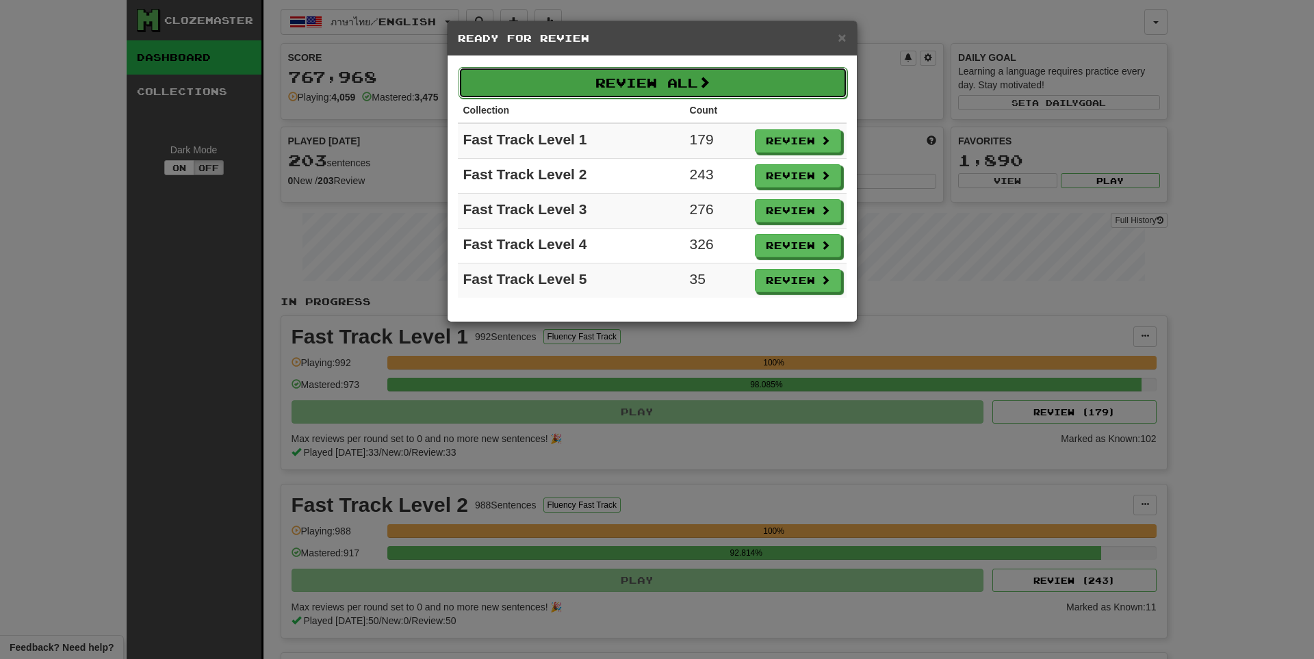
click at [677, 80] on button "Review All" at bounding box center [653, 82] width 389 height 31
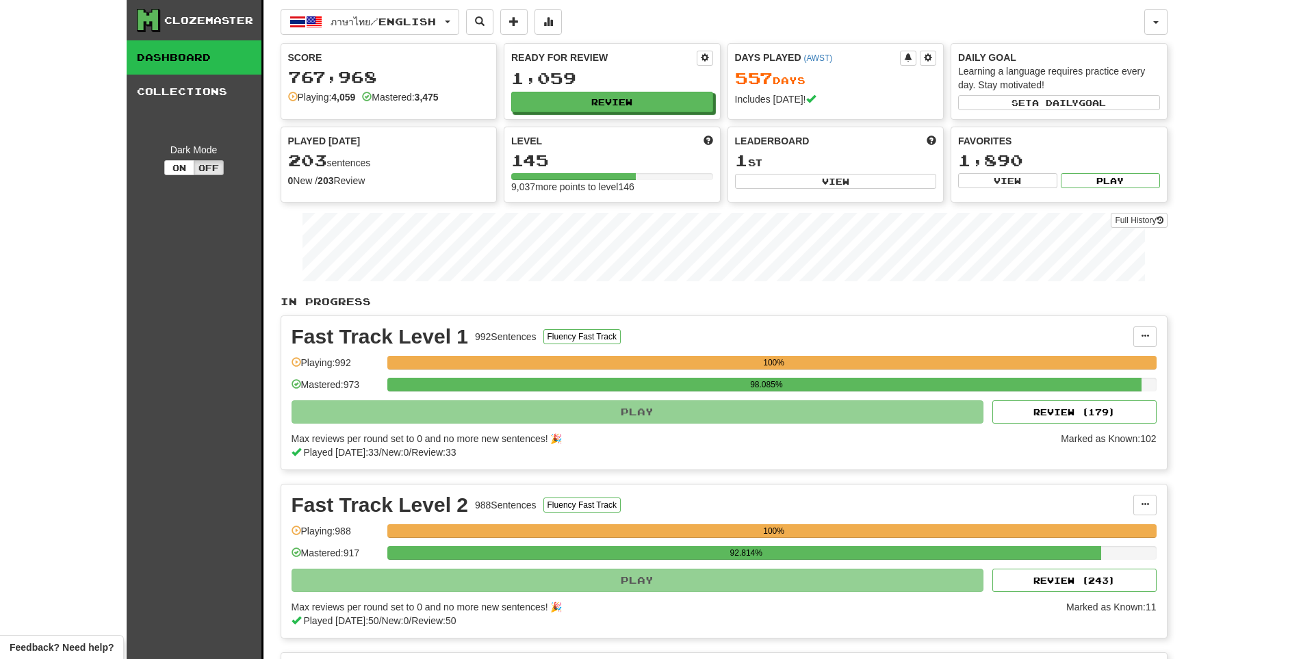
select select "**"
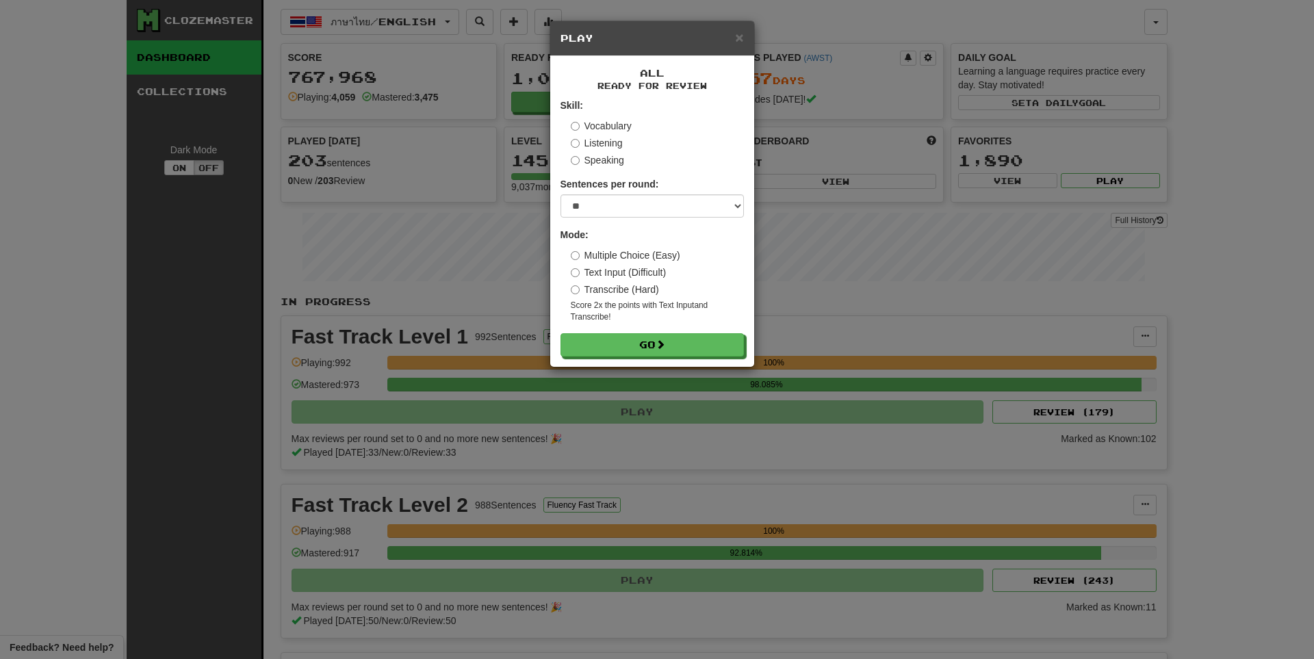
click at [652, 325] on form "Skill: Vocabulary Listening Speaking Sentences per round: * ** ** ** ** ** *** …" at bounding box center [652, 228] width 183 height 258
click at [659, 330] on form "Skill: Vocabulary Listening Speaking Sentences per round: * ** ** ** ** ** *** …" at bounding box center [652, 228] width 183 height 258
click at [671, 359] on div "All Ready for Review Skill: Vocabulary Listening Speaking Sentences per round: …" at bounding box center [652, 211] width 204 height 311
click at [672, 345] on button "Go" at bounding box center [652, 345] width 183 height 23
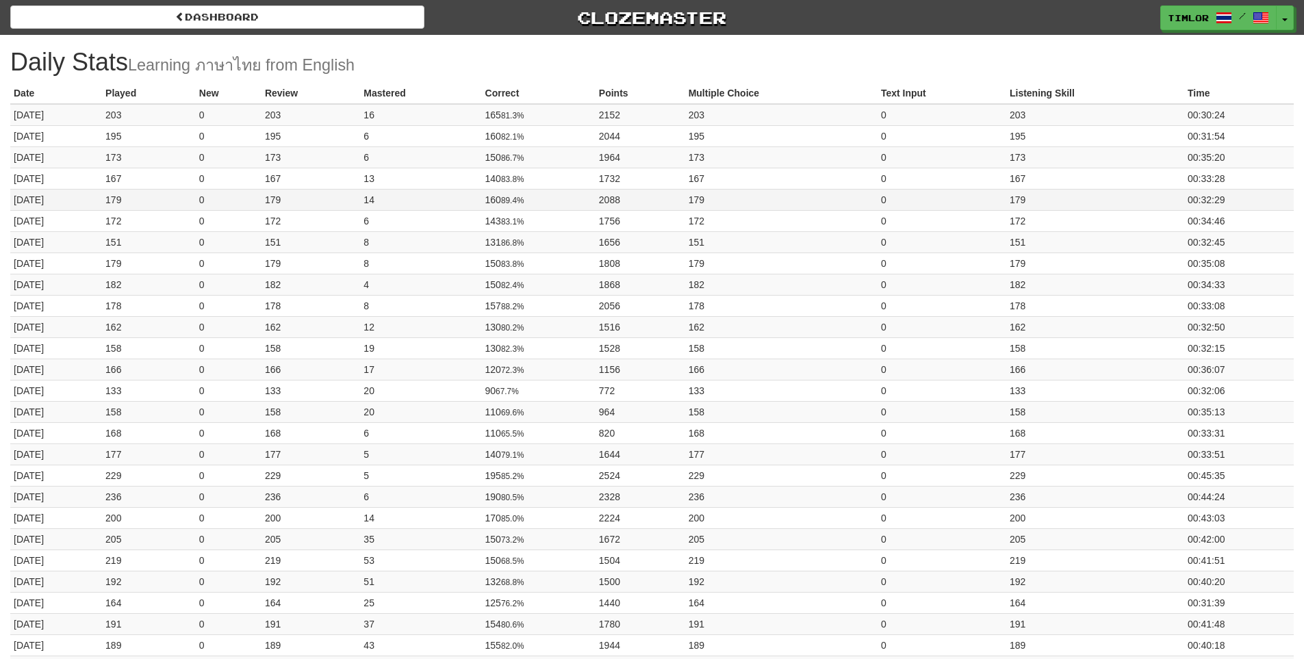
drag, startPoint x: 1023, startPoint y: 188, endPoint x: 1021, endPoint y: 200, distance: 12.6
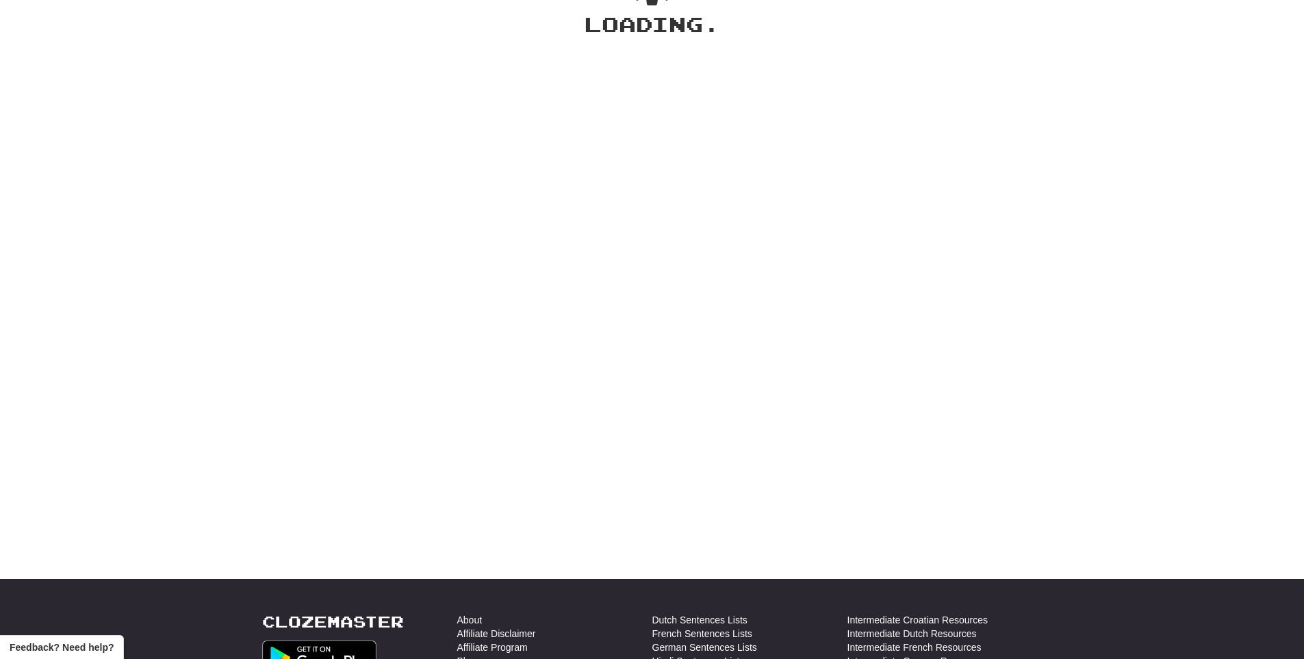
scroll to position [87, 0]
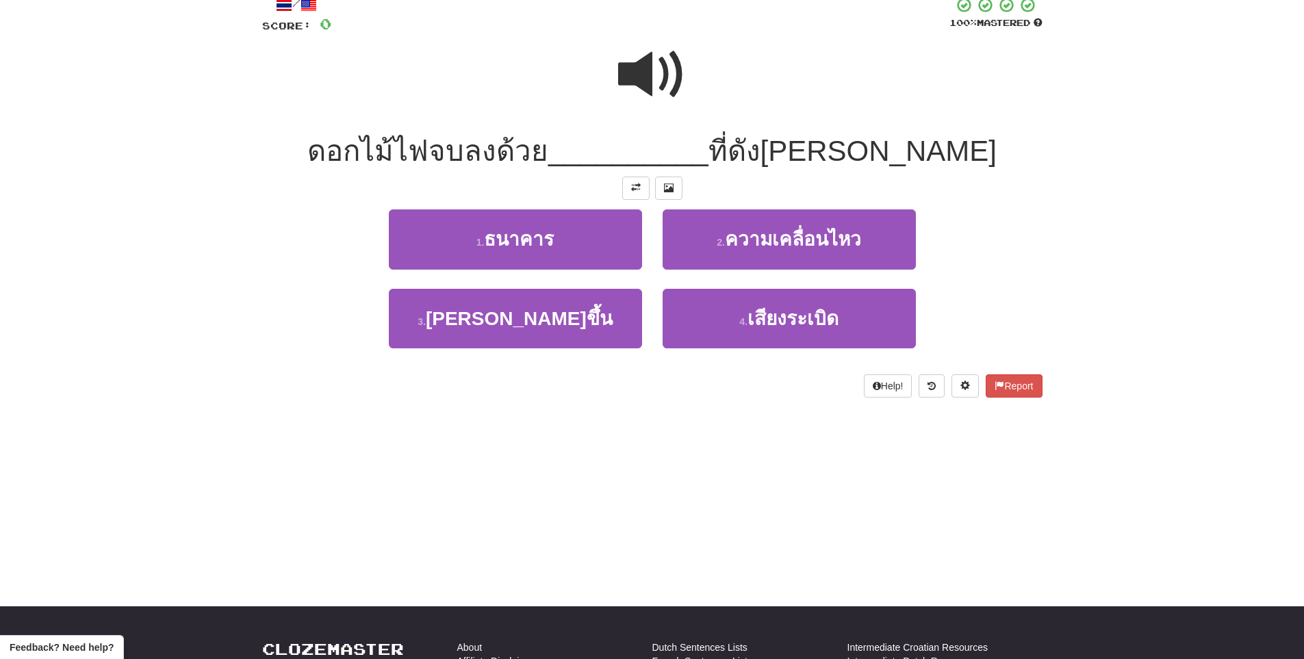
click at [635, 79] on span at bounding box center [652, 74] width 68 height 68
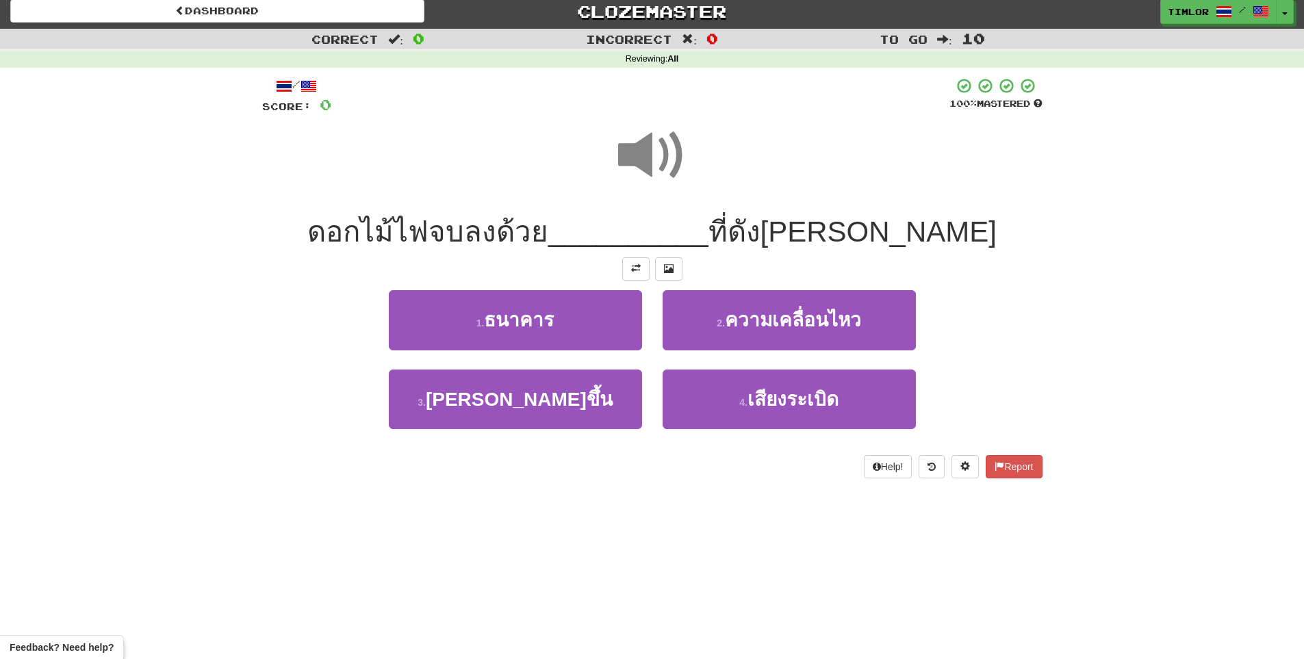
scroll to position [0, 0]
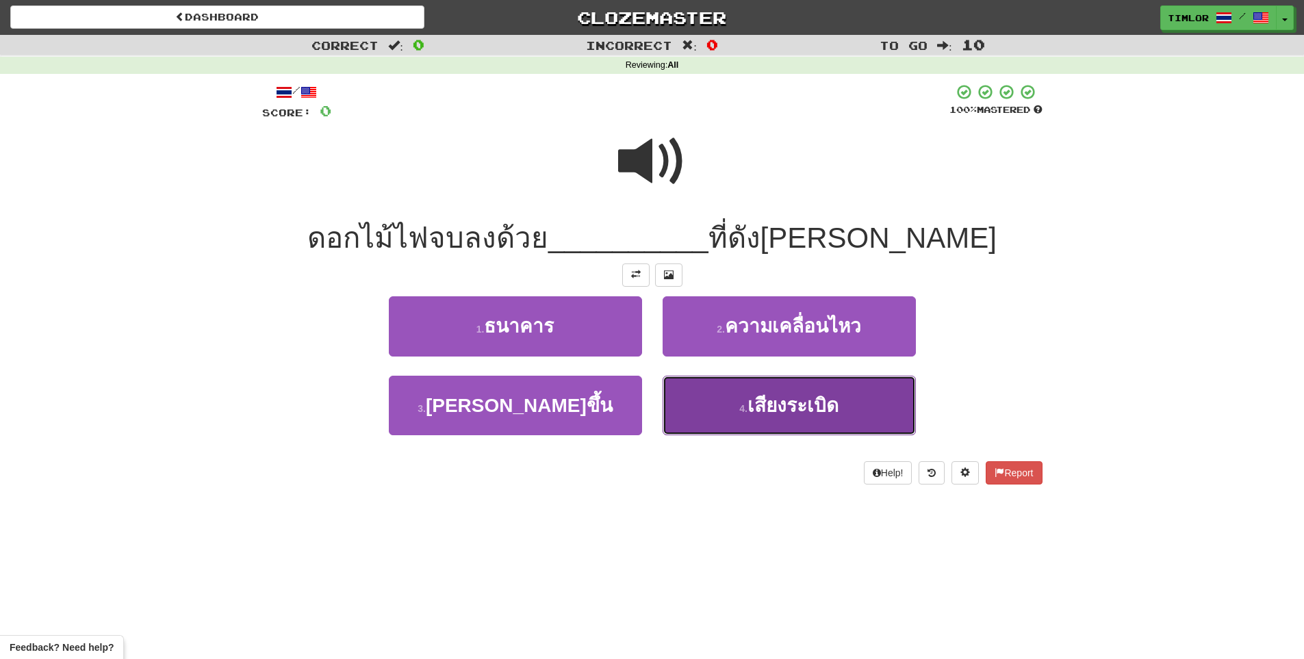
click at [740, 408] on small "4 ." at bounding box center [743, 408] width 8 height 11
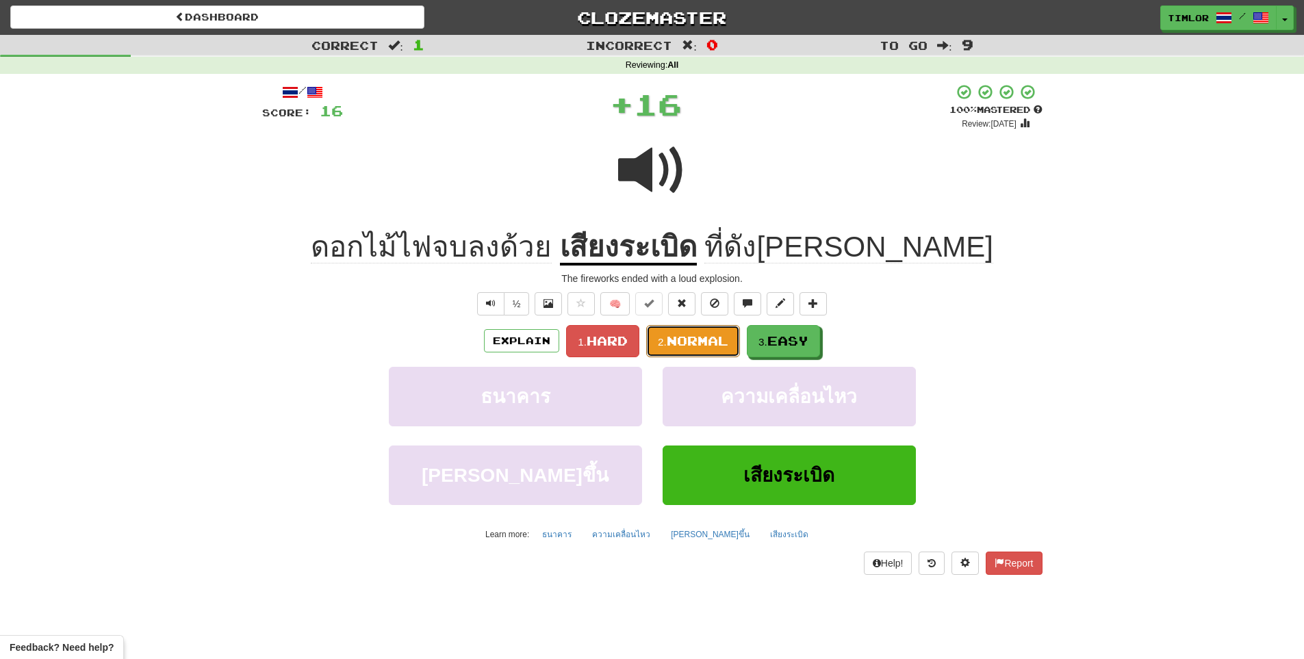
click at [717, 345] on span "Normal" at bounding box center [698, 340] width 62 height 15
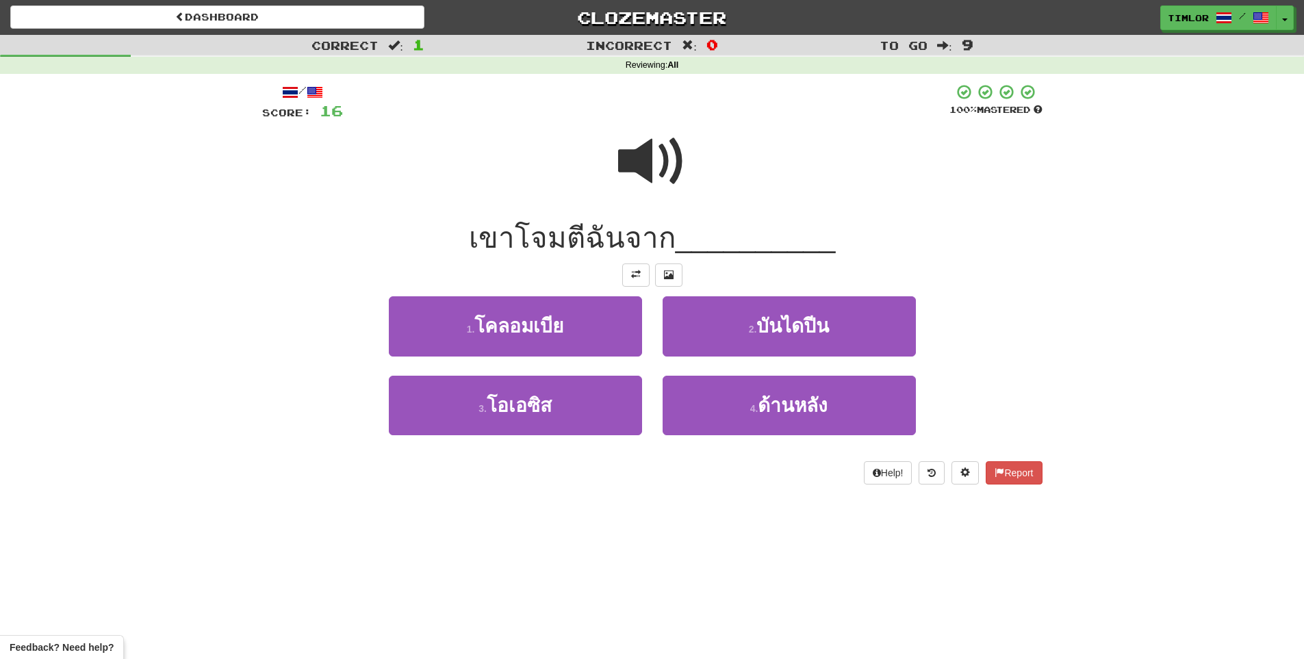
click at [659, 169] on span at bounding box center [652, 161] width 68 height 68
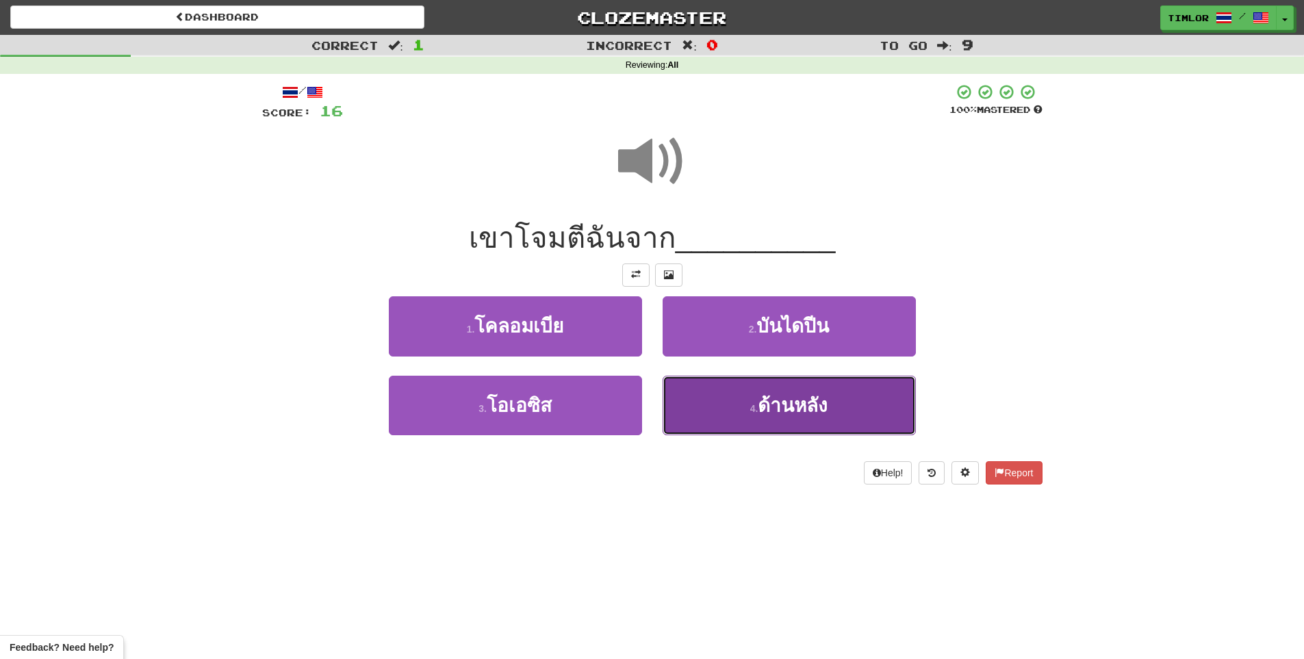
click at [805, 405] on span "ด้านหลัง" at bounding box center [793, 405] width 70 height 21
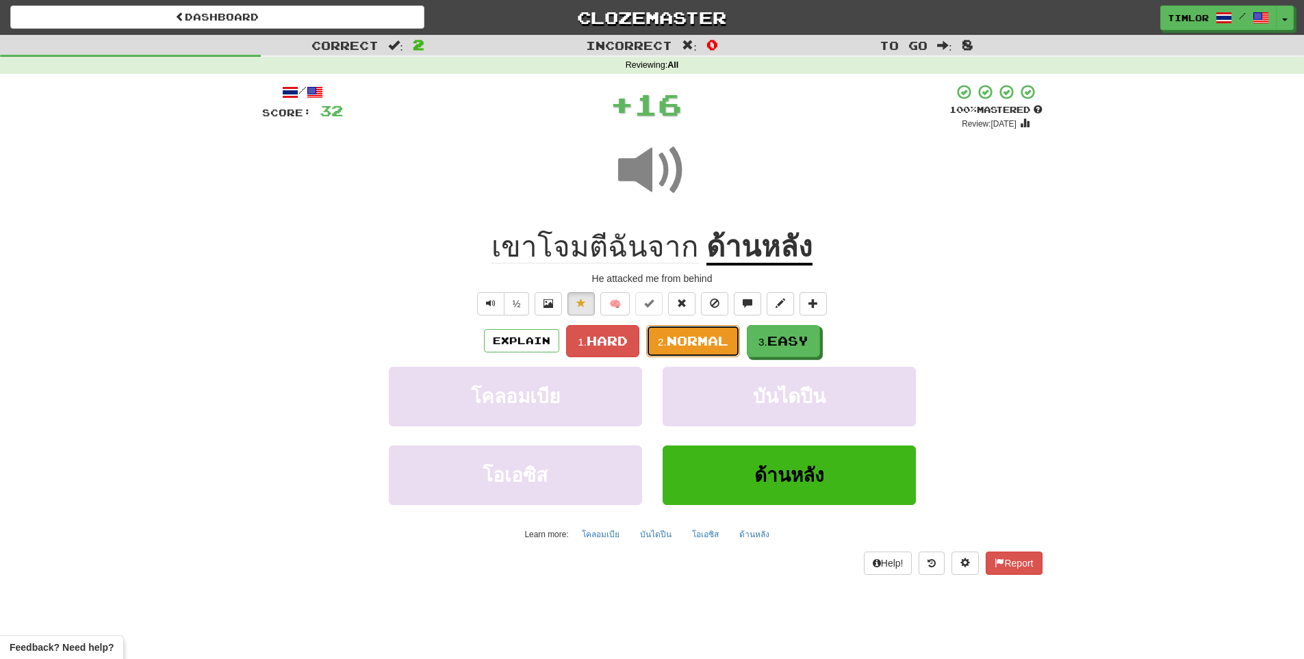
click at [713, 347] on span "Normal" at bounding box center [698, 340] width 62 height 15
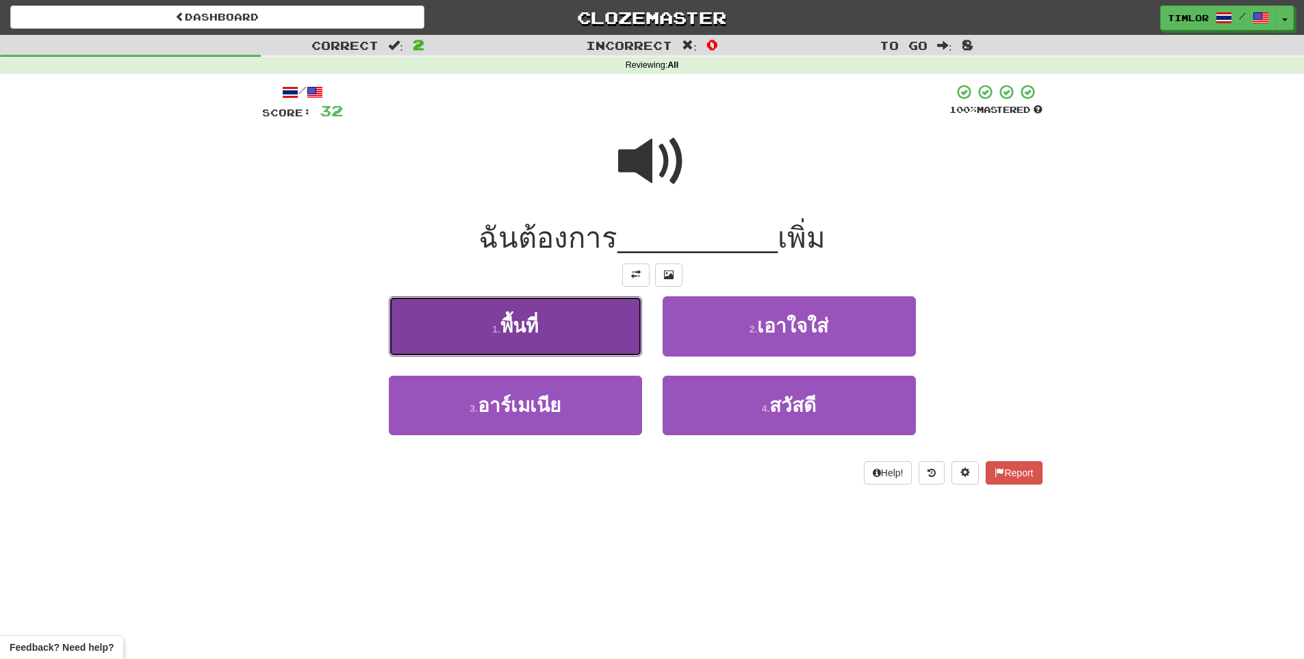
click at [570, 324] on button "1 . พื้นที่" at bounding box center [515, 326] width 253 height 60
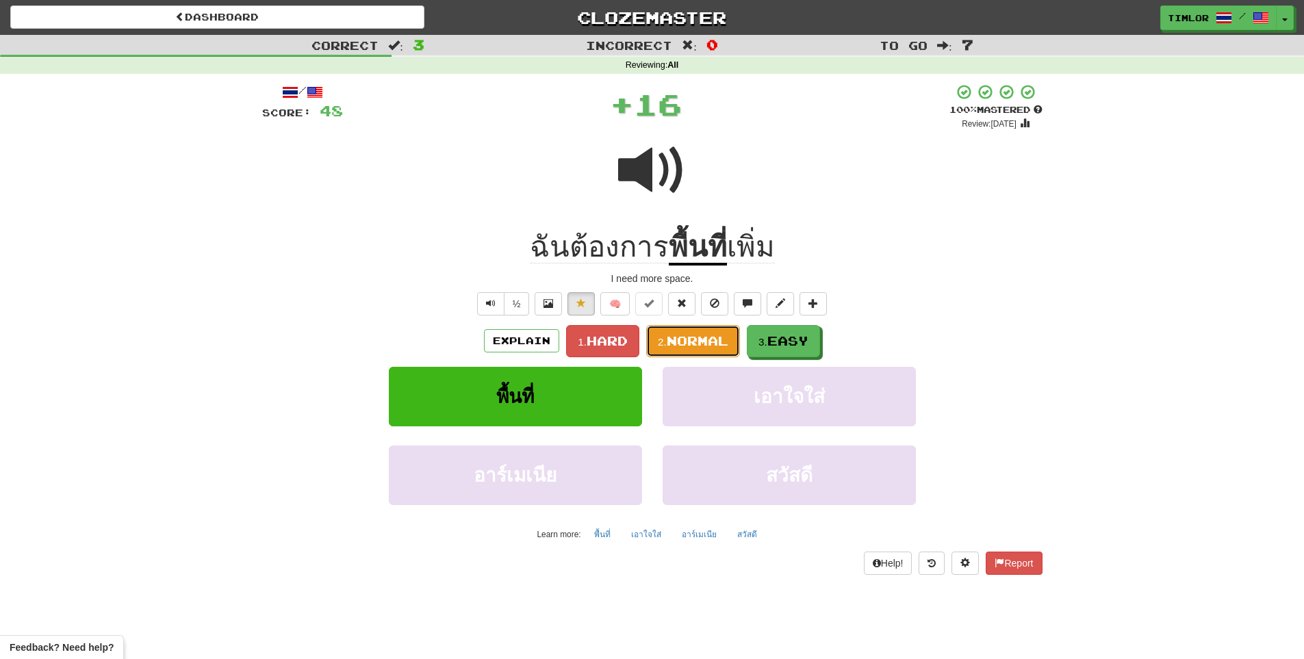
click at [664, 336] on small "2." at bounding box center [662, 342] width 9 height 12
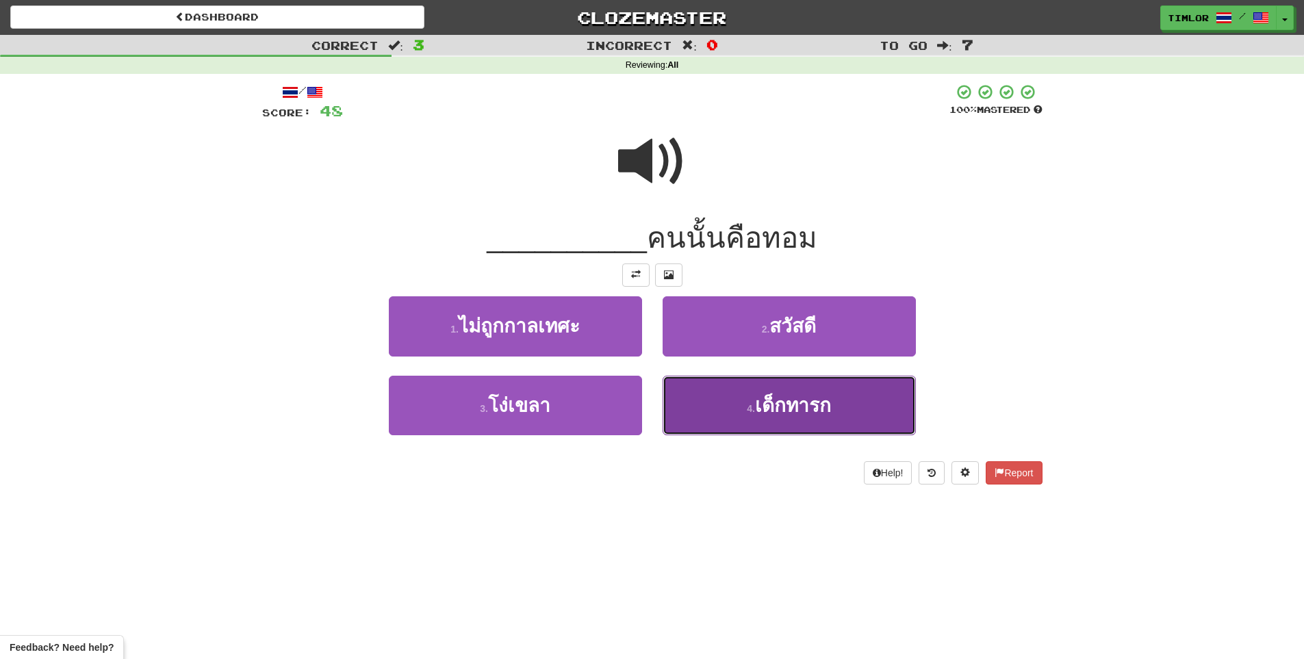
click at [772, 416] on span "เด็กทารก" at bounding box center [793, 405] width 76 height 21
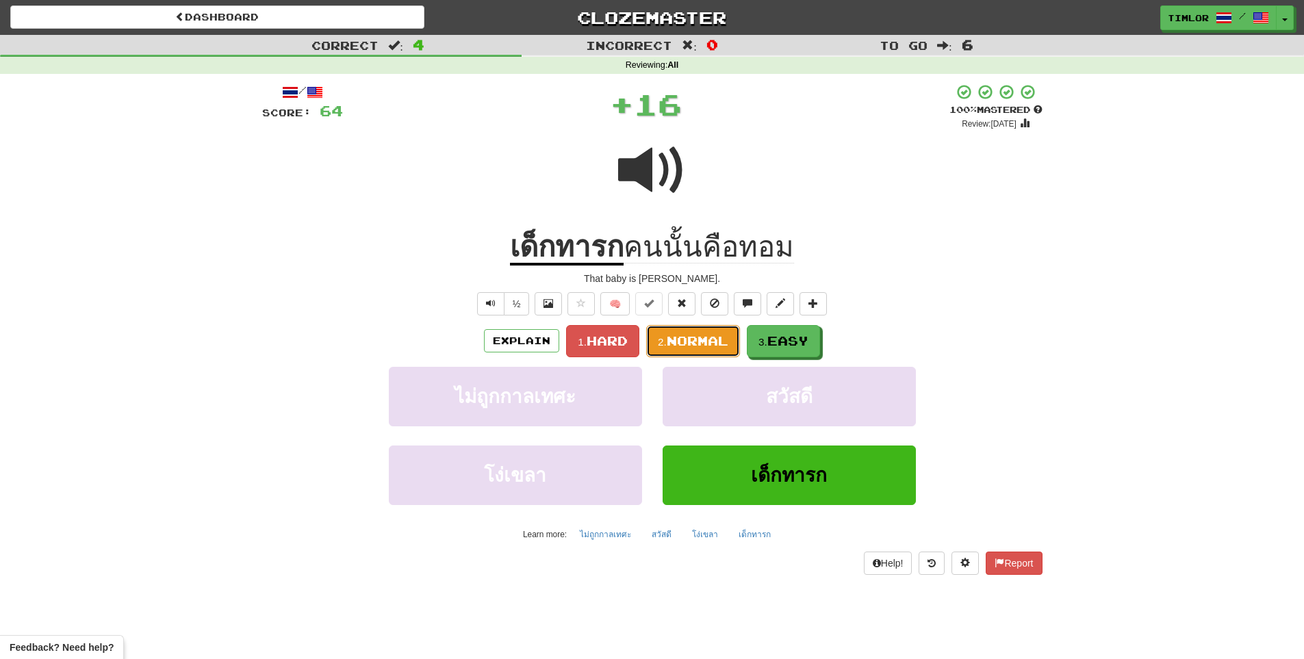
click at [687, 357] on button "2. Normal" at bounding box center [693, 341] width 94 height 32
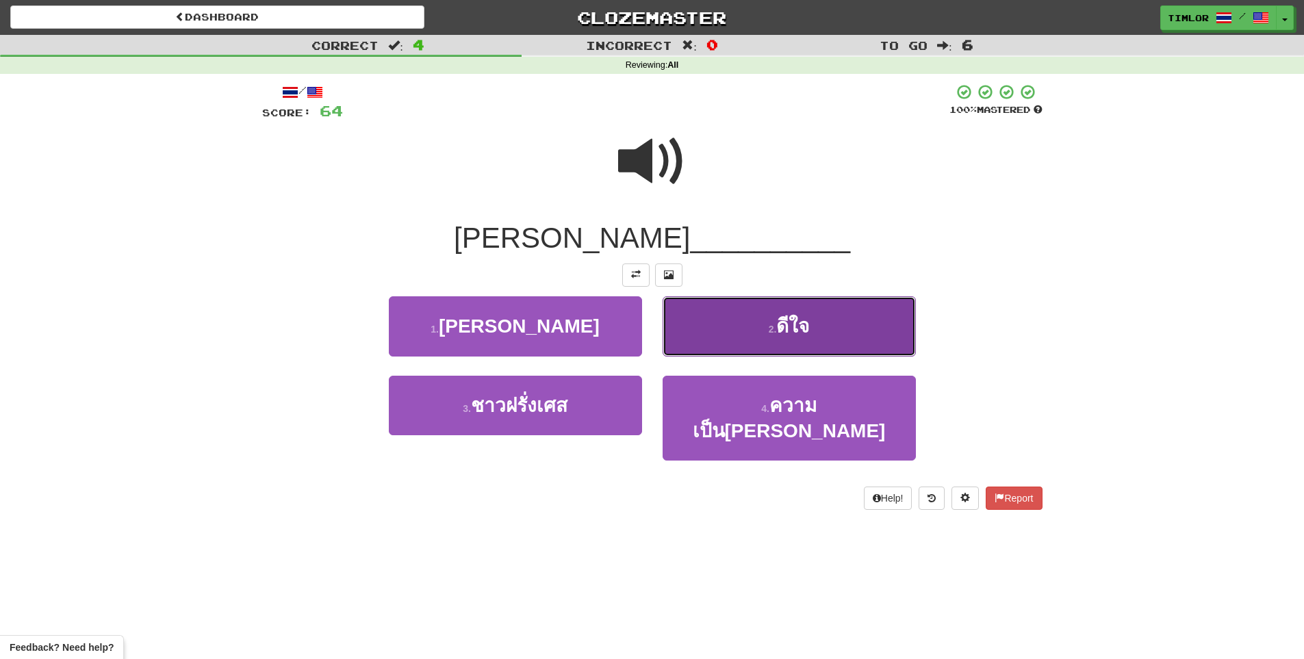
click at [704, 343] on button "2 . ดีใจ" at bounding box center [789, 326] width 253 height 60
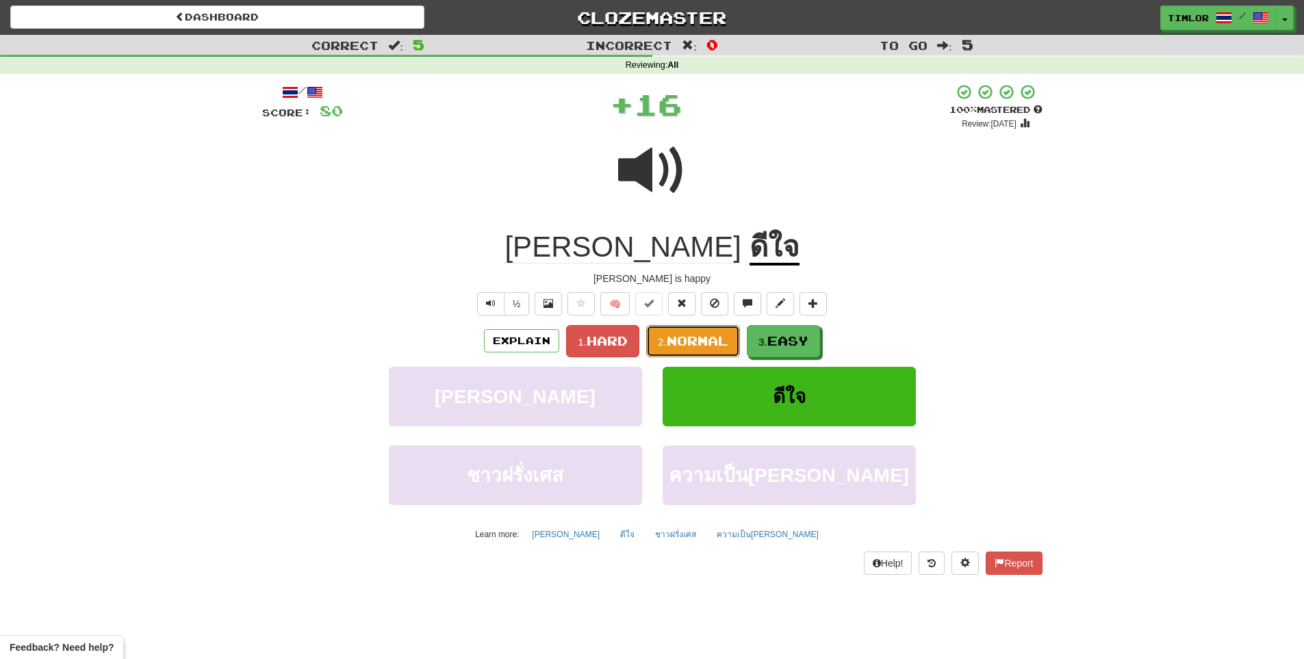
click at [704, 343] on span "Normal" at bounding box center [698, 340] width 62 height 15
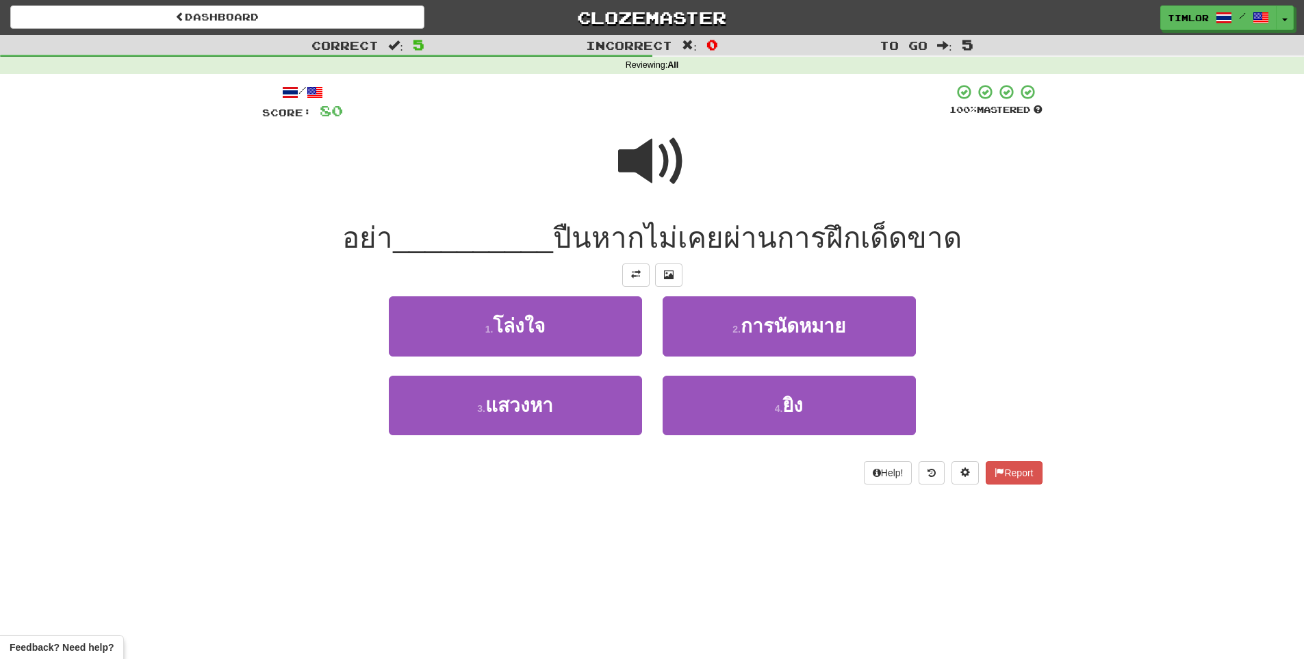
click at [692, 171] on div at bounding box center [652, 171] width 780 height 98
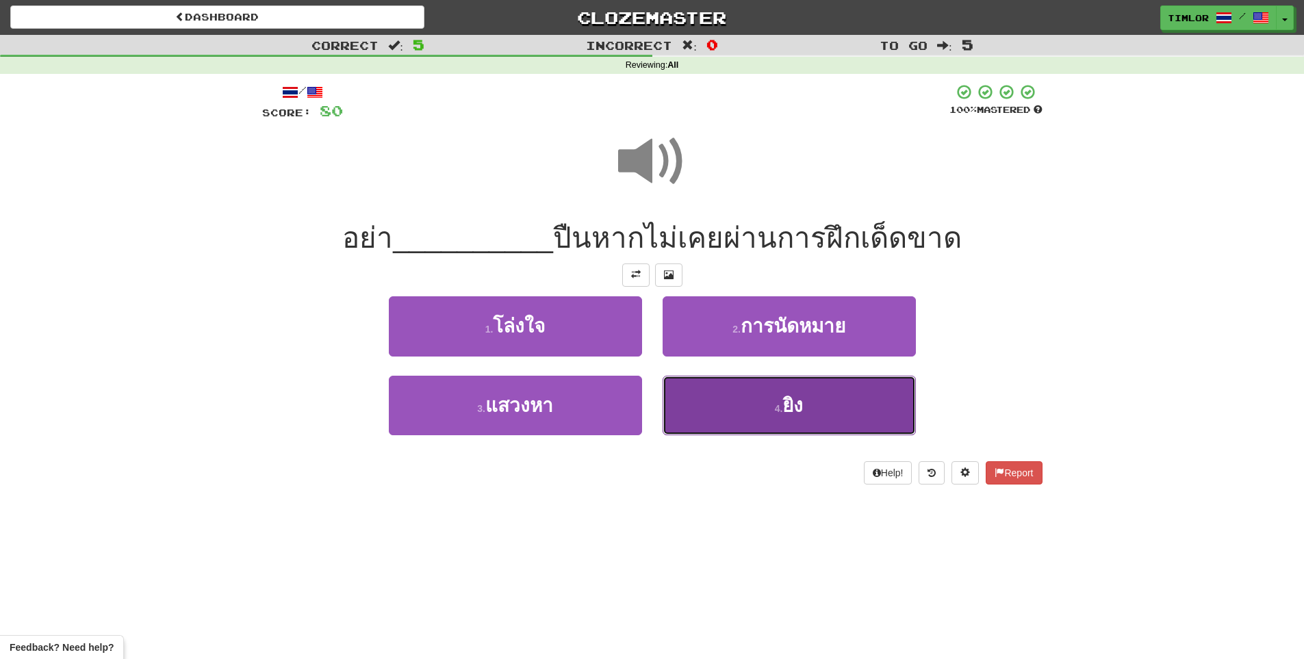
click at [792, 394] on button "4 . ยิง" at bounding box center [789, 406] width 253 height 60
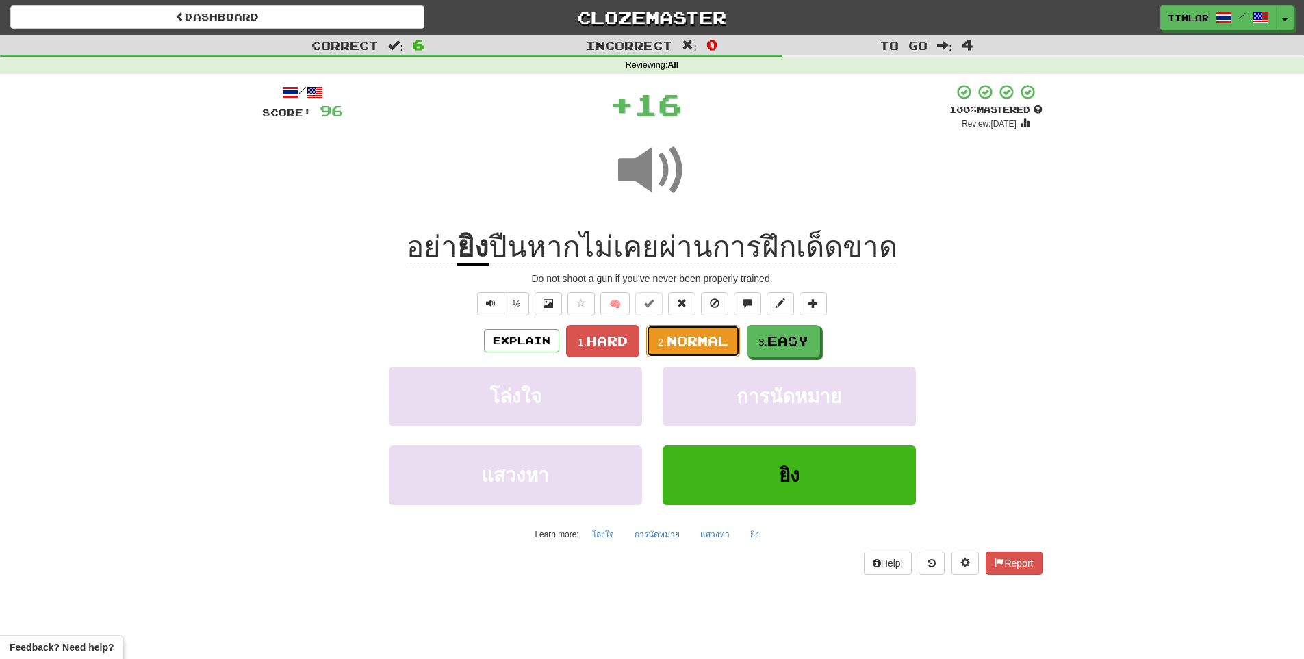
click at [698, 334] on span "Normal" at bounding box center [698, 340] width 62 height 15
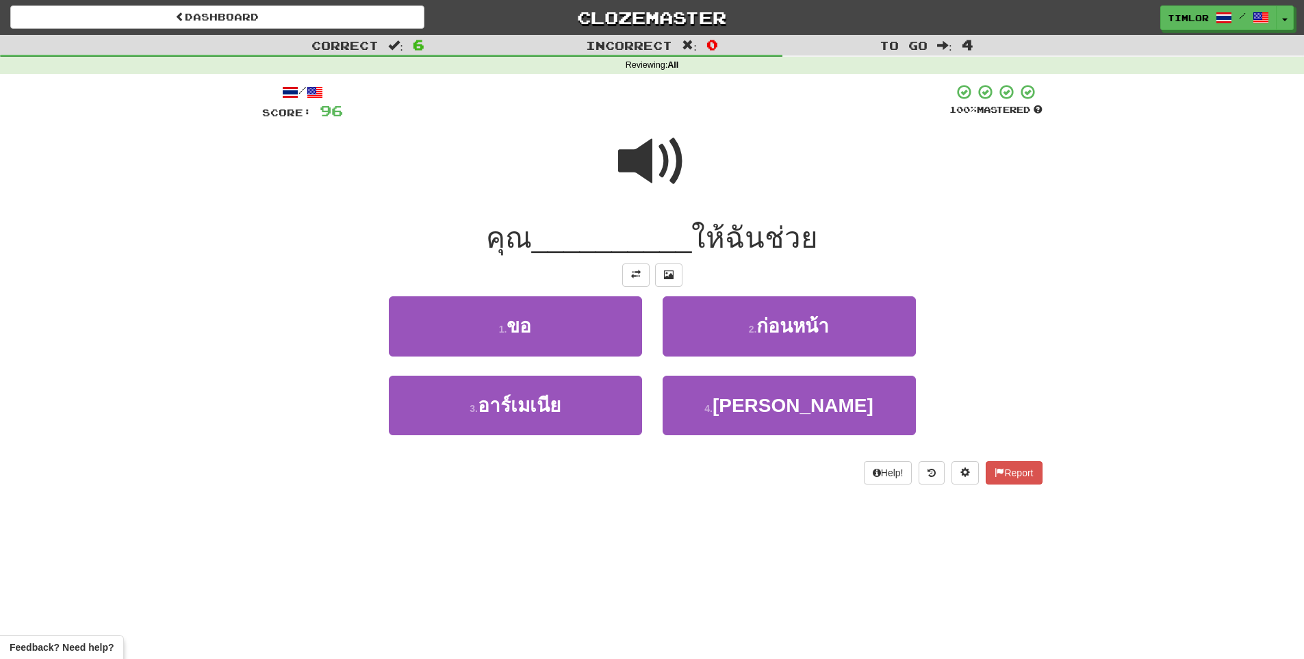
click at [641, 166] on span at bounding box center [652, 161] width 68 height 68
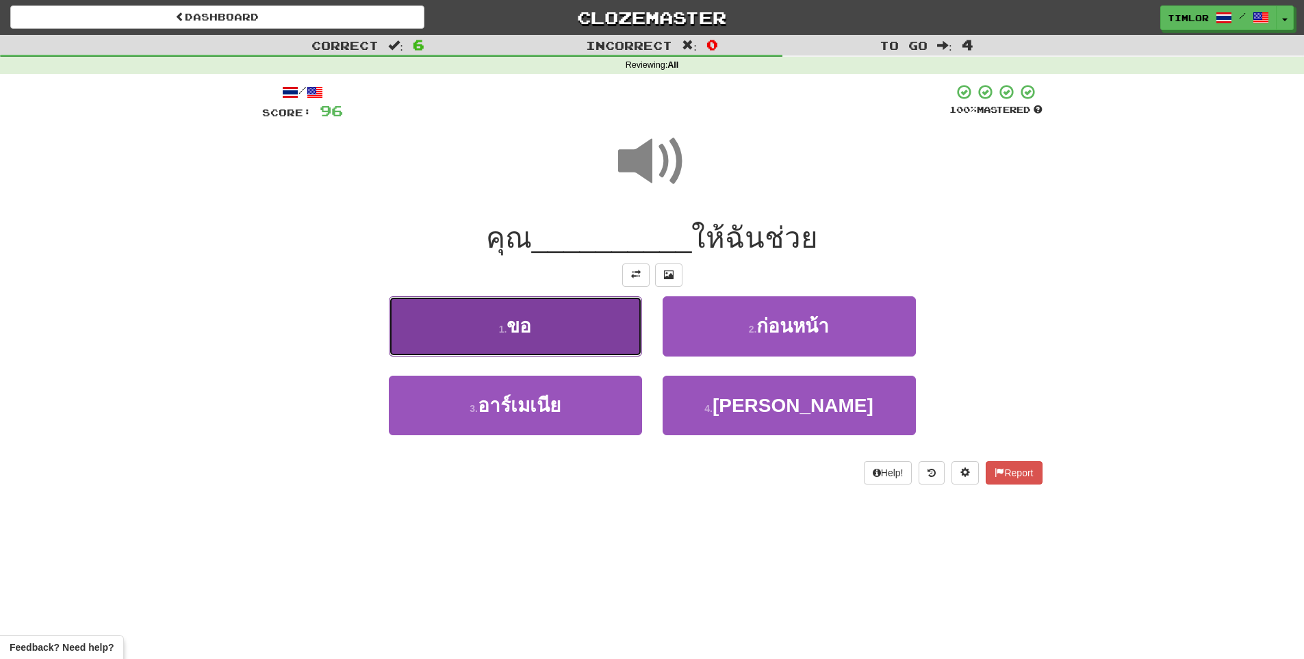
click at [594, 331] on button "1 . ขอ" at bounding box center [515, 326] width 253 height 60
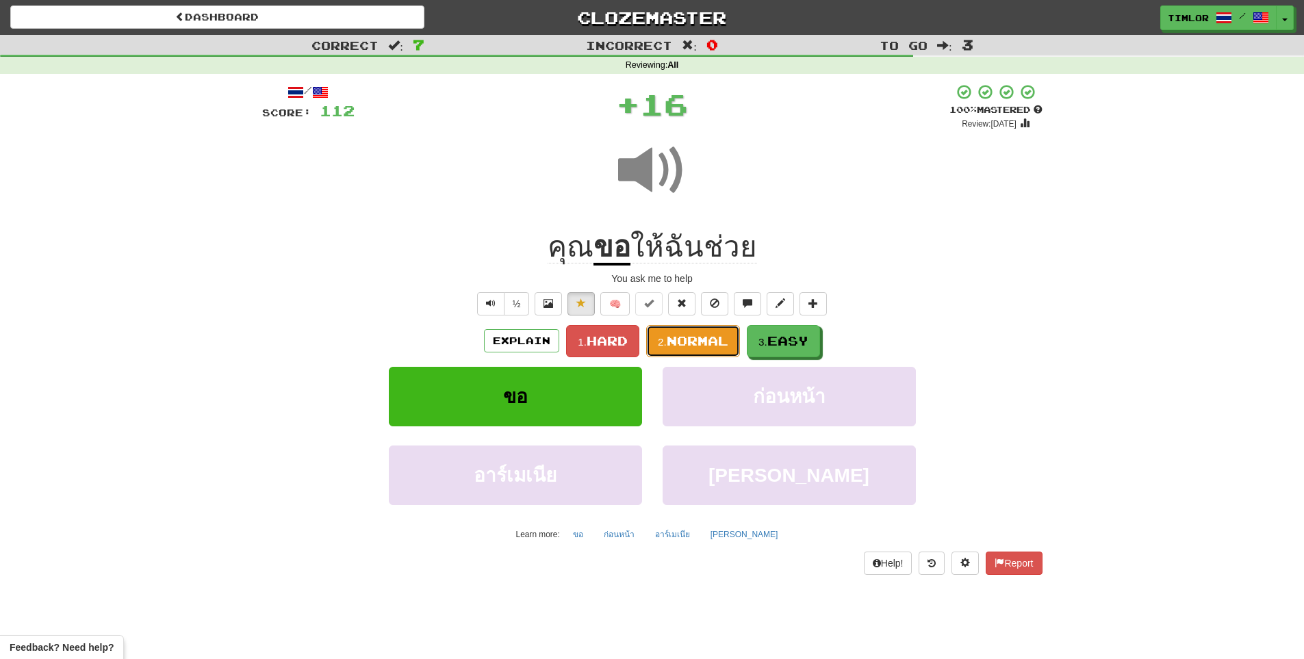
click at [699, 342] on span "Normal" at bounding box center [698, 340] width 62 height 15
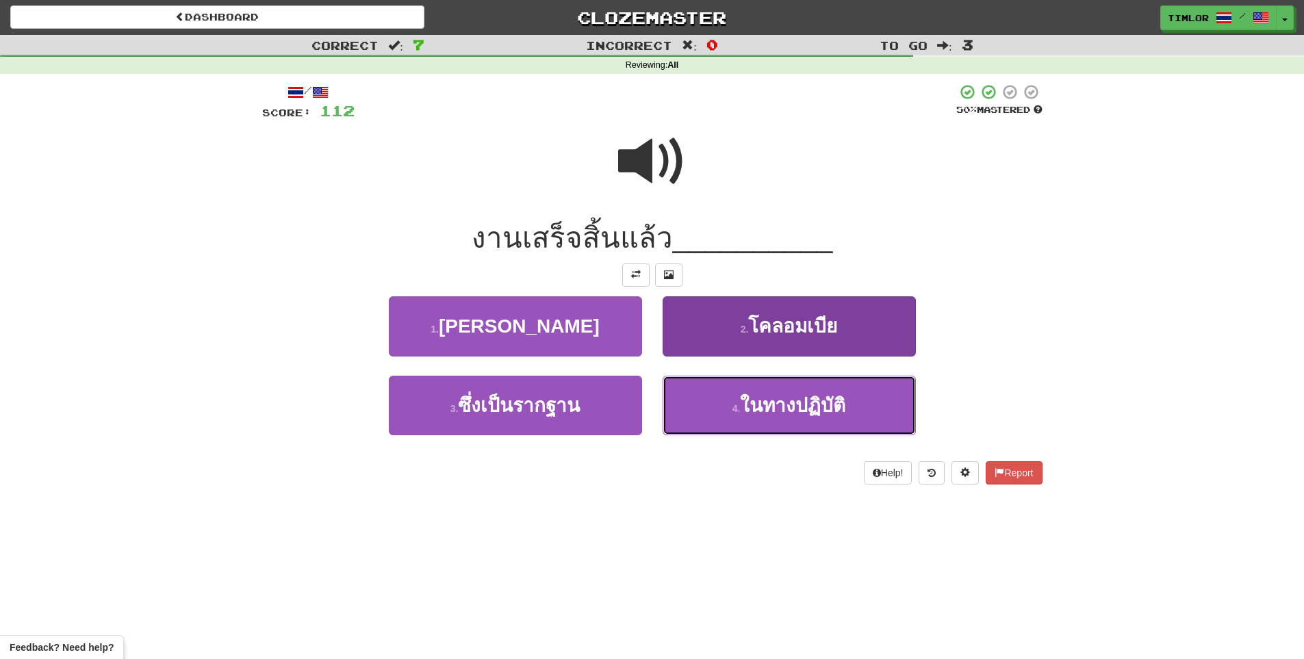
drag, startPoint x: 762, startPoint y: 402, endPoint x: 704, endPoint y: 381, distance: 61.3
click at [750, 405] on span "ในทางปฏิบัติ" at bounding box center [792, 405] width 105 height 21
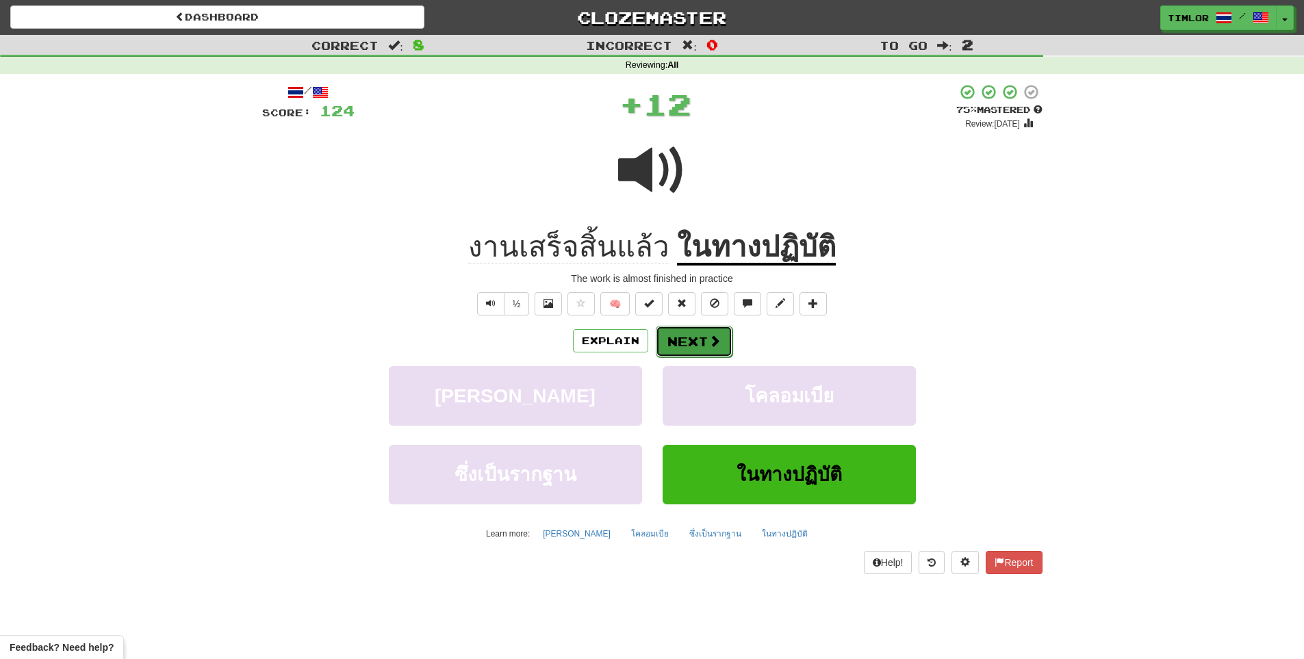
click at [703, 347] on button "Next" at bounding box center [694, 341] width 77 height 31
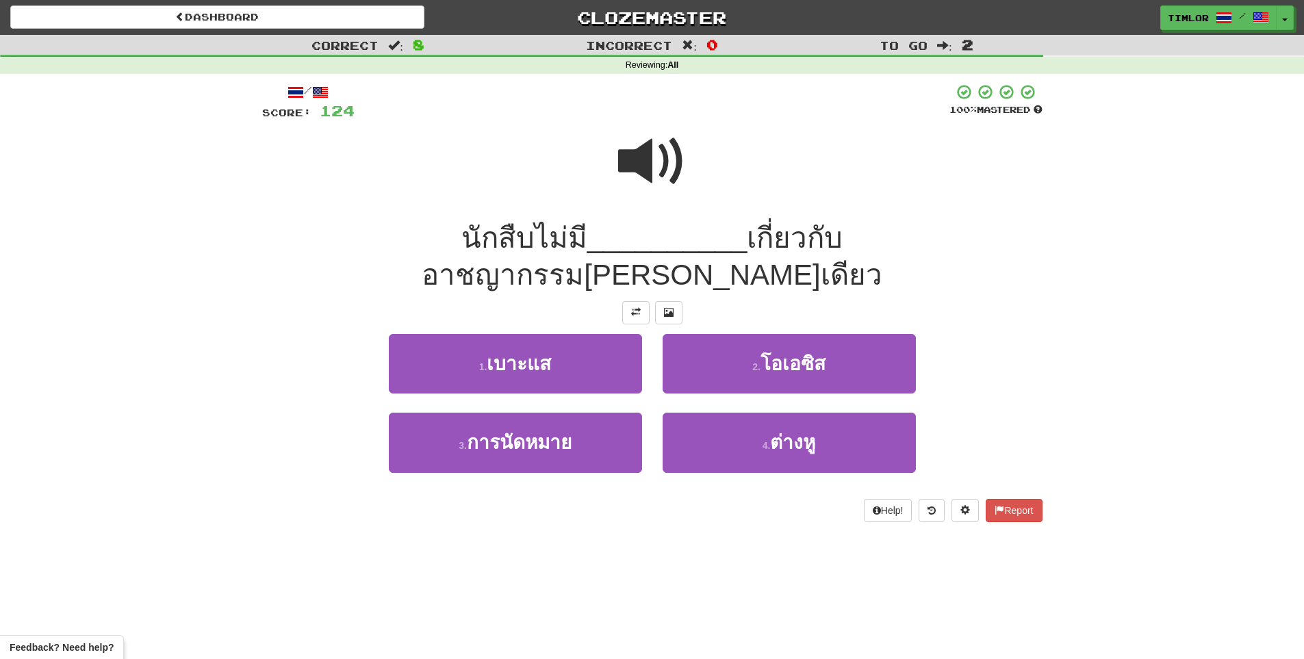
click at [632, 181] on span at bounding box center [652, 161] width 68 height 68
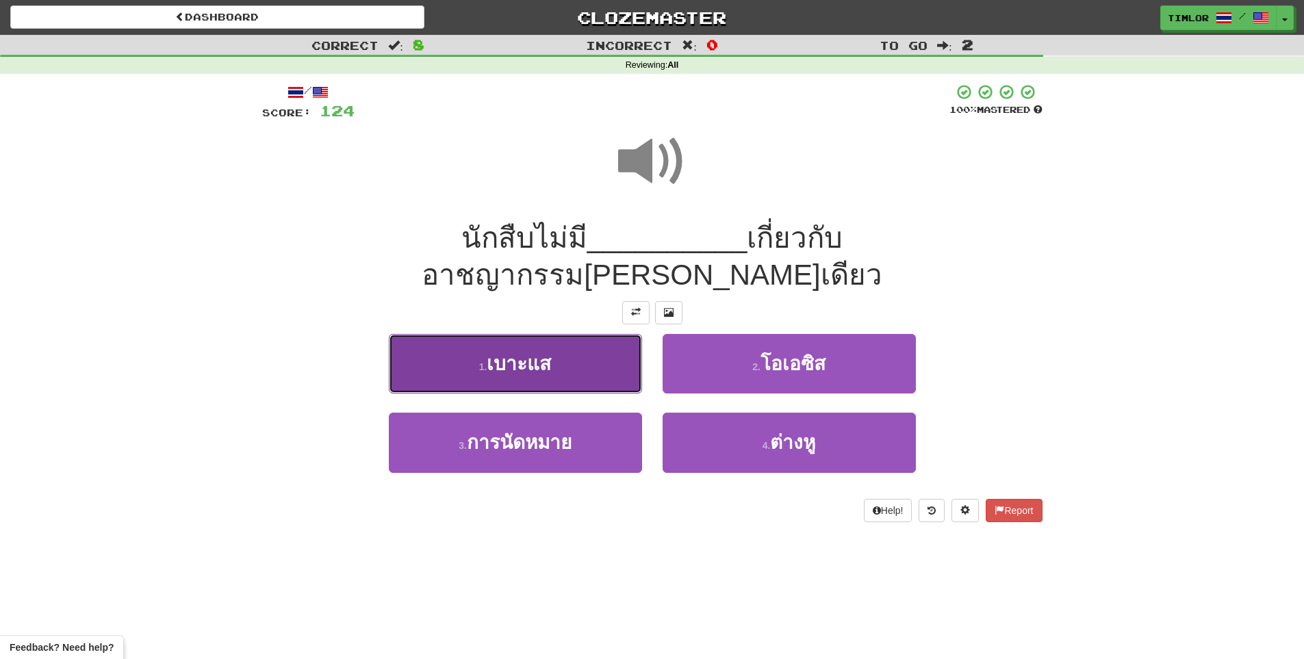
click at [555, 335] on button "1 . เบาะแส" at bounding box center [515, 364] width 253 height 60
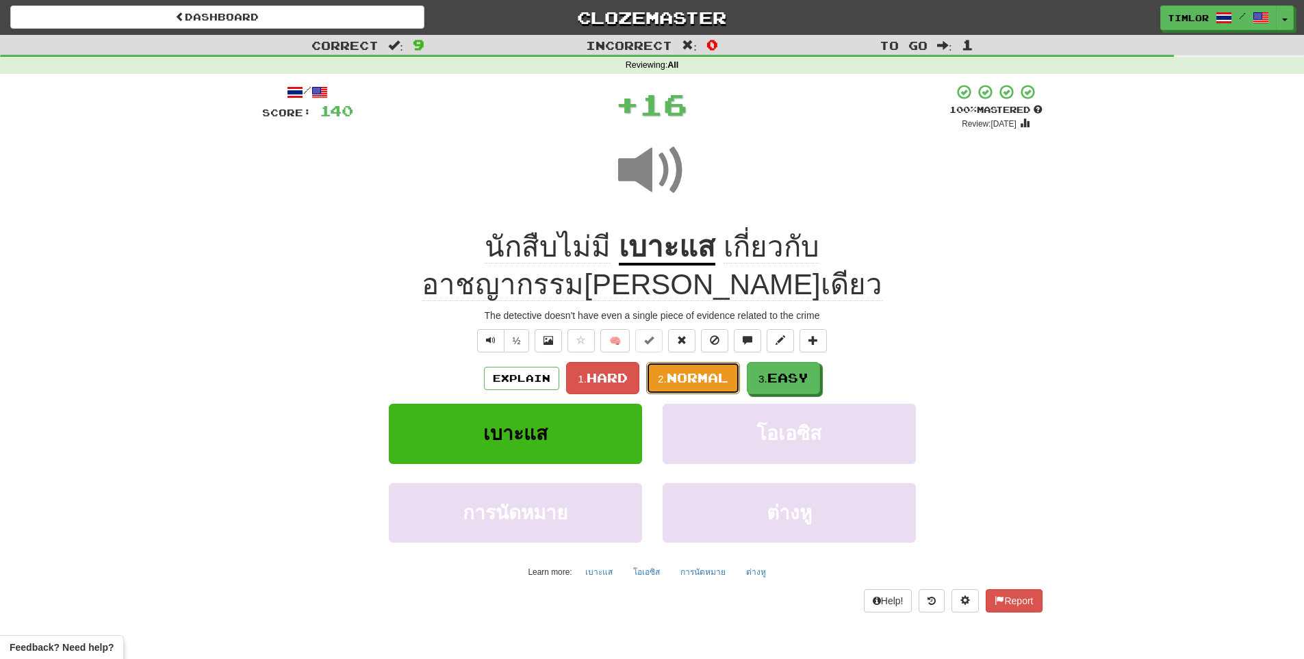
click at [694, 370] on span "Normal" at bounding box center [698, 377] width 62 height 15
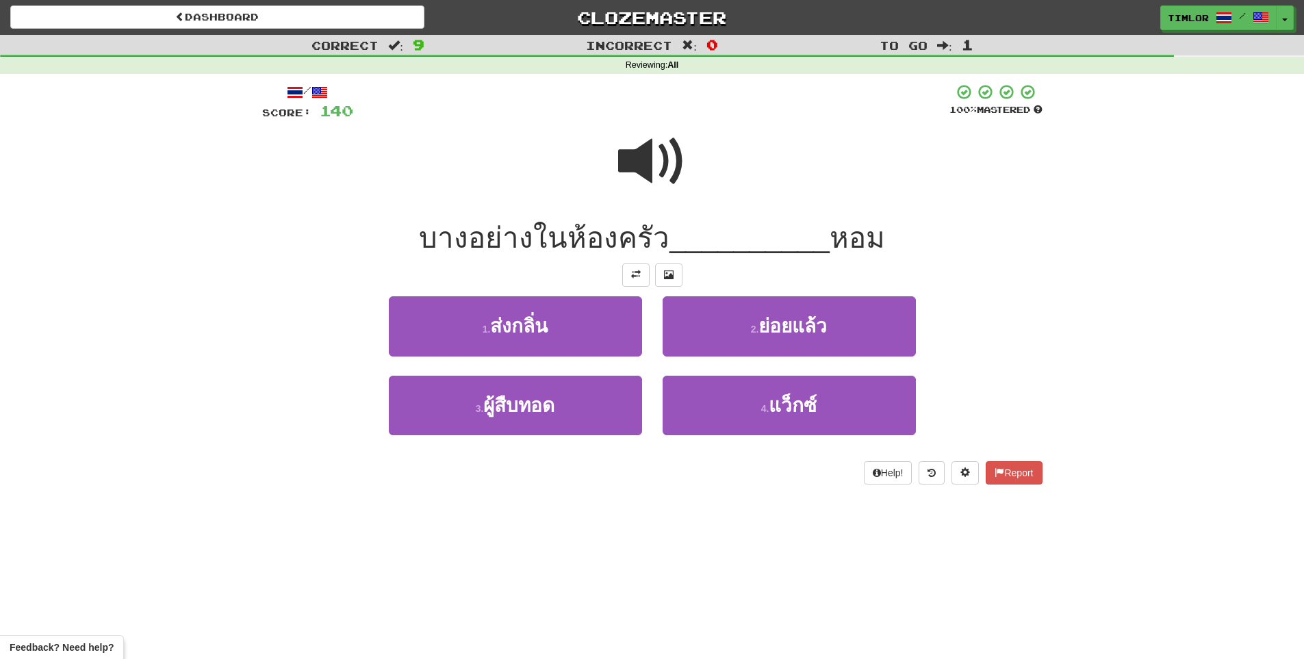
click at [630, 196] on span at bounding box center [652, 161] width 68 height 68
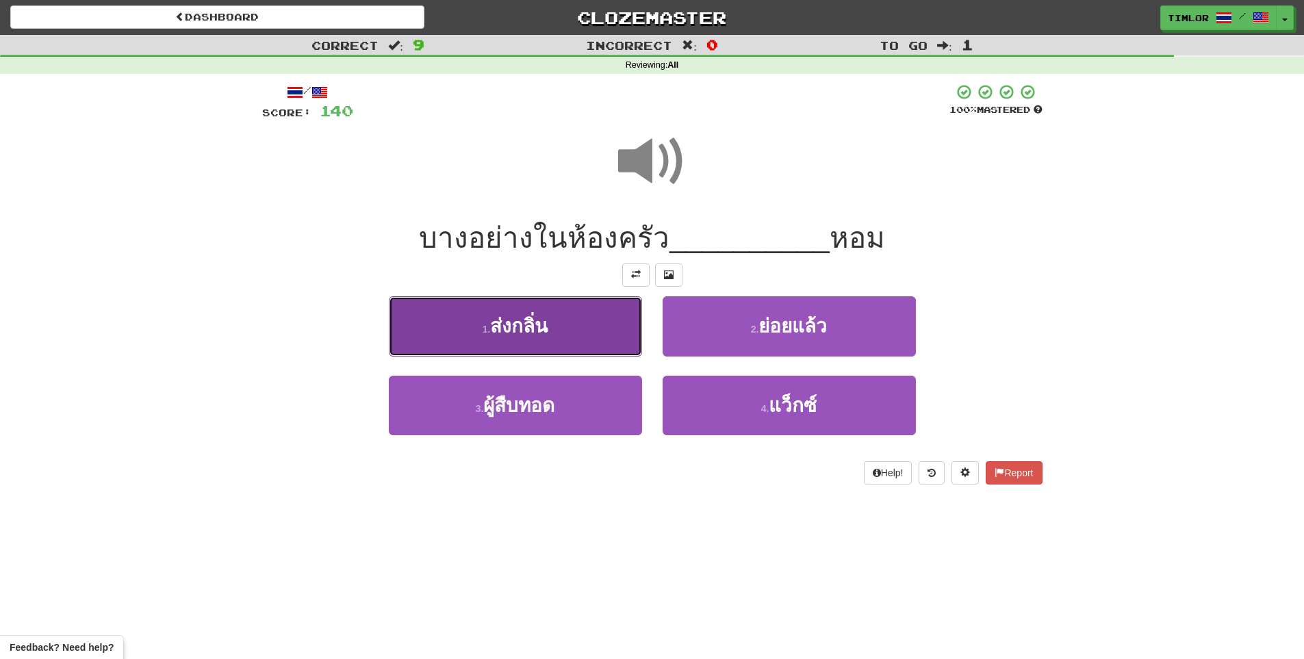
click at [599, 333] on button "1 . ส่งกลิ่น" at bounding box center [515, 326] width 253 height 60
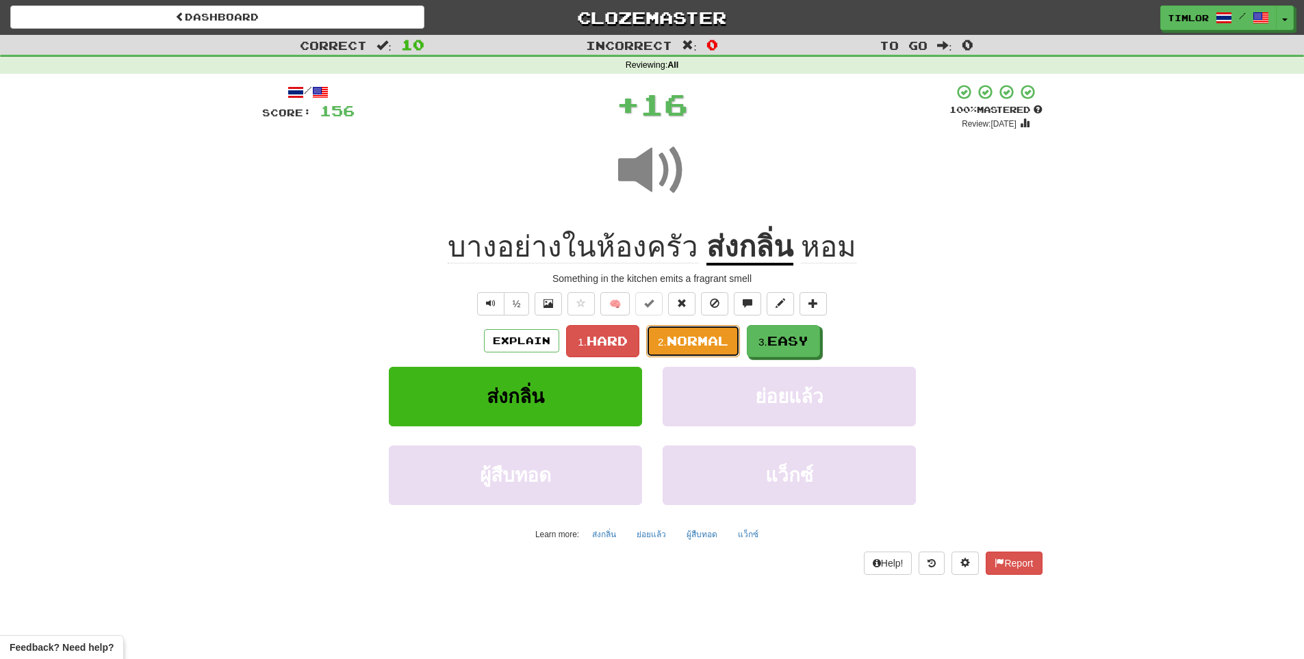
click at [661, 335] on button "2. Normal" at bounding box center [693, 341] width 94 height 32
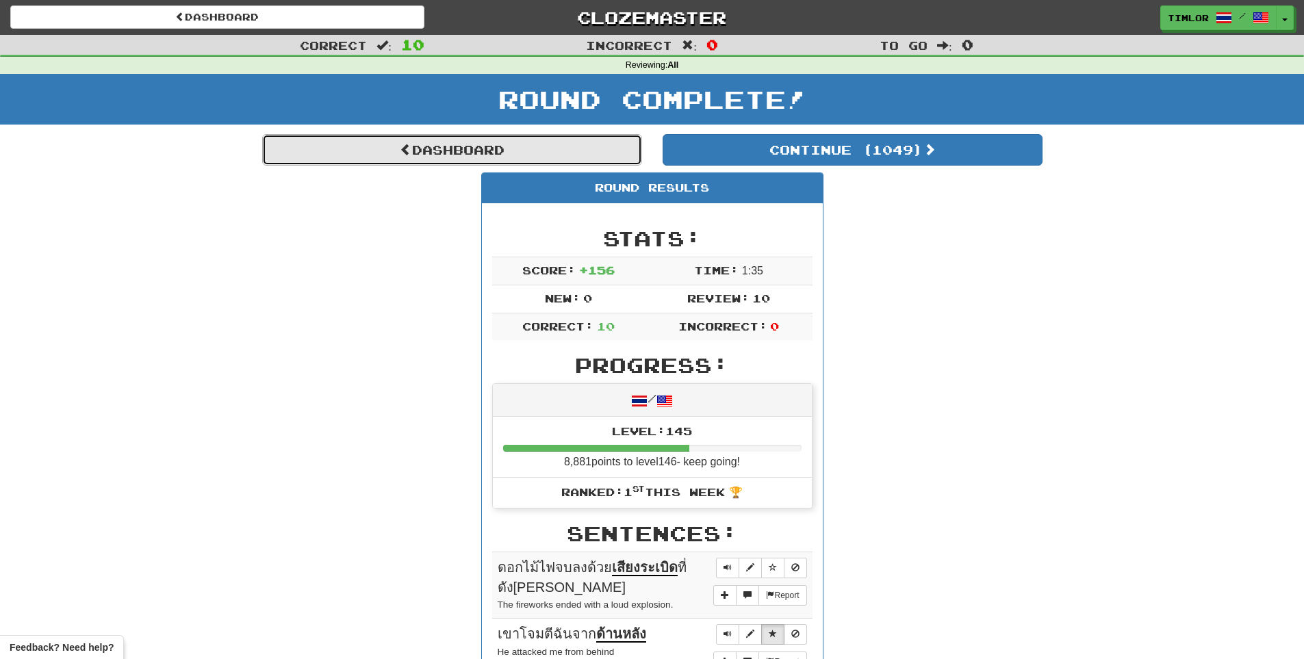
click at [583, 142] on link "Dashboard" at bounding box center [452, 149] width 380 height 31
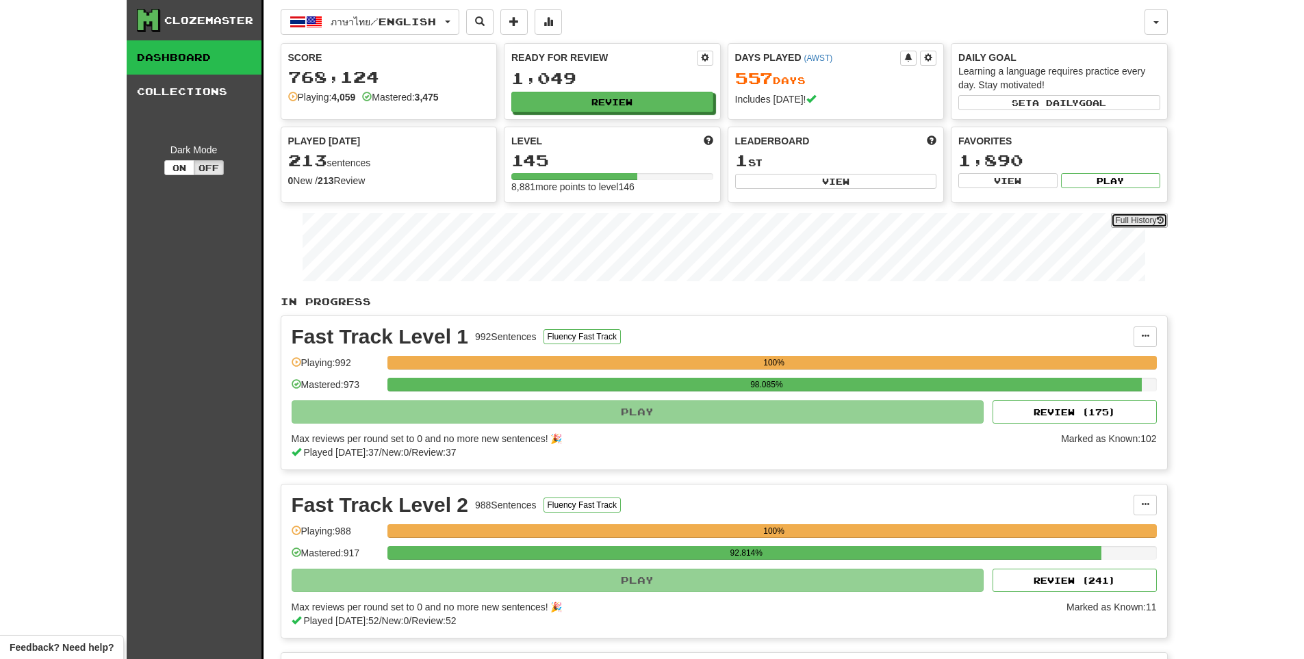
click at [1129, 216] on link "Full History" at bounding box center [1139, 220] width 56 height 15
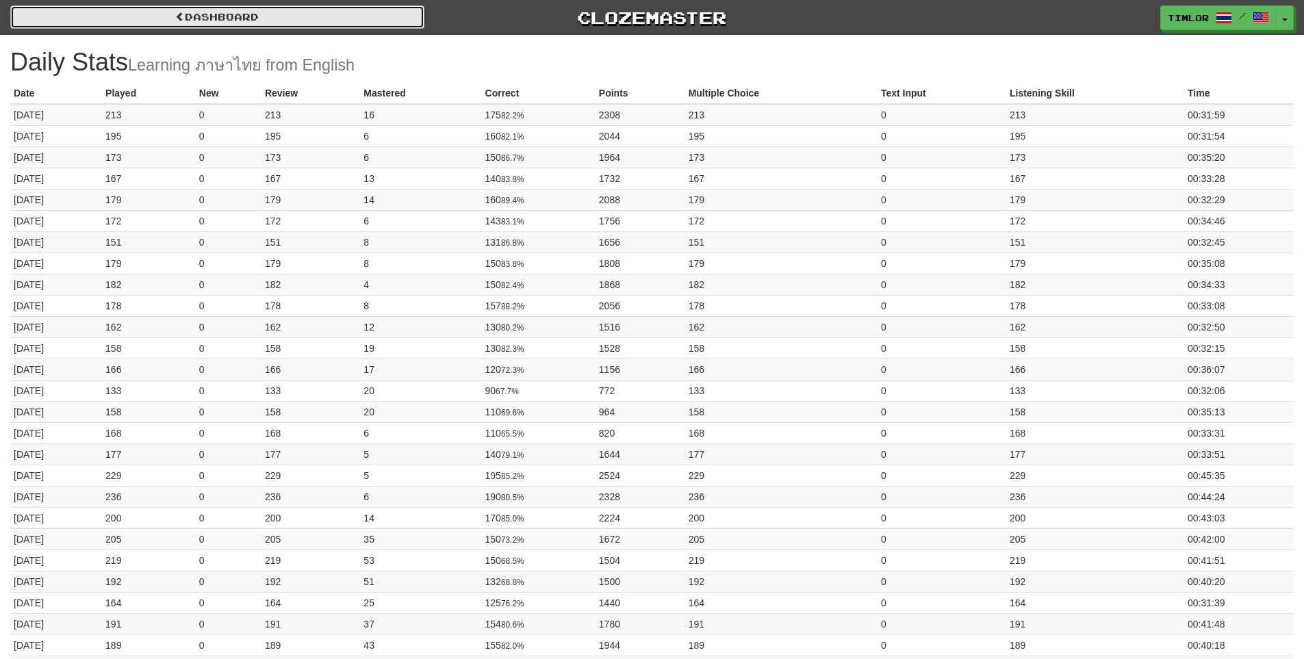
click at [410, 23] on link "Dashboard" at bounding box center [217, 16] width 414 height 23
